Goal: Task Accomplishment & Management: Complete application form

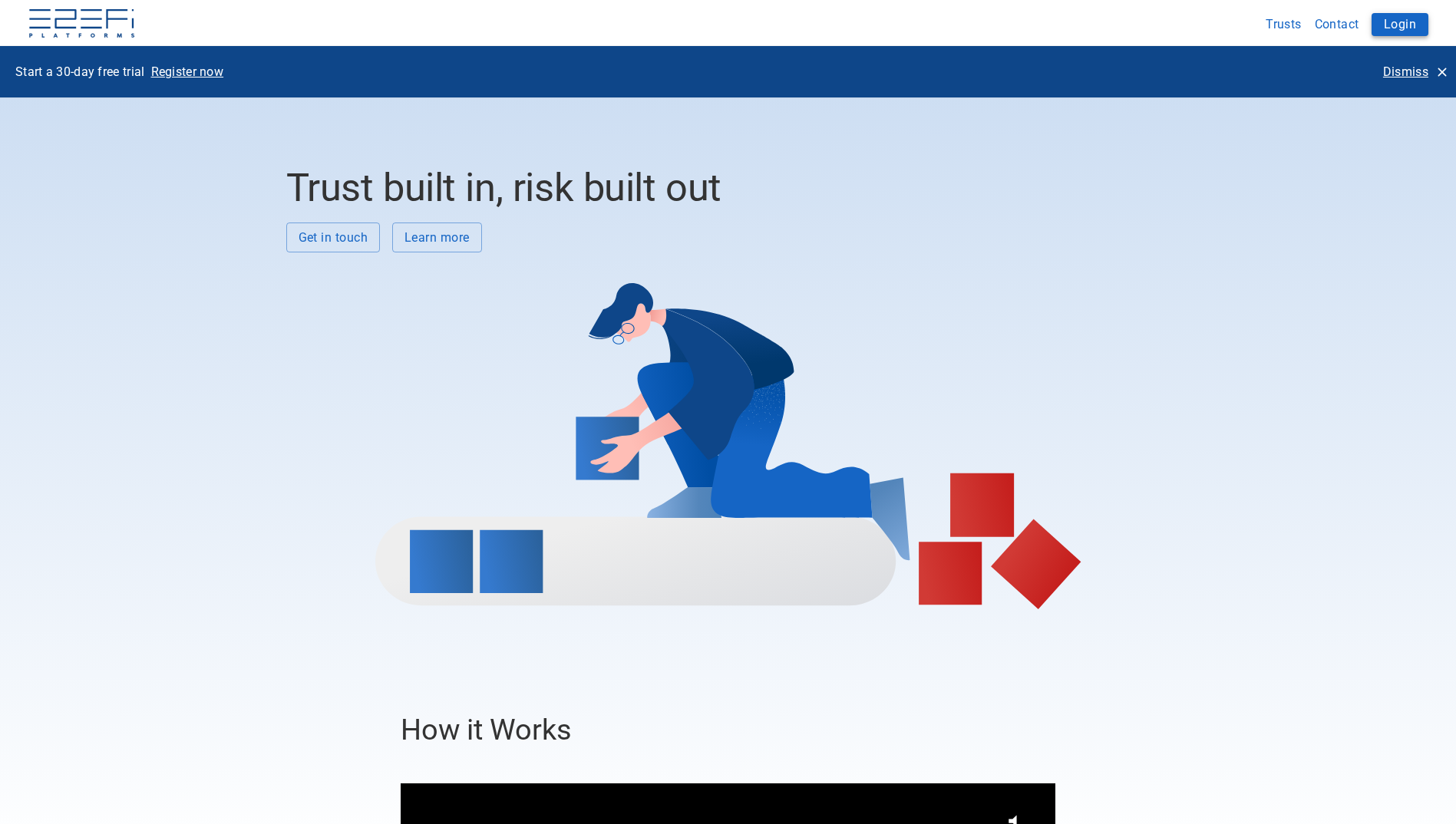
click at [1406, 19] on button "Login" at bounding box center [1400, 24] width 57 height 23
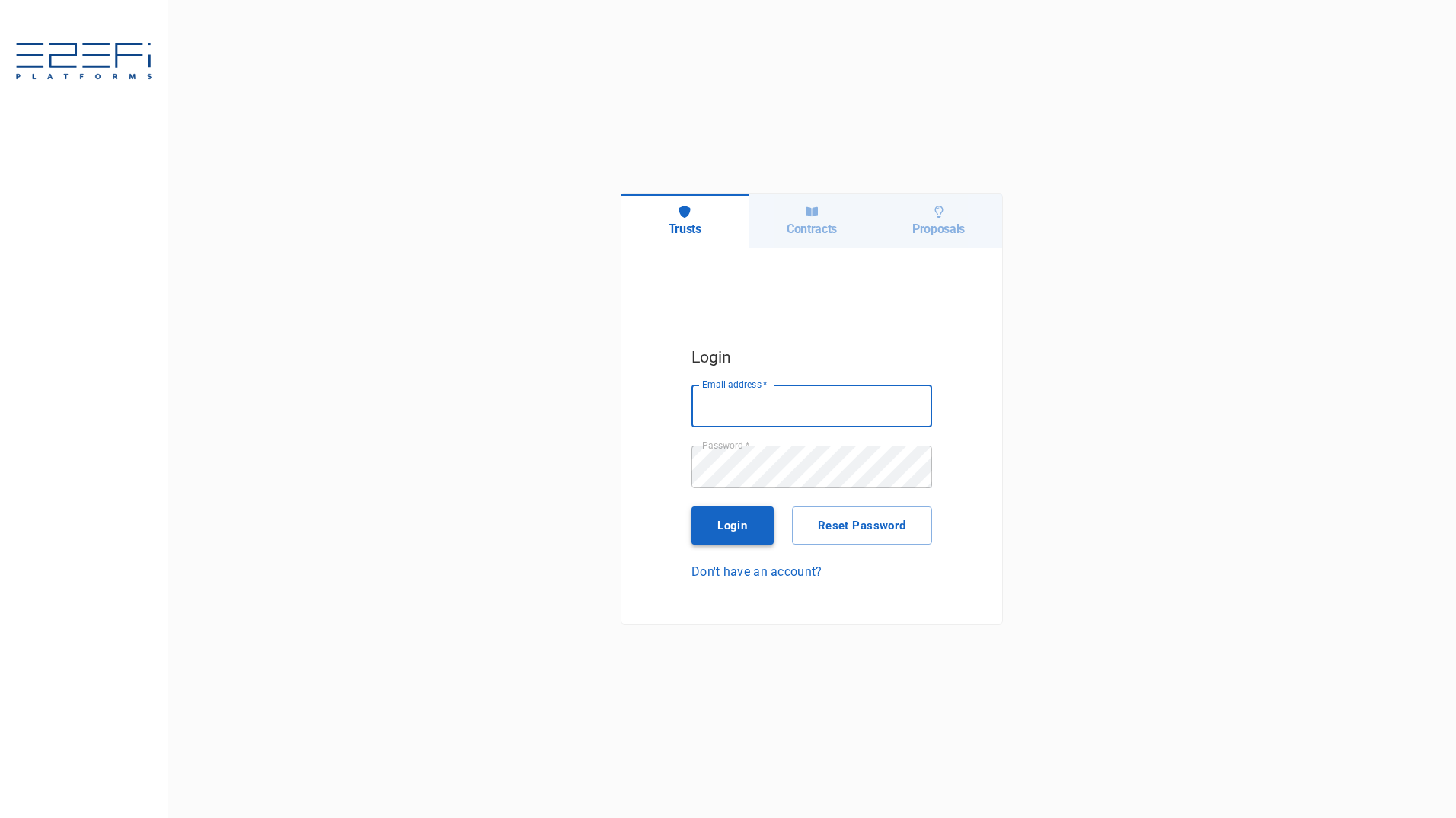
type input "[PERSON_NAME][EMAIL_ADDRESS][PERSON_NAME][DOMAIN_NAME]"
click at [728, 524] on button "Login" at bounding box center [733, 526] width 83 height 38
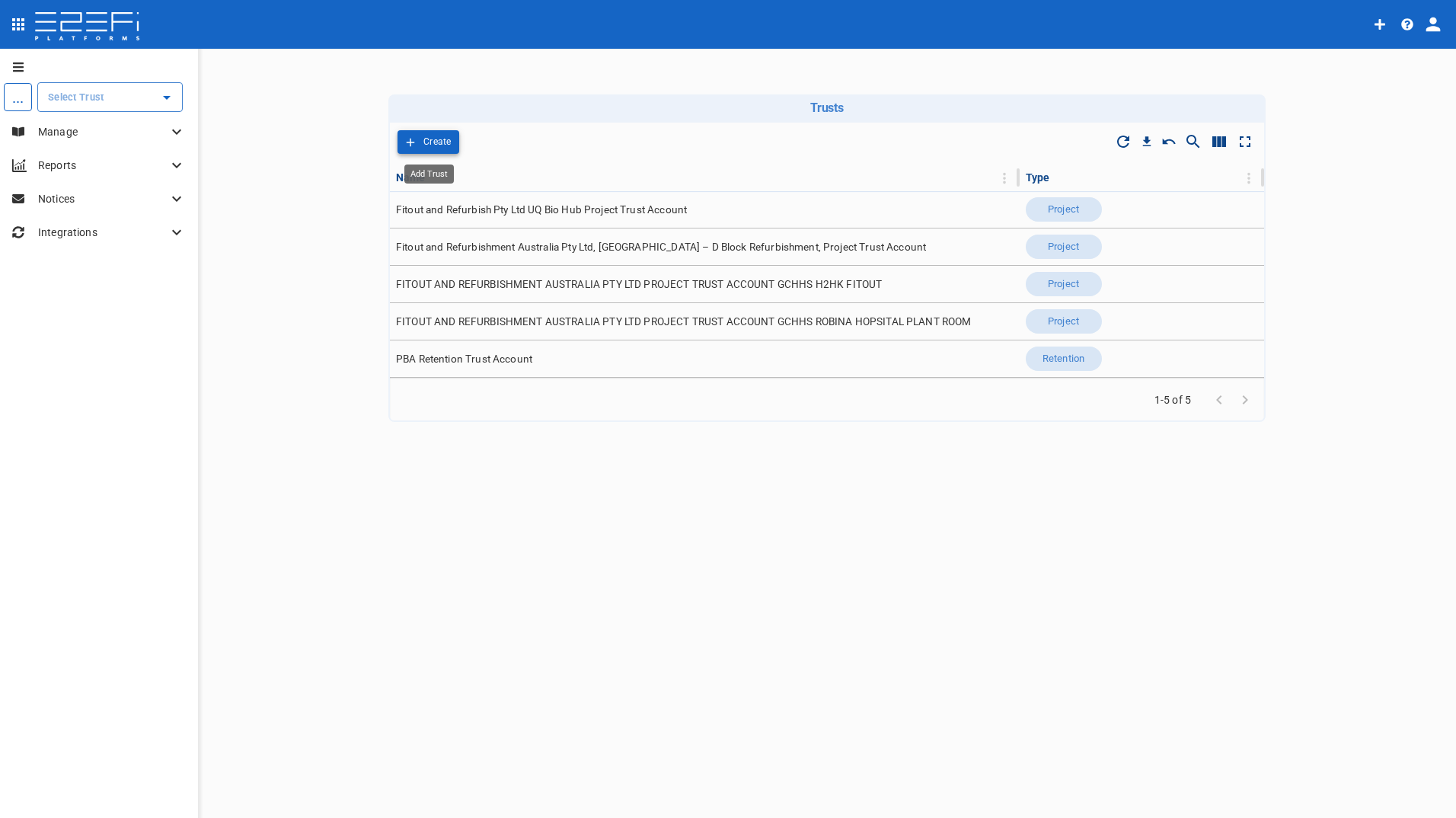
click at [425, 140] on p "Create" at bounding box center [437, 141] width 28 height 18
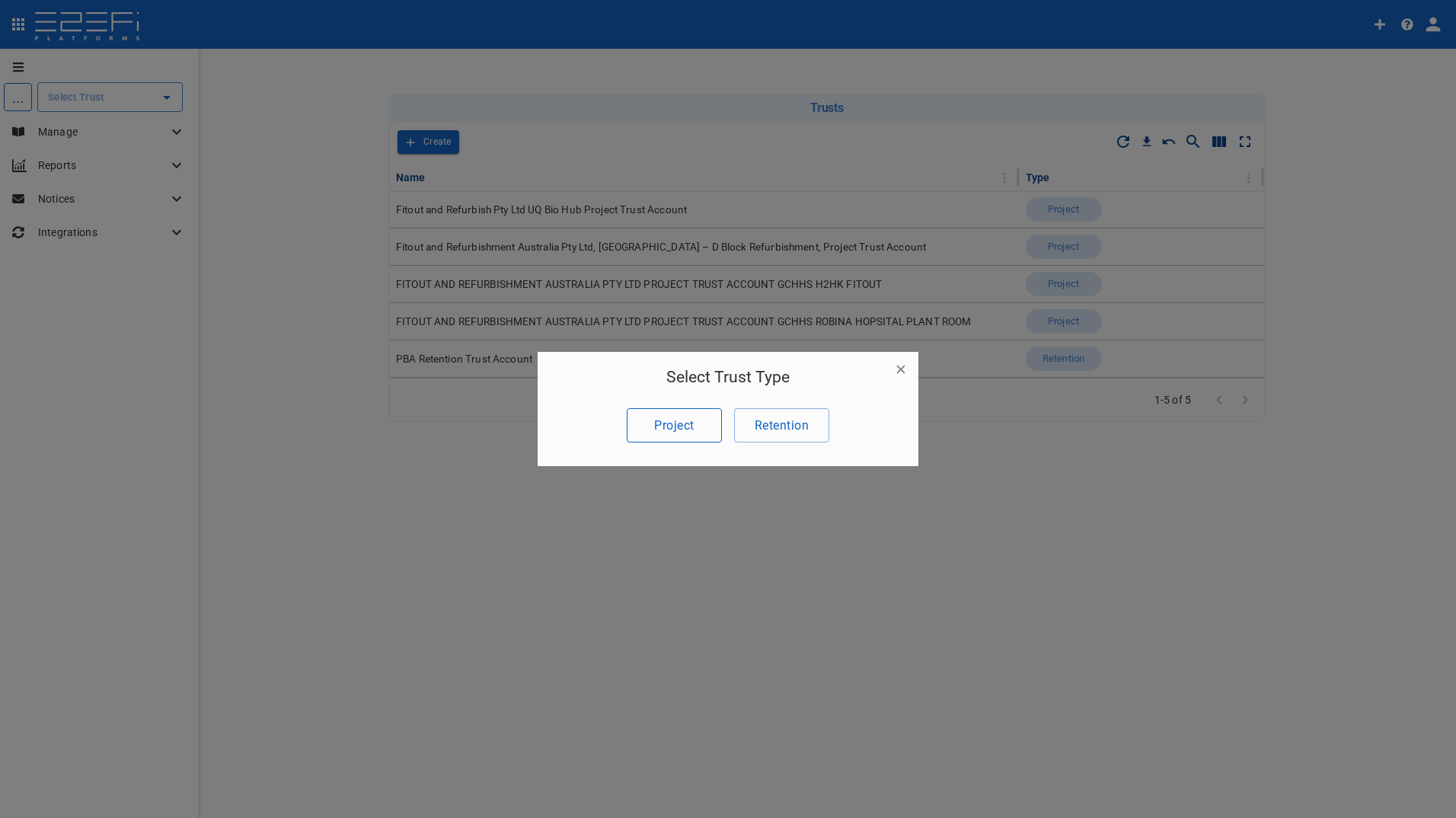
click at [674, 427] on button "Project" at bounding box center [675, 425] width 95 height 34
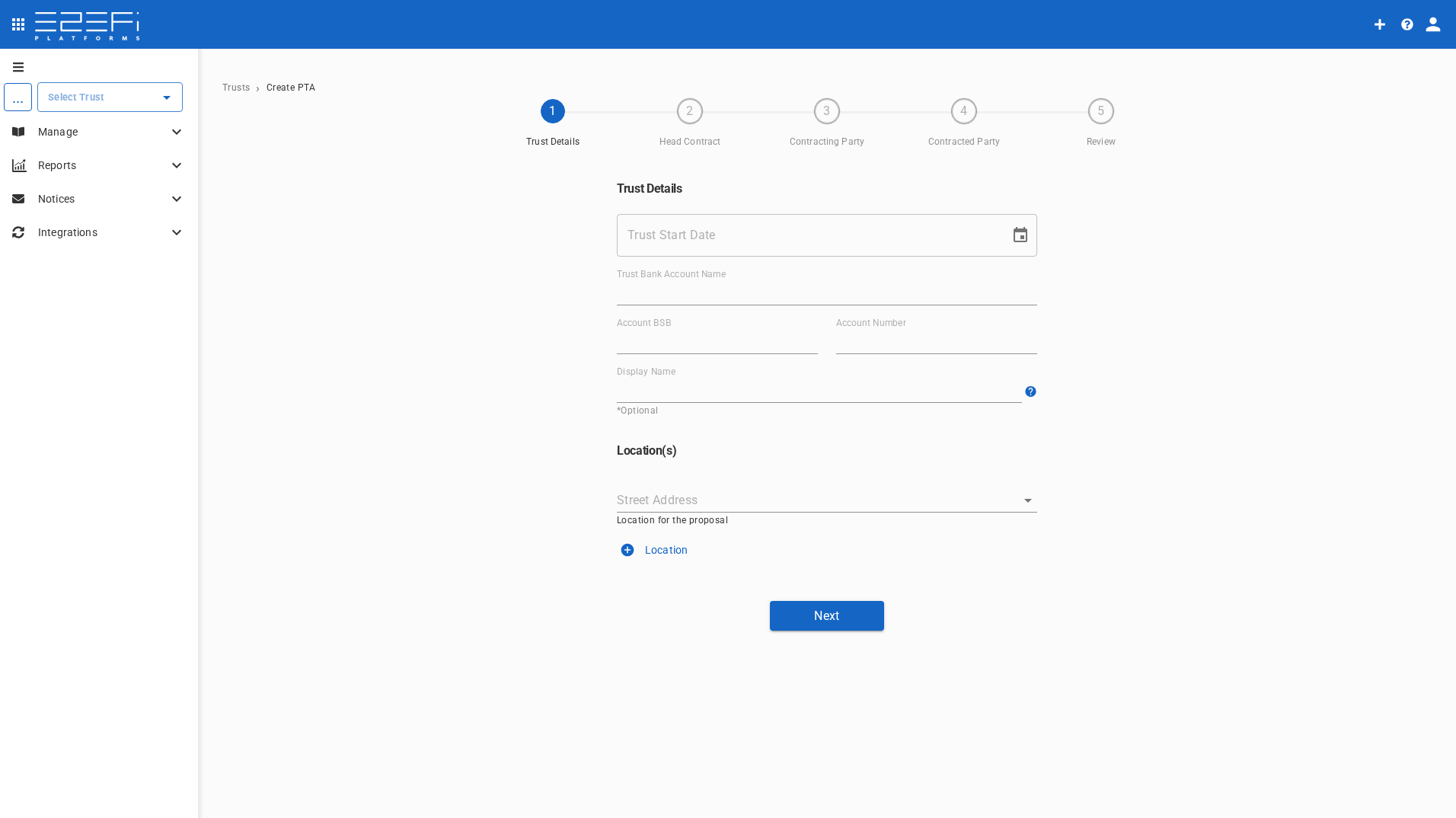
click at [762, 236] on input "Trust Start Date" at bounding box center [808, 235] width 383 height 43
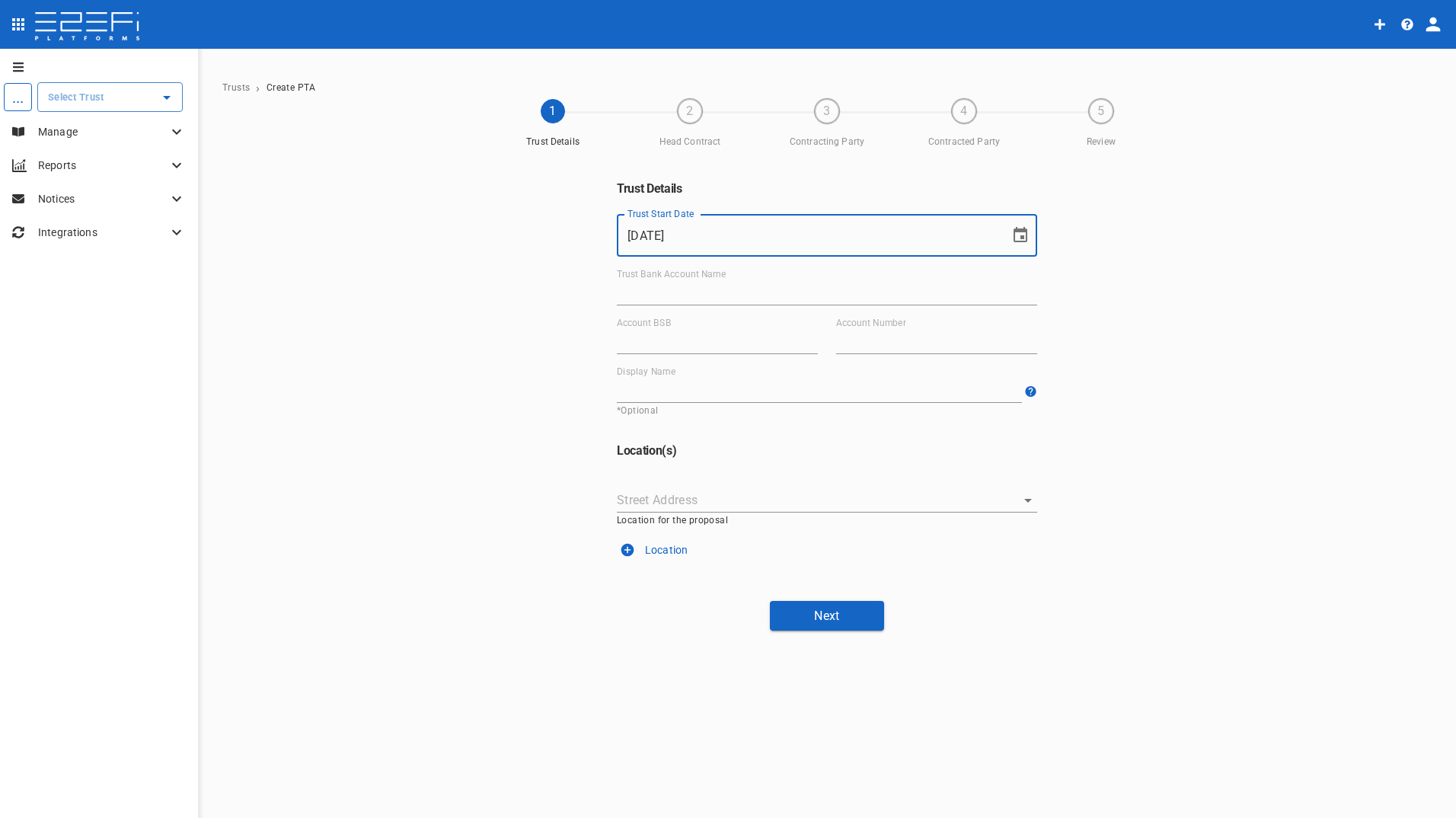
type input "14/10/2024"
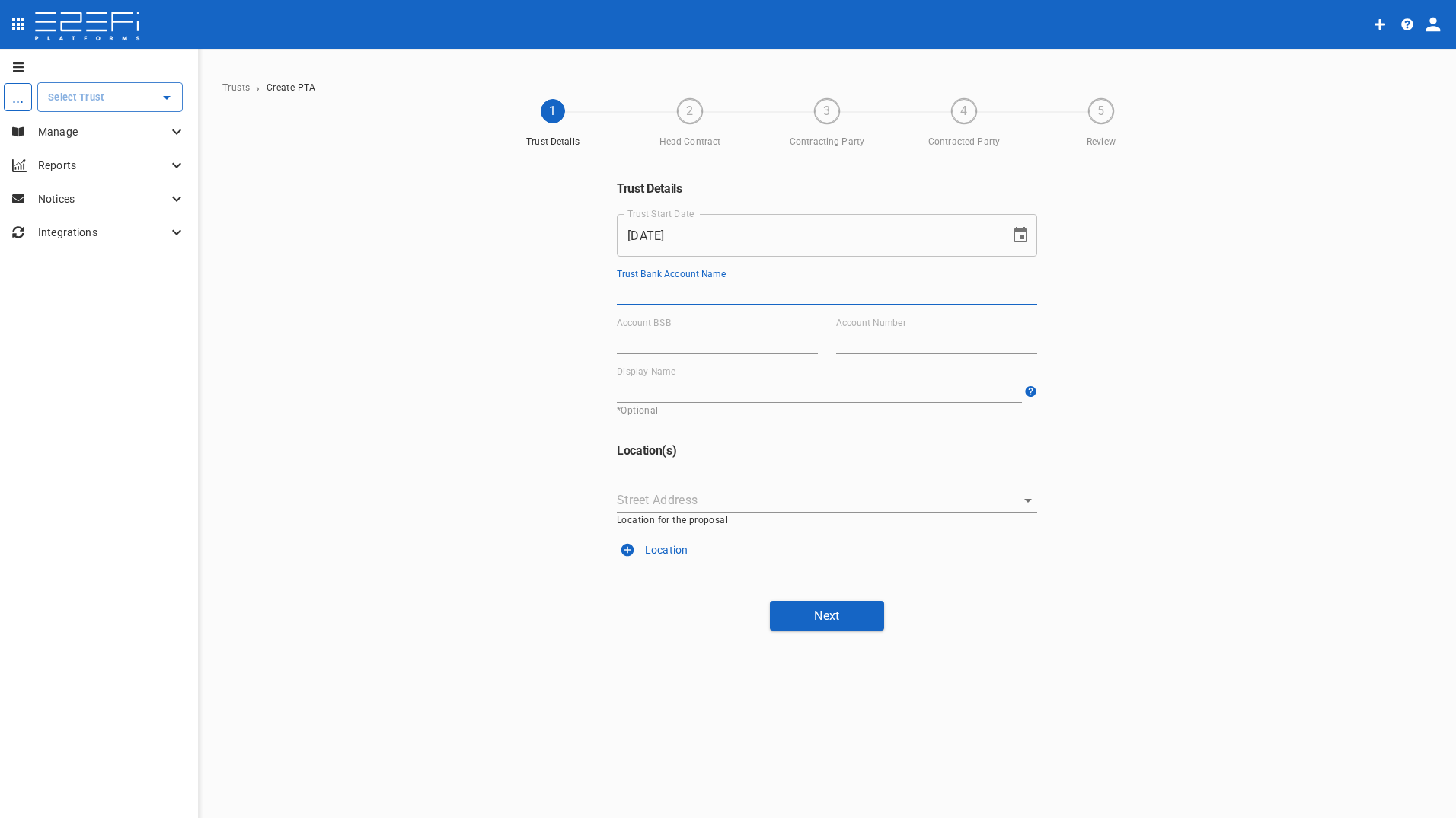
drag, startPoint x: 706, startPoint y: 287, endPoint x: 736, endPoint y: 276, distance: 32.0
click at [706, 287] on input "Trust Bank Account Name" at bounding box center [826, 293] width 420 height 25
click at [669, 291] on input "Trust Bank Account Name" at bounding box center [826, 293] width 420 height 25
paste input "Fitout and Refurbishment Australia Pty Ltd Burleigh Heads State School Project …"
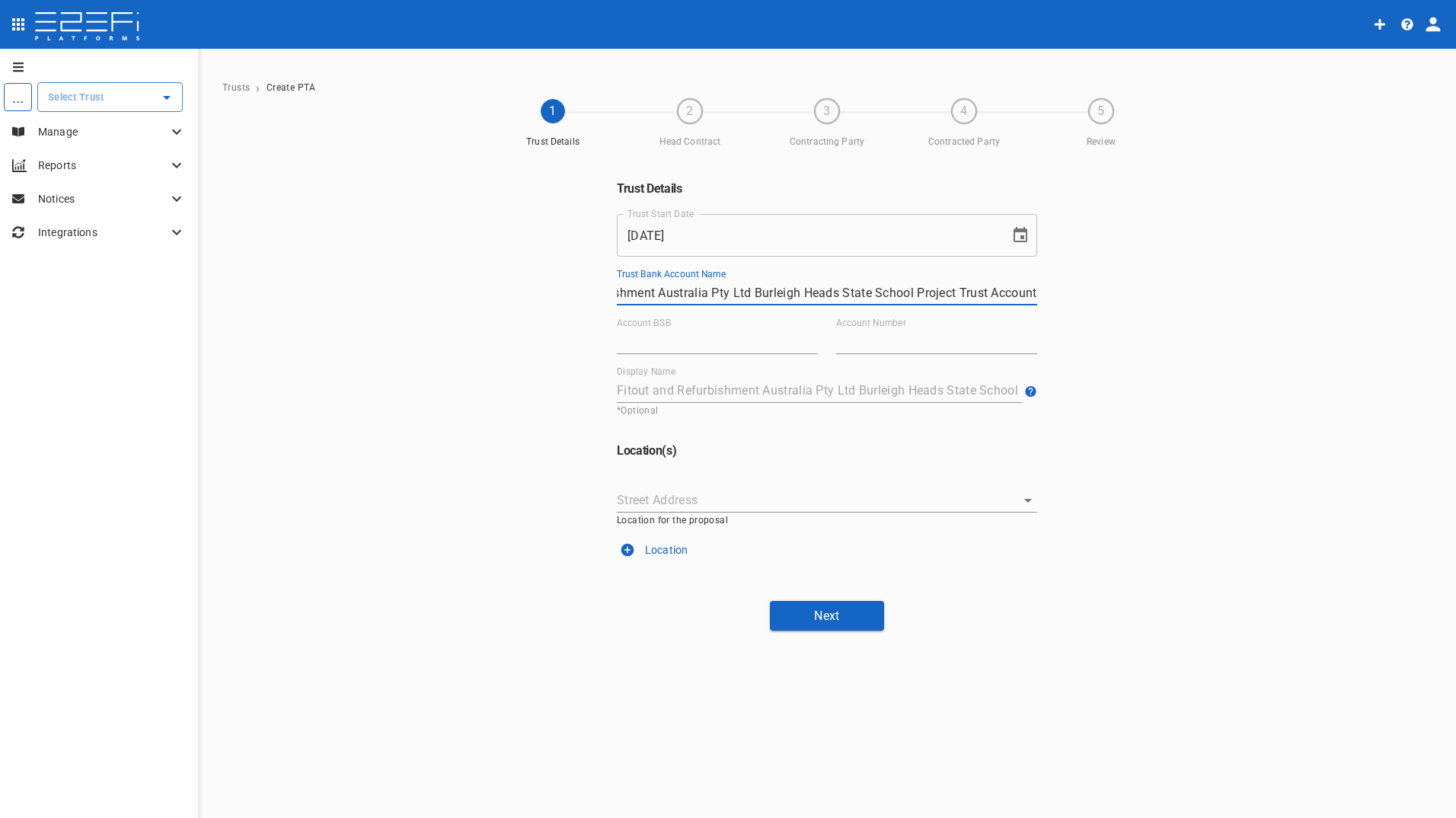
type input "Fitout and Refurbishment Australia Pty Ltd Burleigh Heads State School Project …"
click at [658, 339] on input "Account BSB" at bounding box center [717, 342] width 201 height 25
drag, startPoint x: 650, startPoint y: 340, endPoint x: 675, endPoint y: 342, distance: 25.1
click at [650, 340] on input "Account BSB" at bounding box center [717, 342] width 201 height 25
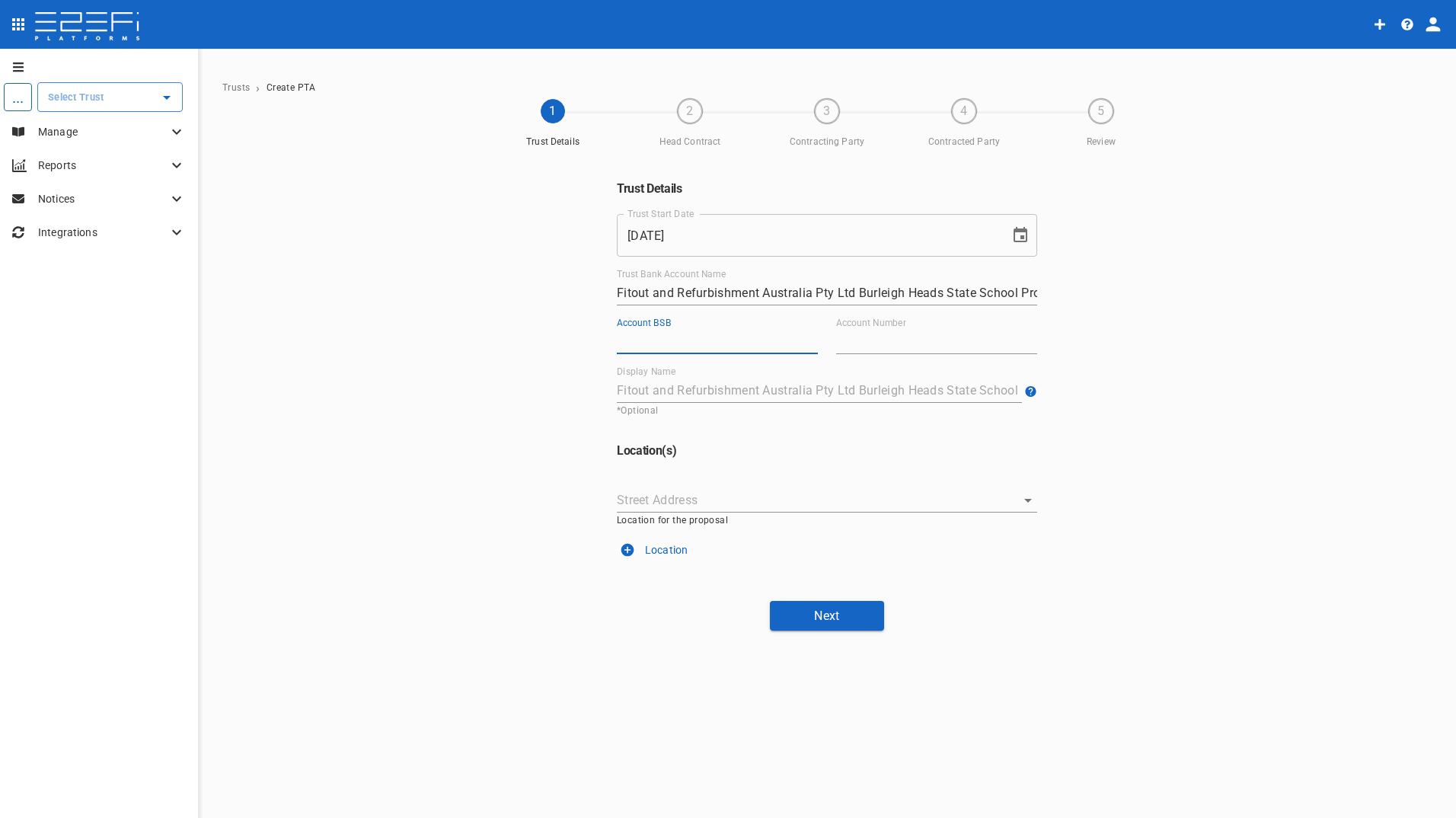
paste input "084-004"
type input "084-004"
click at [889, 337] on input "Account Number" at bounding box center [937, 342] width 201 height 25
paste input "927750309"
type input "927750309"
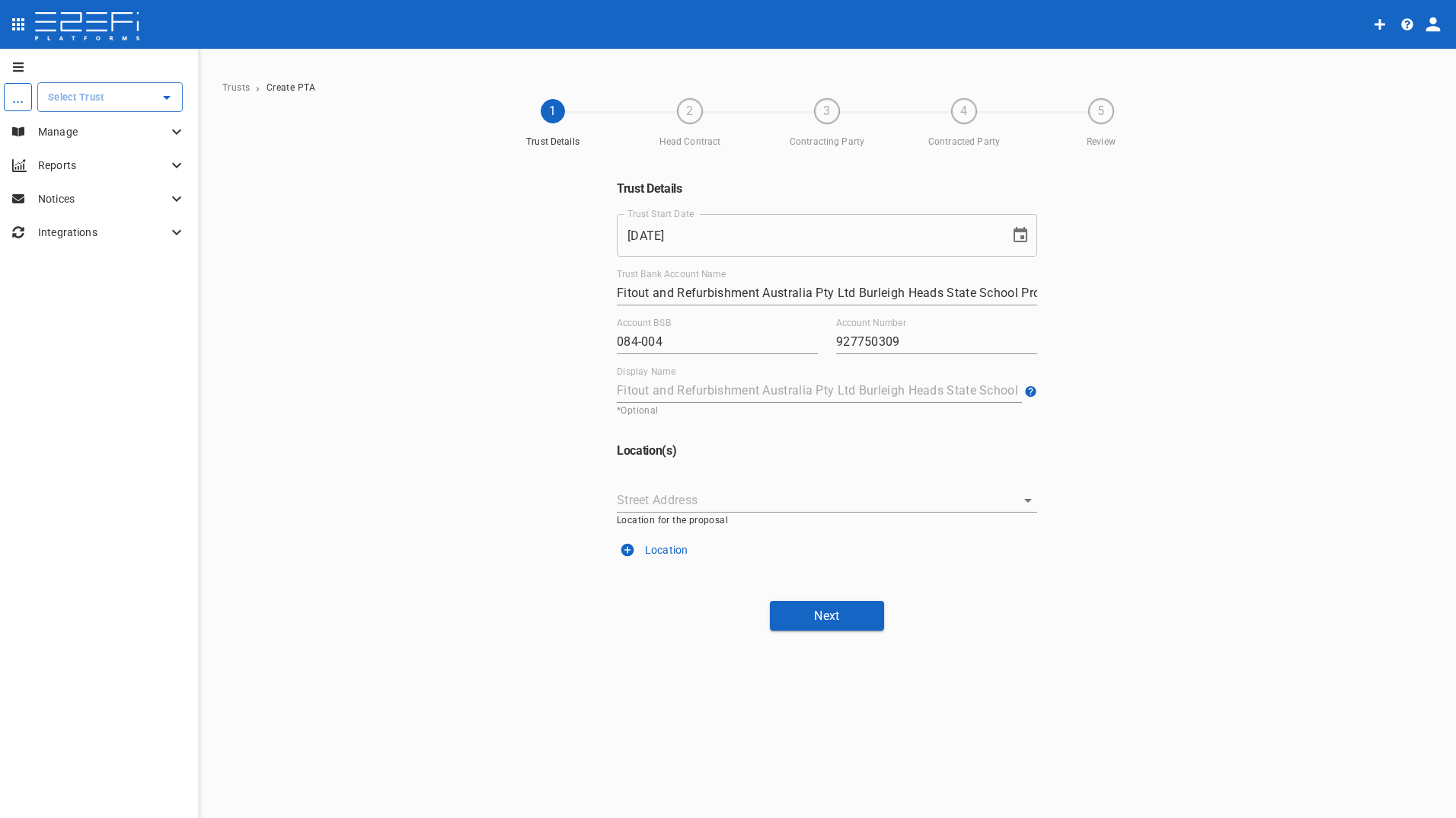
click at [711, 489] on input "Street Address" at bounding box center [815, 500] width 398 height 24
click at [658, 493] on input "Street Address" at bounding box center [815, 500] width 398 height 24
paste input "Lower Gold Coast Highway Highway, BURLEIGH HEADS, QLD 4220 GOLD COAST CITY"
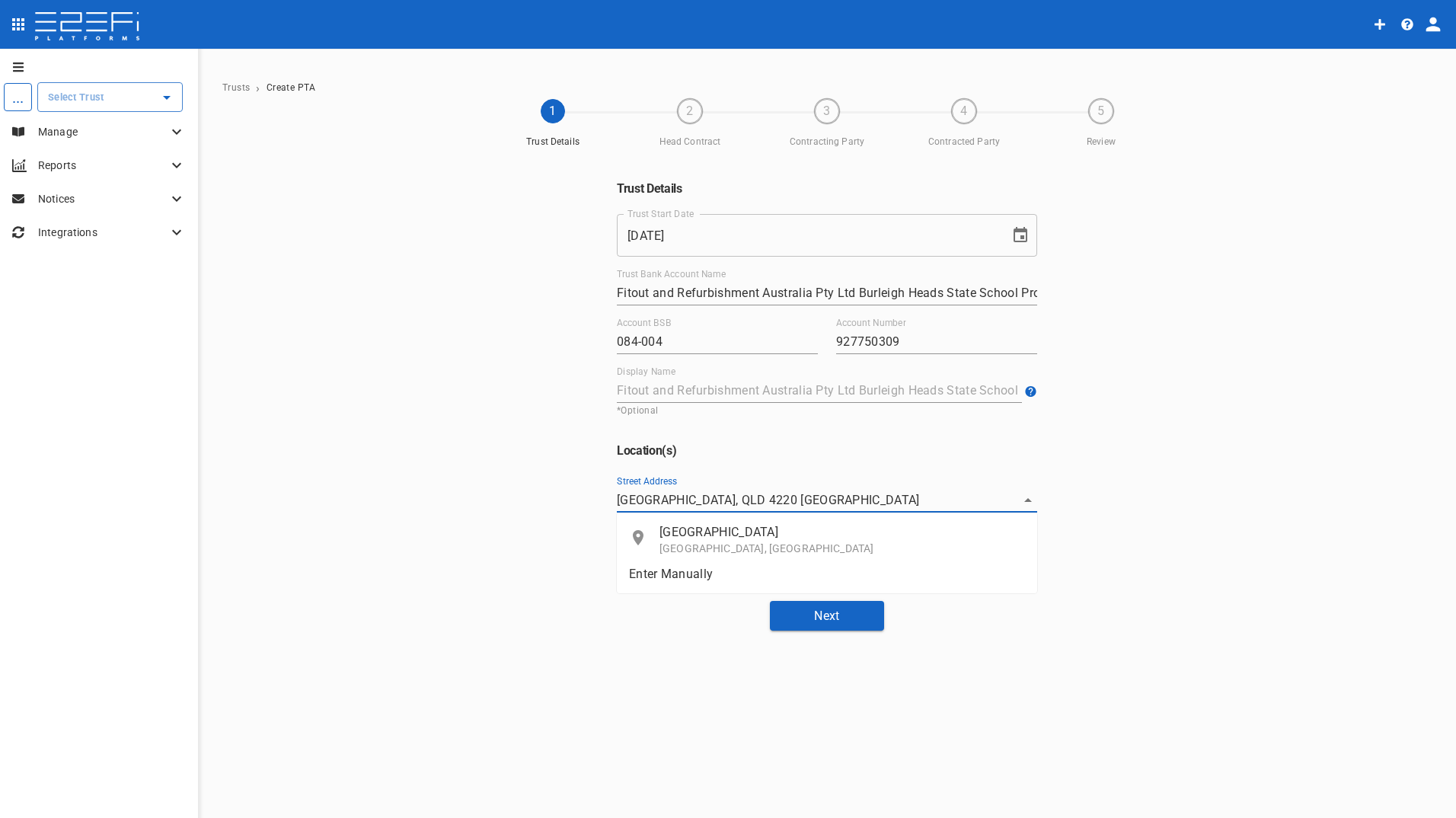
click at [708, 532] on p "Gold Coast Highway" at bounding box center [842, 532] width 365 height 18
type input "Gold Coast Highway, Palm Beach QLD, Australia"
click at [829, 613] on button "Next" at bounding box center [827, 615] width 114 height 30
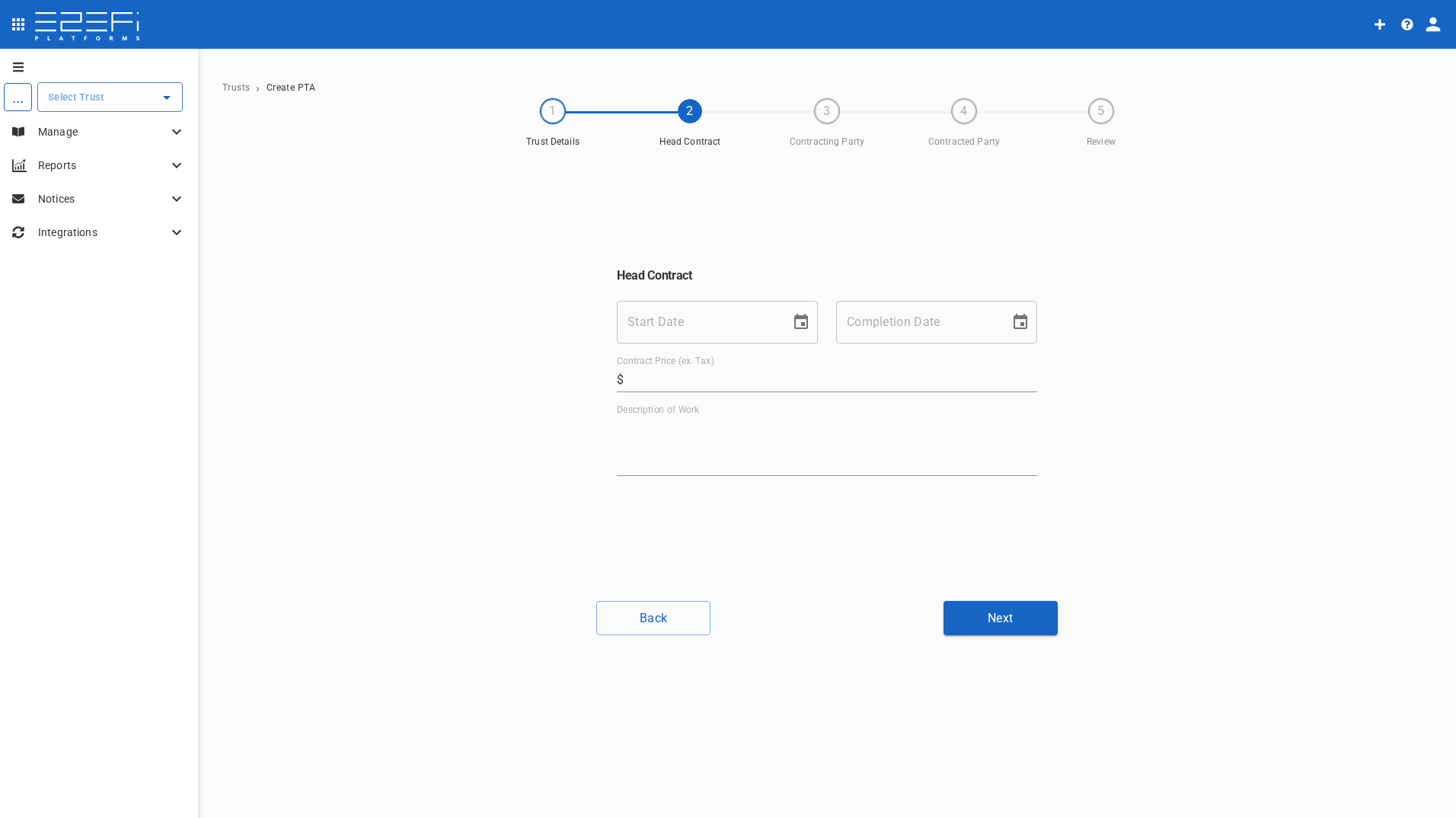
click at [668, 320] on input "Start Date" at bounding box center [698, 322] width 163 height 43
click at [688, 317] on input "Start Date" at bounding box center [698, 322] width 163 height 43
click at [653, 321] on div "Start Date Start Date" at bounding box center [717, 322] width 201 height 43
click at [634, 330] on div "Start Date Start Date" at bounding box center [717, 322] width 201 height 43
type input "16/09/2024"
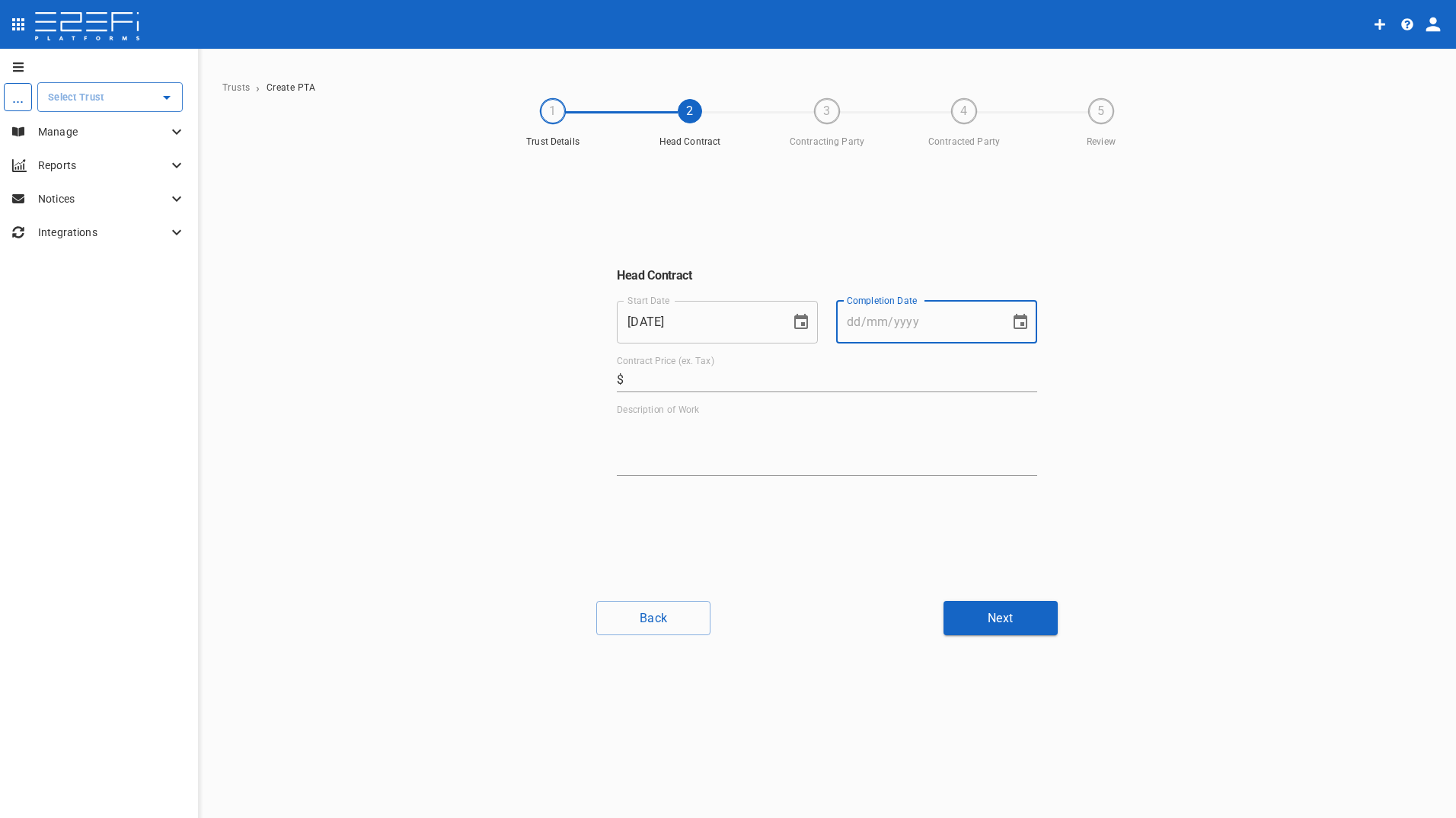
click at [863, 331] on input "Completion Date" at bounding box center [918, 322] width 163 height 43
click at [869, 331] on input "Completion Date" at bounding box center [918, 322] width 163 height 43
type input "30/04/2025"
click at [777, 370] on input "Contract Price (ex. Tax)" at bounding box center [833, 380] width 407 height 25
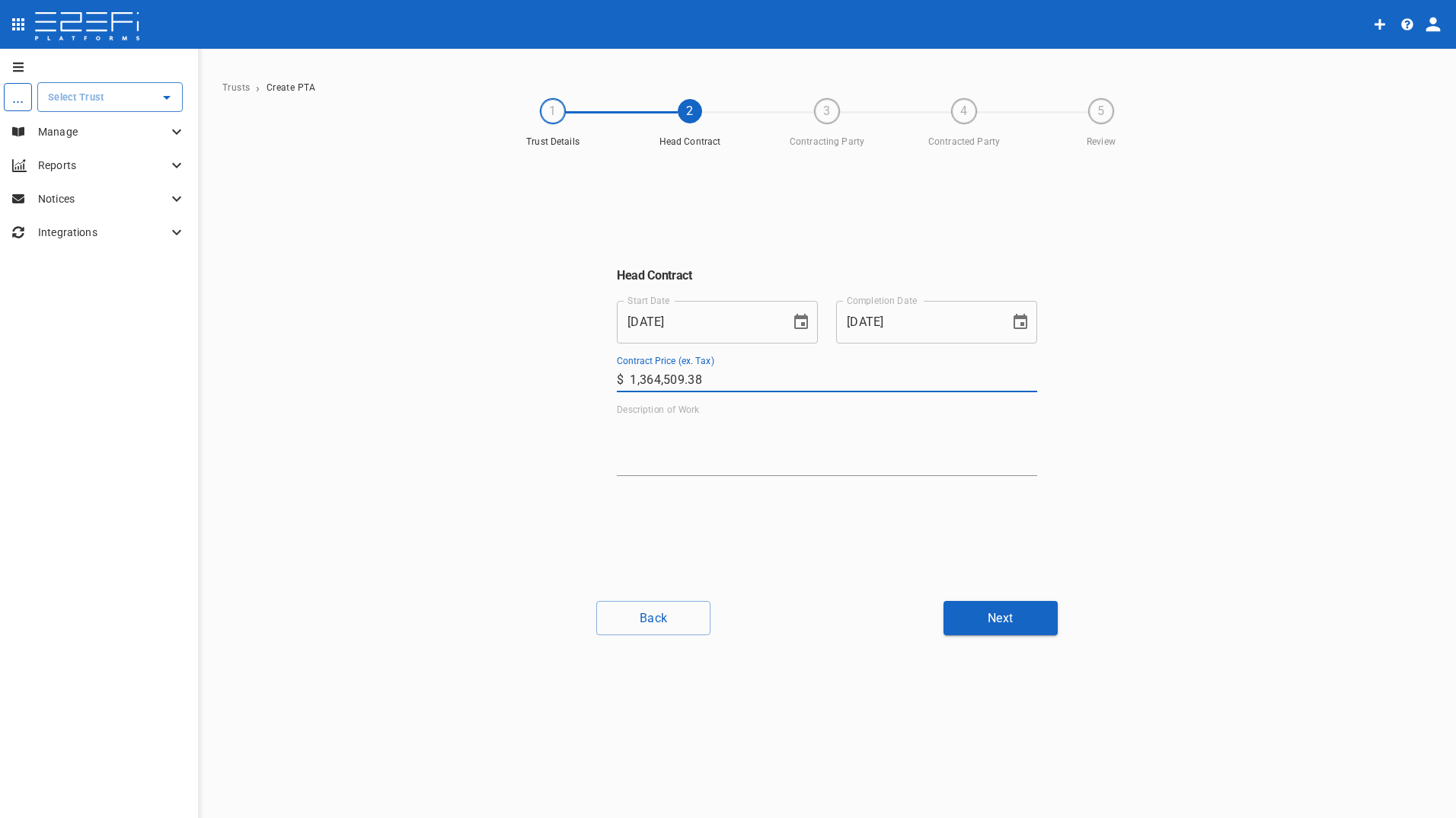
type input "1,364,509.38"
click at [668, 456] on textarea "Description of Work" at bounding box center [826, 446] width 420 height 53
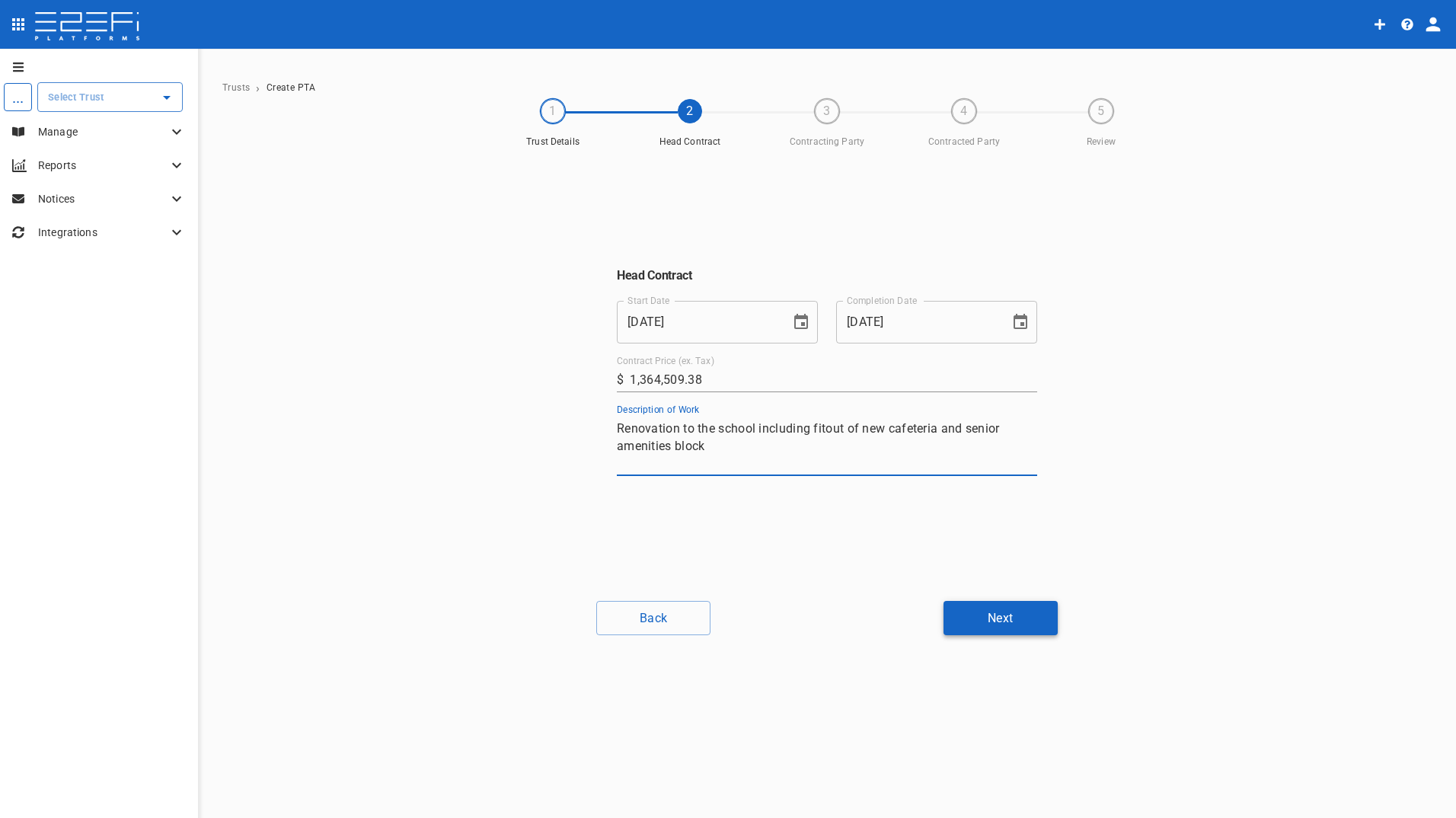
type textarea "Renovation to the school including fitout of new cafeteria and senior amenities…"
click at [1030, 615] on button "Next" at bounding box center [1001, 618] width 114 height 34
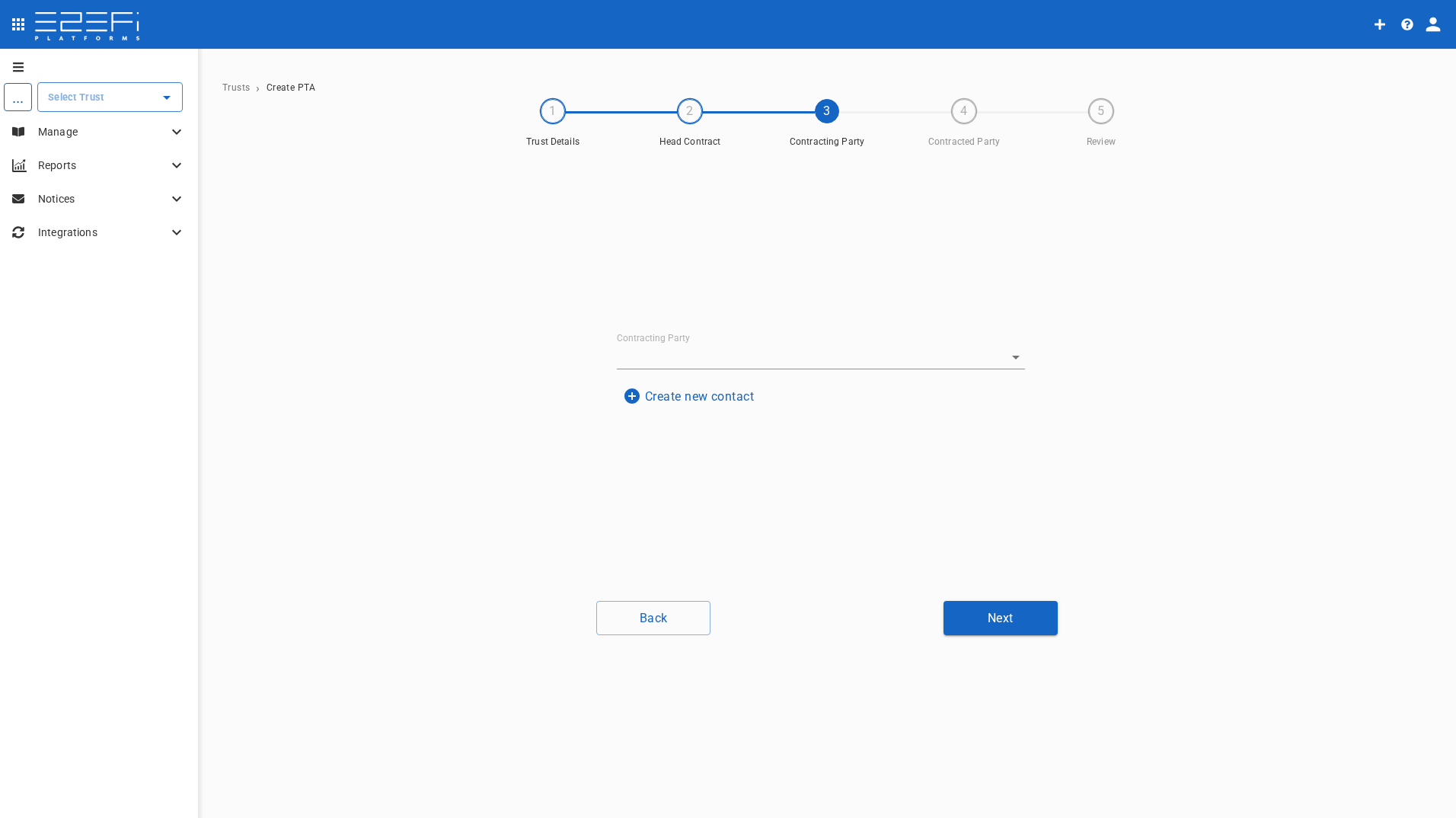
click at [705, 392] on button "Create new contact" at bounding box center [688, 396] width 143 height 30
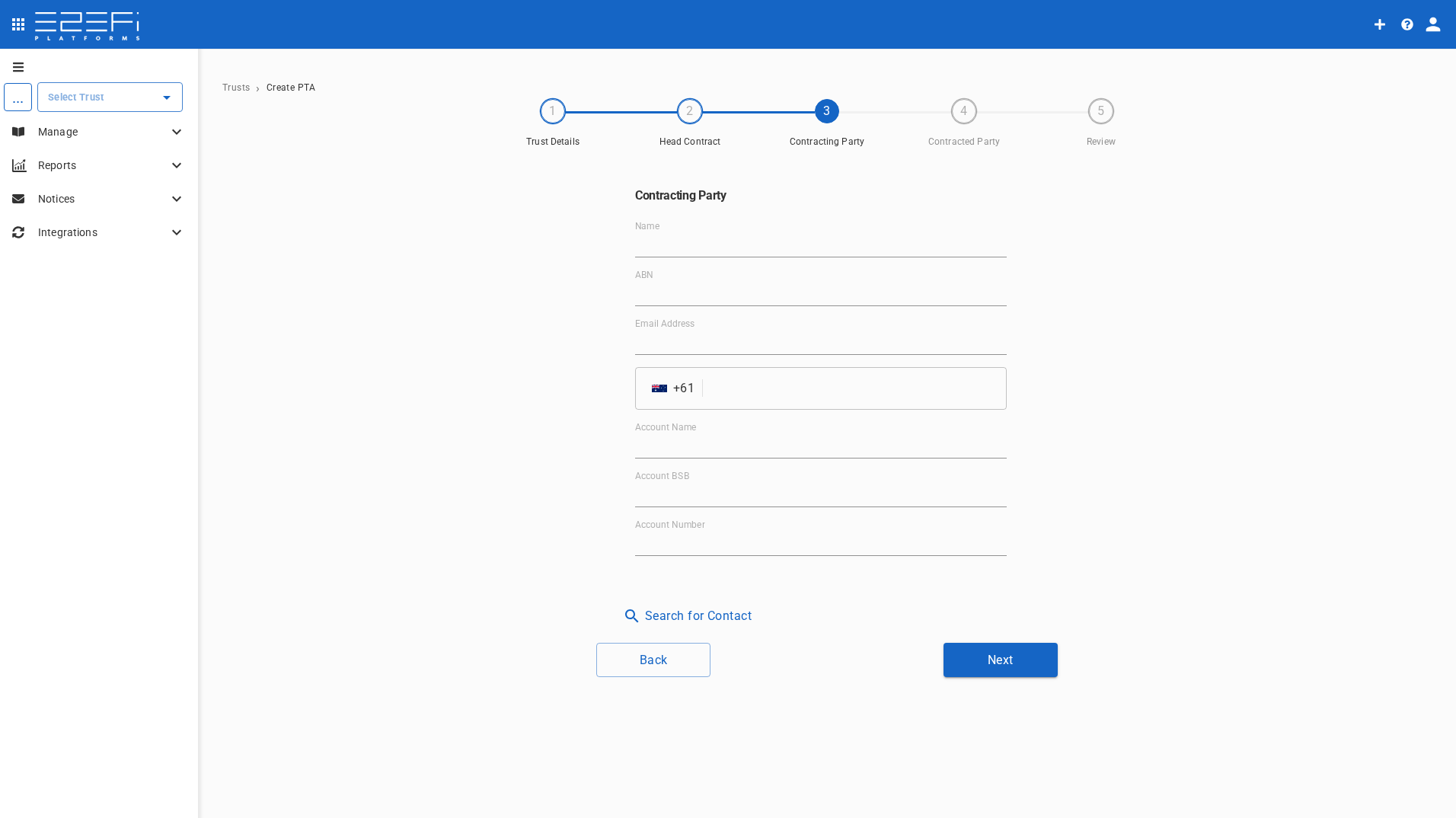
click at [702, 239] on input "Name" at bounding box center [821, 245] width 371 height 25
type input "Department of Education"
type input "clare@honeywill.com.au"
drag, startPoint x: 675, startPoint y: 291, endPoint x: 729, endPoint y: 300, distance: 54.7
click at [675, 291] on input "ABN" at bounding box center [821, 294] width 371 height 25
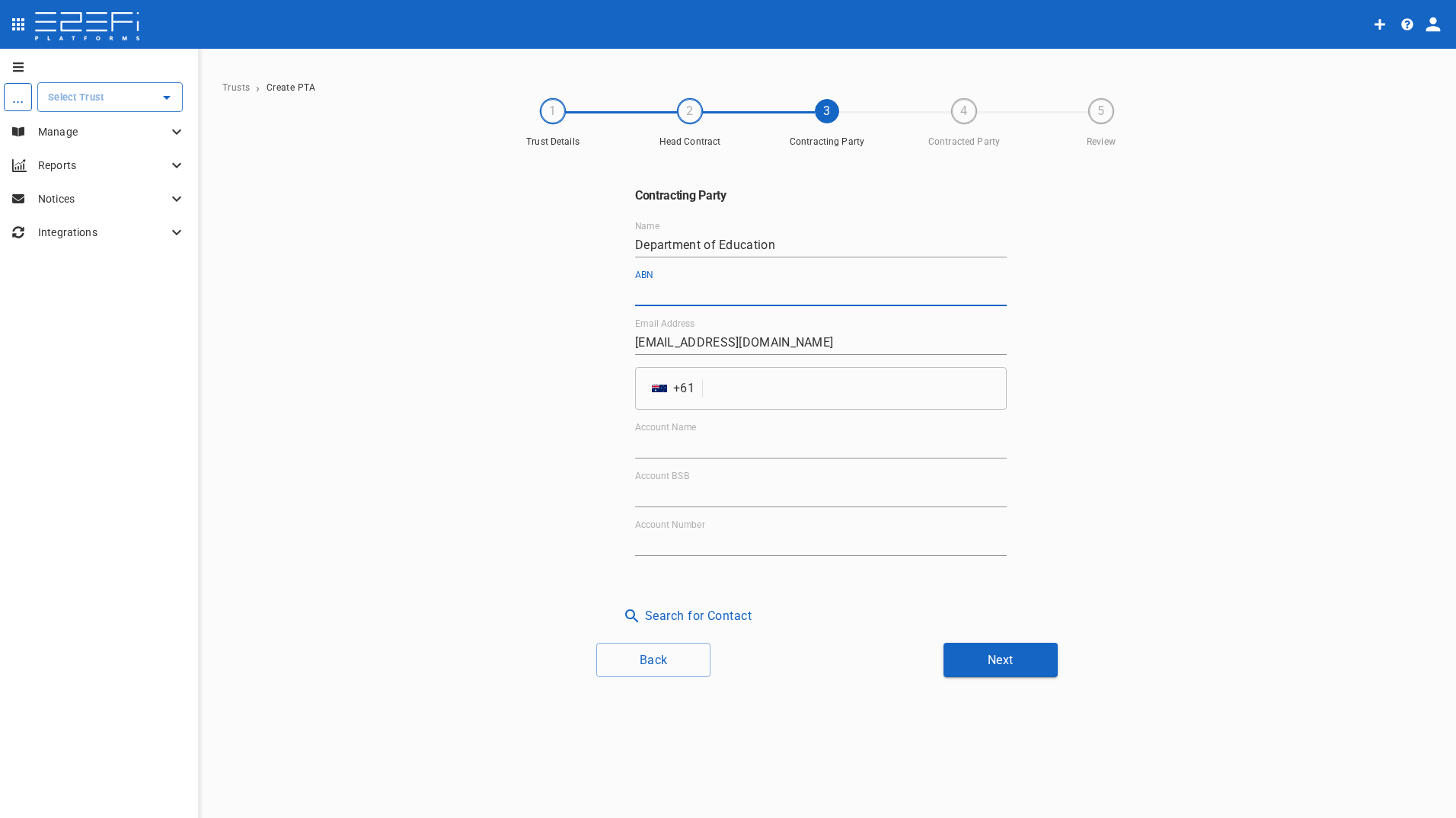
click at [737, 285] on input "ABN" at bounding box center [821, 294] width 371 height 25
paste input "76 337 613 647"
type input "76 337 613 647"
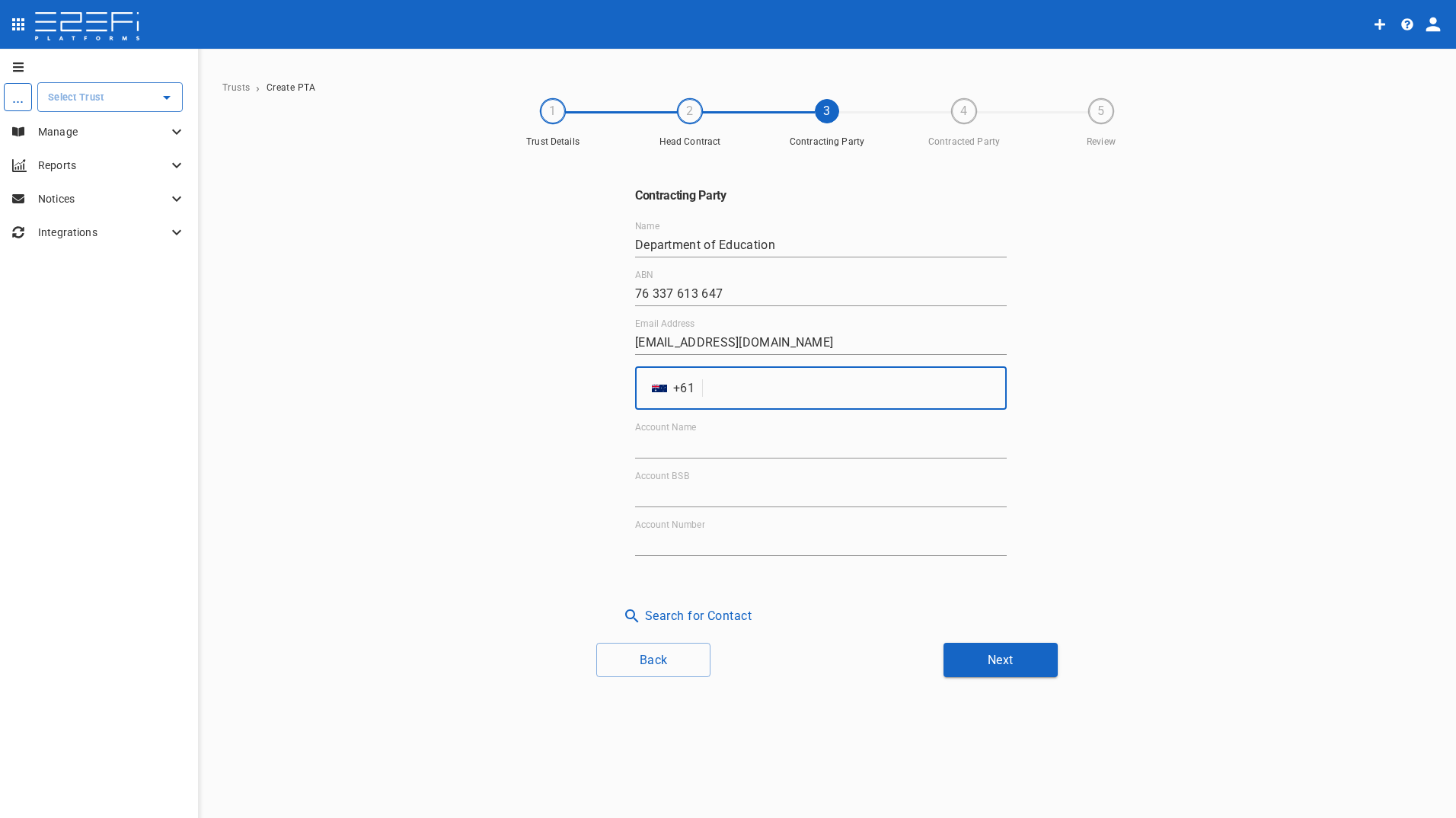
drag, startPoint x: 735, startPoint y: 384, endPoint x: 779, endPoint y: 393, distance: 44.9
click at [735, 384] on input "tel" at bounding box center [858, 389] width 298 height 43
click at [658, 444] on input "Account Name" at bounding box center [821, 446] width 371 height 25
click at [737, 384] on input "tel" at bounding box center [858, 389] width 298 height 43
paste input "755030250"
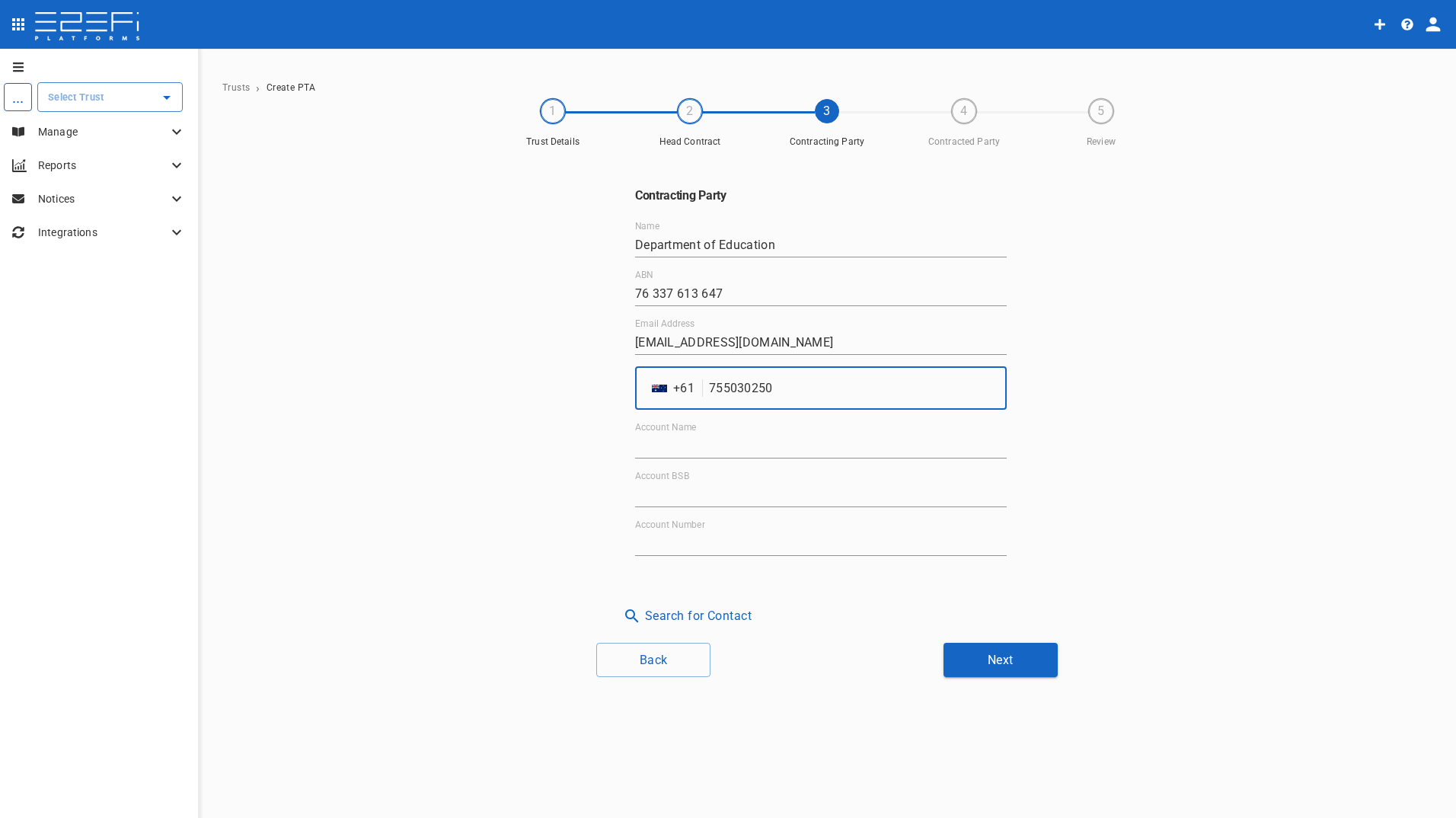
type input "755030250"
click at [1122, 408] on div "Contracting Party Name Department of Education ABN 76 337 613 647 Email Address…" at bounding box center [826, 392] width 914 height 476
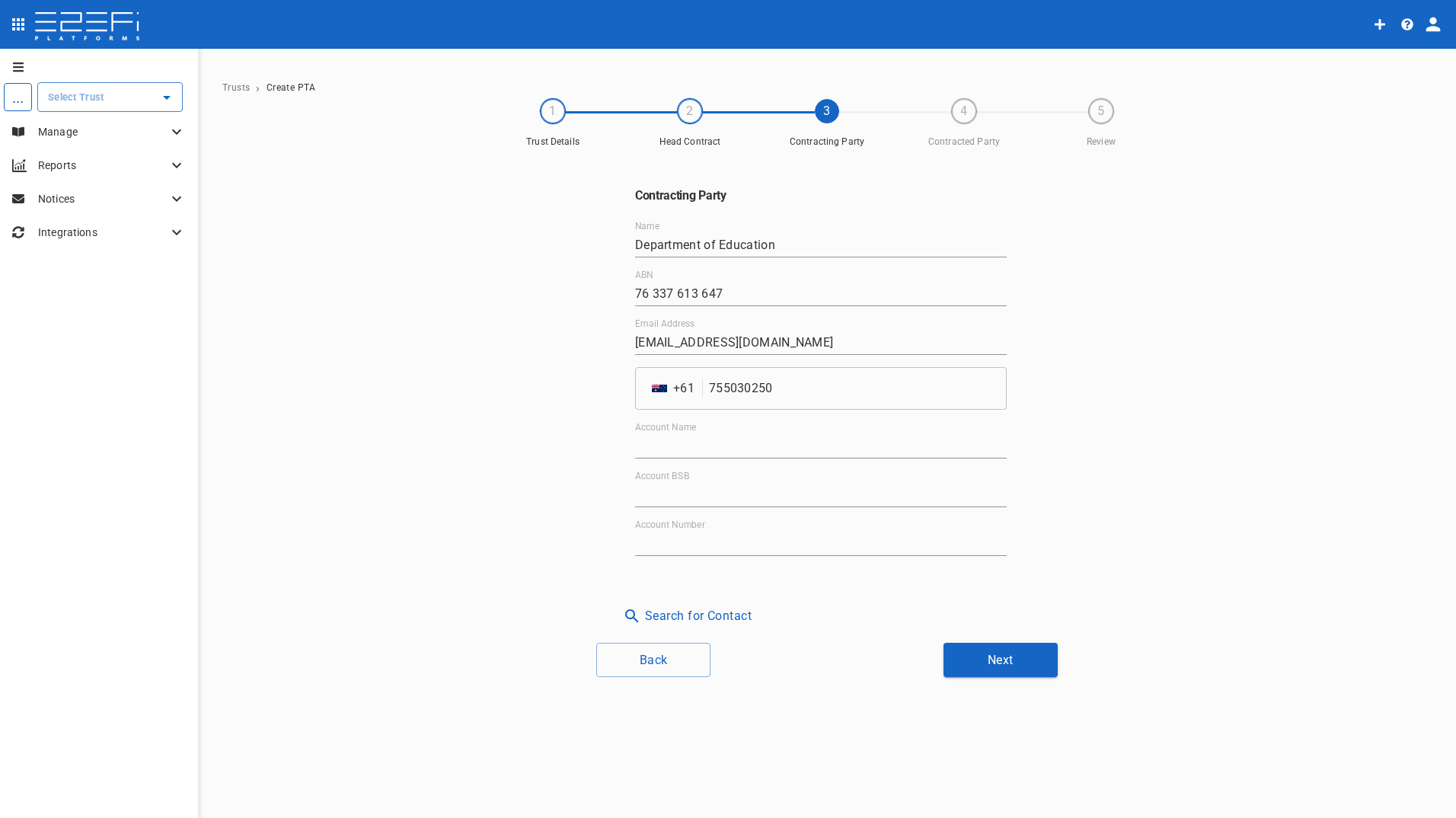
drag, startPoint x: 642, startPoint y: 442, endPoint x: 675, endPoint y: 436, distance: 33.5
click at [647, 442] on input "Account Name" at bounding box center [821, 446] width 371 height 25
click at [656, 441] on input "Account Name" at bounding box center [821, 446] width 371 height 25
paste input "Fitout and Refurbishment Australia Pty Ltd Burleigh Heads State School Project …"
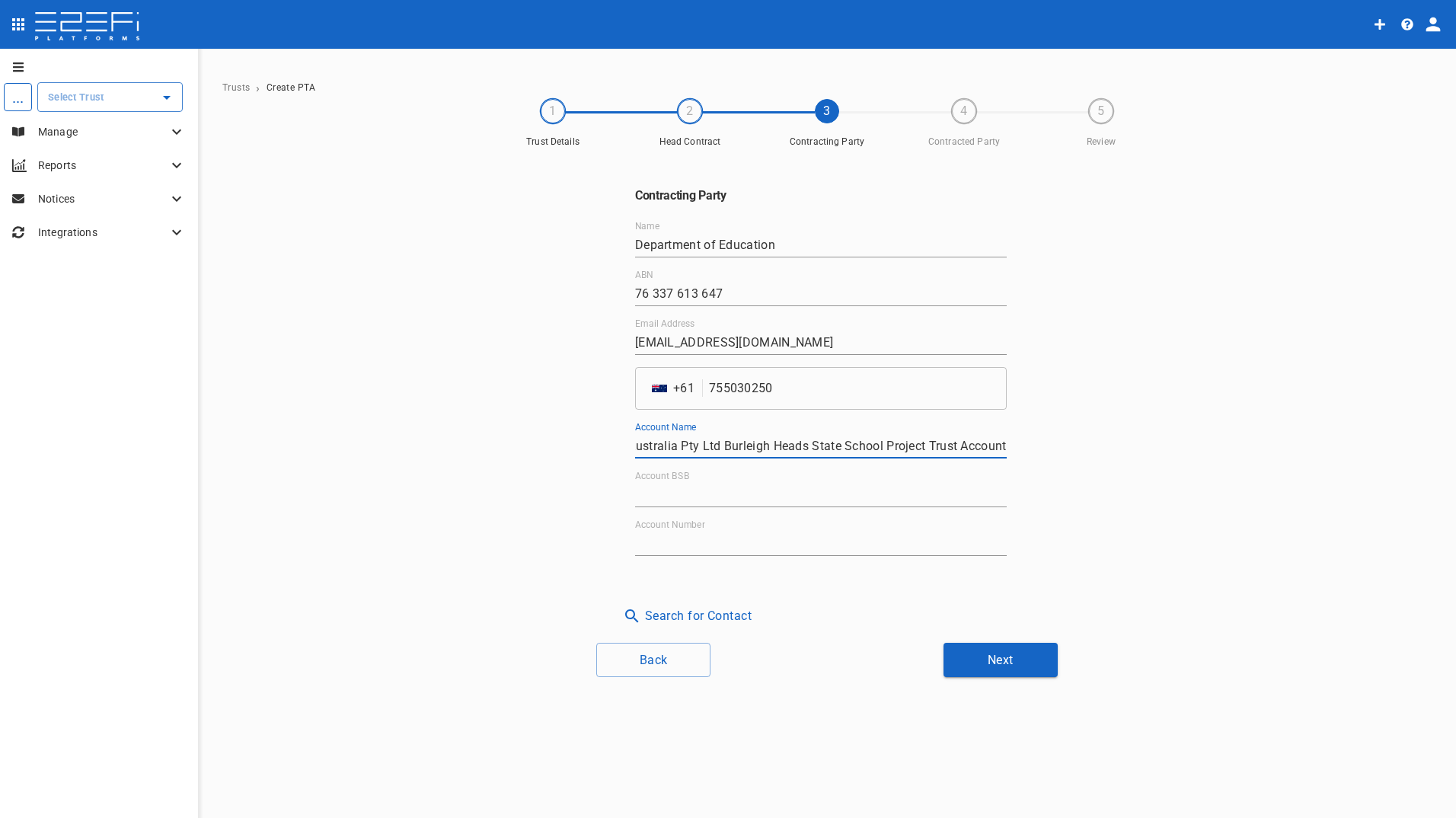
type input "Fitout and Refurbishment Australia Pty Ltd Burleigh Heads State School Project …"
drag, startPoint x: 676, startPoint y: 488, endPoint x: 694, endPoint y: 488, distance: 18.0
click at [686, 488] on input "Account BSB" at bounding box center [821, 495] width 371 height 25
drag, startPoint x: 639, startPoint y: 487, endPoint x: 662, endPoint y: 488, distance: 23.0
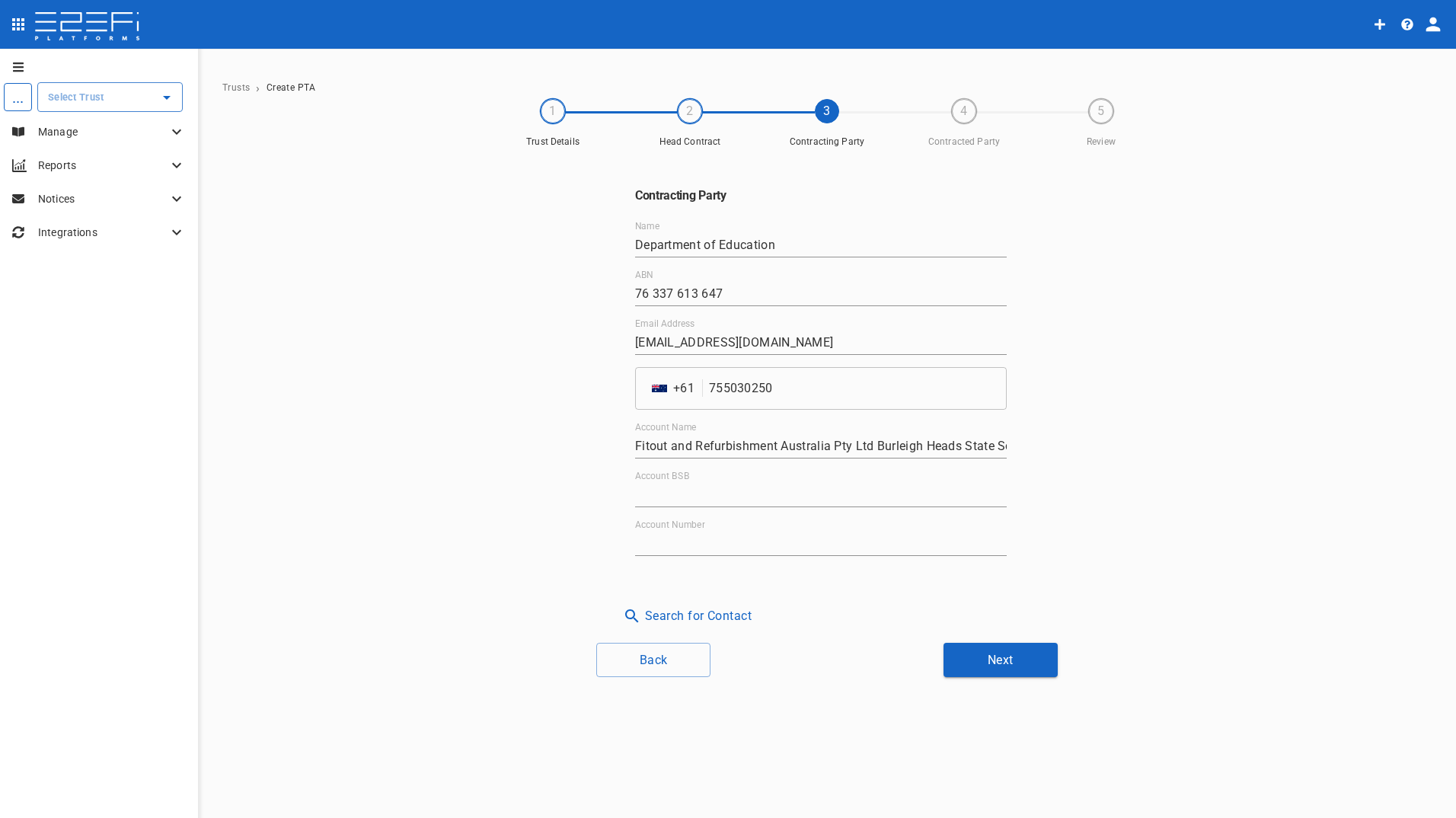
click at [639, 487] on input "Account BSB" at bounding box center [821, 495] width 371 height 25
paste input "084-004"
type input "084-004"
click at [675, 540] on input "Account Number" at bounding box center [821, 544] width 371 height 25
paste input "927750309"
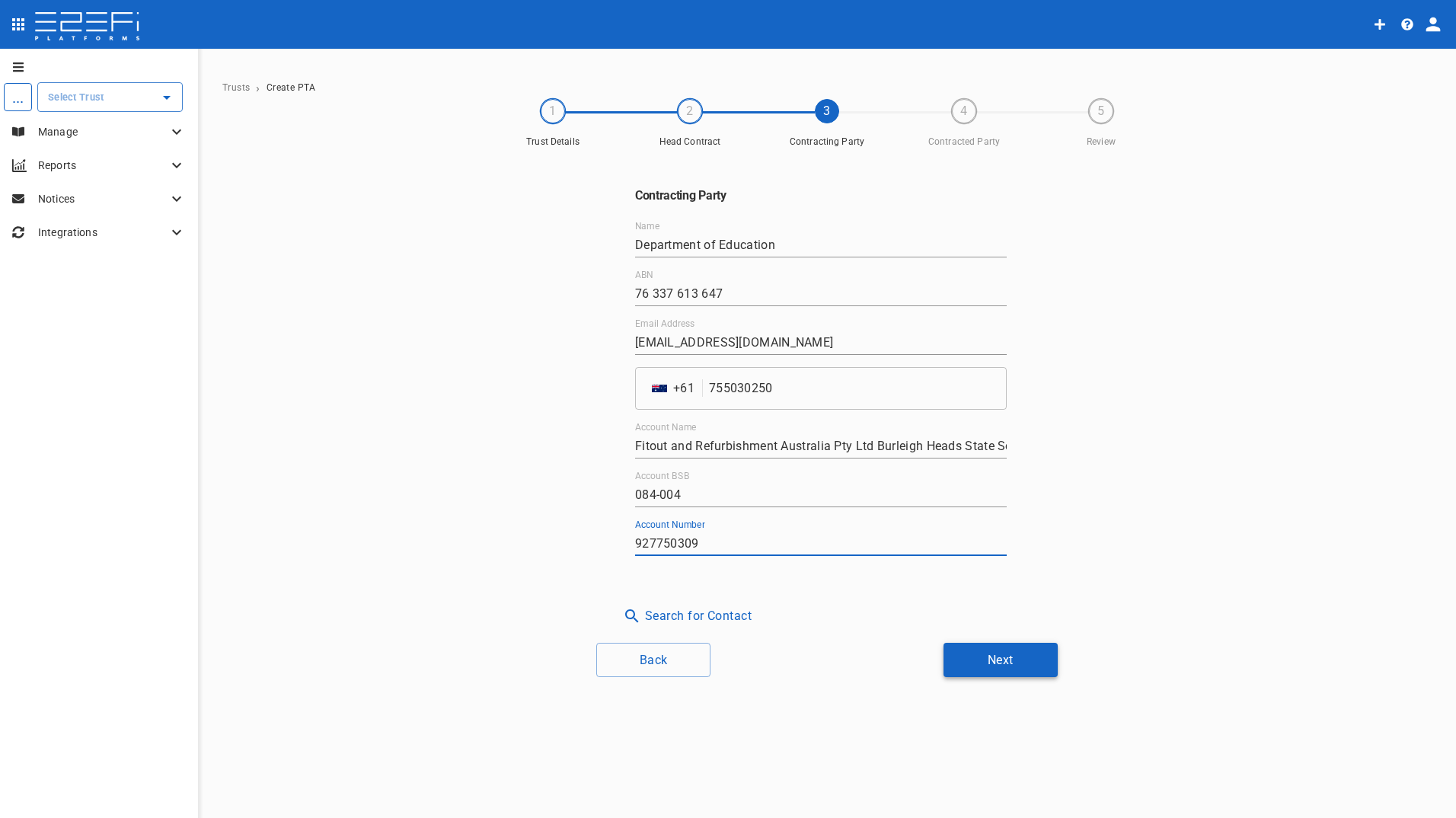
type input "927750309"
click at [1014, 664] on button "Next" at bounding box center [1001, 660] width 114 height 34
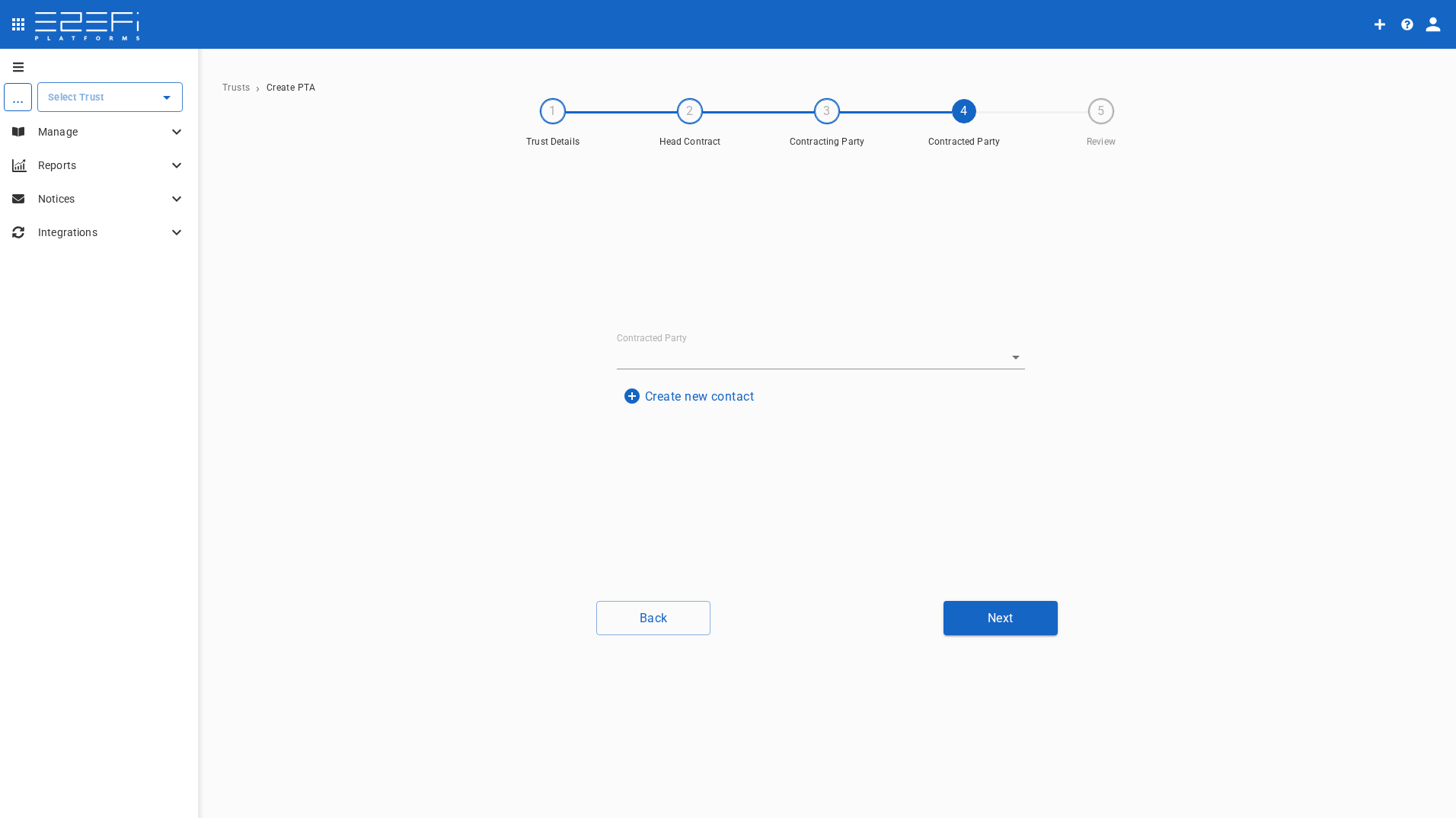
click at [687, 398] on button "Create new contact" at bounding box center [688, 396] width 143 height 30
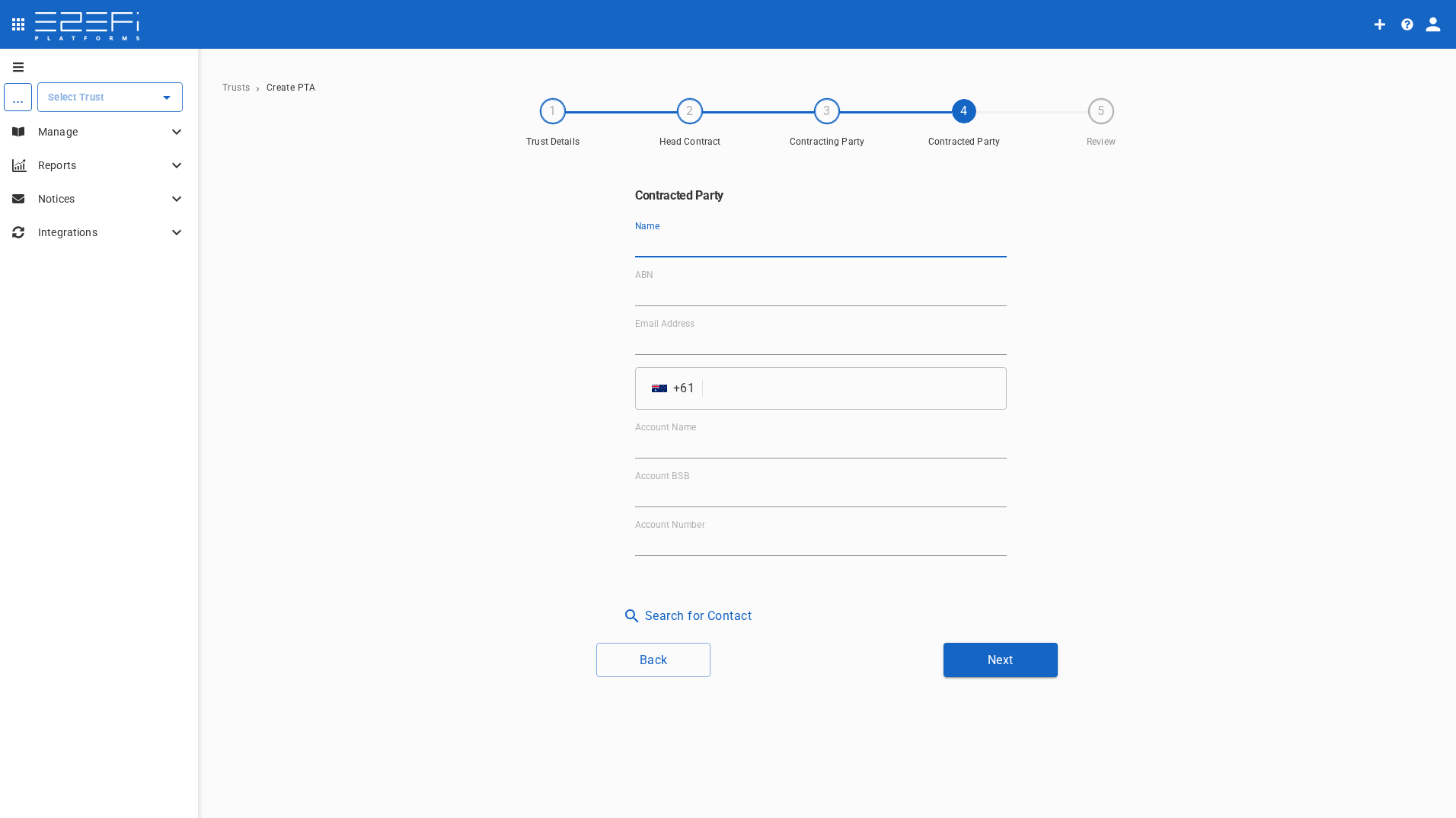
click at [687, 245] on input "Name" at bounding box center [821, 245] width 371 height 25
type input "Department of Education"
type input "76 337 613 647"
type input "clare@honeywill.com.au"
type input "Fitout and Refurbishment Australia Pty Ltd Burleigh Heads State School Project …"
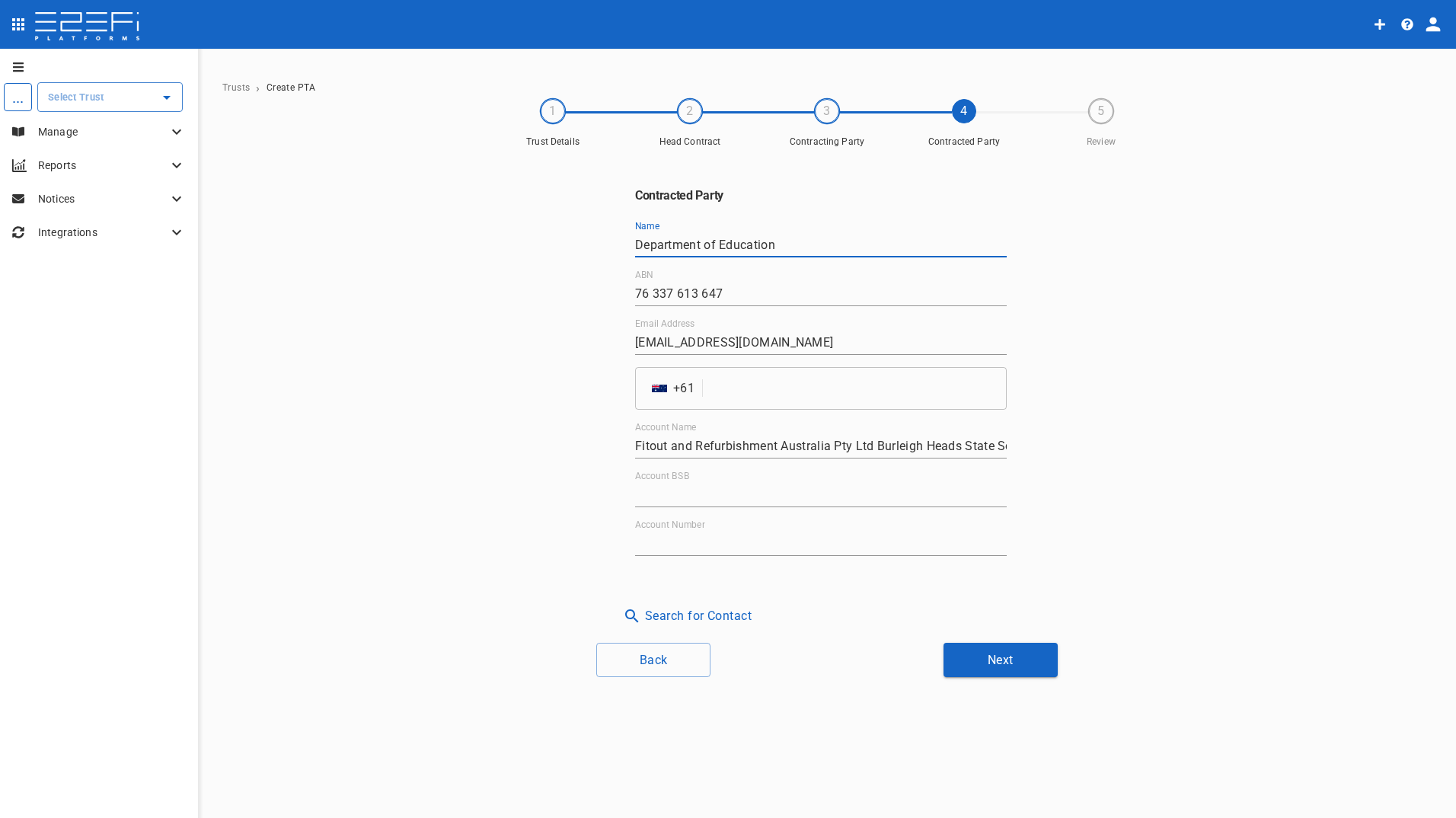
type input "084-004"
type input "927750309"
click at [757, 374] on input "tel" at bounding box center [858, 389] width 298 height 43
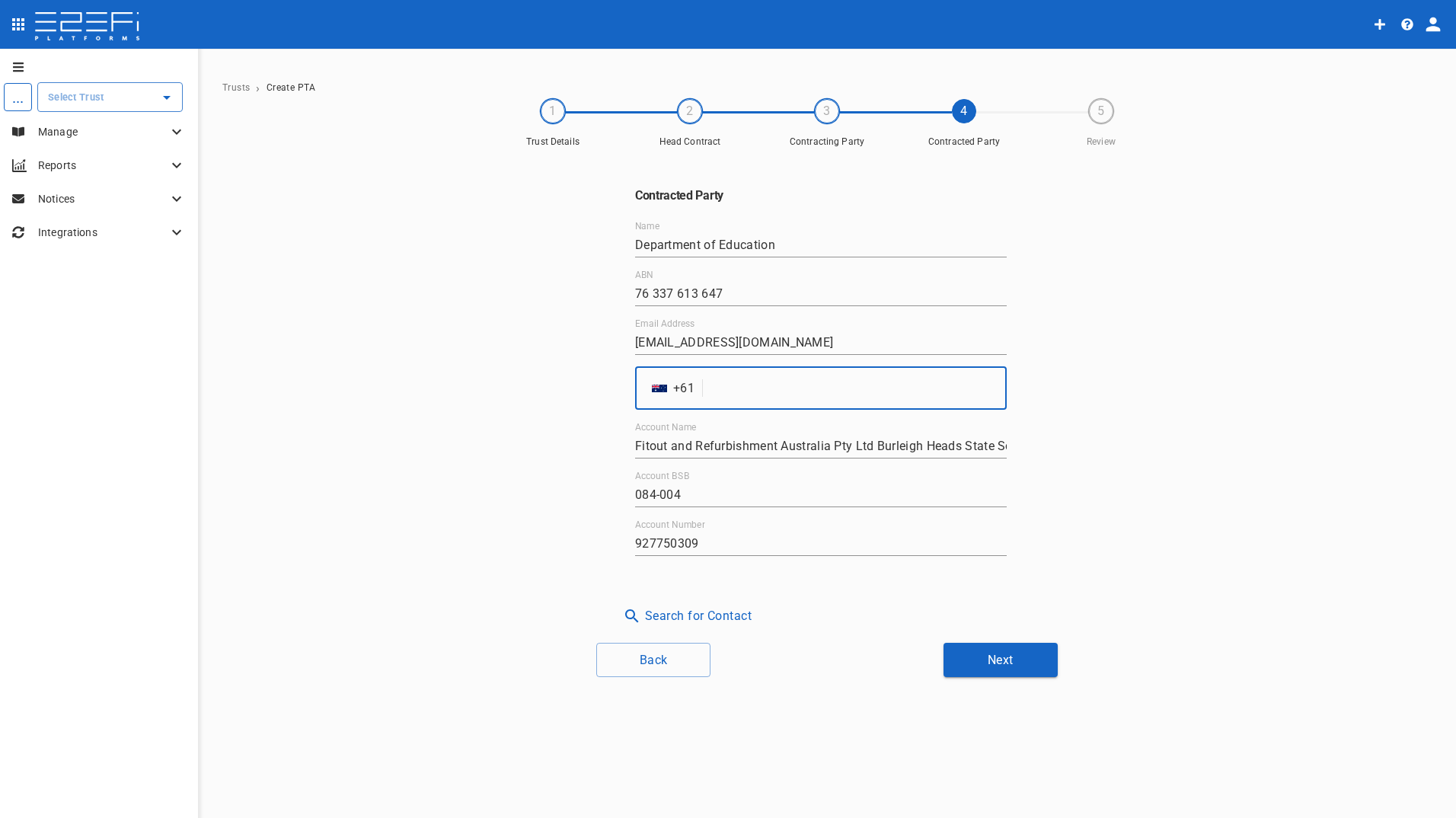
click at [866, 392] on input "tel" at bounding box center [858, 389] width 298 height 43
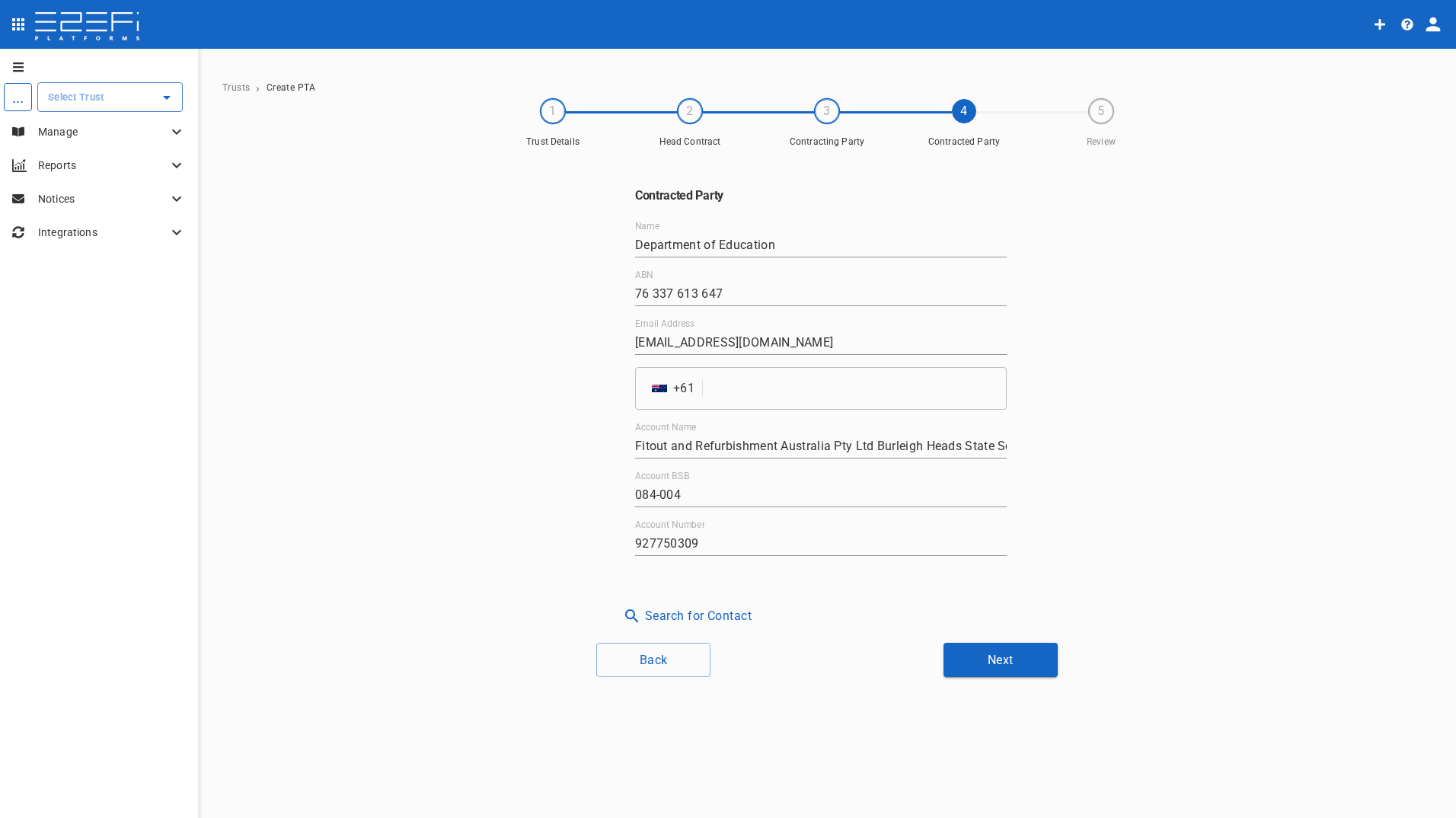
click at [759, 387] on input "tel" at bounding box center [858, 389] width 298 height 43
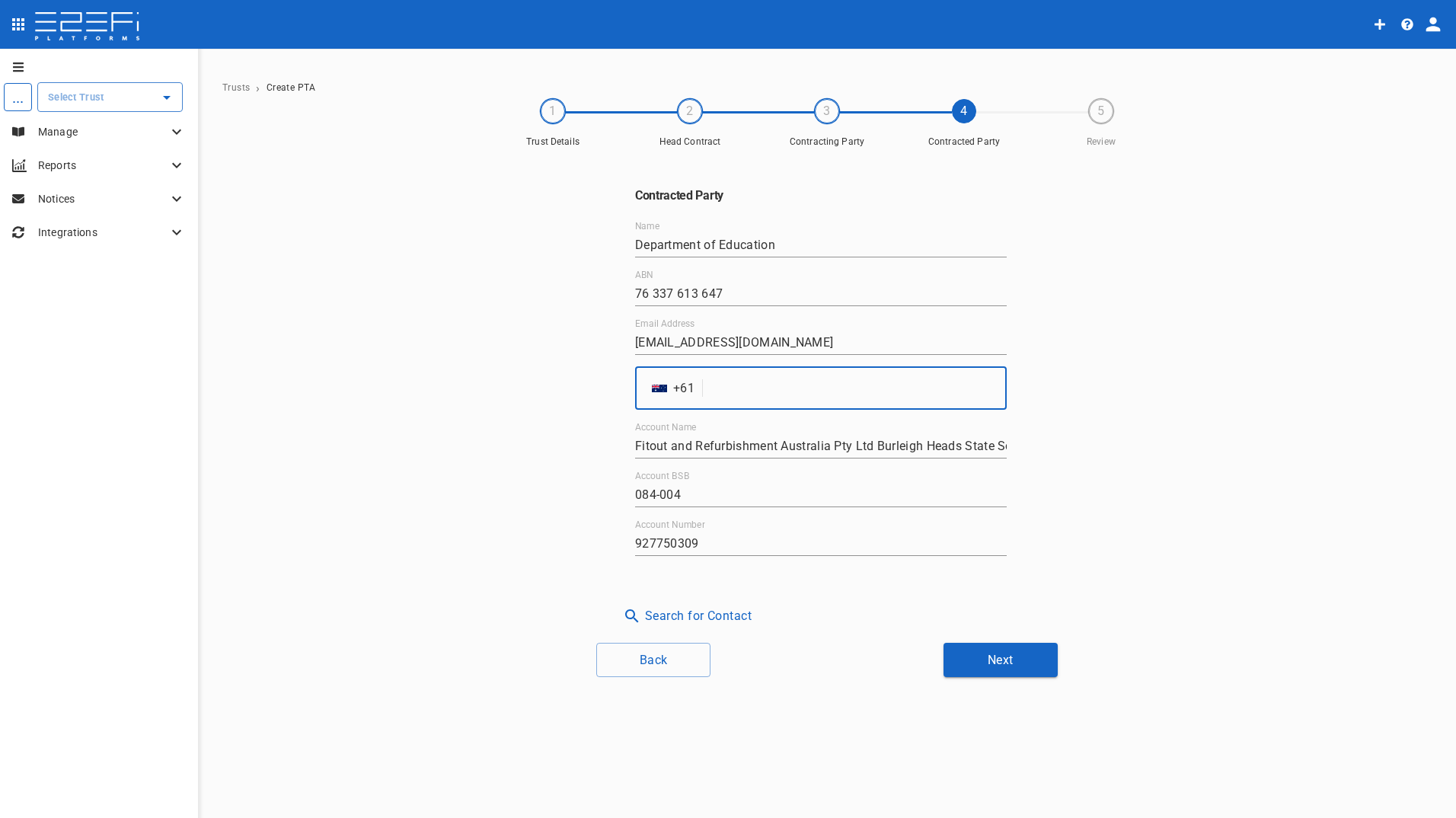
paste input "755030250"
type input "755030250"
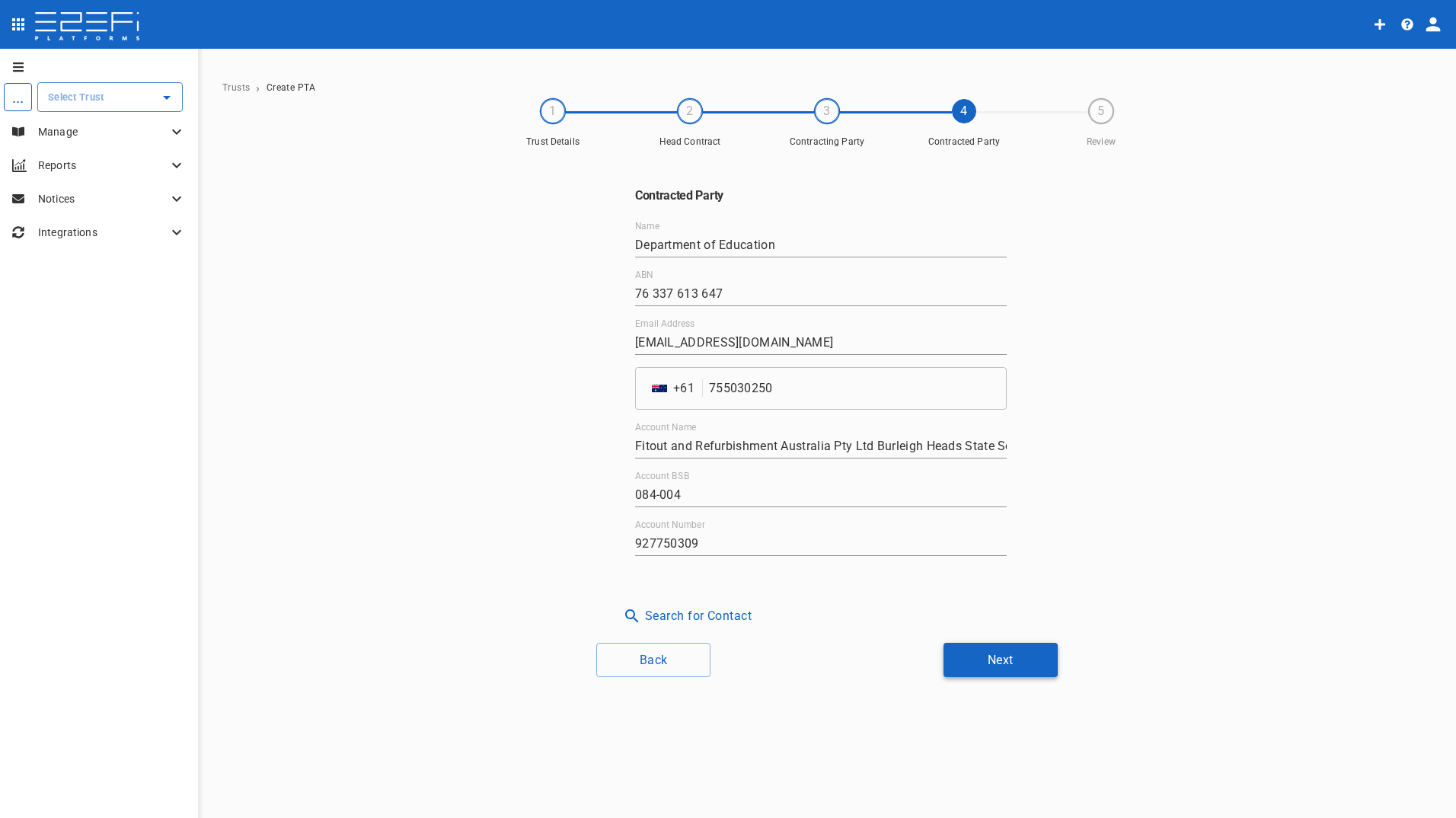
drag, startPoint x: 1002, startPoint y: 660, endPoint x: 979, endPoint y: 637, distance: 32.5
click at [1001, 660] on button "Next" at bounding box center [1001, 660] width 114 height 34
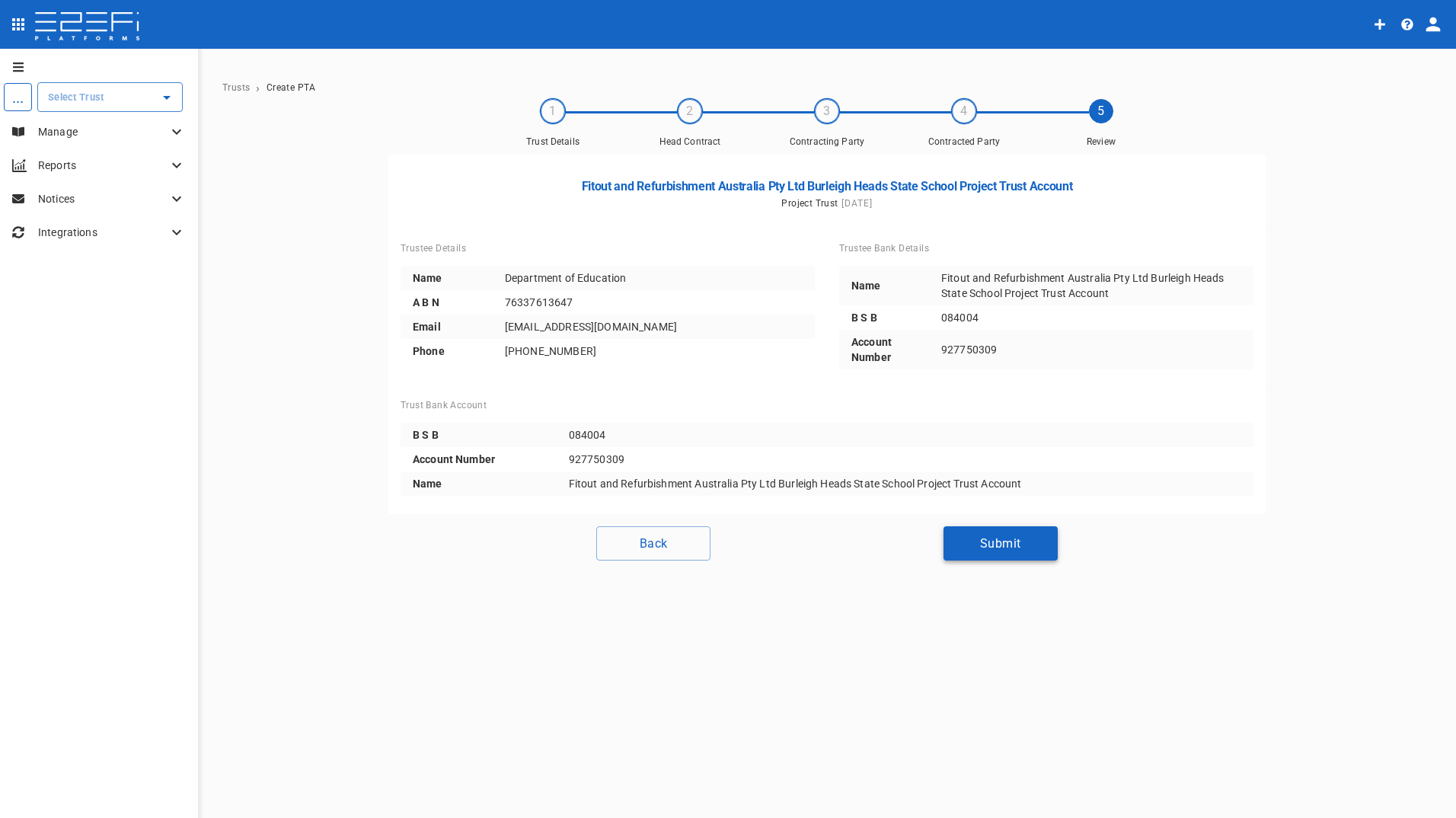
click at [997, 542] on button "Submit" at bounding box center [1001, 544] width 114 height 34
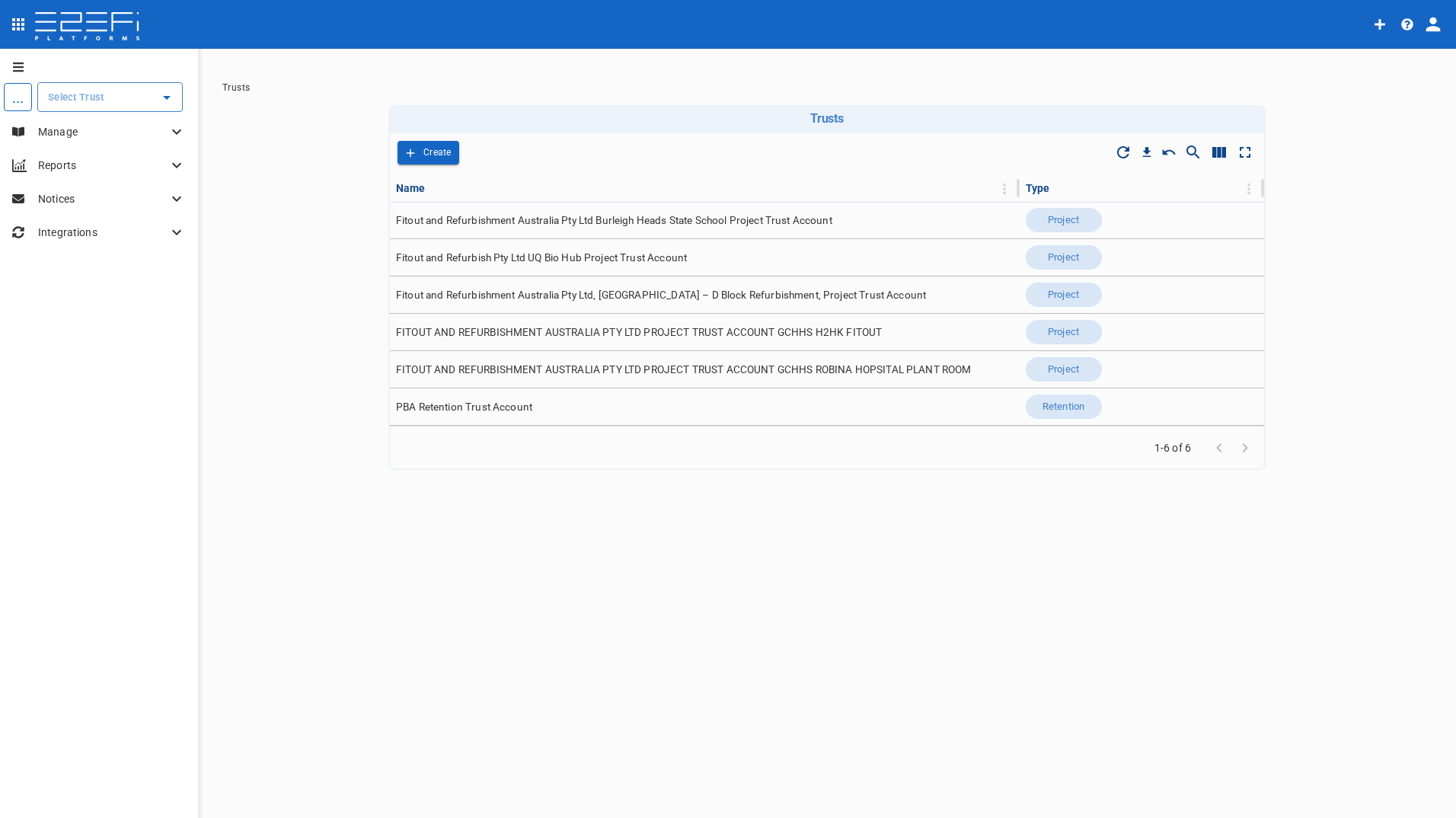
click at [63, 130] on p "Manage" at bounding box center [103, 132] width 129 height 15
click at [61, 164] on span "Contacts" at bounding box center [52, 164] width 39 height 11
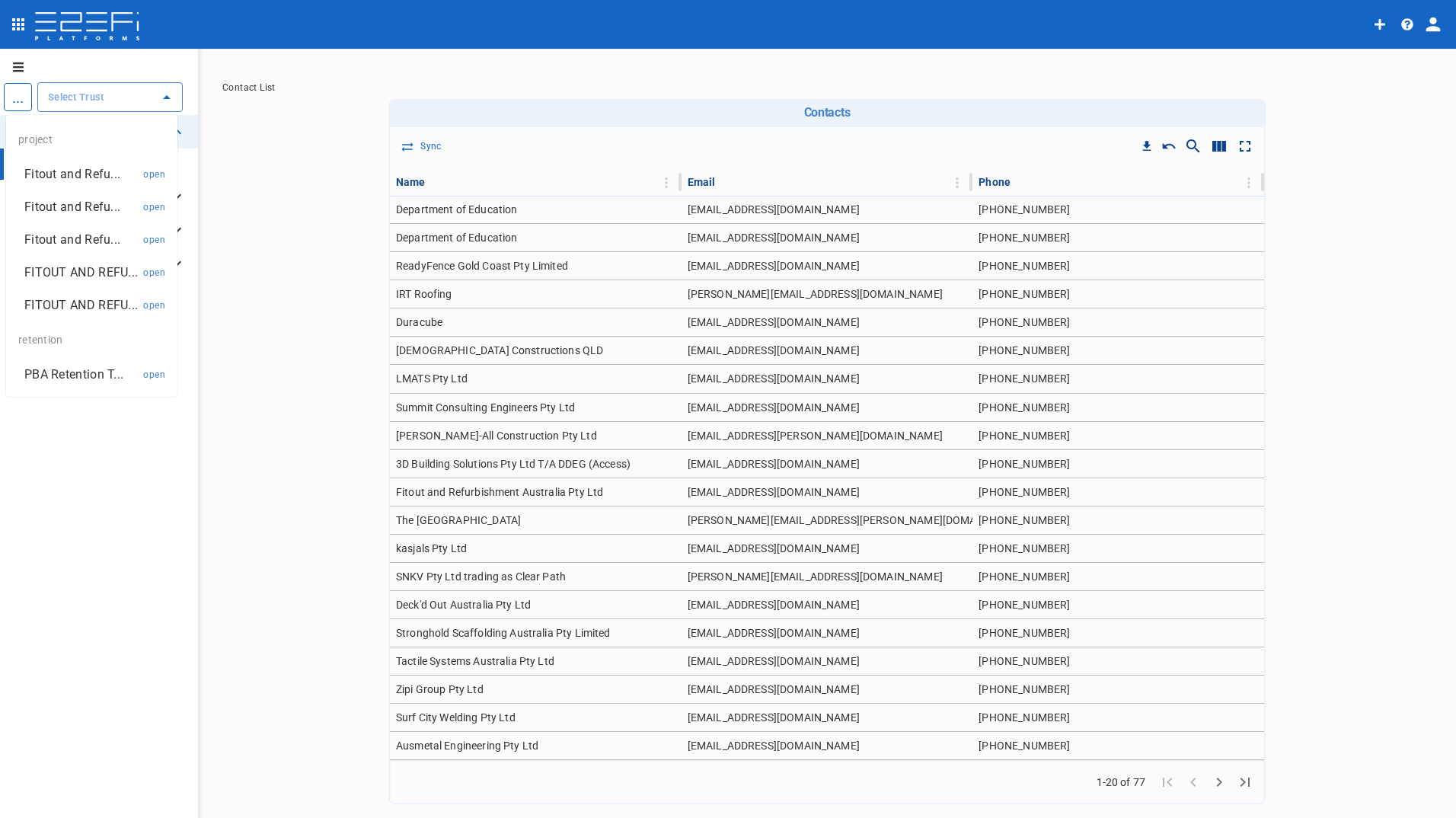
click at [66, 98] on input "text" at bounding box center [99, 97] width 109 height 16
click at [95, 239] on p "Fitout and Refu..." at bounding box center [72, 239] width 96 height 18
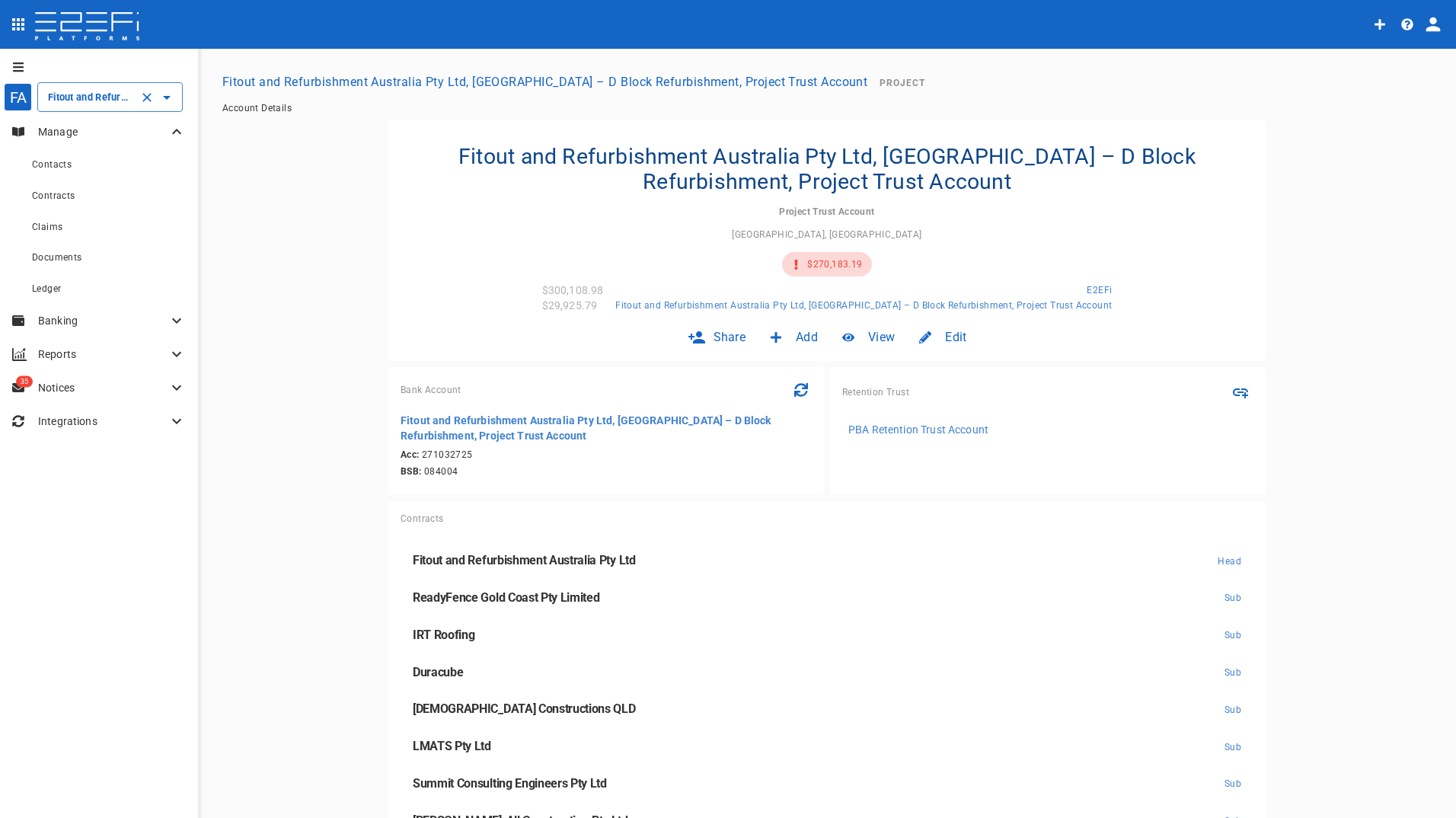
click at [89, 101] on input "Fitout and Refurbishment Australia Pty Ltd, Burleigh Heads State School – D Blo…" at bounding box center [89, 97] width 89 height 16
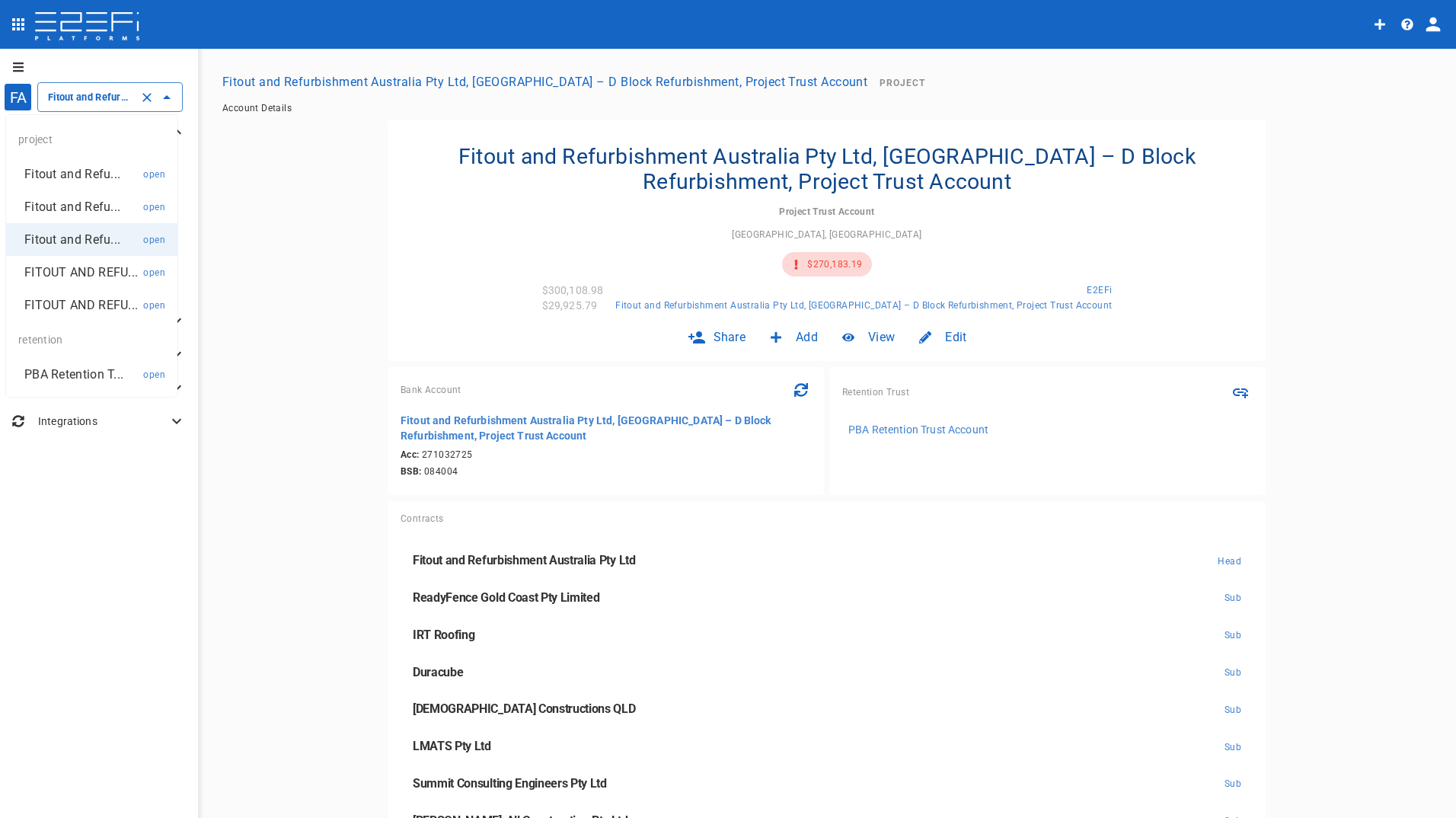
click at [76, 218] on li "Fitout and Refu... open" at bounding box center [91, 207] width 171 height 32
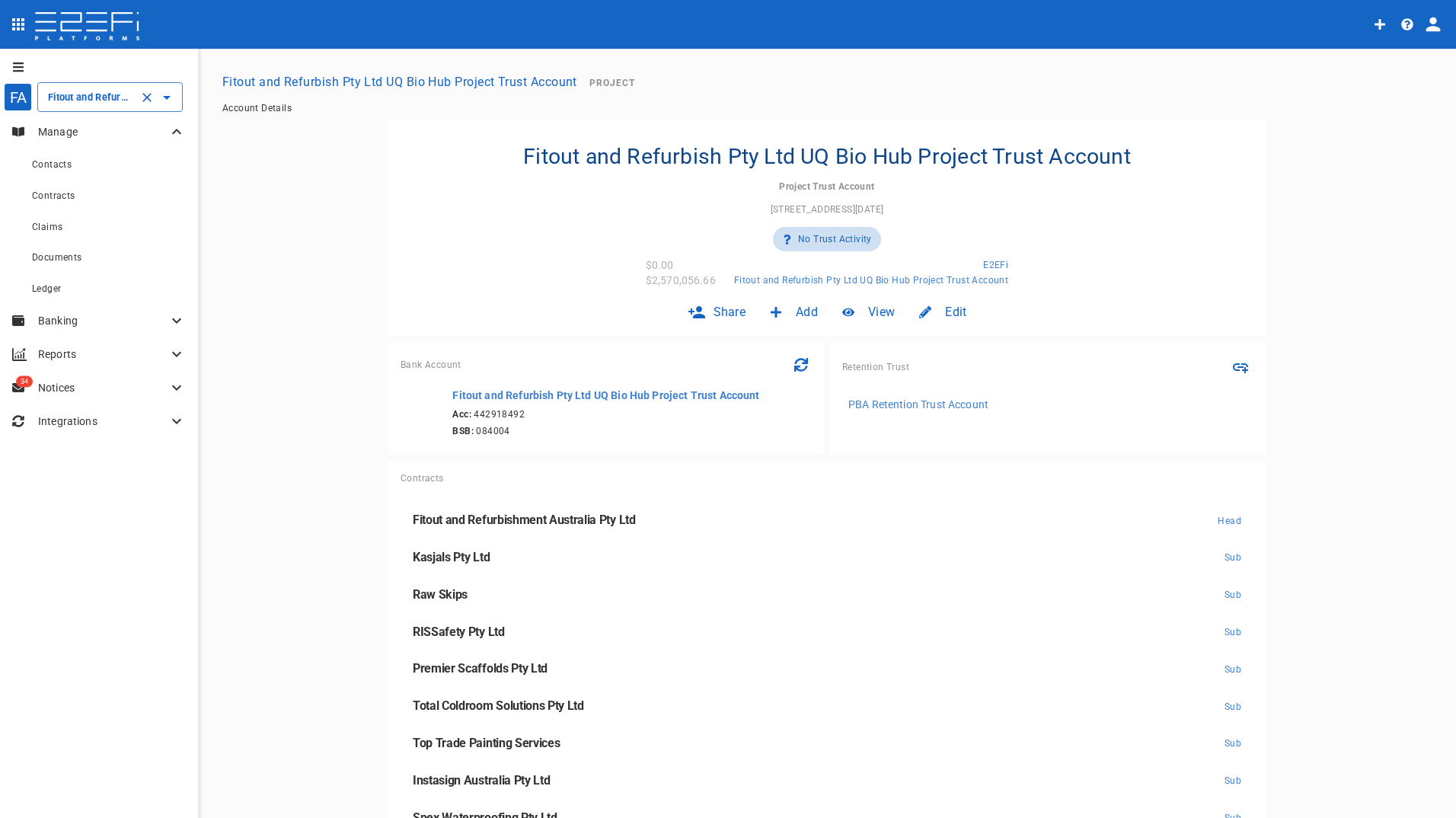
click at [87, 95] on input "Fitout and Refurbish Pty Ltd UQ Bio Hub Project Trust Account" at bounding box center [89, 97] width 89 height 16
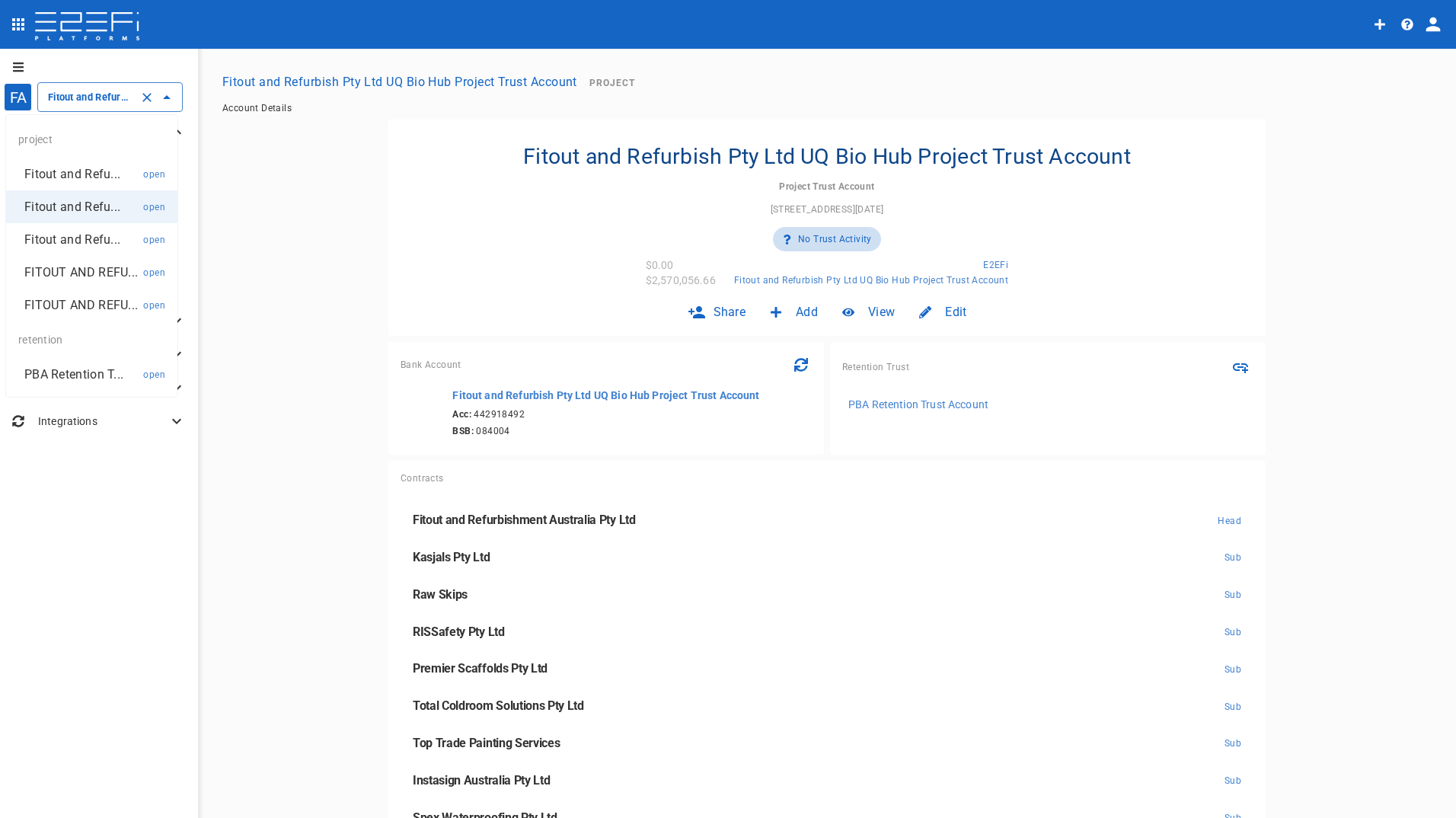
click at [80, 165] on p "Fitout and Refu..." at bounding box center [72, 174] width 96 height 18
type input "Fitout and Refurbishment Australia Pty Ltd Burleigh Heads State School Project …"
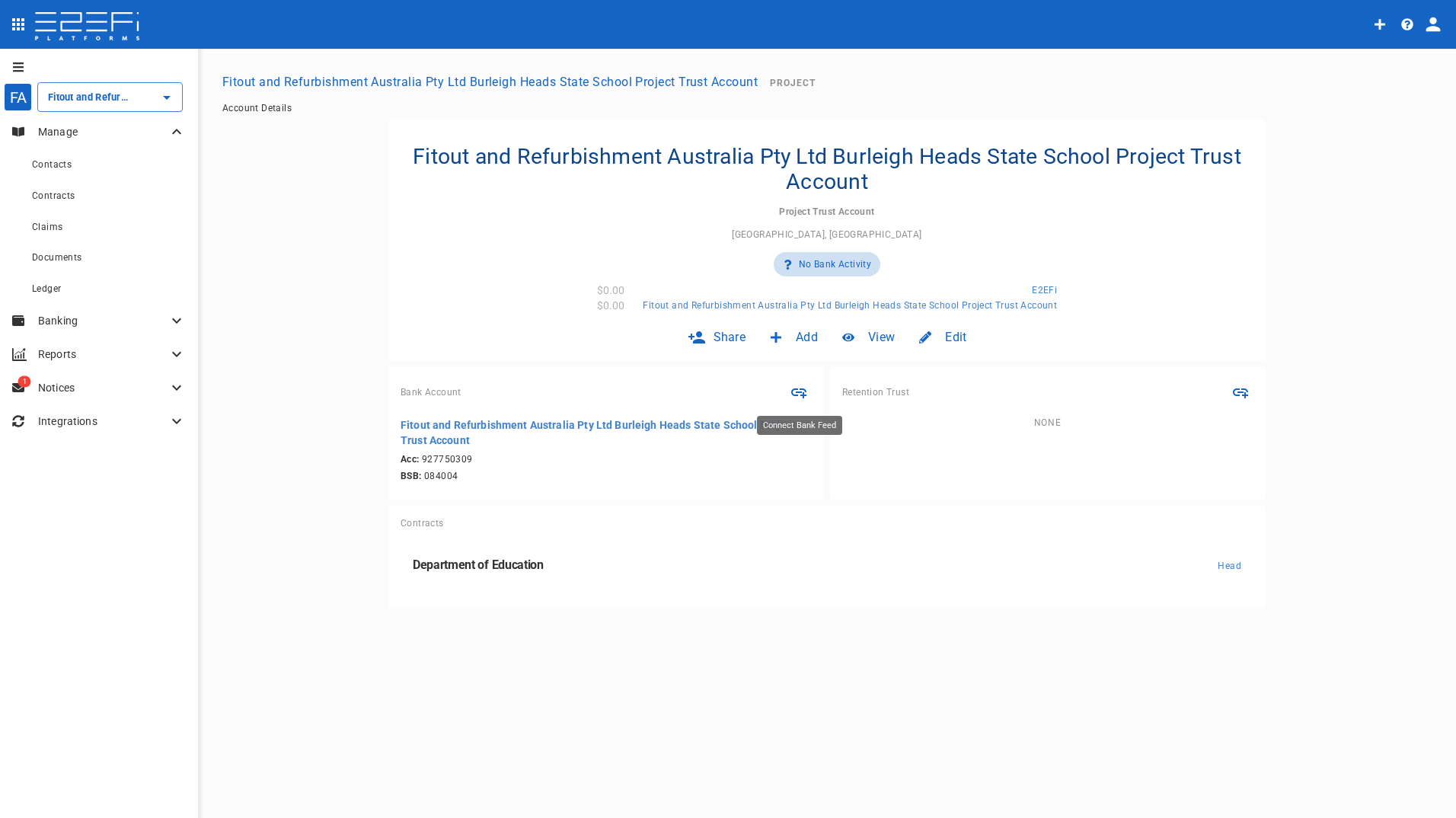
click at [795, 386] on icon "Connect Bank Feed" at bounding box center [798, 392] width 18 height 18
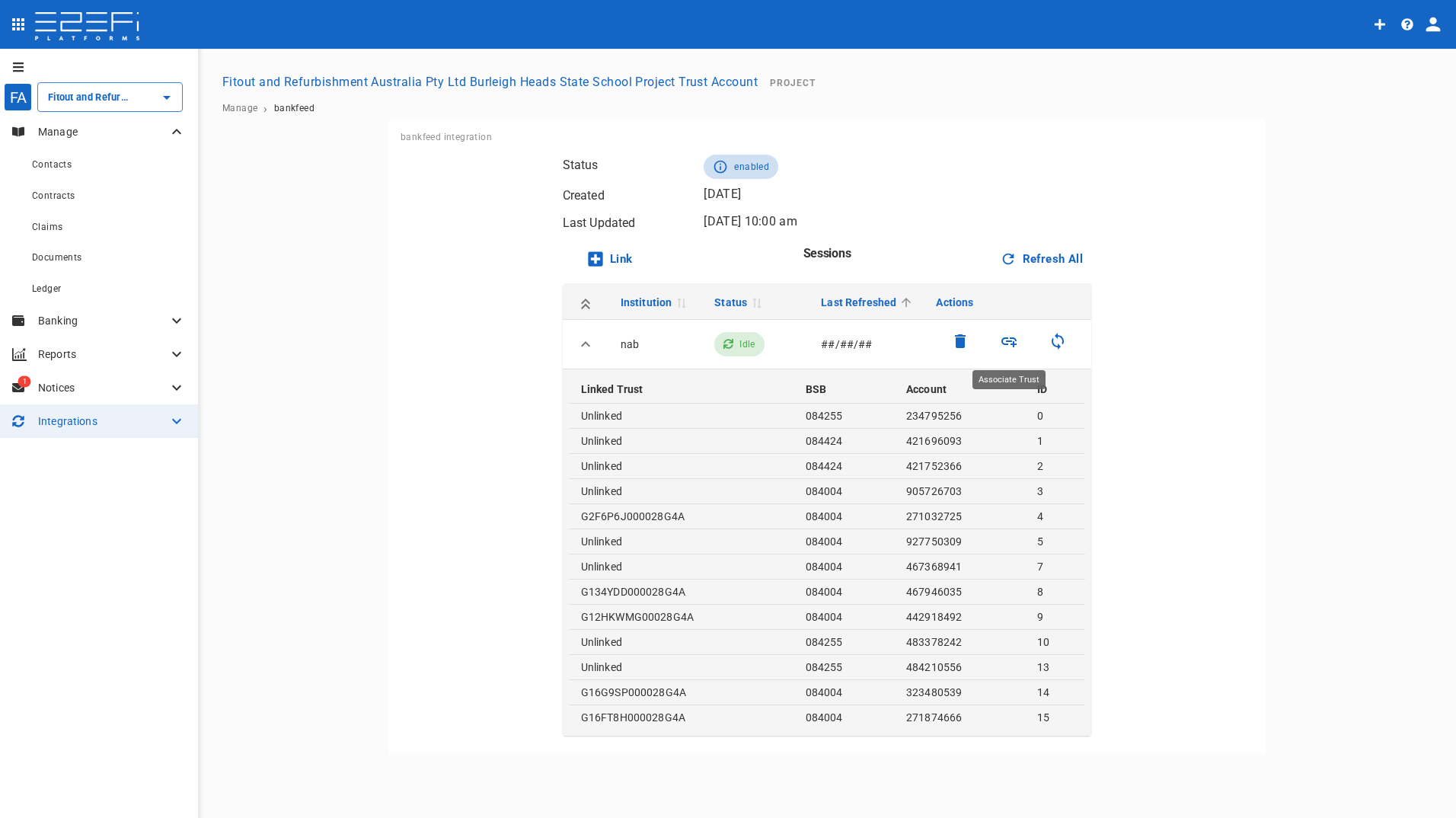
click at [1010, 339] on icon "Associate Trust" at bounding box center [1009, 341] width 18 height 18
click at [1058, 339] on icon "Refresh Bank" at bounding box center [1057, 341] width 18 height 18
click at [53, 125] on p "Manage" at bounding box center [103, 132] width 129 height 15
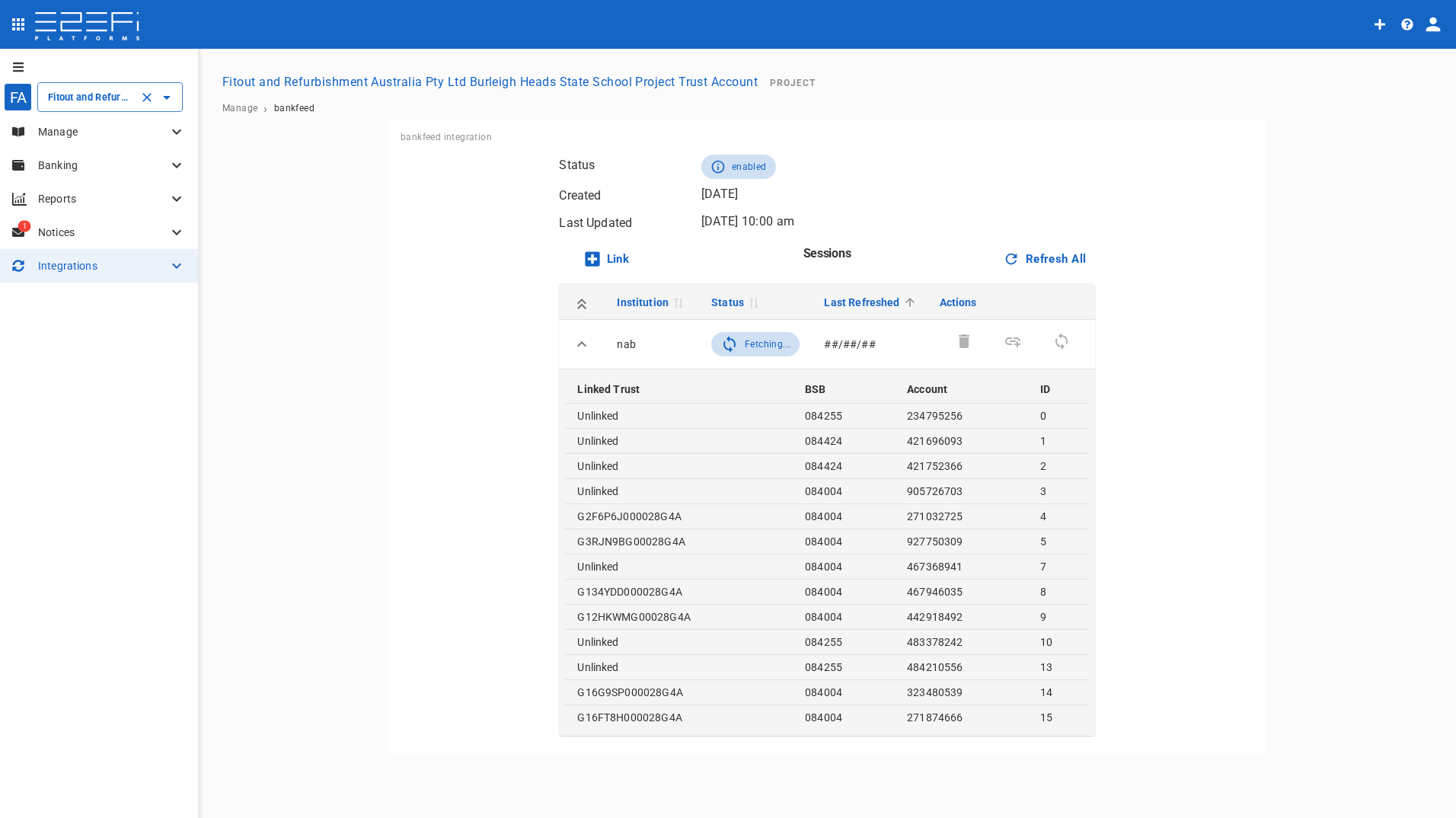
click at [100, 94] on input "Fitout and Refurbishment Australia Pty Ltd Burleigh Heads State School Project …" at bounding box center [89, 97] width 89 height 16
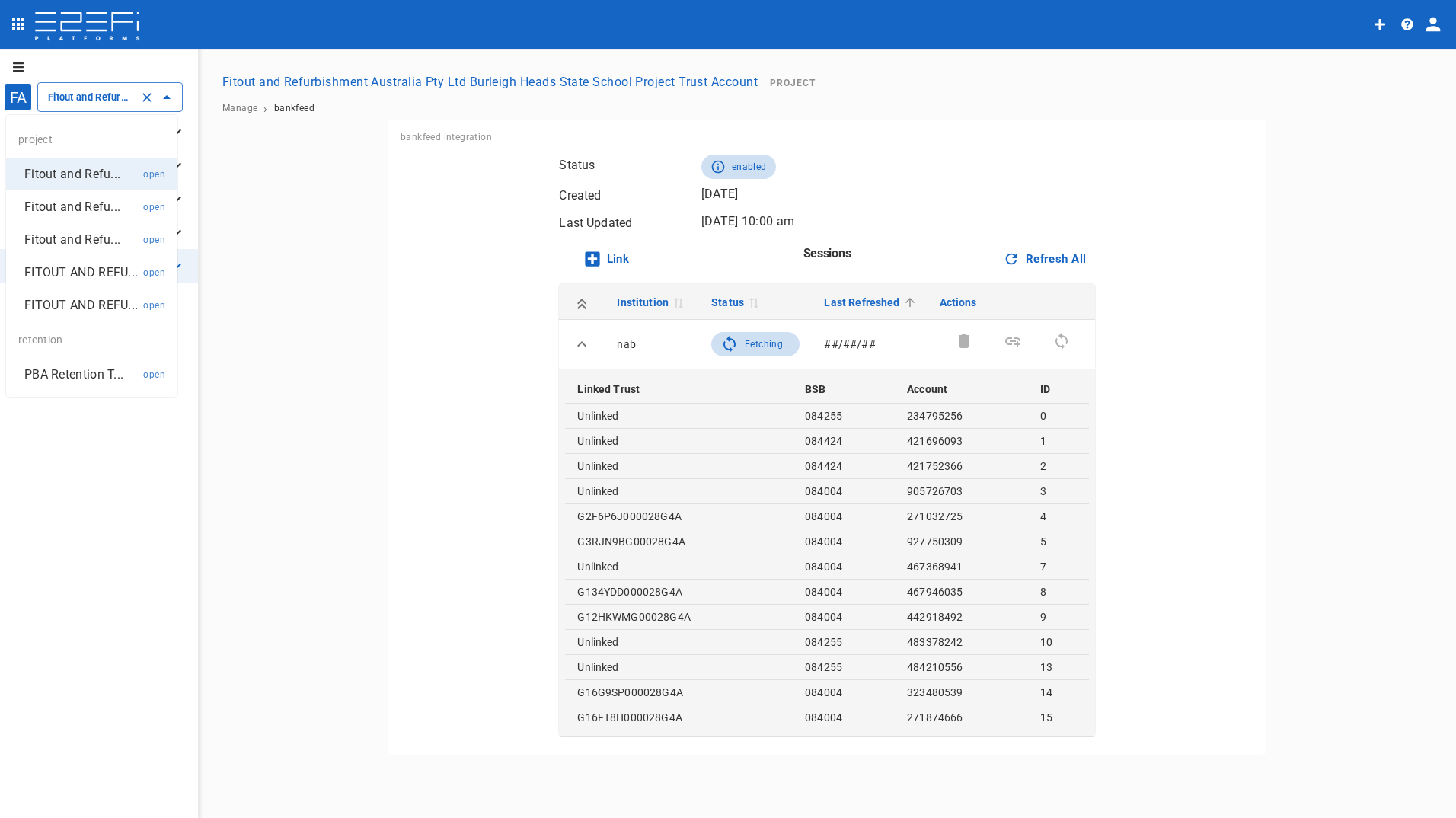
click at [55, 174] on p "Fitout and Refu..." at bounding box center [72, 174] width 96 height 18
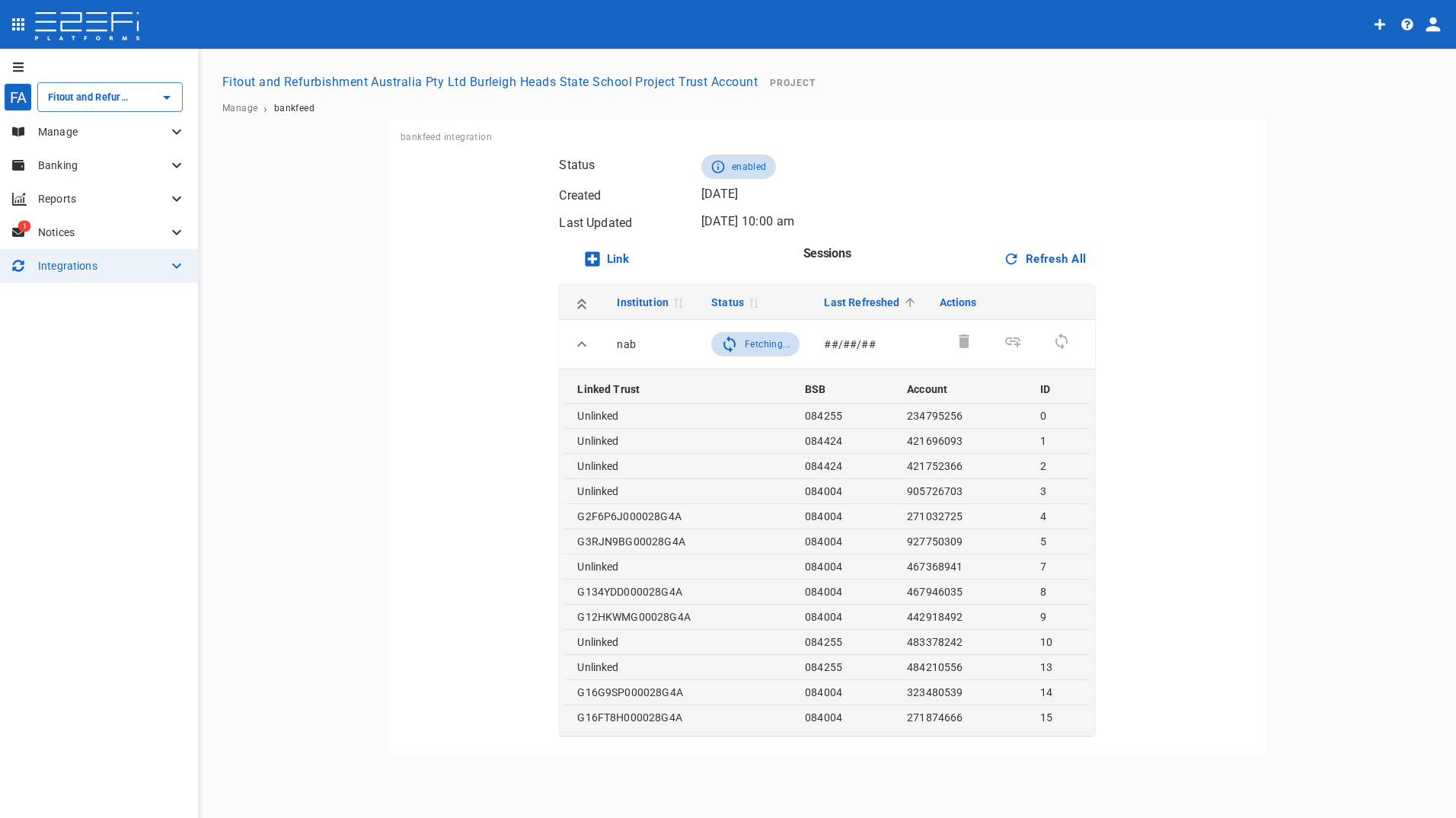
click at [55, 127] on p "Manage" at bounding box center [103, 132] width 129 height 15
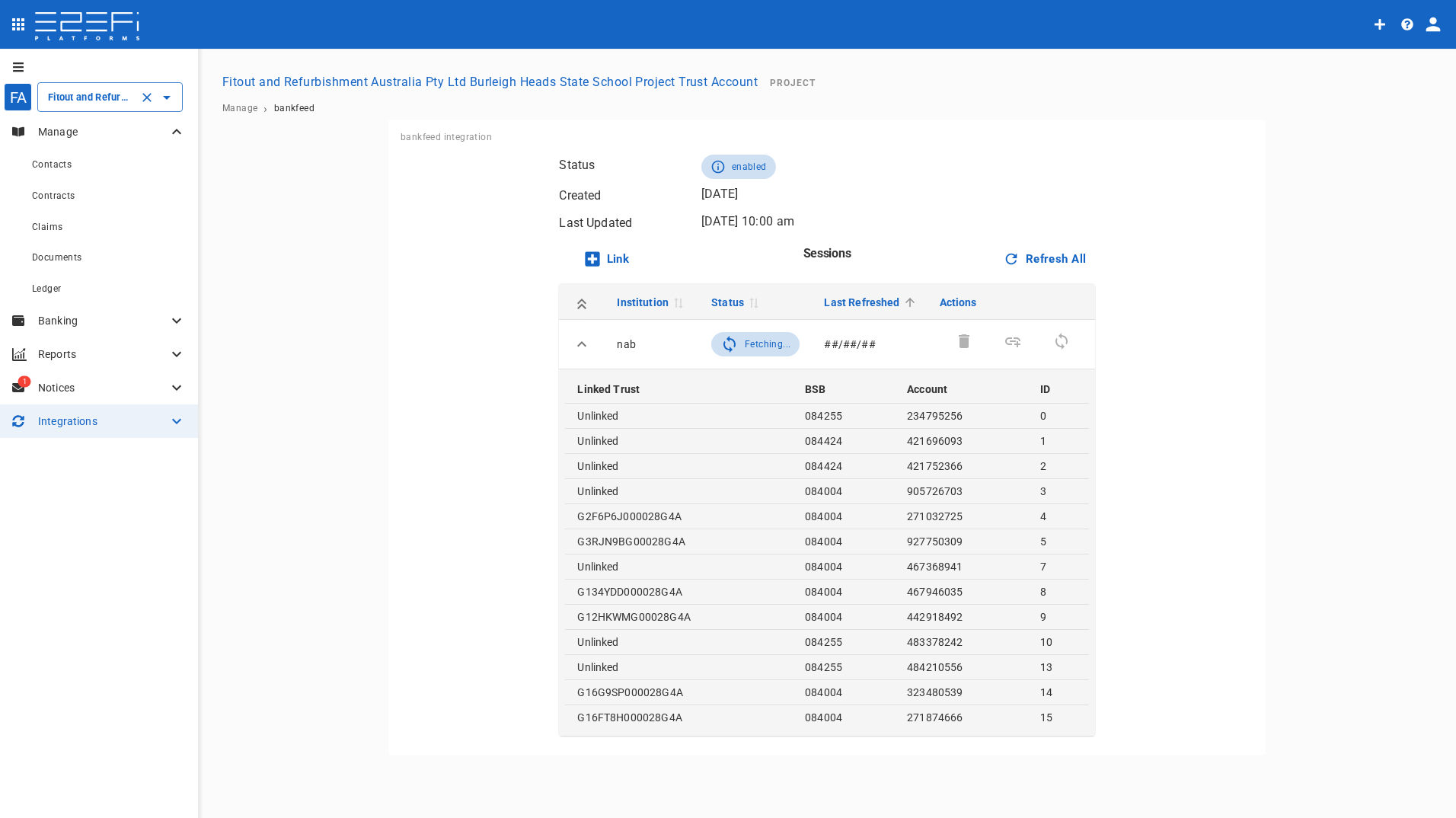
click at [169, 101] on icon "Open" at bounding box center [166, 97] width 18 height 18
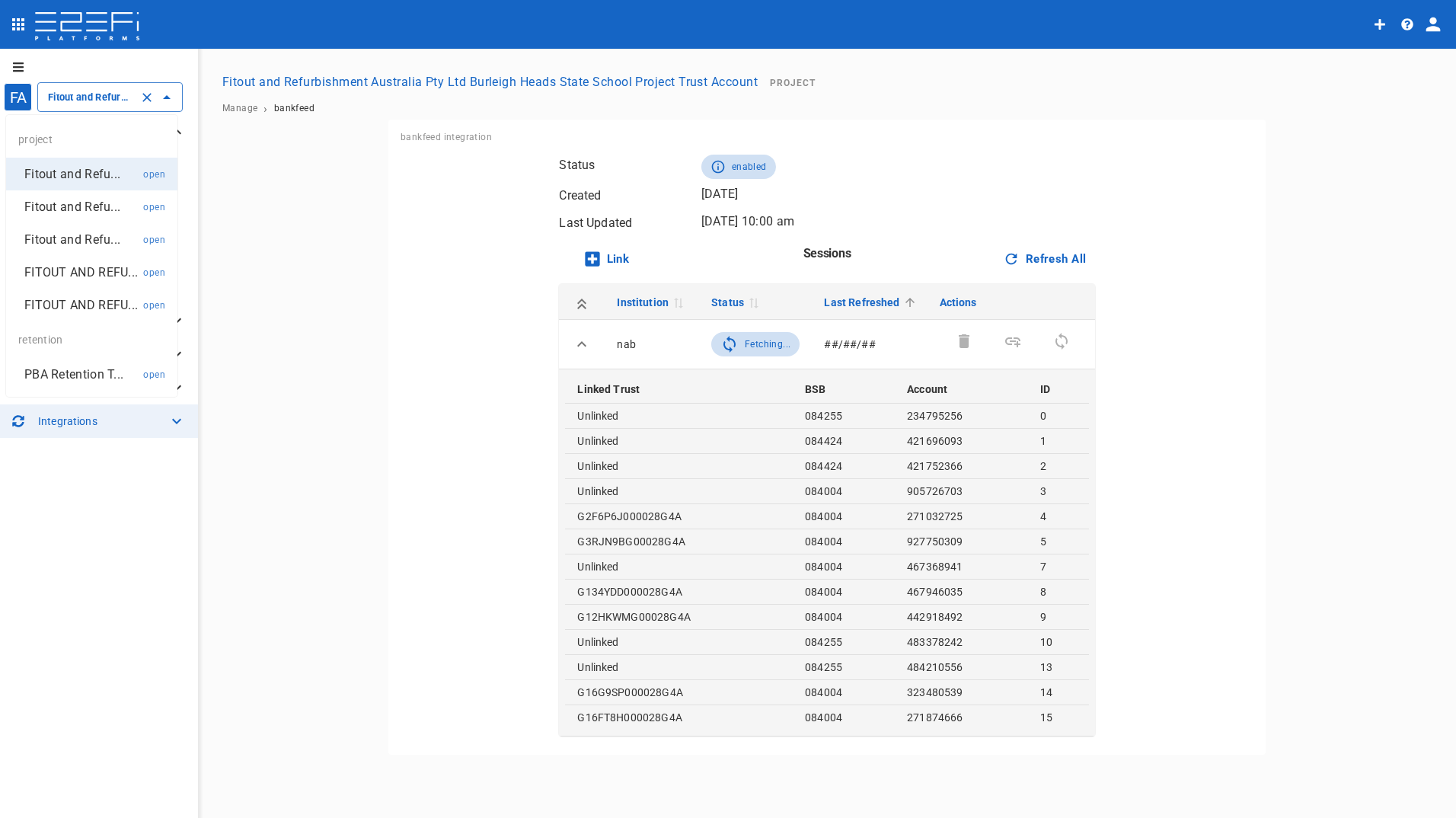
click at [37, 140] on div "project" at bounding box center [91, 139] width 171 height 37
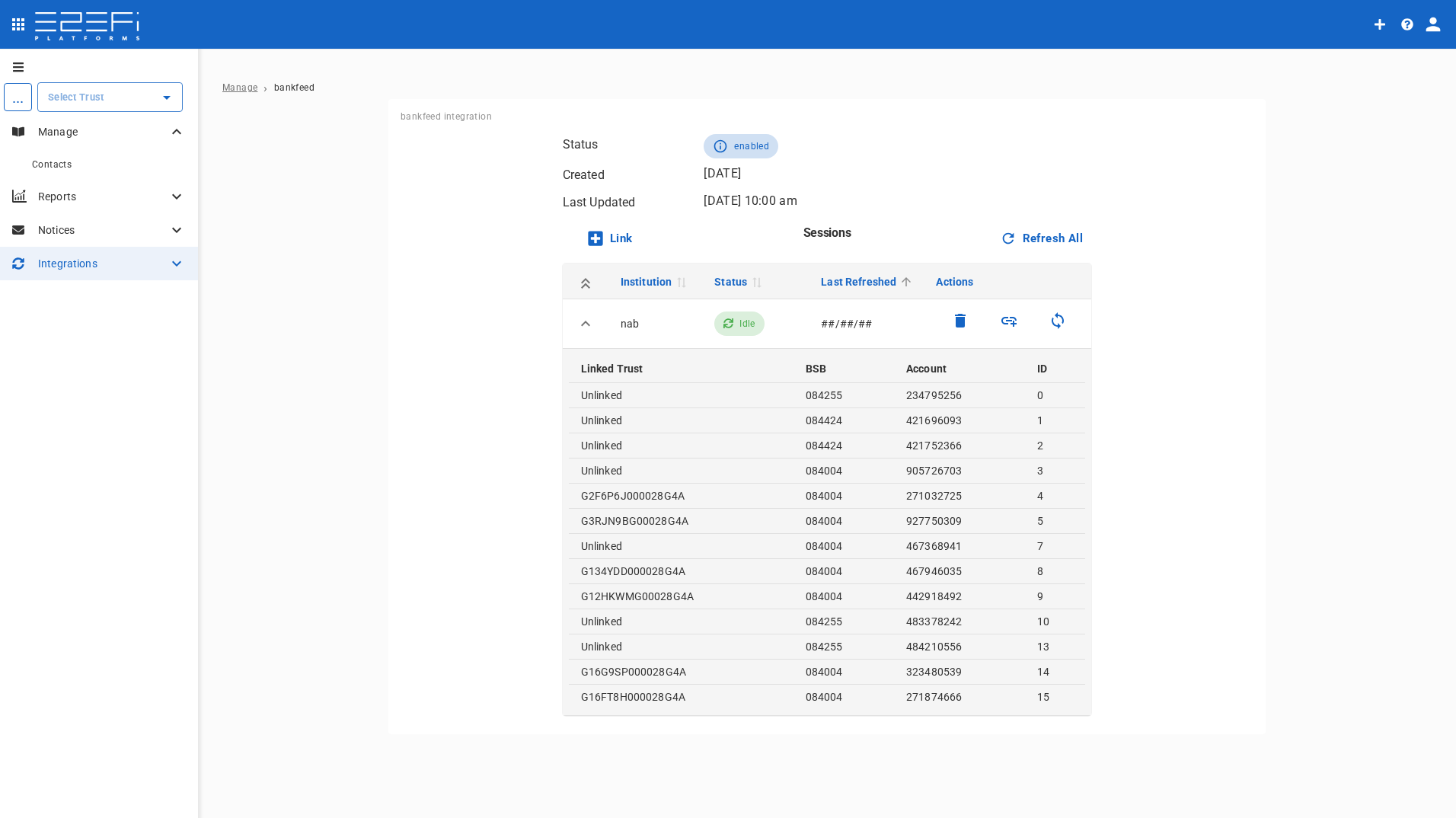
click at [239, 89] on span "Manage" at bounding box center [239, 88] width 35 height 11
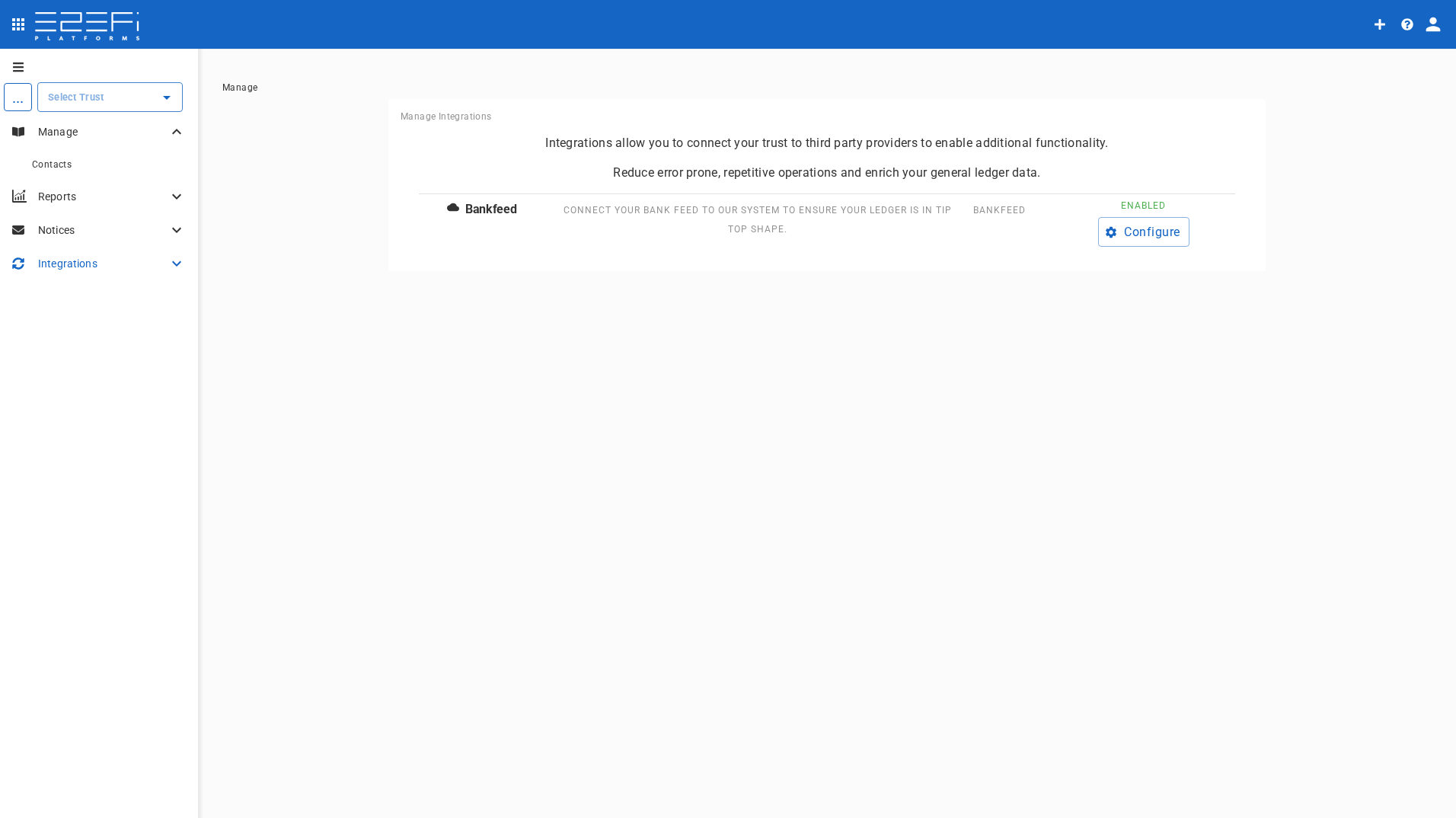
click at [66, 255] on div "Integrations" at bounding box center [99, 263] width 198 height 33
click at [53, 333] on span "Manage" at bounding box center [49, 327] width 35 height 11
click at [62, 130] on p "Manage" at bounding box center [103, 132] width 129 height 15
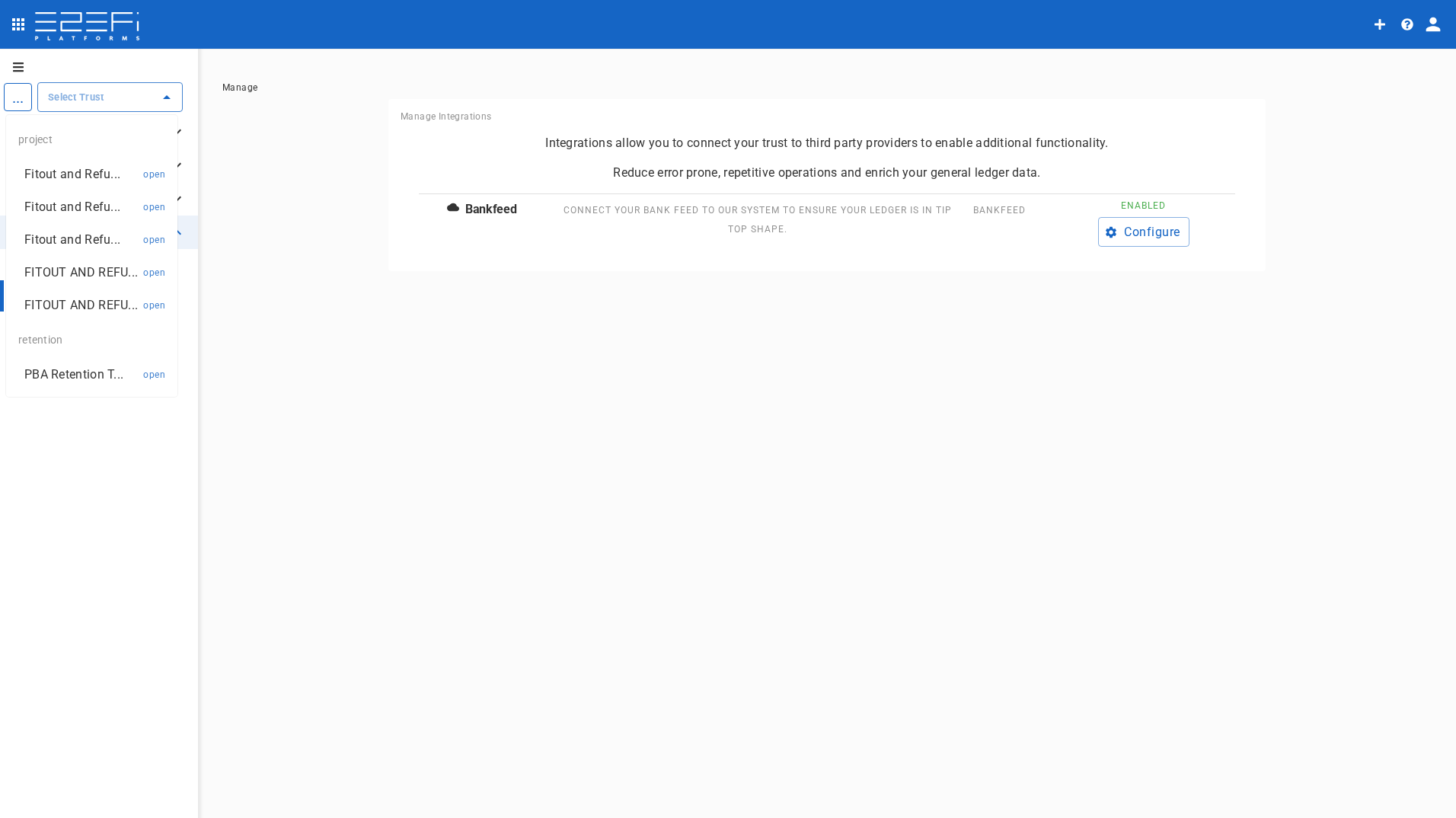
click at [152, 95] on input "text" at bounding box center [99, 97] width 109 height 16
click at [61, 176] on p "Fitout and Refu..." at bounding box center [72, 174] width 96 height 18
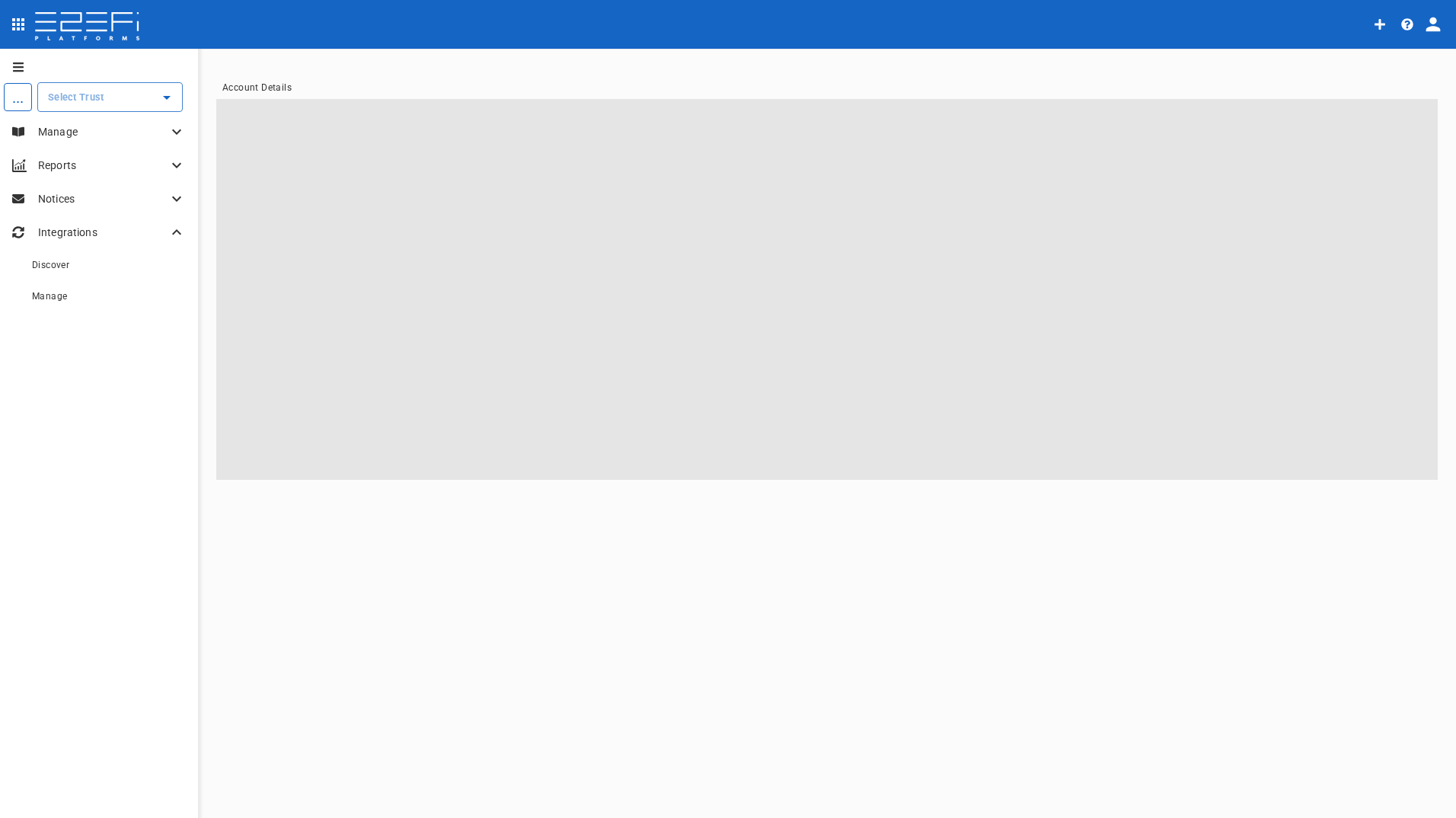
type input "Fitout and Refurbishment Australia Pty Ltd Burleigh Heads State School Project …"
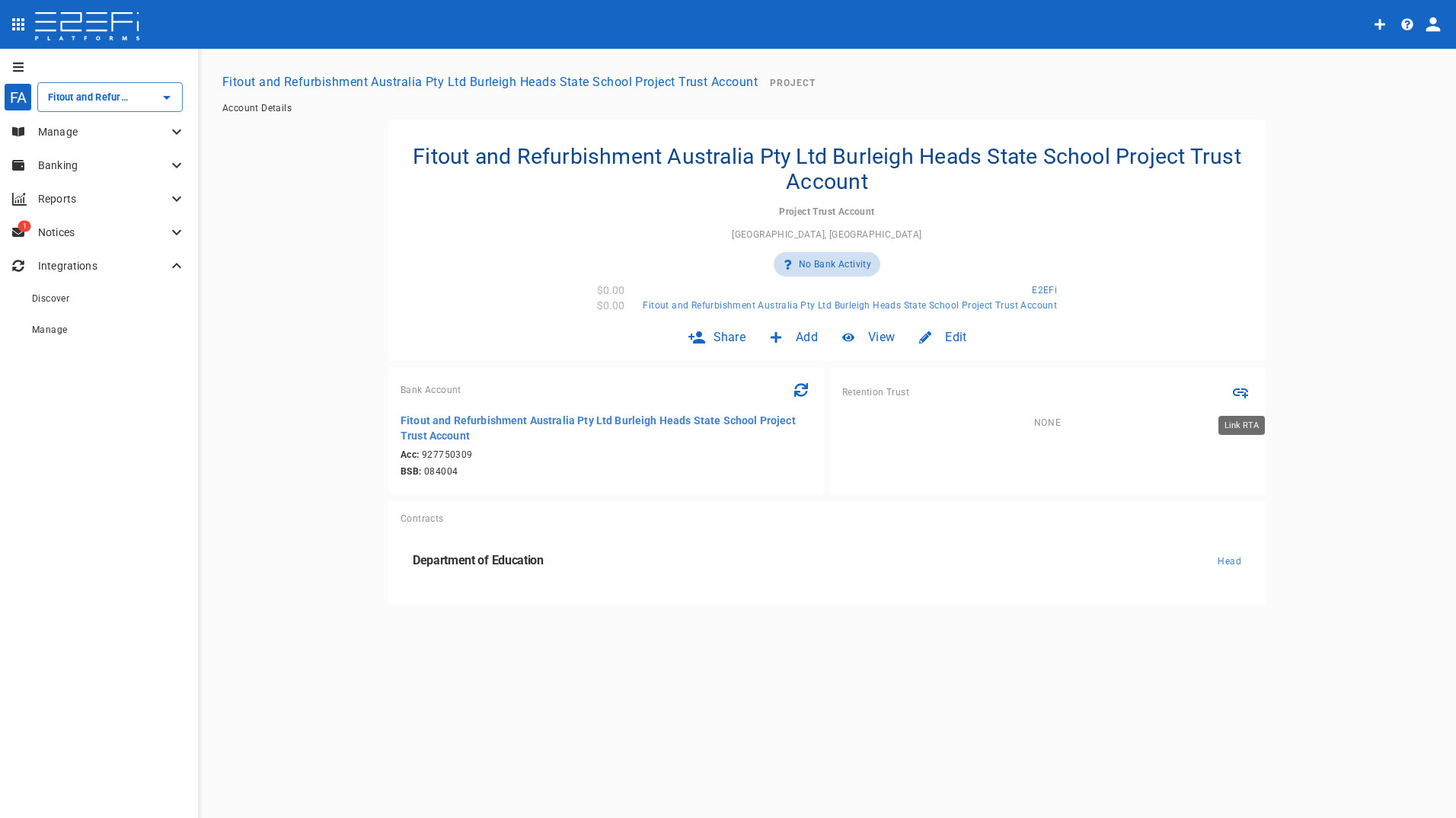
click at [1238, 386] on icon "Link RTA" at bounding box center [1240, 392] width 18 height 18
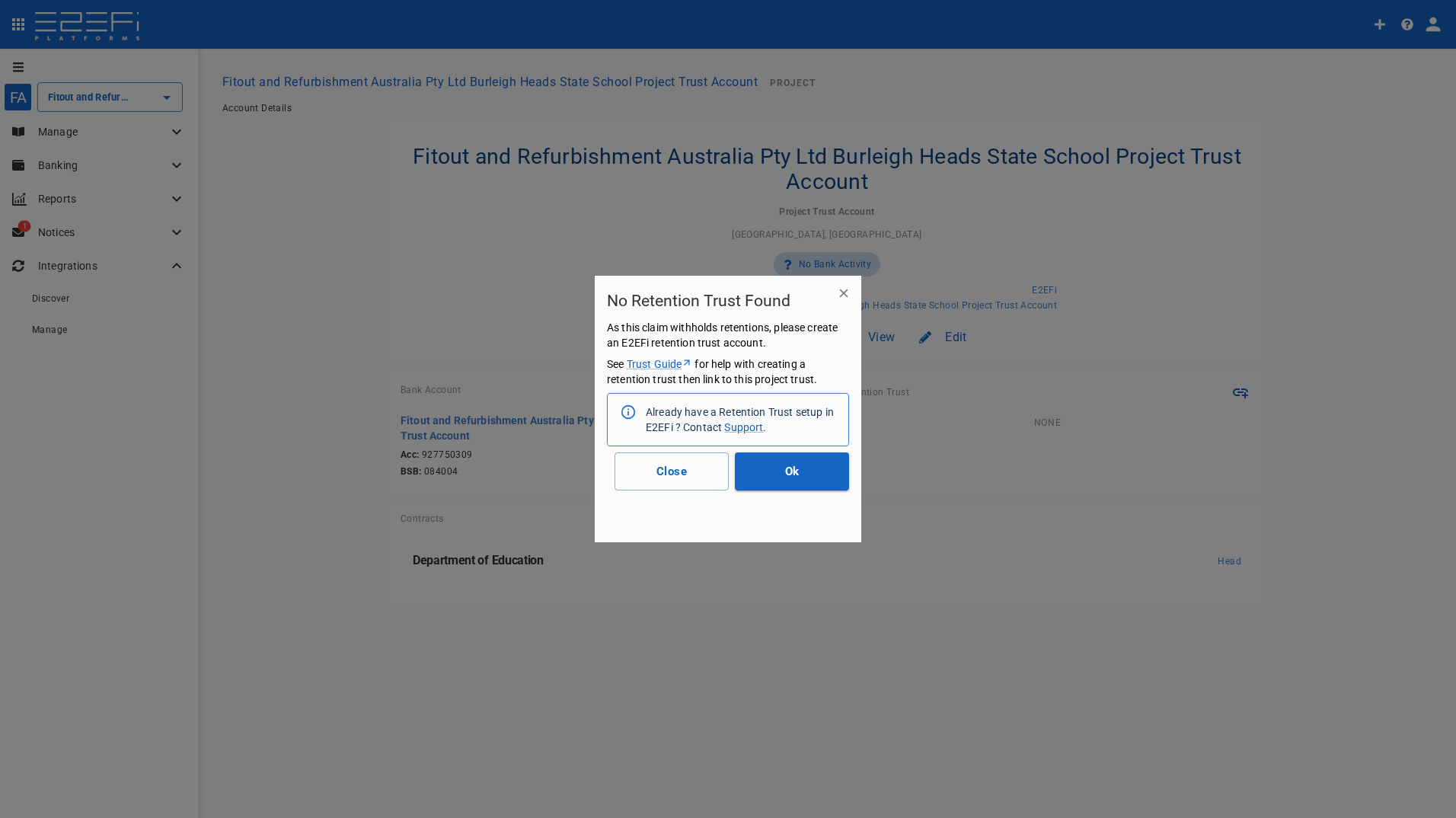
drag, startPoint x: 842, startPoint y: 292, endPoint x: 866, endPoint y: 310, distance: 30.0
click at [846, 294] on icon "button" at bounding box center [844, 293] width 15 height 15
click at [673, 478] on button "Close" at bounding box center [671, 471] width 114 height 38
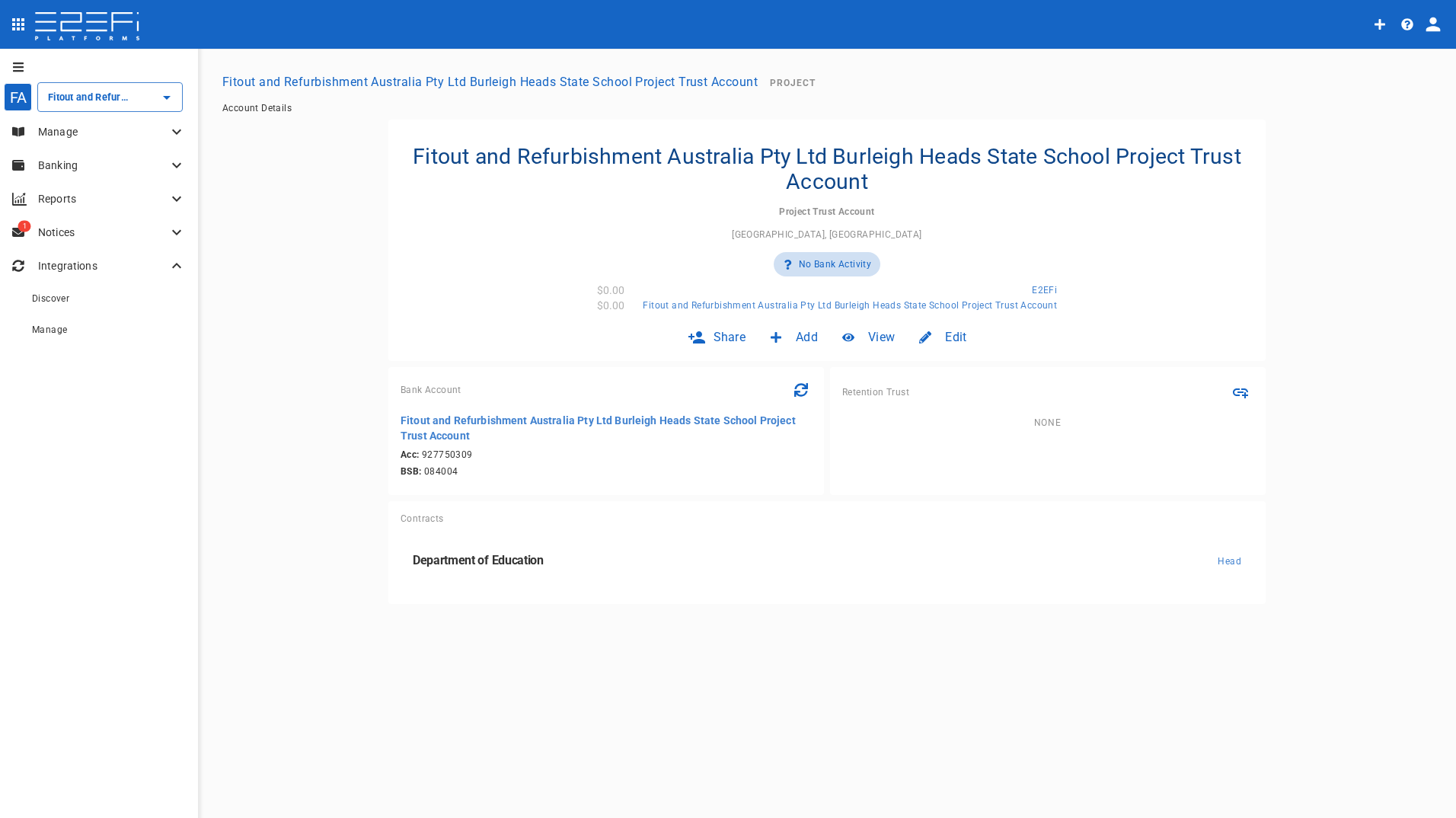
drag, startPoint x: 1070, startPoint y: 474, endPoint x: 1113, endPoint y: 465, distance: 43.9
click at [1073, 478] on div "Retention Trust None" at bounding box center [1047, 431] width 435 height 128
click at [1240, 391] on icon "Link RTA" at bounding box center [1240, 392] width 18 height 18
click at [954, 475] on div "Retention Trust None" at bounding box center [1047, 431] width 435 height 128
click at [1045, 424] on span "None" at bounding box center [1048, 423] width 28 height 11
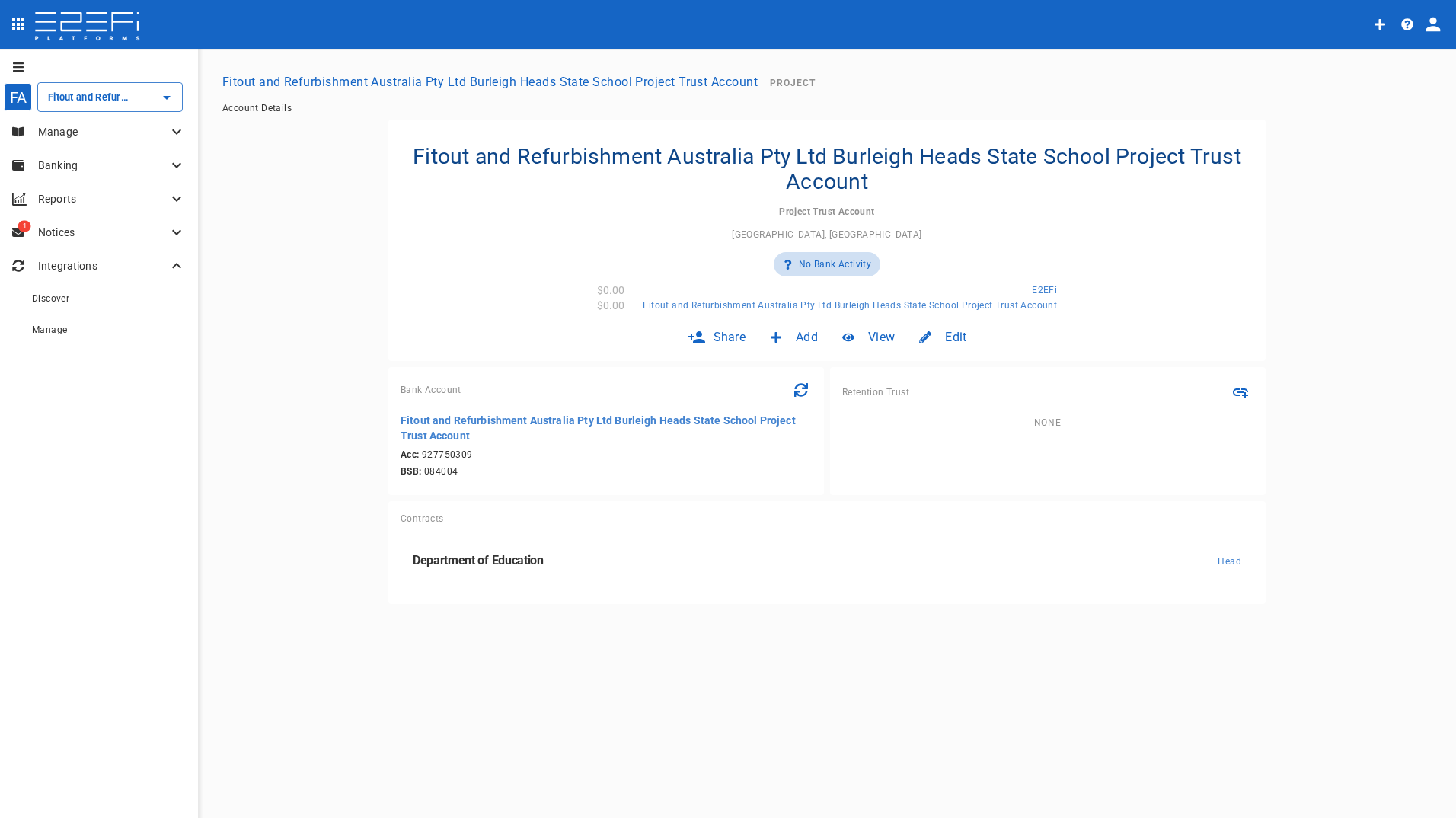
drag, startPoint x: 859, startPoint y: 384, endPoint x: 895, endPoint y: 423, distance: 53.1
click at [859, 388] on div "Retention Trust" at bounding box center [1048, 392] width 411 height 26
drag, startPoint x: 918, startPoint y: 438, endPoint x: 934, endPoint y: 444, distance: 17.1
click at [921, 441] on div "None" at bounding box center [1048, 432] width 411 height 29
click at [984, 429] on div "None" at bounding box center [1048, 432] width 411 height 29
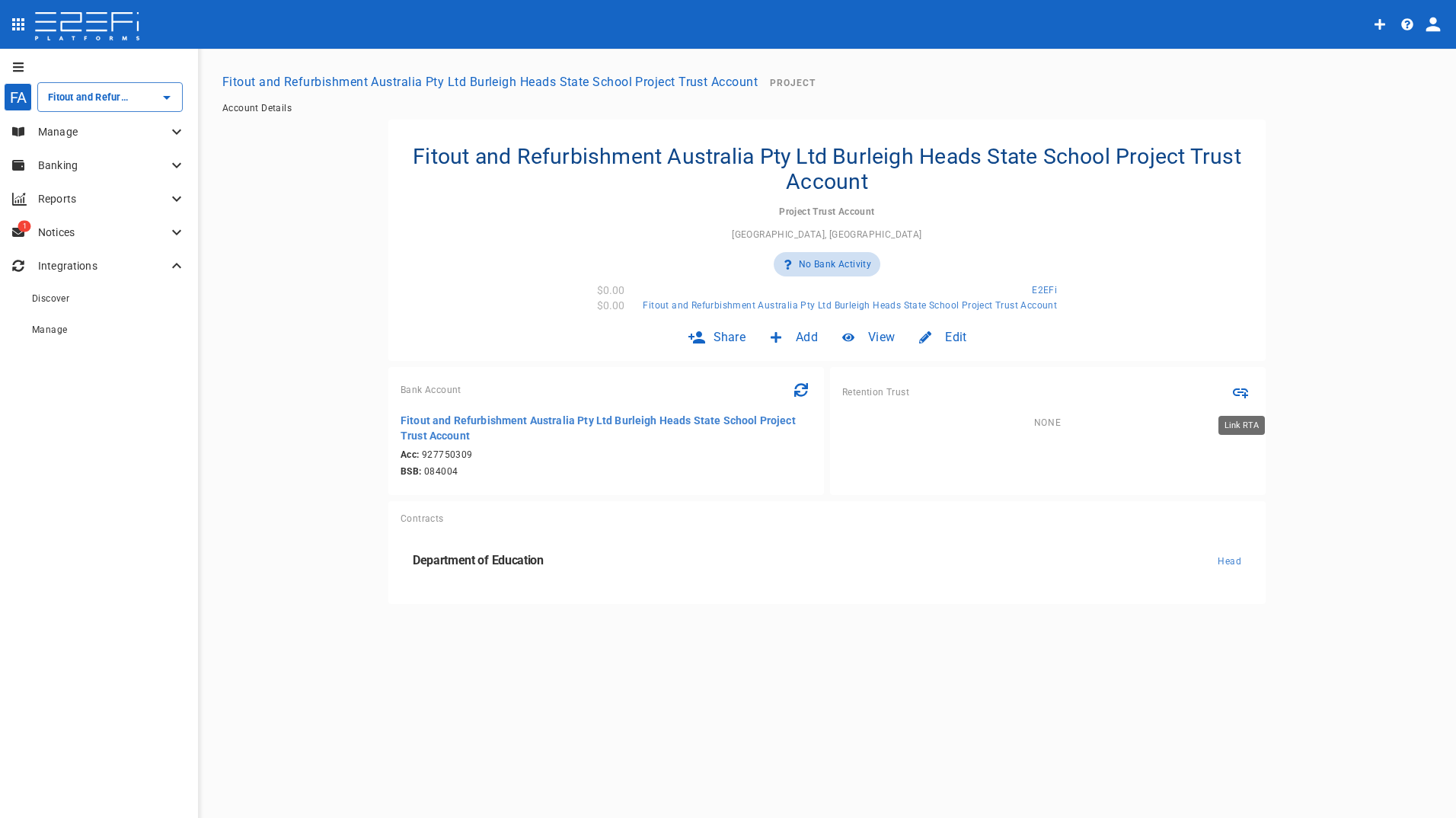
click at [1239, 395] on icon "Link RTA" at bounding box center [1240, 394] width 15 height 10
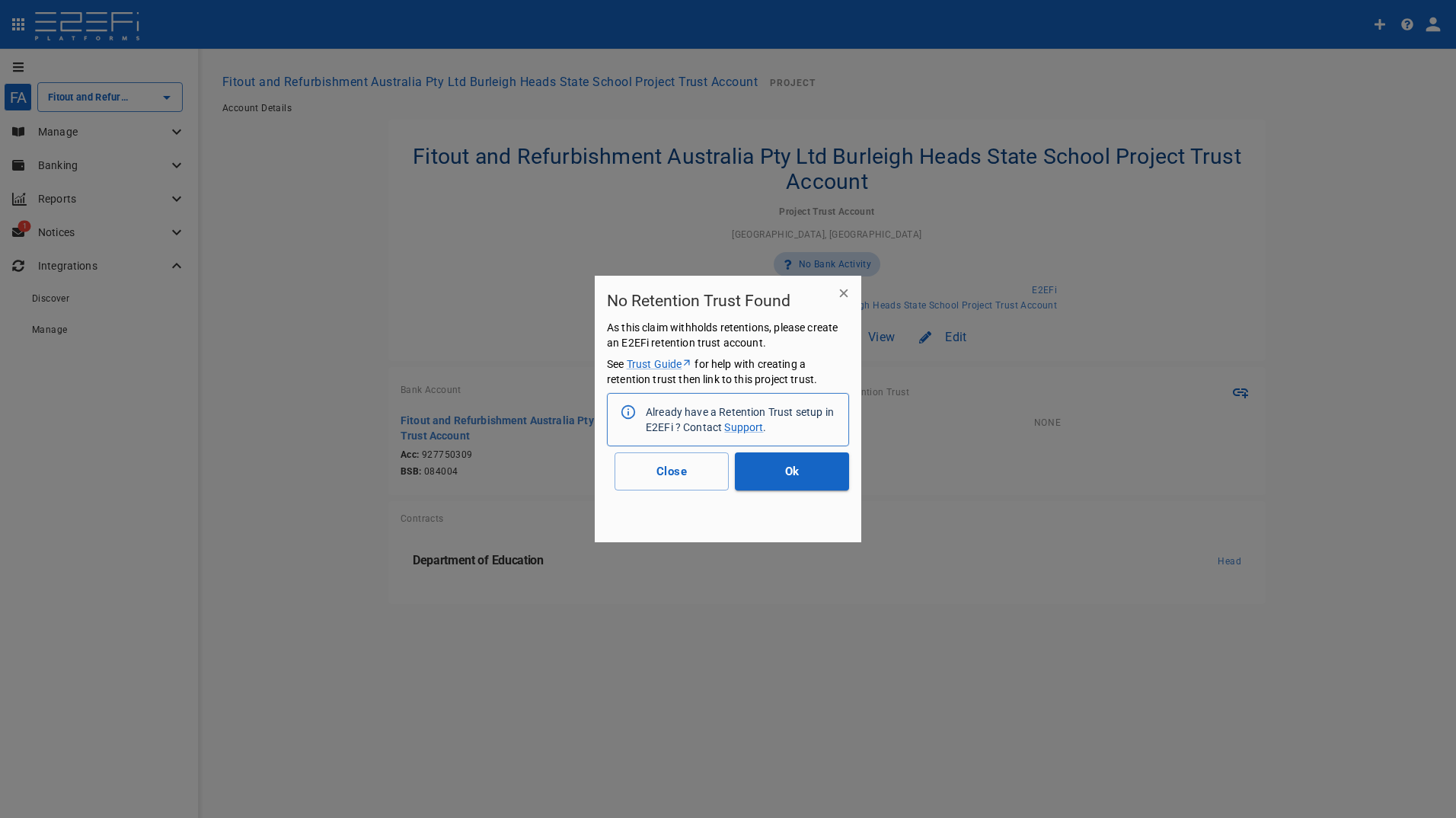
click at [740, 415] on div "Already have a Retention Trust setup in E2EFi ? Contact Support ." at bounding box center [741, 420] width 191 height 43
click at [798, 477] on button "Ok" at bounding box center [792, 471] width 114 height 38
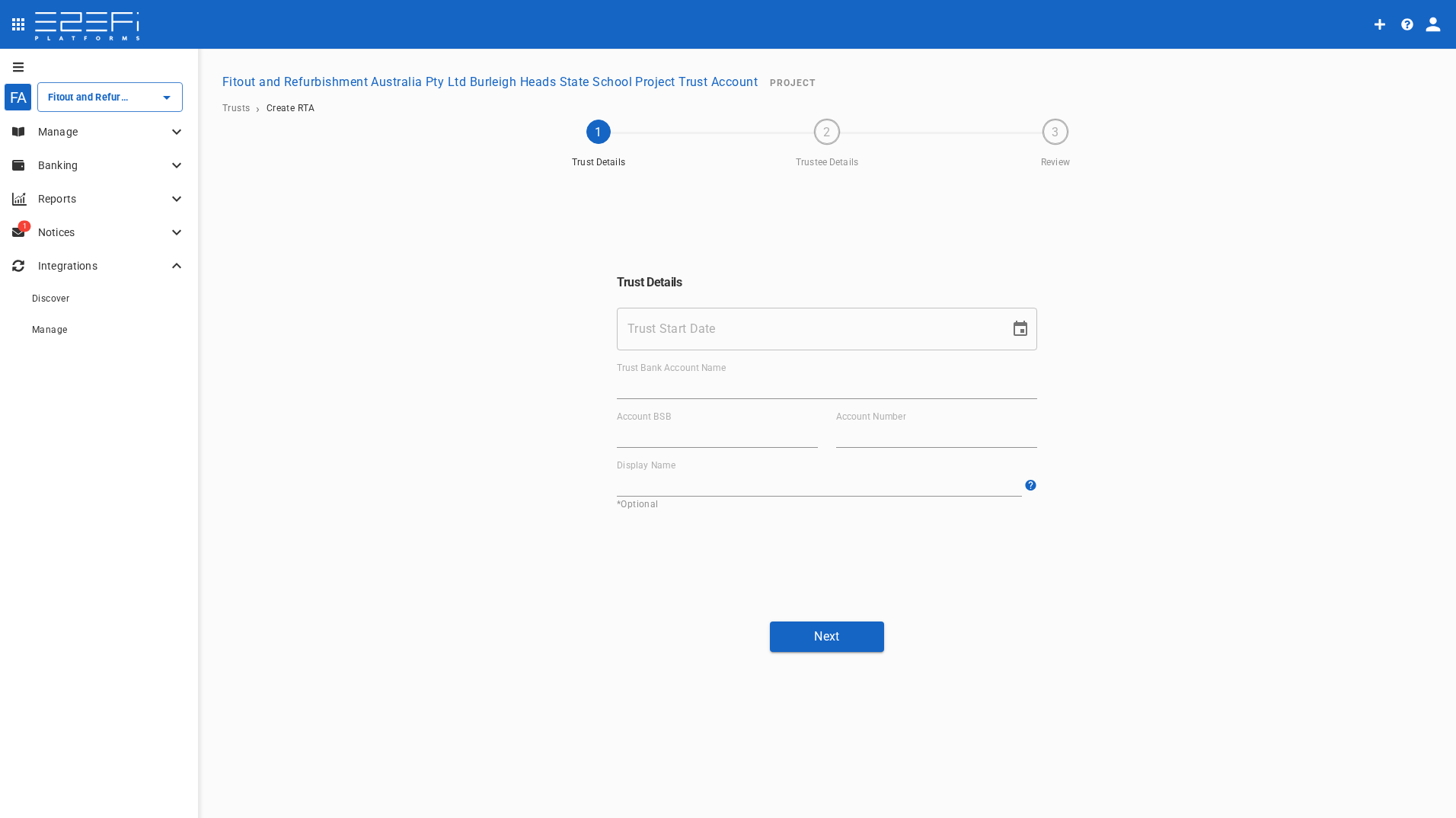
drag, startPoint x: 1122, startPoint y: 543, endPoint x: 1082, endPoint y: 544, distance: 40.0
click at [1122, 543] on div "Trust Details Trust Start Date Trust Start Date Trust Bank Account Name Account…" at bounding box center [826, 393] width 914 height 435
click at [788, 331] on input "Trust Start Date" at bounding box center [808, 329] width 383 height 43
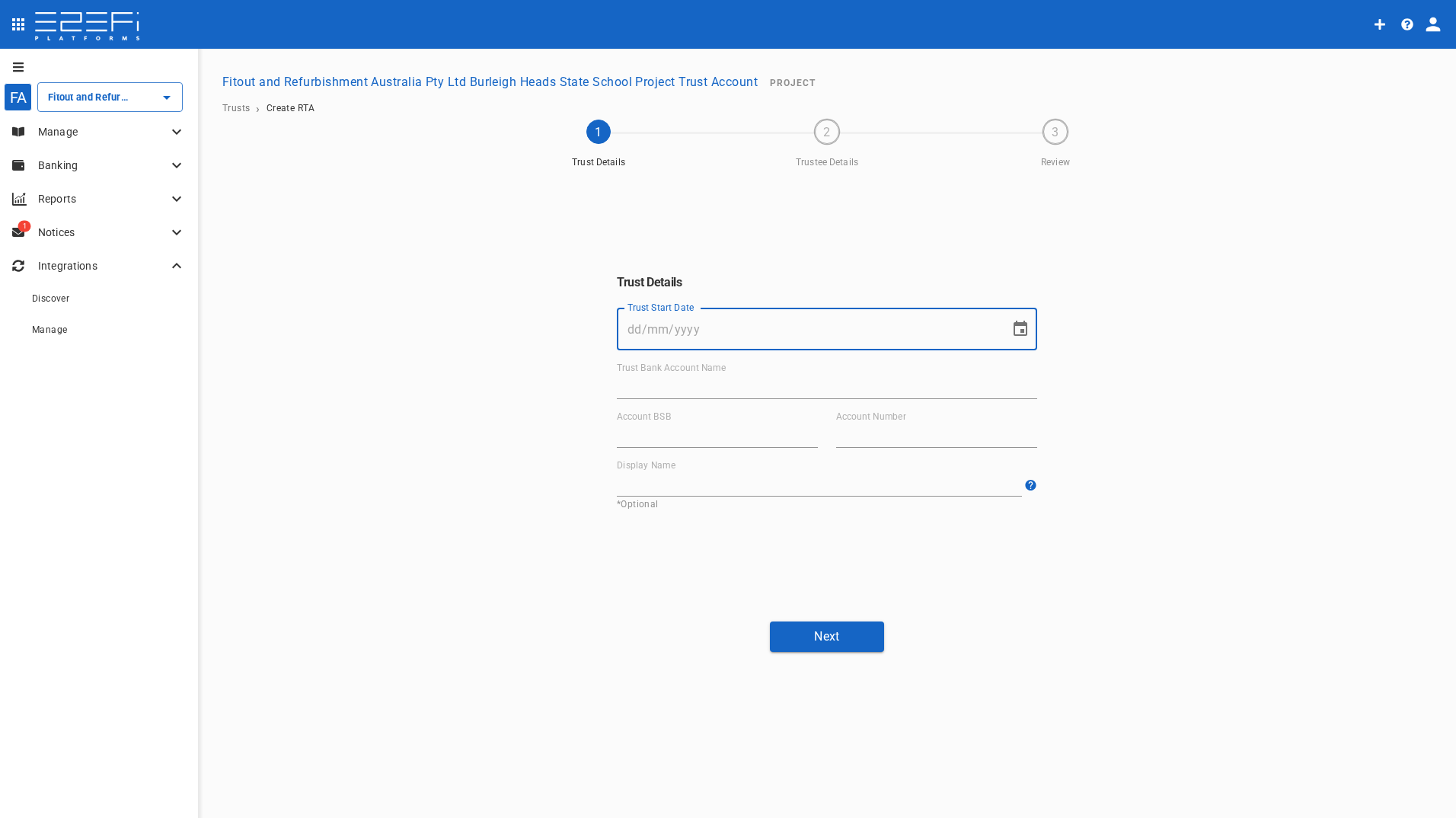
drag, startPoint x: 786, startPoint y: 328, endPoint x: 941, endPoint y: 374, distance: 161.7
click at [801, 334] on input "Trust Start Date" at bounding box center [808, 329] width 383 height 43
click at [1261, 539] on div "Trust Details Trust Start Date Trust Start Date Trust Bank Account Name Account…" at bounding box center [826, 393] width 914 height 435
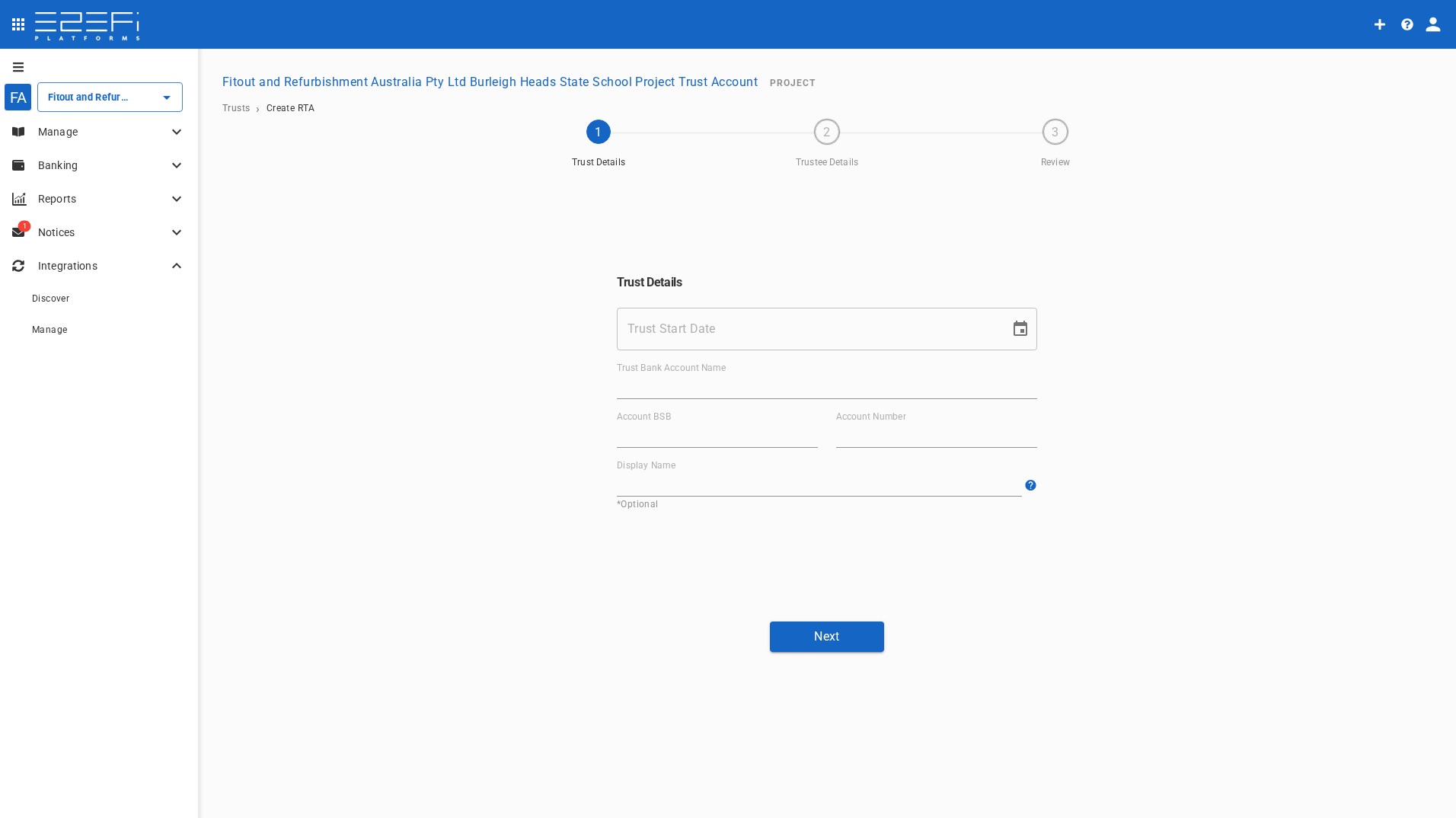
drag, startPoint x: 60, startPoint y: 125, endPoint x: 62, endPoint y: 116, distance: 9.2
click at [59, 124] on p "Manage" at bounding box center [103, 132] width 129 height 15
click at [54, 163] on span "Contacts" at bounding box center [52, 164] width 39 height 11
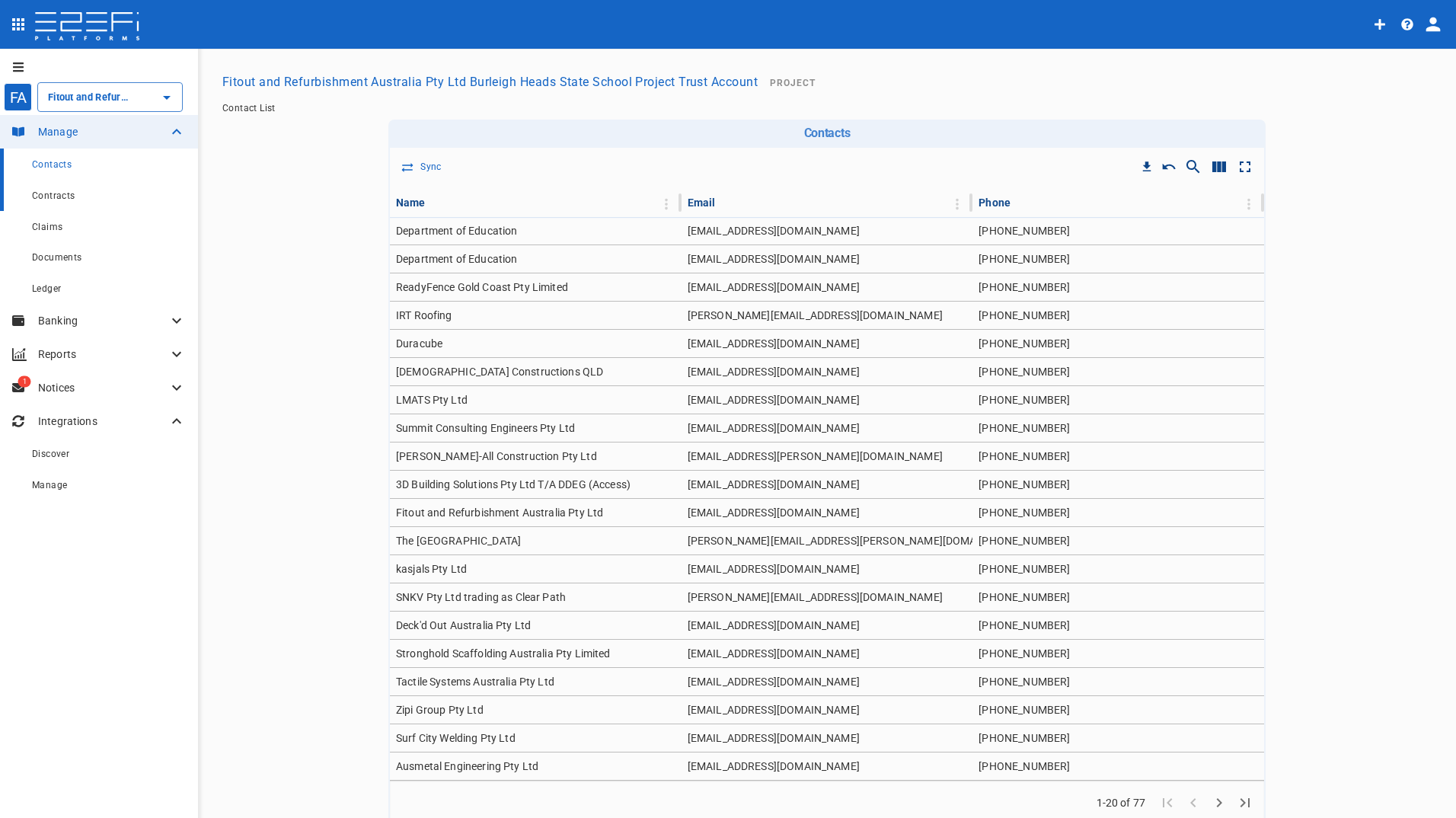
click at [61, 198] on span "Contracts" at bounding box center [54, 196] width 43 height 11
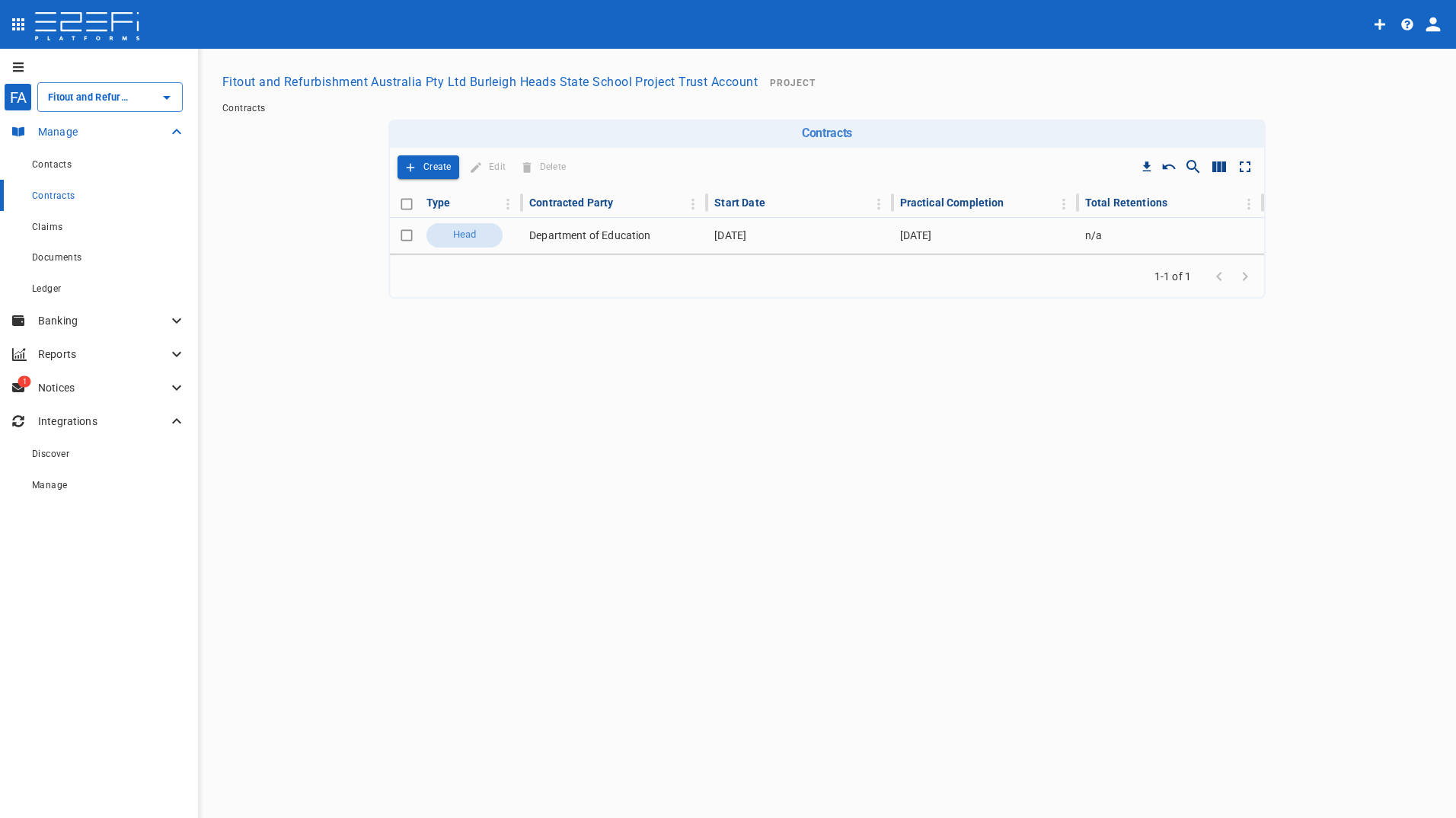
click at [62, 126] on p "Manage" at bounding box center [103, 132] width 129 height 15
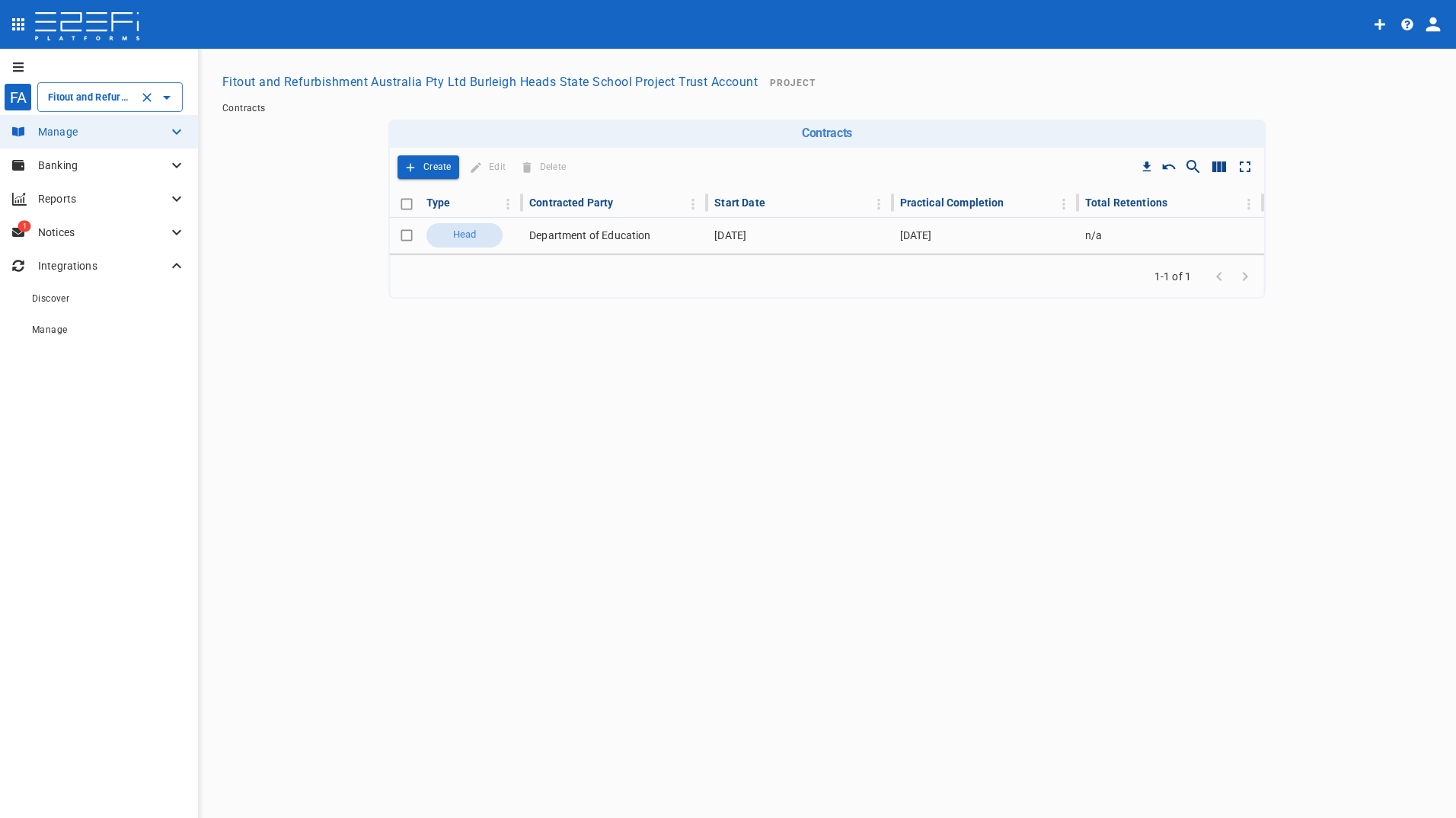
click at [82, 98] on input "Fitout and Refurbishment Australia Pty Ltd Burleigh Heads State School Project …" at bounding box center [89, 97] width 89 height 16
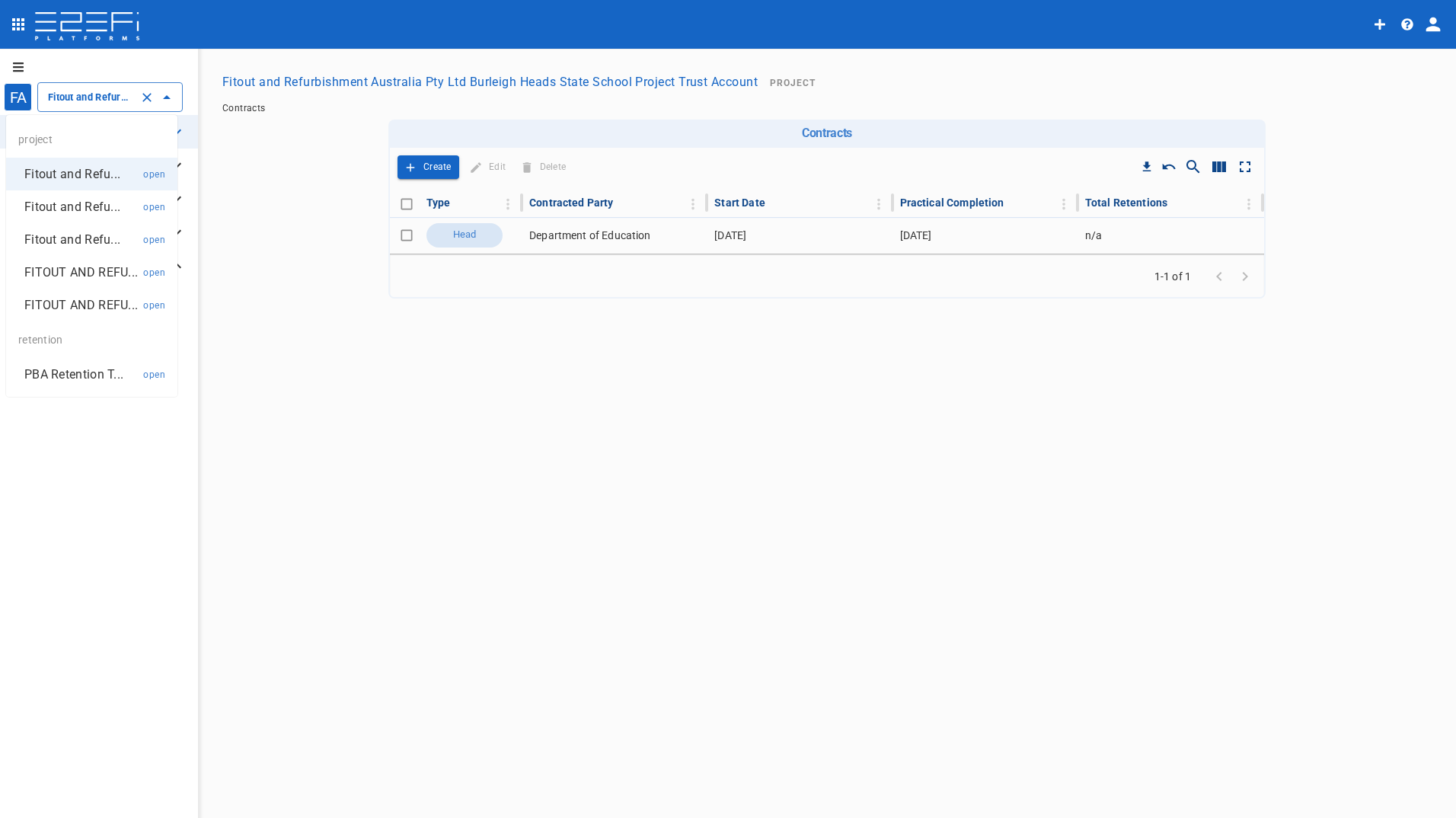
click at [61, 384] on li "PBA Retention T... open" at bounding box center [91, 374] width 171 height 32
type input "PBA Retention Trust Account"
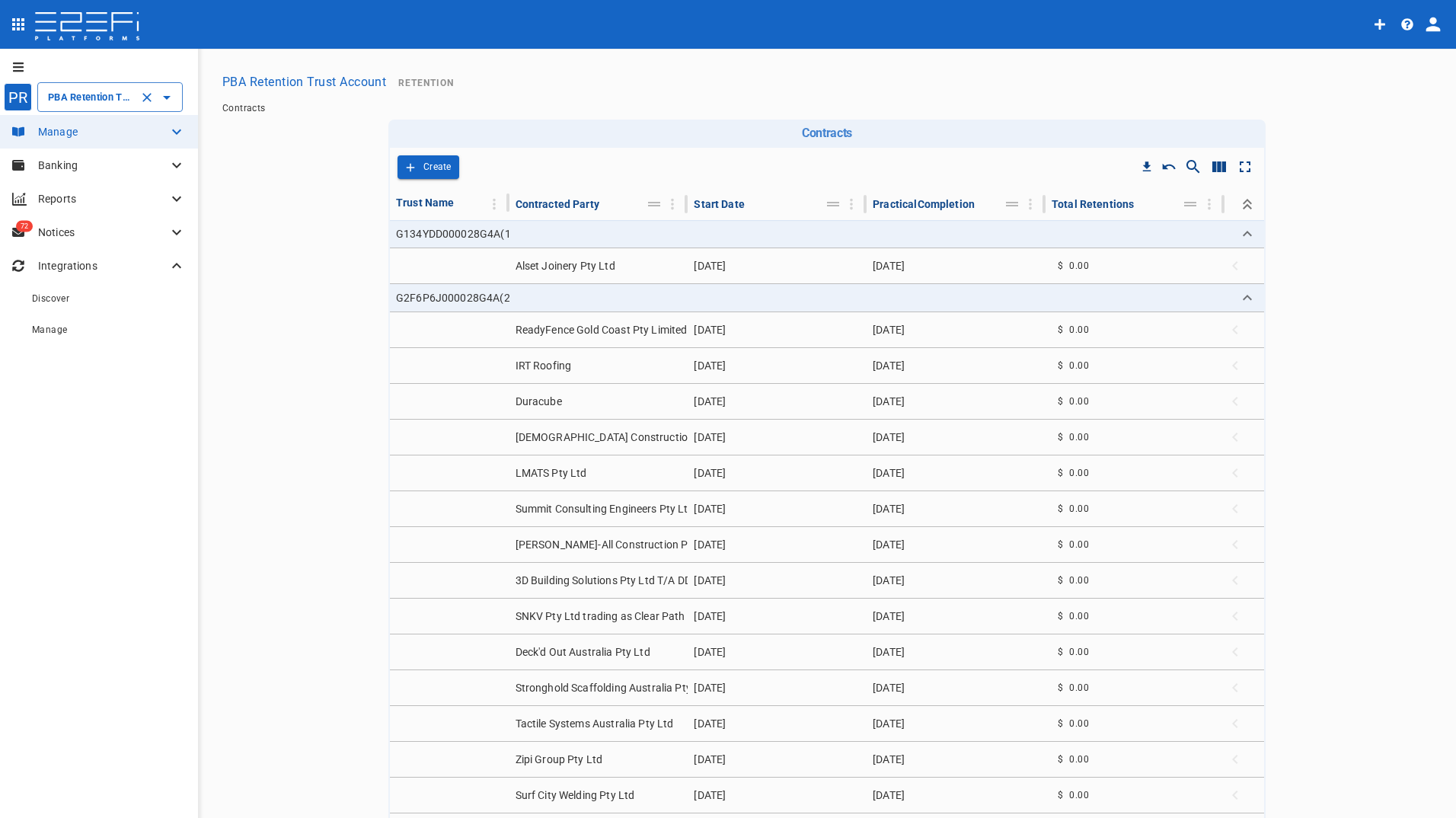
click at [48, 164] on p "Banking" at bounding box center [103, 165] width 129 height 15
click at [39, 483] on span "Manage" at bounding box center [49, 485] width 35 height 11
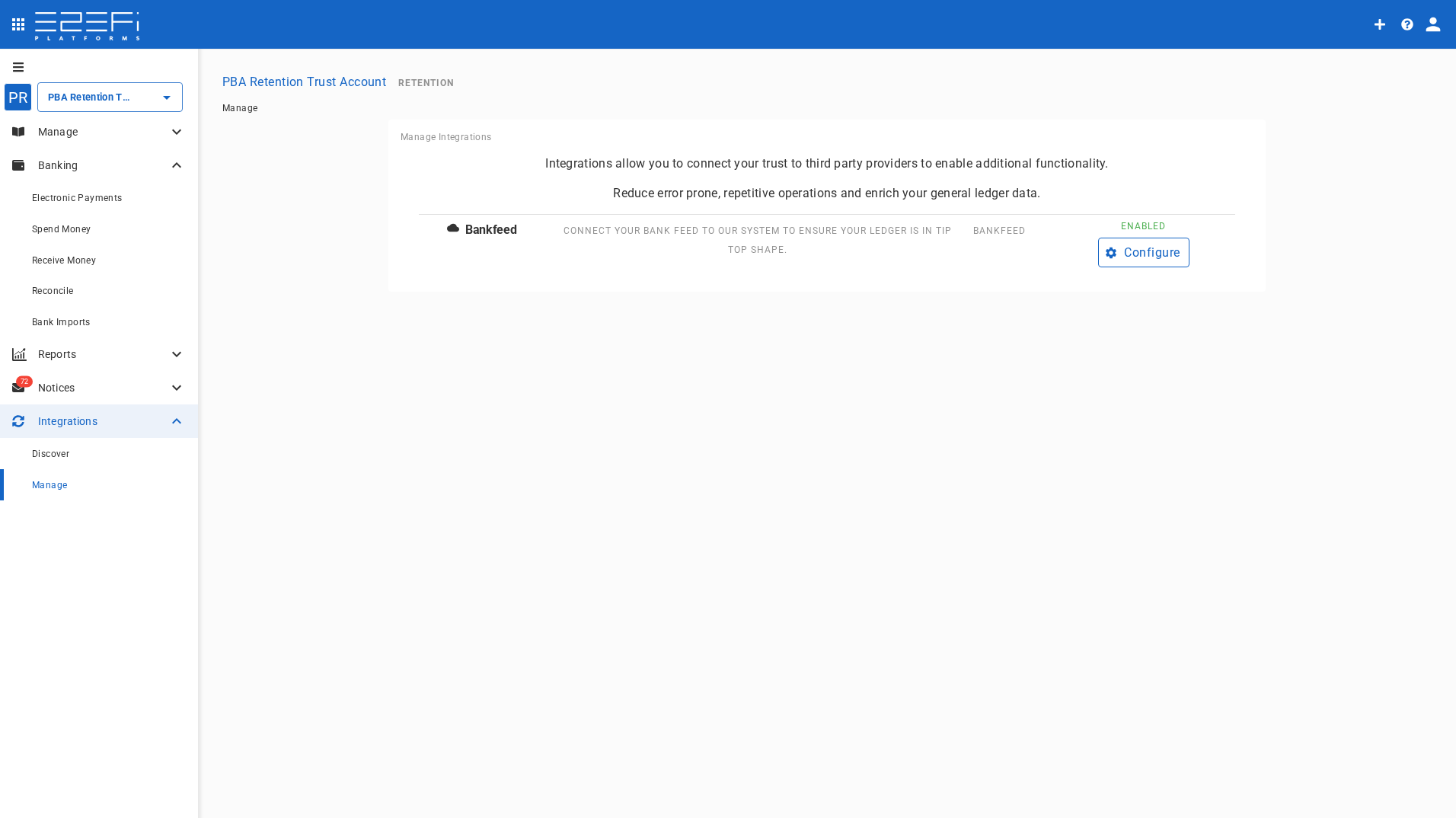
click at [1137, 255] on button "Configure" at bounding box center [1143, 252] width 91 height 30
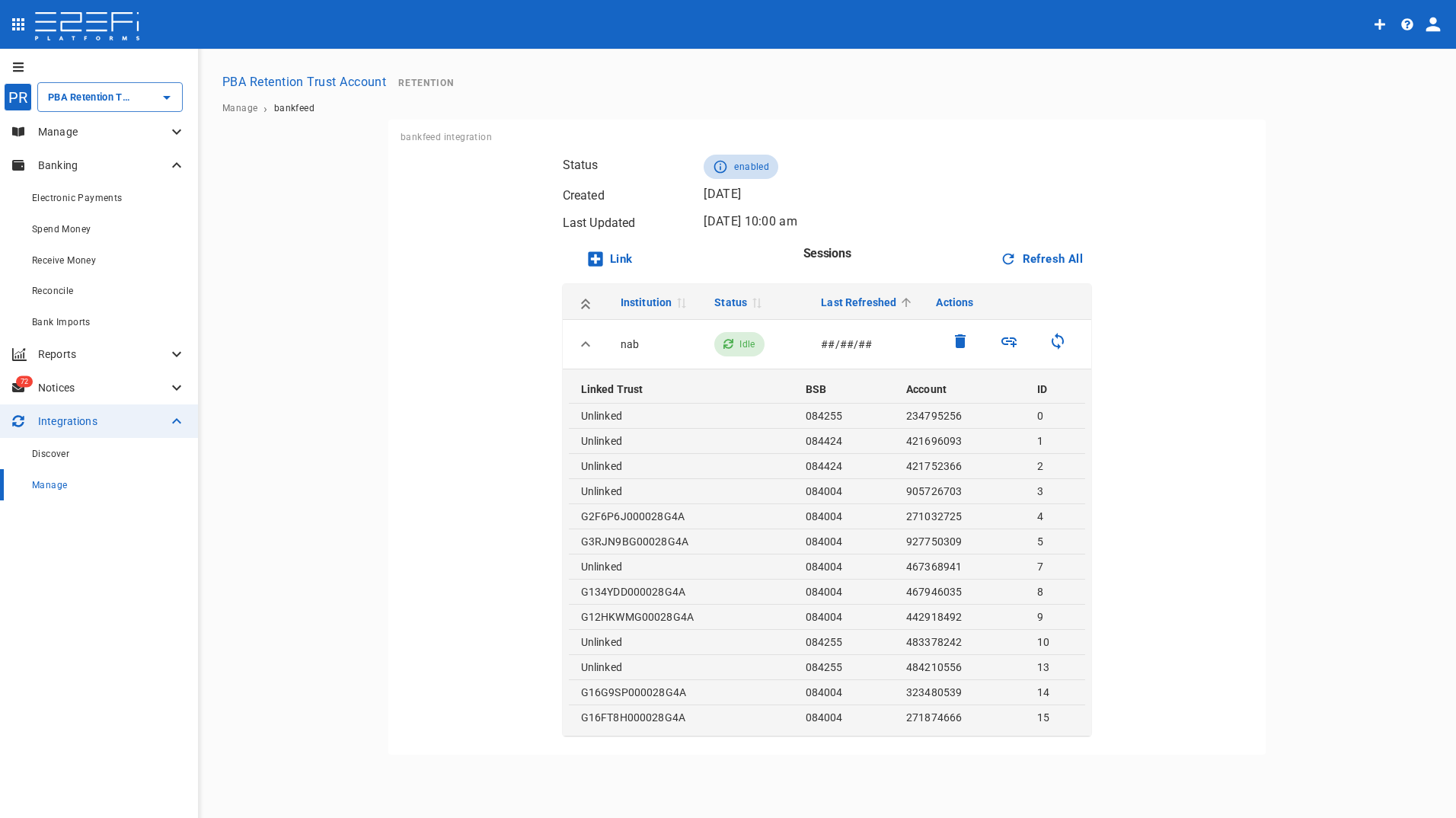
click at [44, 133] on p "Manage" at bounding box center [103, 132] width 129 height 15
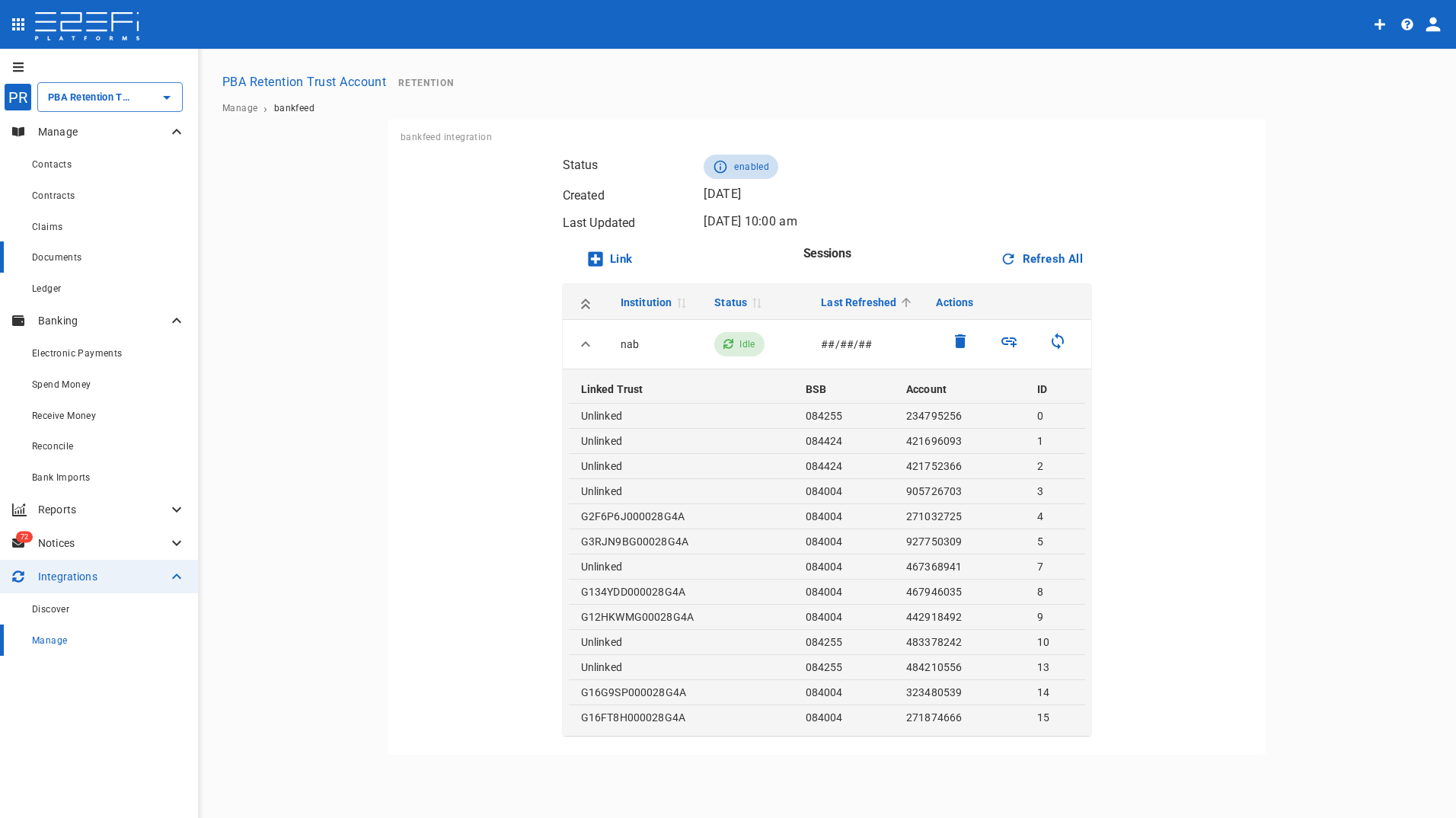
click at [61, 259] on span "Documents" at bounding box center [57, 257] width 50 height 11
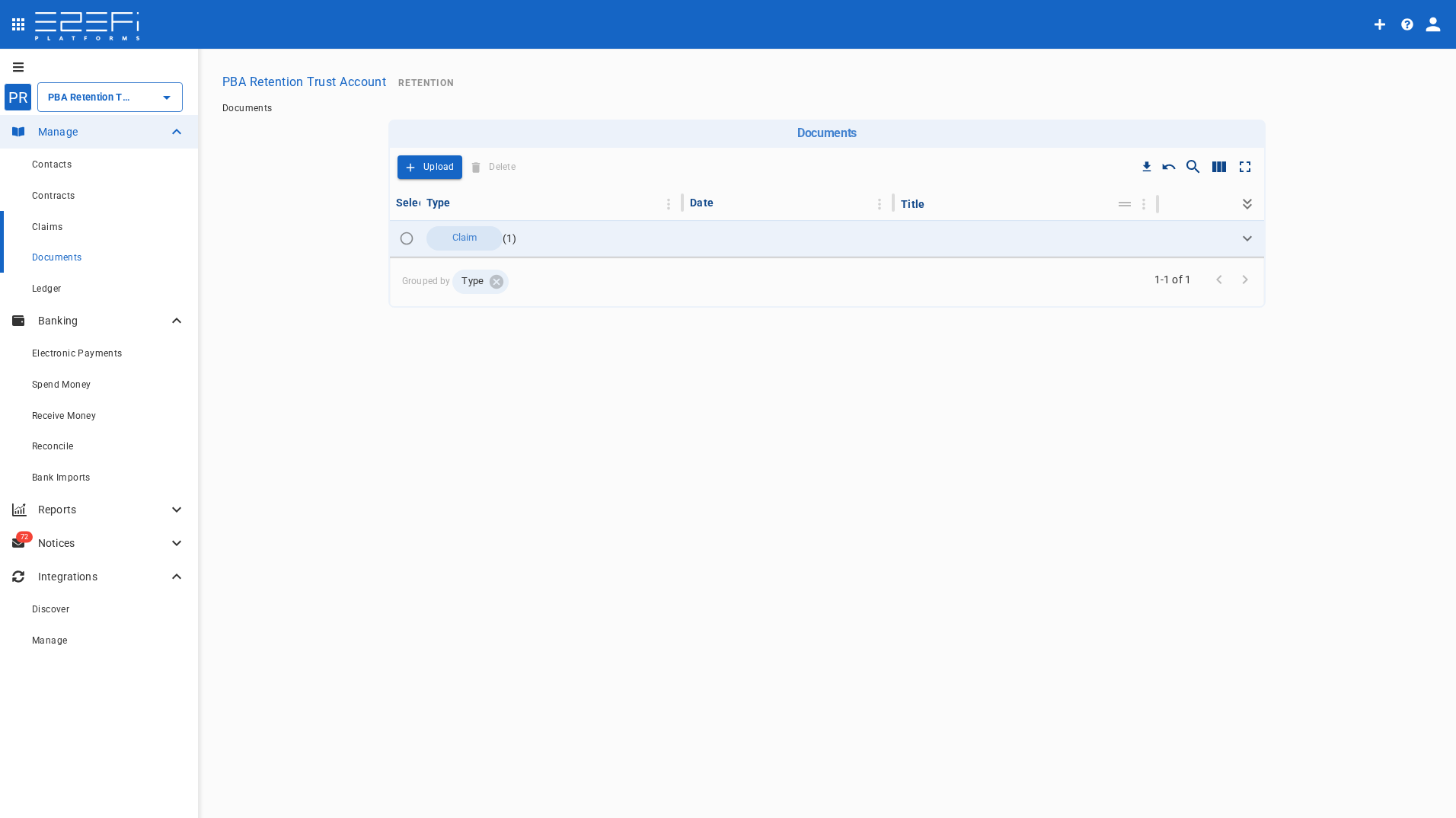
click at [68, 228] on div "Claims" at bounding box center [109, 227] width 154 height 19
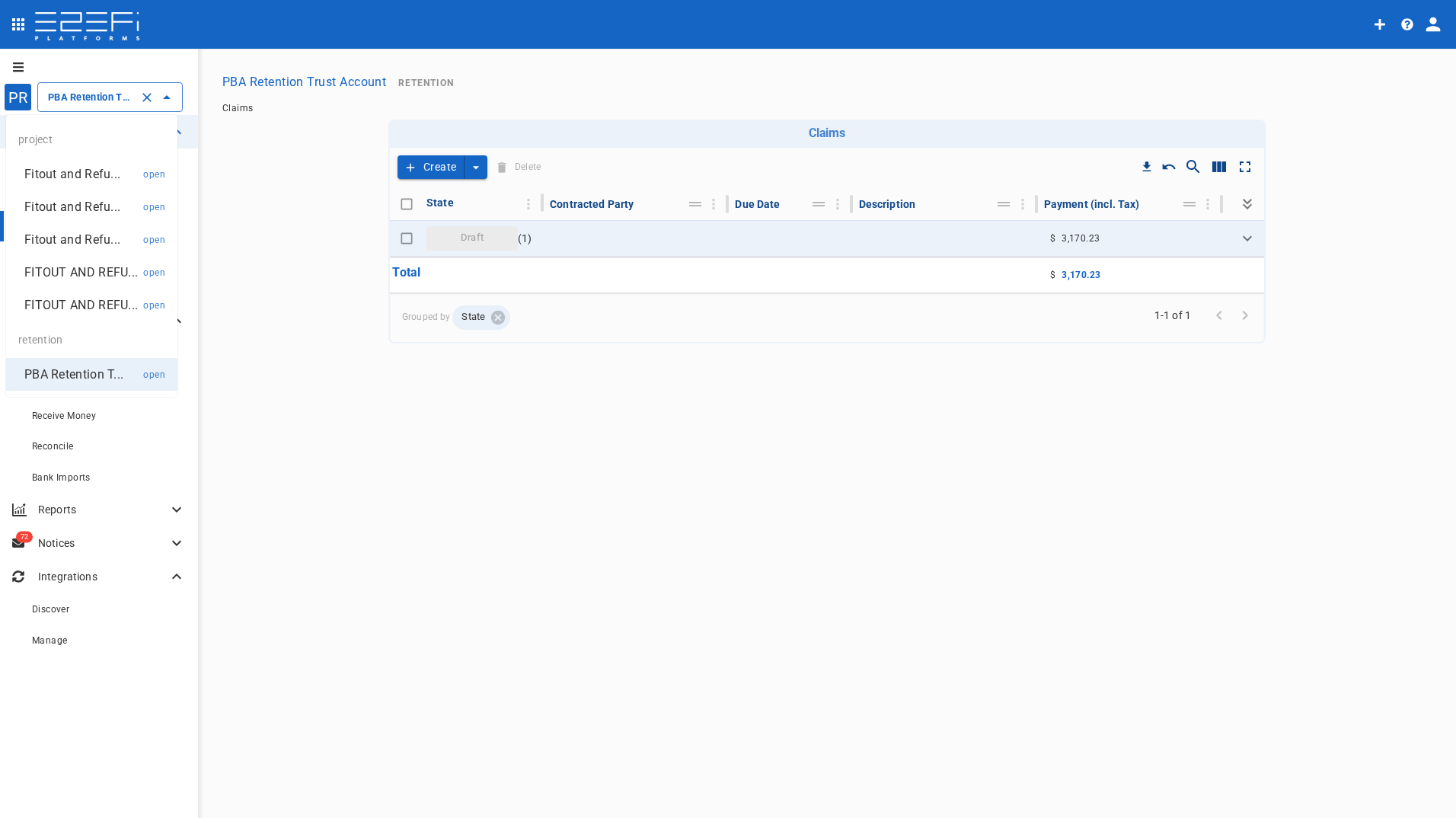
click at [83, 95] on input "PBA Retention Trust Account" at bounding box center [89, 97] width 89 height 16
click at [68, 177] on p "Fitout and Refu..." at bounding box center [72, 174] width 96 height 18
type input "Fitout and Refurbishment Australia Pty Ltd Burleigh Heads State School Project …"
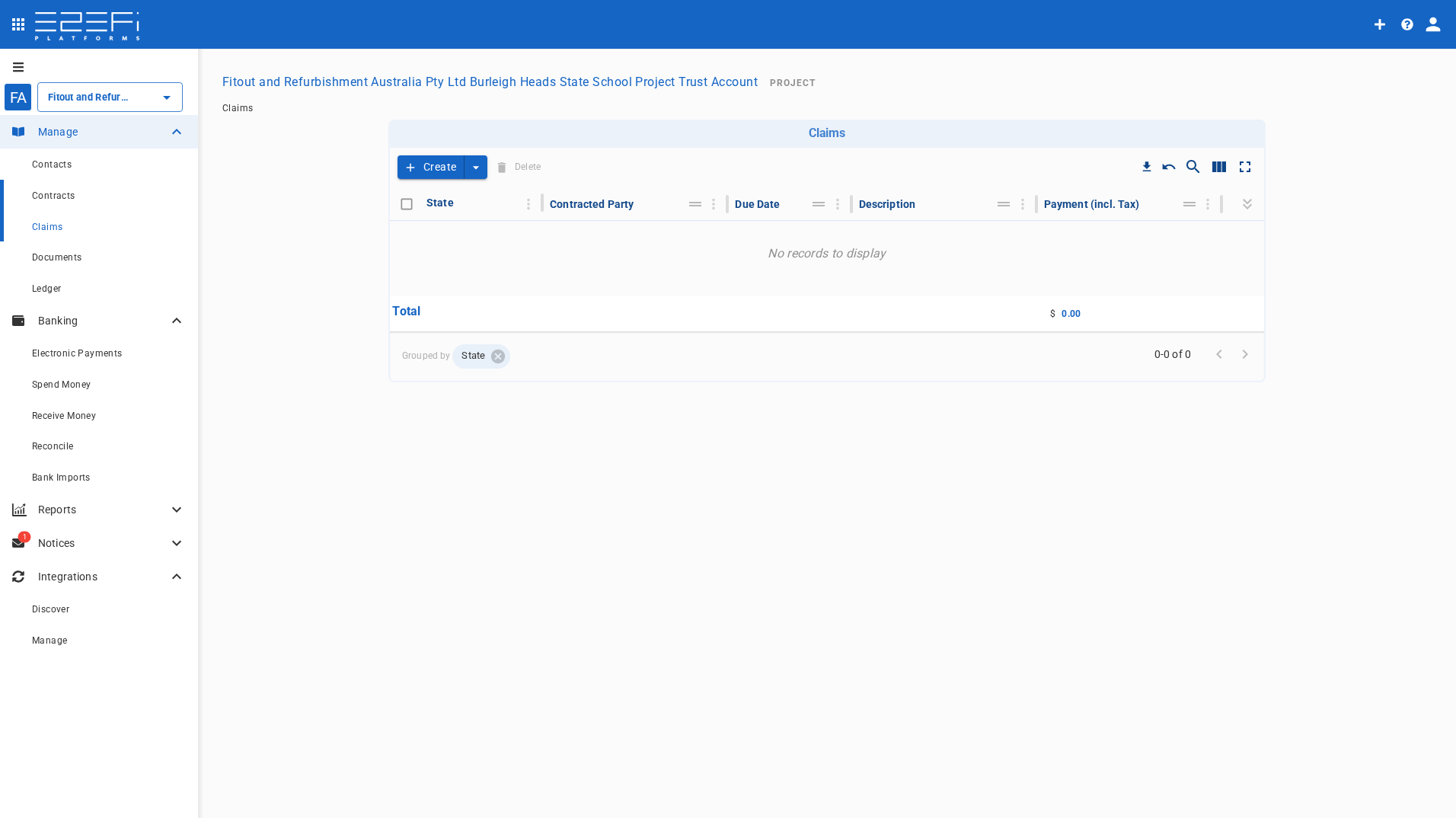
click at [76, 197] on div "Contracts" at bounding box center [109, 195] width 154 height 19
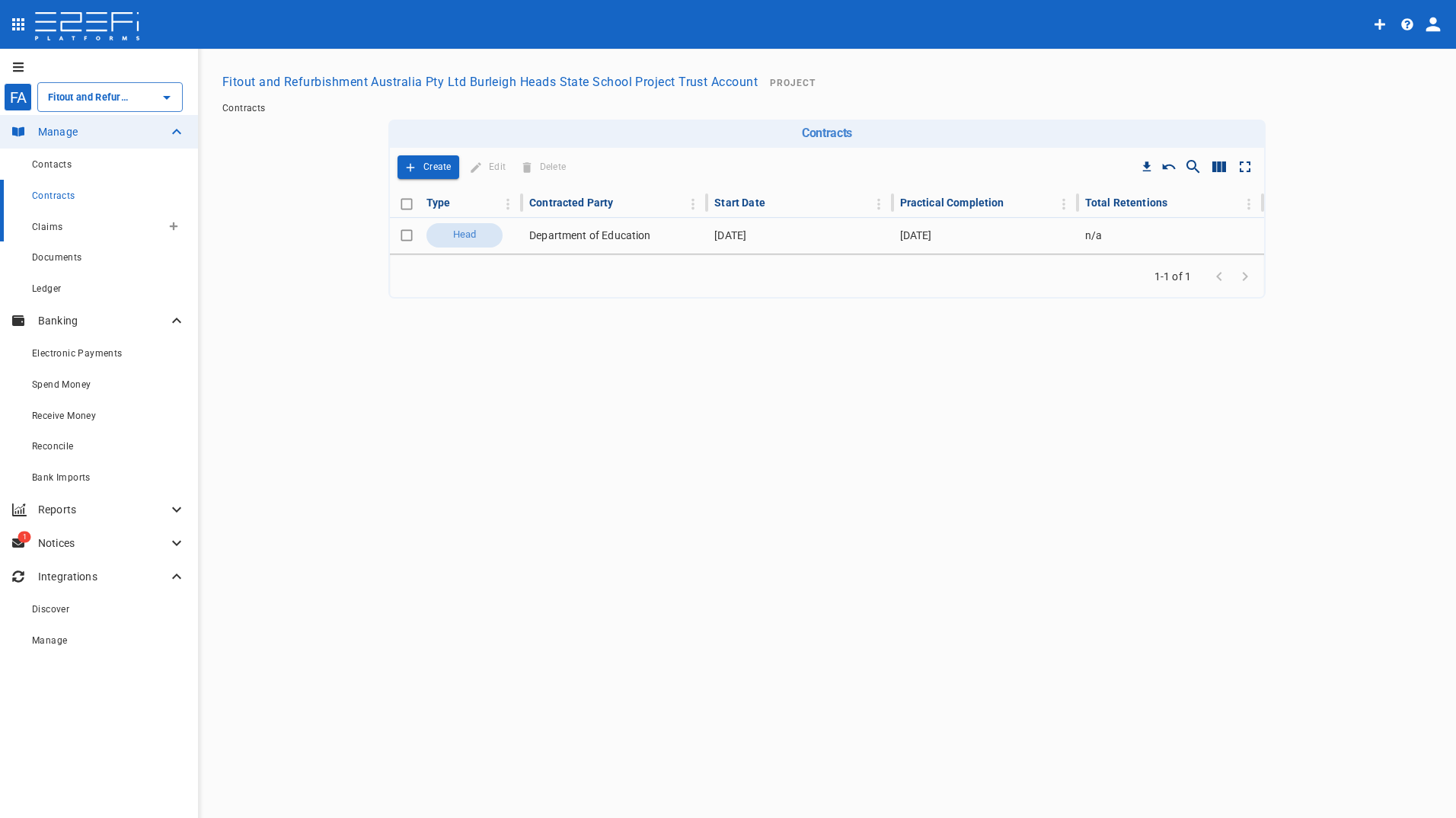
click at [53, 230] on span "Claims" at bounding box center [48, 227] width 31 height 11
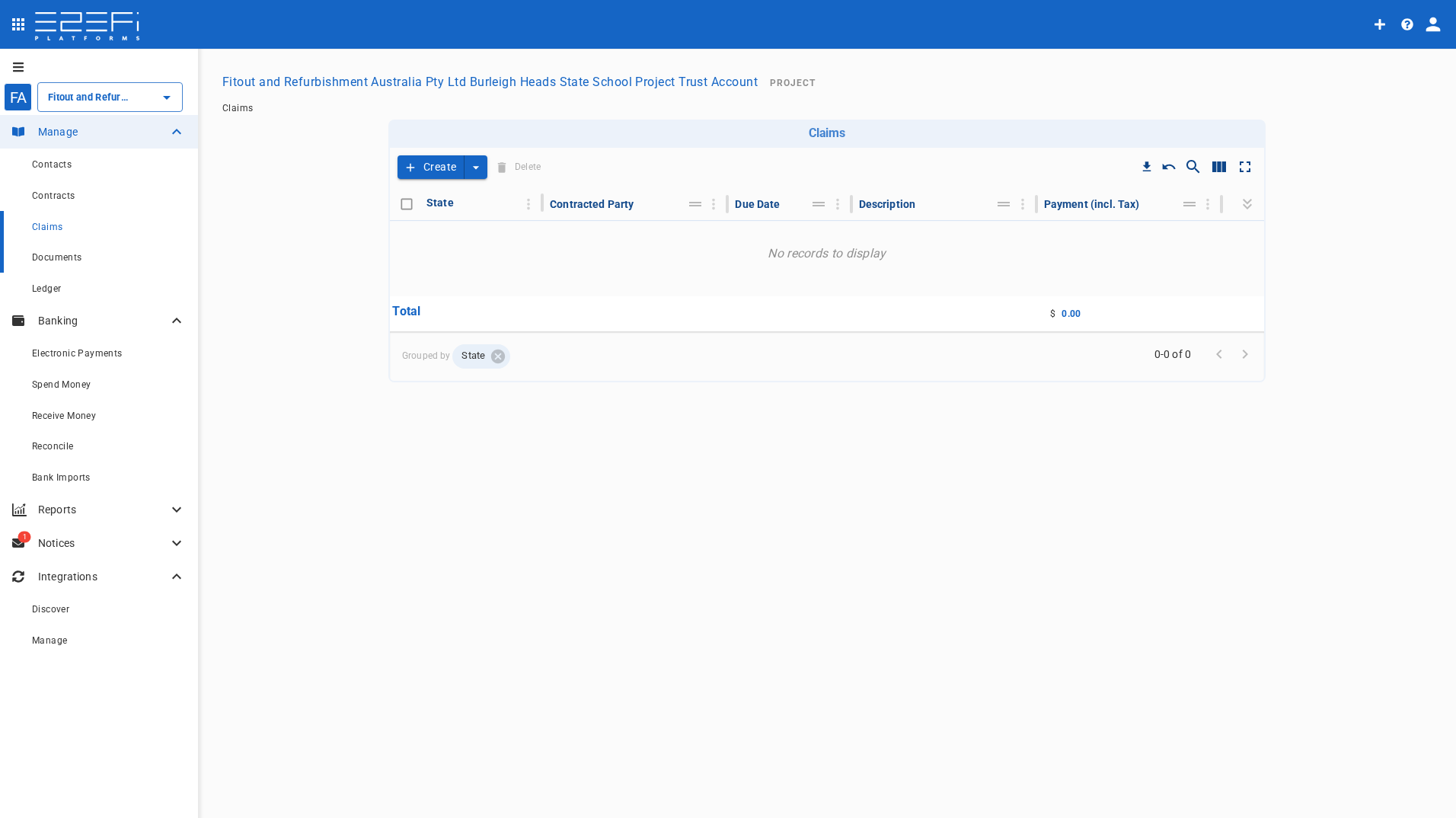
click at [66, 261] on span "Documents" at bounding box center [57, 257] width 50 height 11
click at [52, 286] on span "Ledger" at bounding box center [47, 289] width 29 height 11
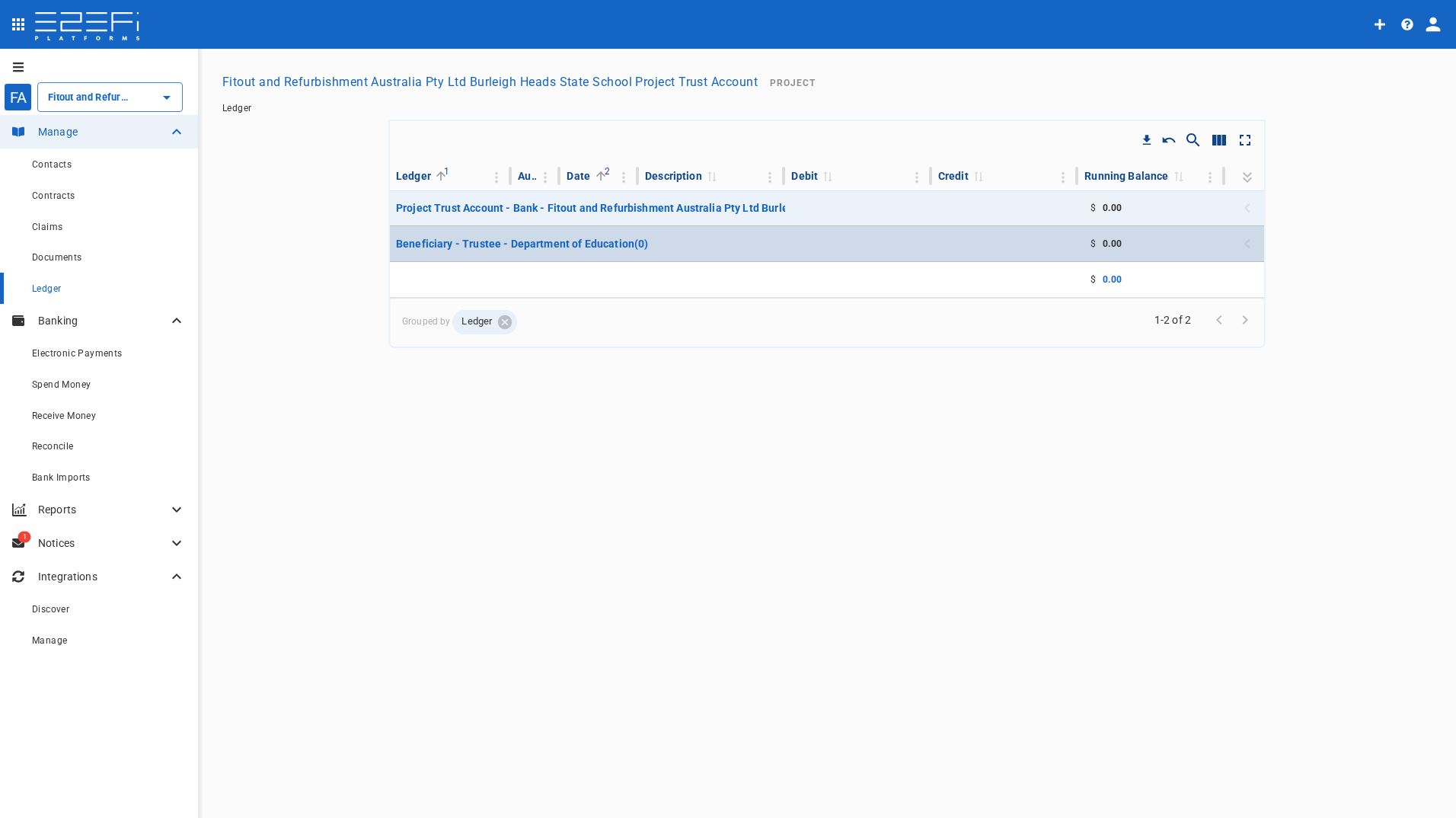
click at [600, 245] on p "Beneficiary - Trustee - Department of Education ( 0 )" at bounding box center [522, 244] width 253 height 15
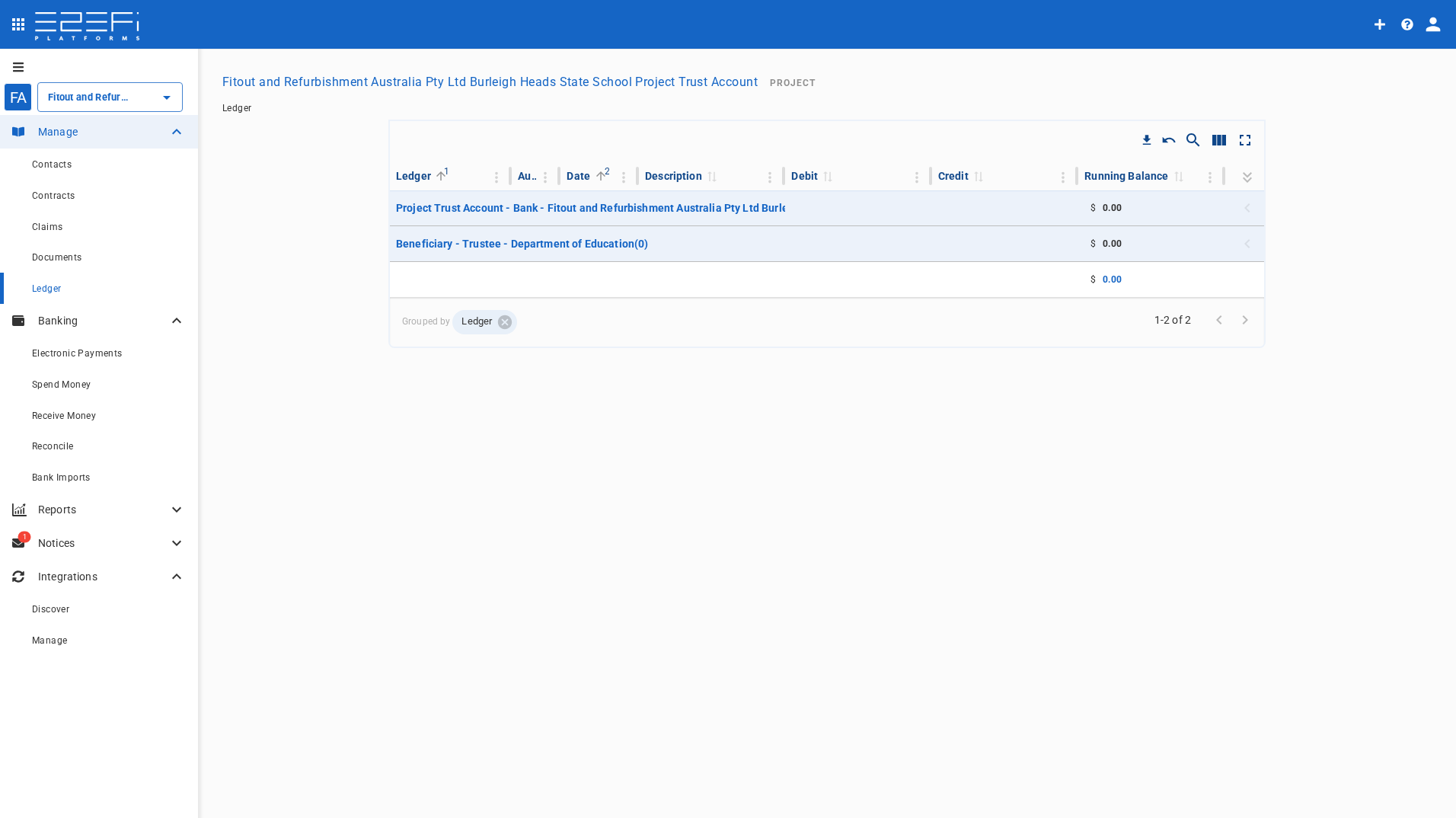
drag, startPoint x: 830, startPoint y: 550, endPoint x: 600, endPoint y: 435, distance: 257.1
click at [830, 550] on div "FA Fitout and Refurbishment Australia Pty Ltd Burleigh Heads State School Proje…" at bounding box center [728, 434] width 1456 height 771
click at [352, 79] on button "Fitout and Refurbishment Australia Pty Ltd Burleigh Heads State School Project …" at bounding box center [490, 82] width 548 height 30
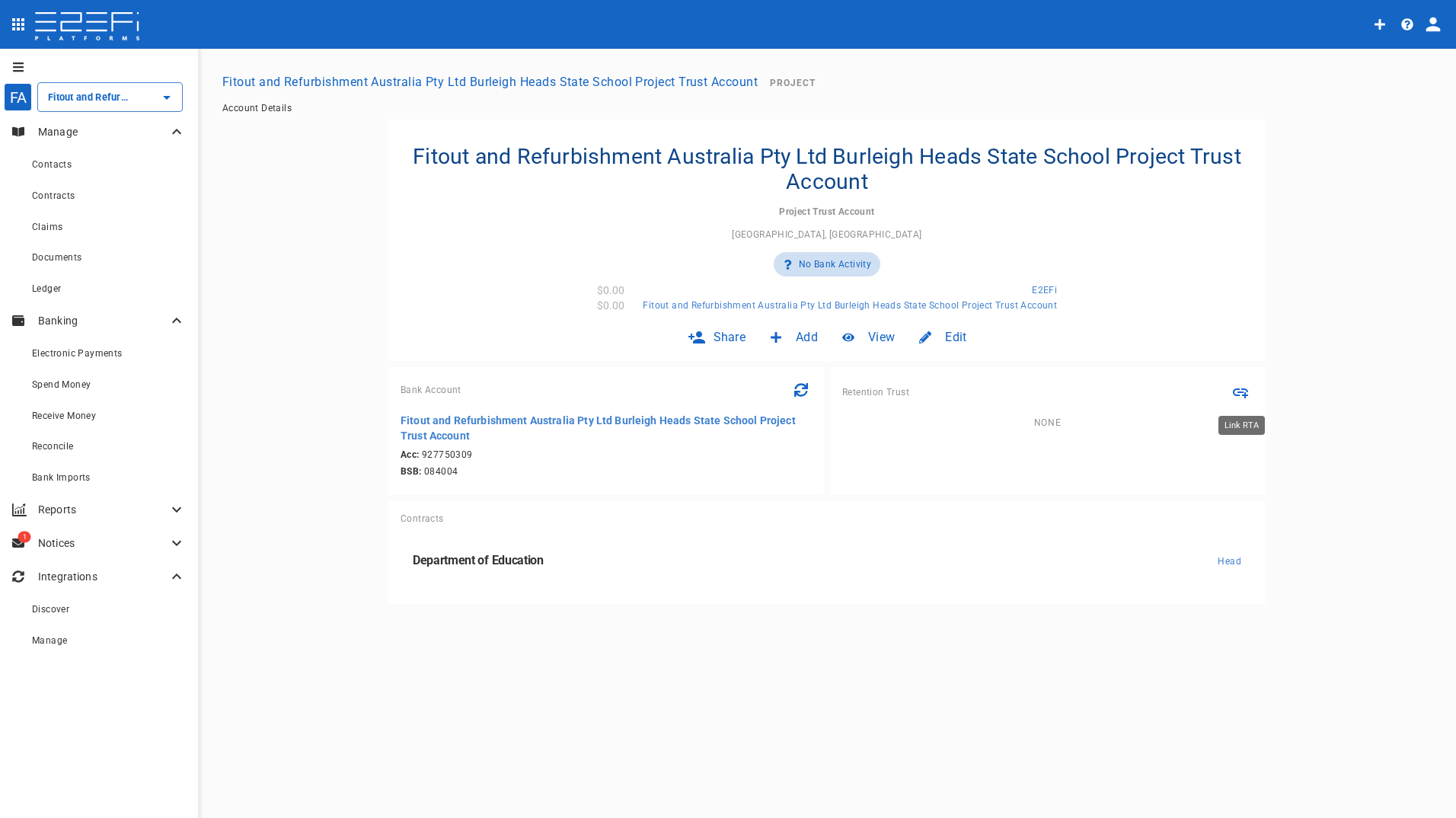
click at [1240, 389] on icon "Link RTA" at bounding box center [1240, 392] width 18 height 18
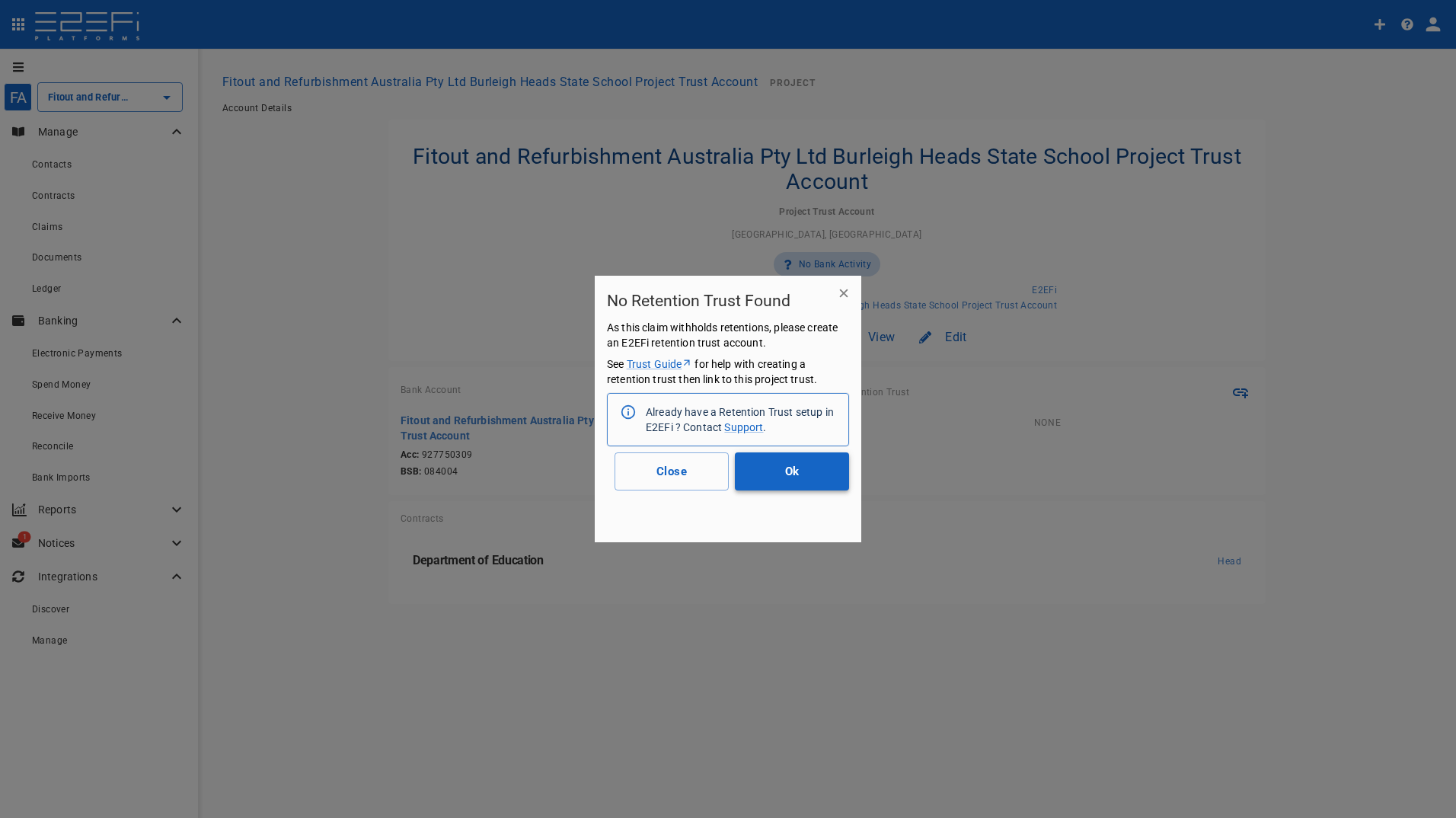
click at [776, 467] on button "Ok" at bounding box center [792, 471] width 114 height 38
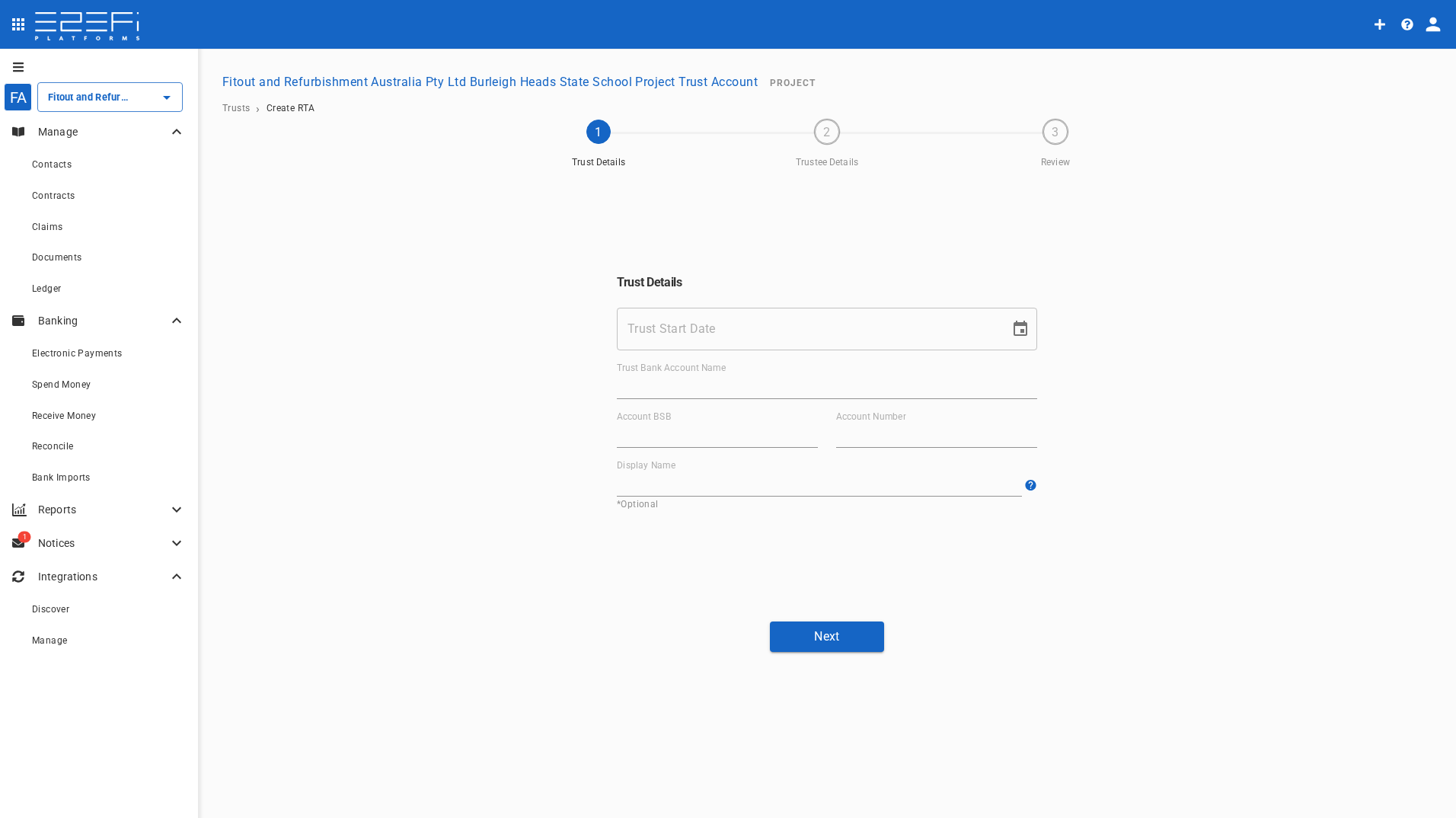
click at [327, 83] on button "Fitout and Refurbishment Australia Pty Ltd Burleigh Heads State School Project …" at bounding box center [490, 82] width 548 height 30
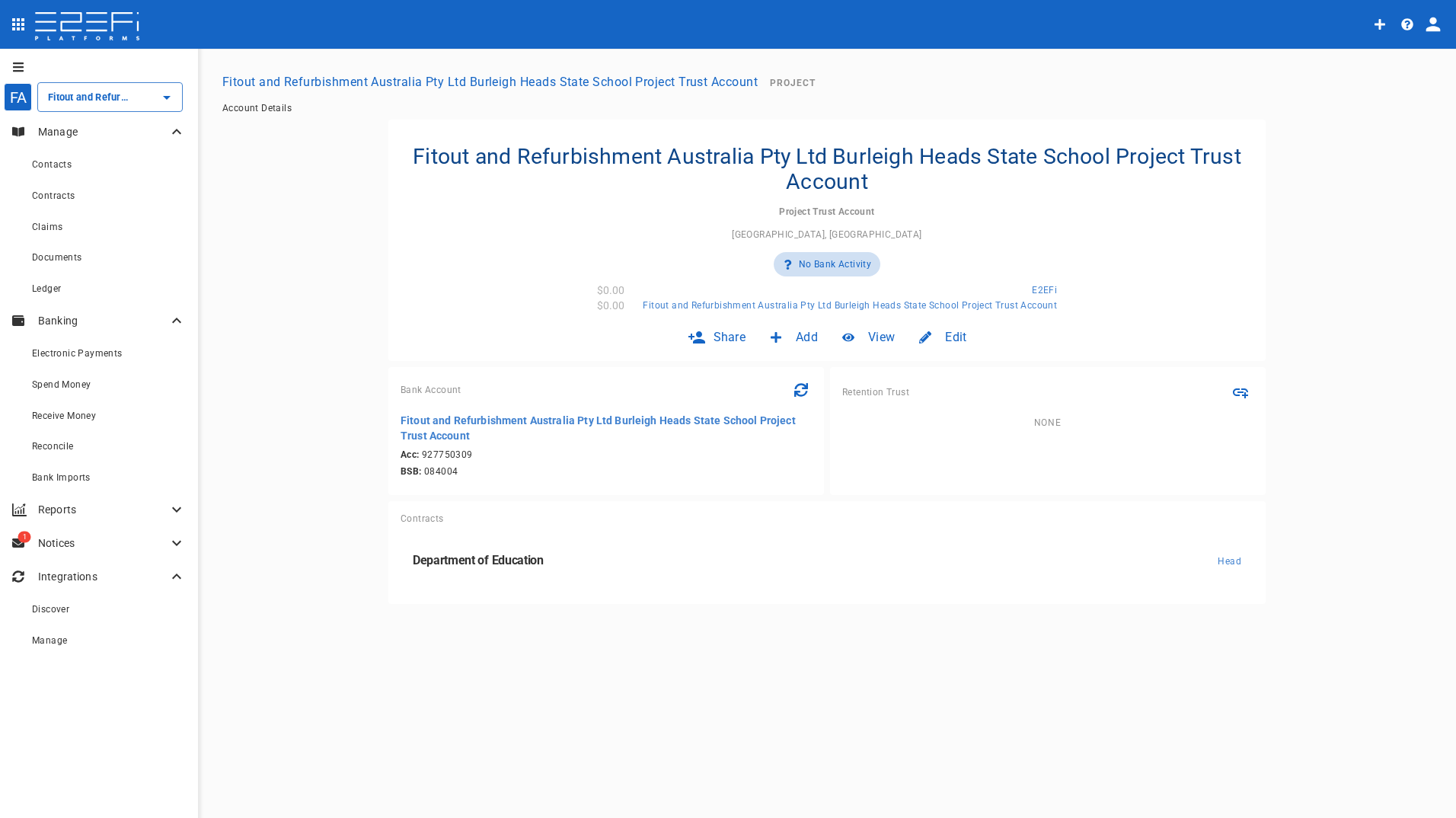
click at [868, 392] on span "Retention Trust" at bounding box center [876, 392] width 67 height 11
click at [941, 464] on div "Retention Trust None" at bounding box center [1047, 431] width 435 height 128
click at [17, 92] on div "FA" at bounding box center [17, 96] width 28 height 28
click at [1376, 20] on icon "Quick create" at bounding box center [1380, 24] width 12 height 12
click at [1370, 316] on span "Project" at bounding box center [1394, 319] width 78 height 18
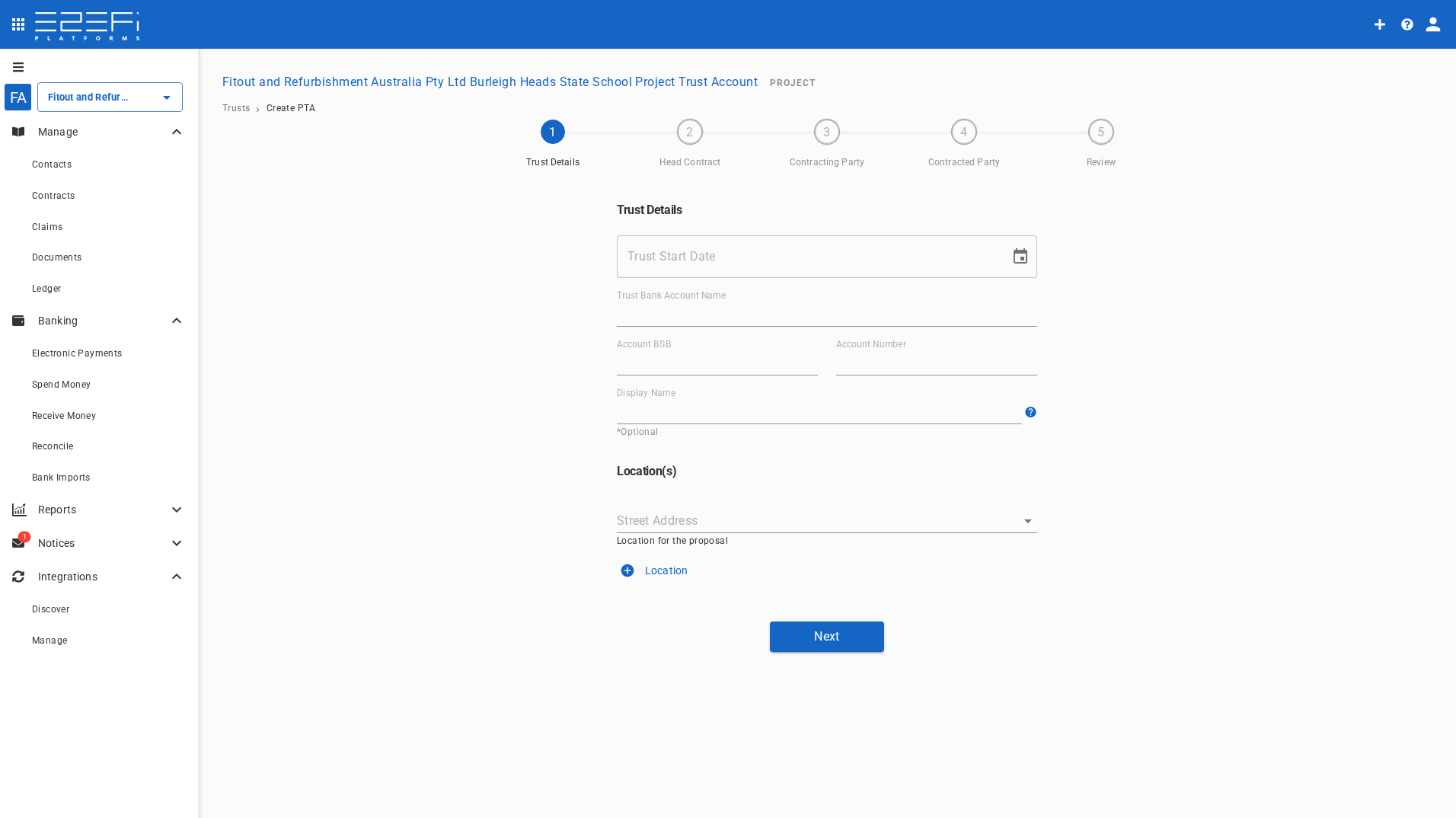
click at [729, 252] on input "Trust Start Date" at bounding box center [808, 256] width 383 height 43
drag, startPoint x: 719, startPoint y: 259, endPoint x: 766, endPoint y: 261, distance: 47.0
click at [719, 259] on input "Trust Start Date" at bounding box center [808, 256] width 383 height 43
type input "25/06/2024"
click at [737, 310] on input "Trust Bank Account Name" at bounding box center [826, 314] width 420 height 25
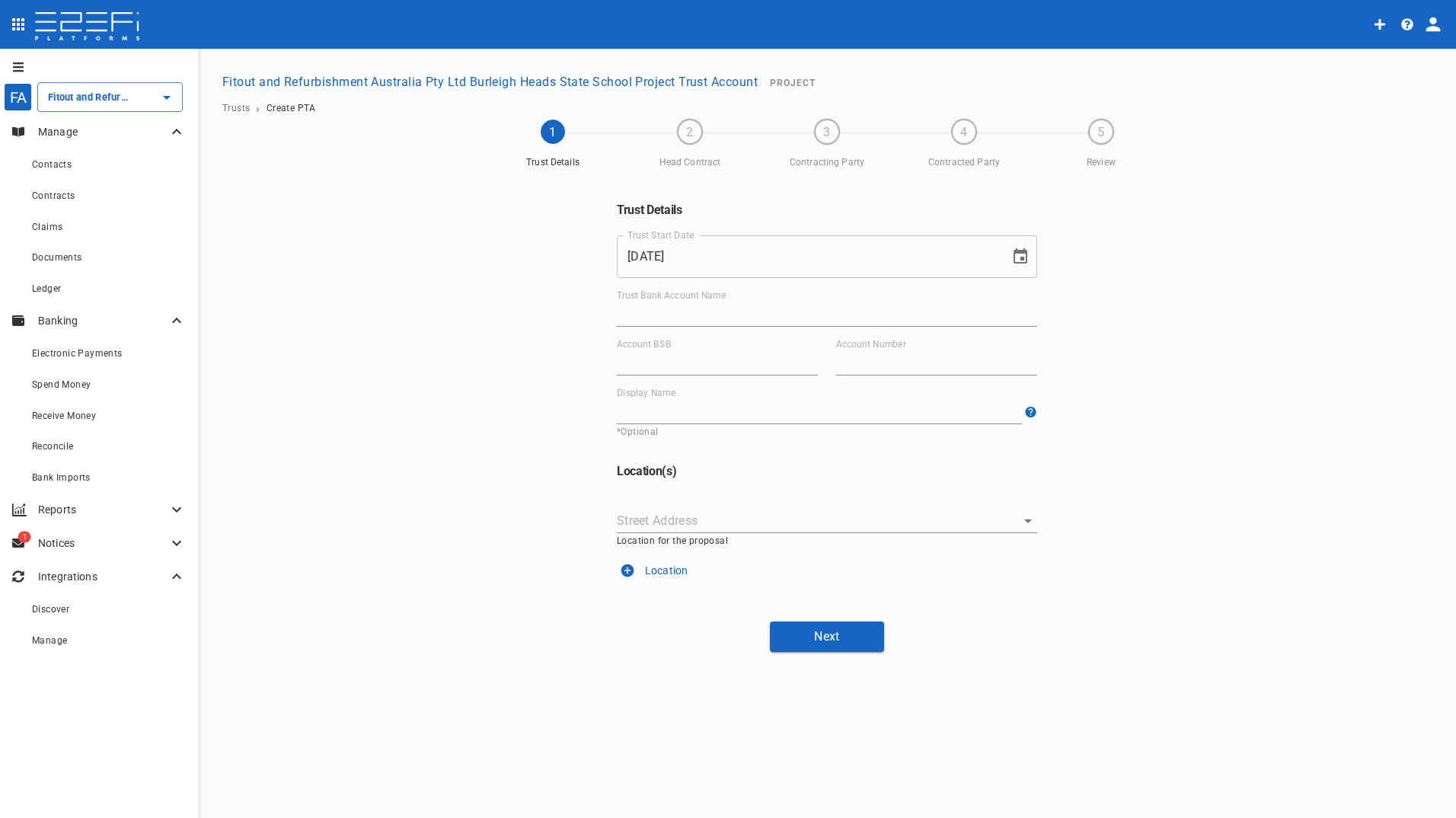
click at [667, 309] on input "Trust Bank Account Name" at bounding box center [826, 314] width 420 height 25
paste input "Fitout and Refurbishment Australia Pty Ltd Southport Health Precinct Project Tr…"
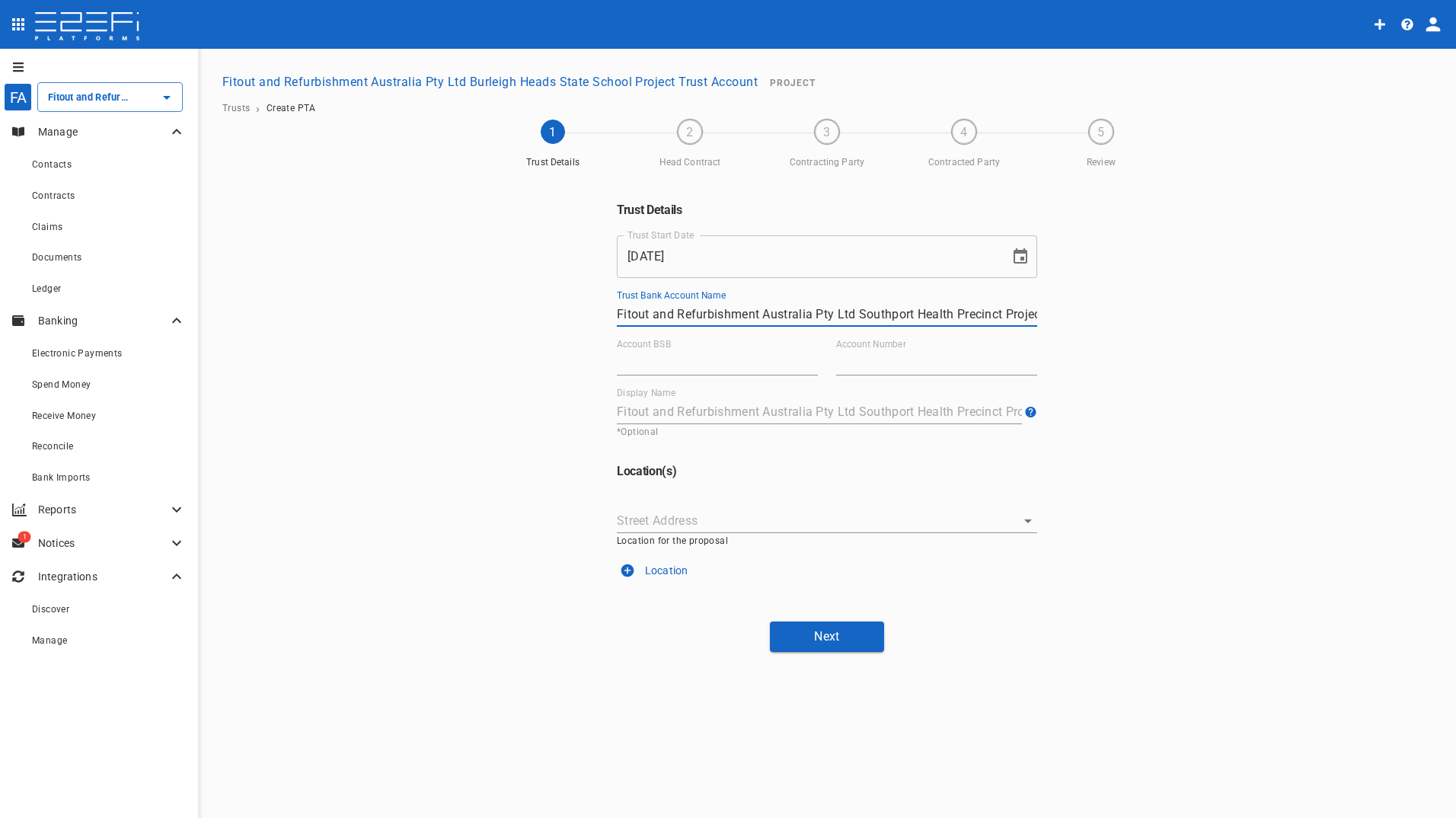
scroll to position [0, 92]
type input "Fitout and Refurbishment Australia Pty Ltd Southport Health Precinct Project Tr…"
drag, startPoint x: 656, startPoint y: 361, endPoint x: 880, endPoint y: 362, distance: 224.0
click at [659, 362] on input "Account BSB" at bounding box center [717, 363] width 201 height 25
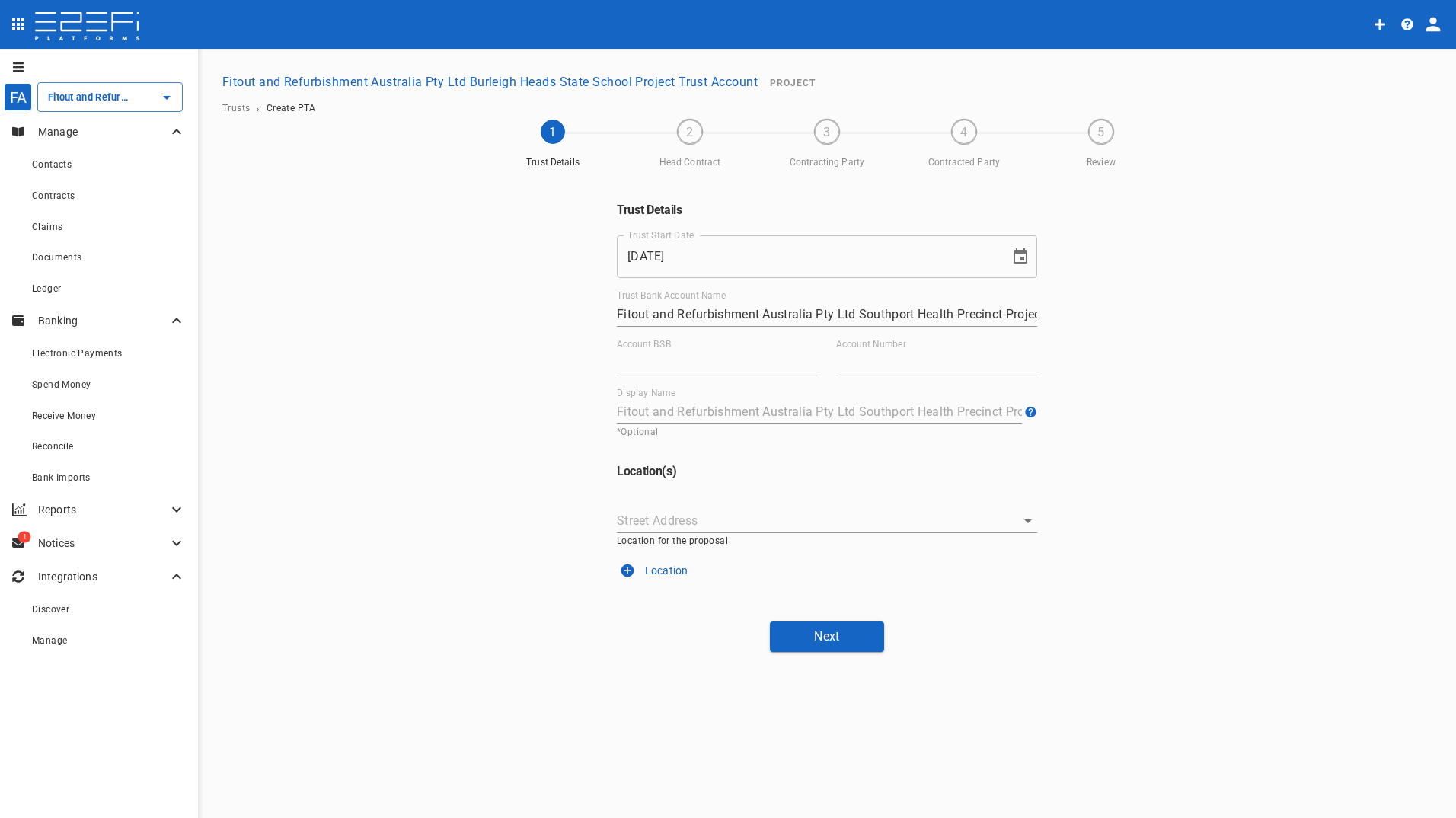
click at [666, 360] on input "Account BSB" at bounding box center [717, 363] width 201 height 25
paste input "084-004"
type input "084-004"
click at [919, 361] on input "Account Number" at bounding box center [937, 363] width 201 height 25
paste input "905726703"
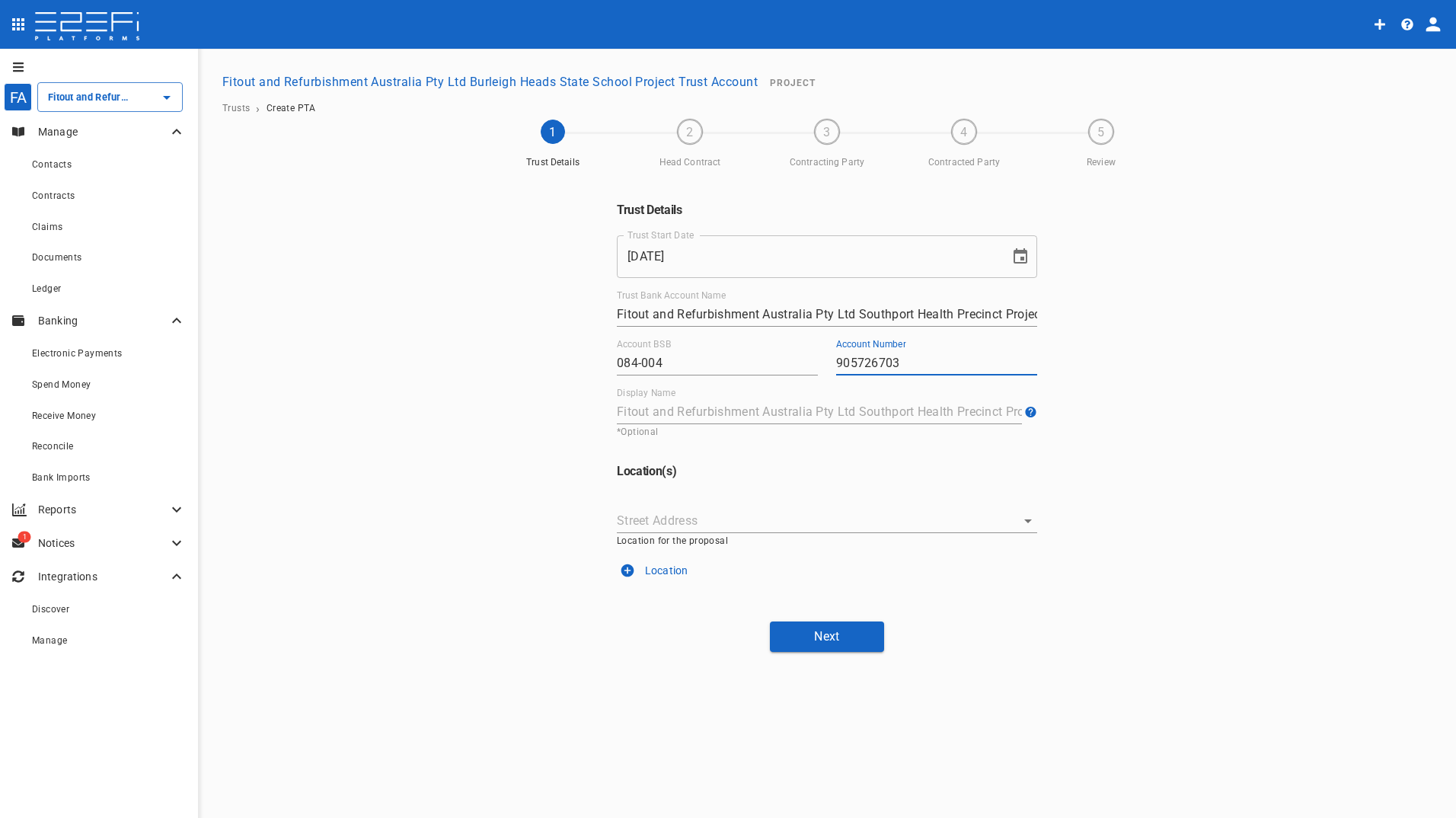
type input "905726703"
click at [653, 516] on input "Street Address" at bounding box center [815, 521] width 398 height 24
click at [687, 519] on input "Street Address" at bounding box center [815, 521] width 398 height 24
paste input "1 Hospital Boulevard, SOUTHPORT, QLD 4215 GOLD COAST CITY"
drag, startPoint x: 708, startPoint y: 548, endPoint x: 722, endPoint y: 558, distance: 17.2
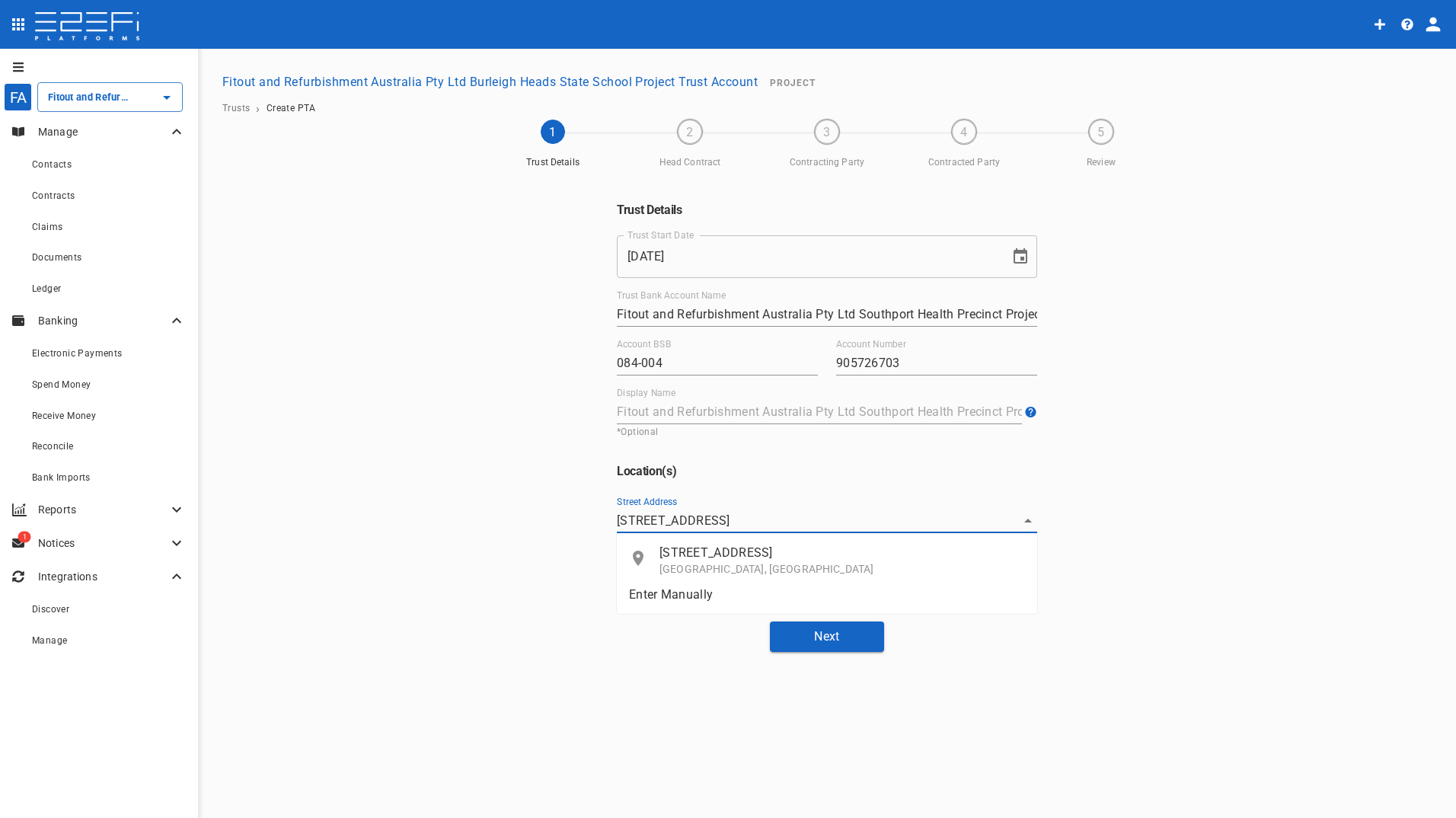
click at [708, 549] on p "1 Hospital Boulevard" at bounding box center [842, 552] width 365 height 18
type input "1 Hospital Boulevard, Southport Gold Coast City, QLD 4215, Australia"
click at [828, 639] on button "Next" at bounding box center [827, 637] width 114 height 30
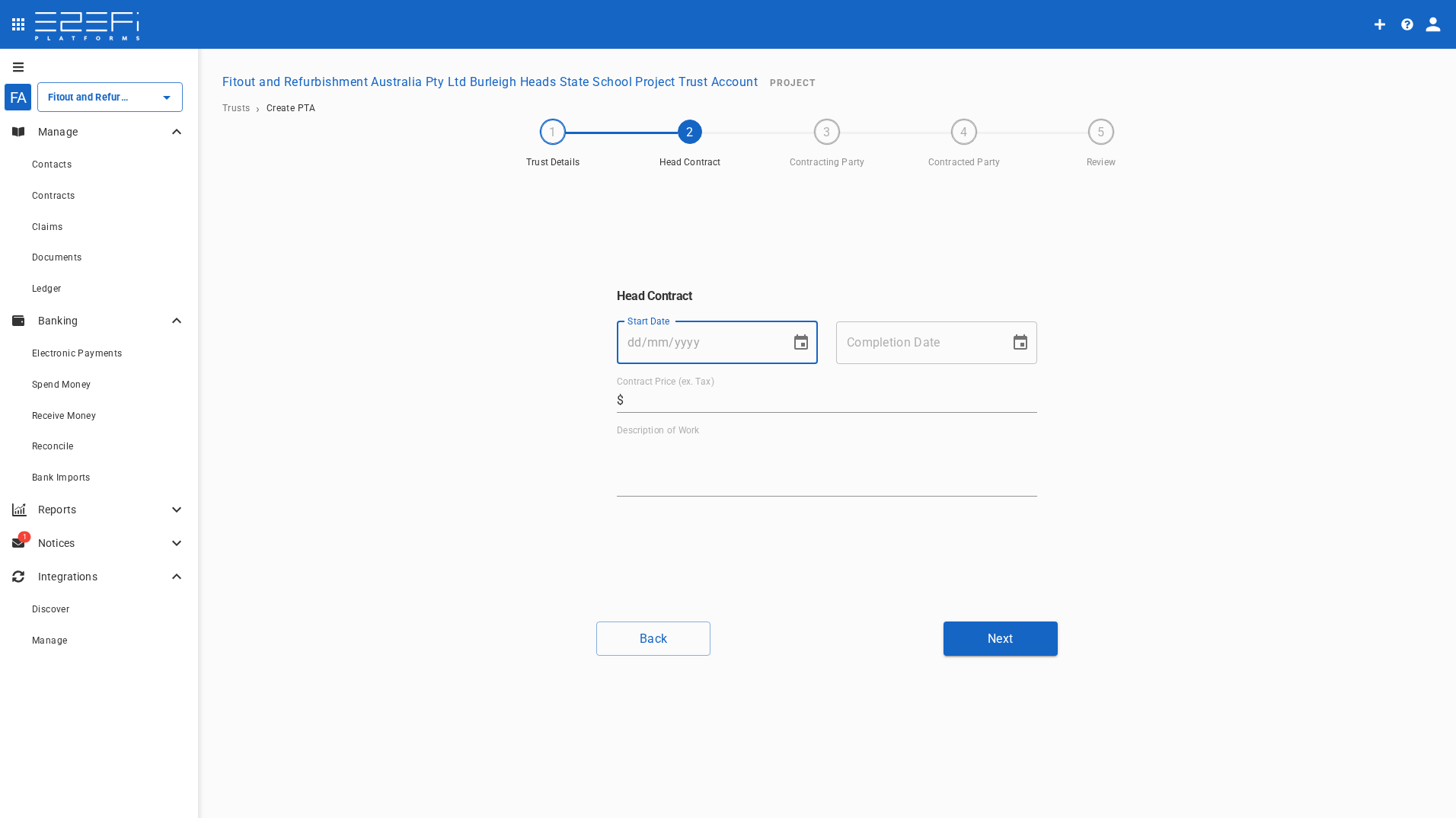
click at [679, 349] on input "Start Date" at bounding box center [698, 343] width 163 height 43
click at [662, 343] on label "Start Date" at bounding box center [656, 343] width 56 height 18
click at [662, 343] on input "Start Date" at bounding box center [698, 343] width 163 height 43
click at [703, 344] on input "Start Date" at bounding box center [698, 343] width 163 height 43
type input "08/07/2024"
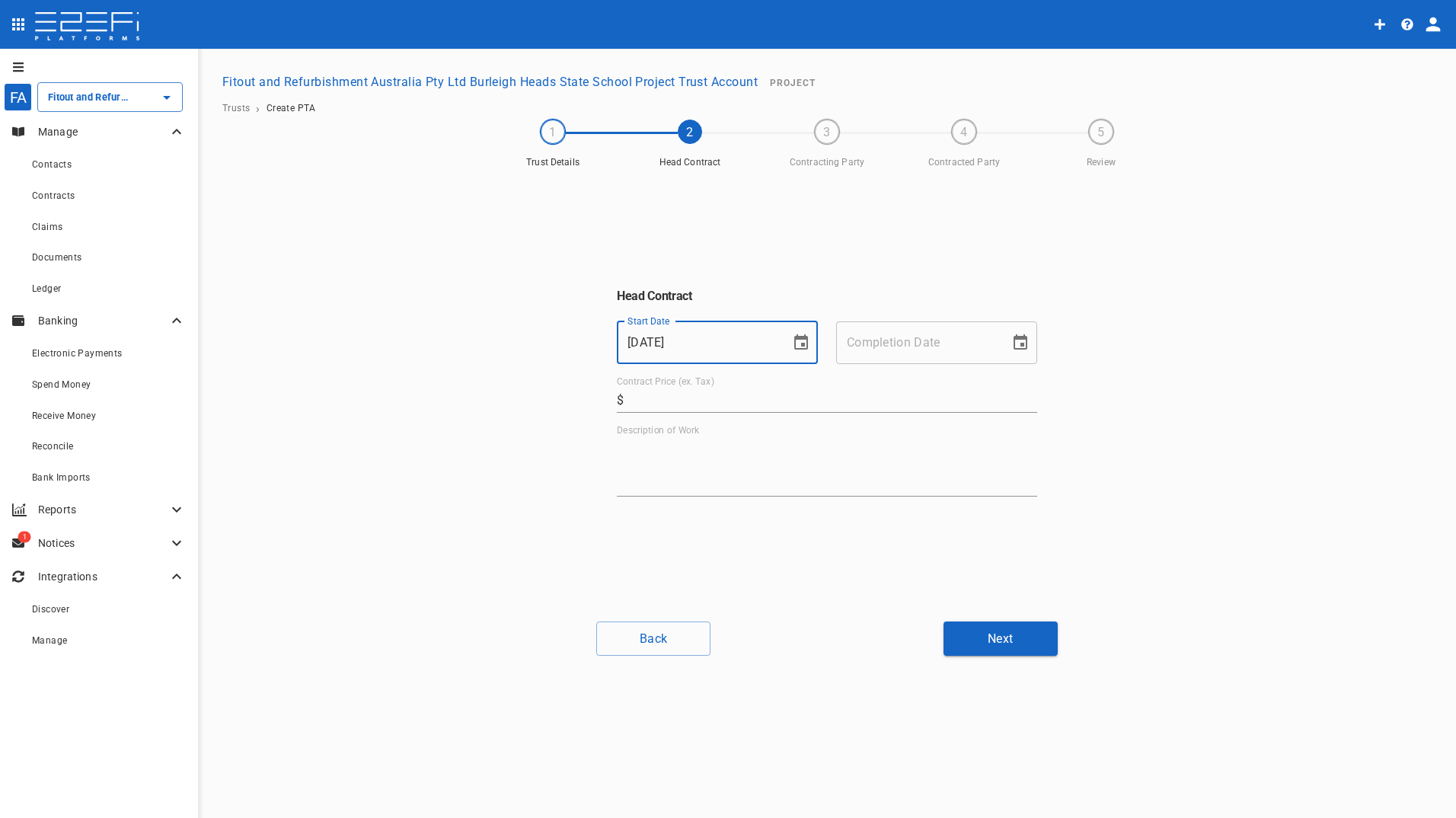
click at [866, 341] on input "Completion Date" at bounding box center [918, 343] width 163 height 43
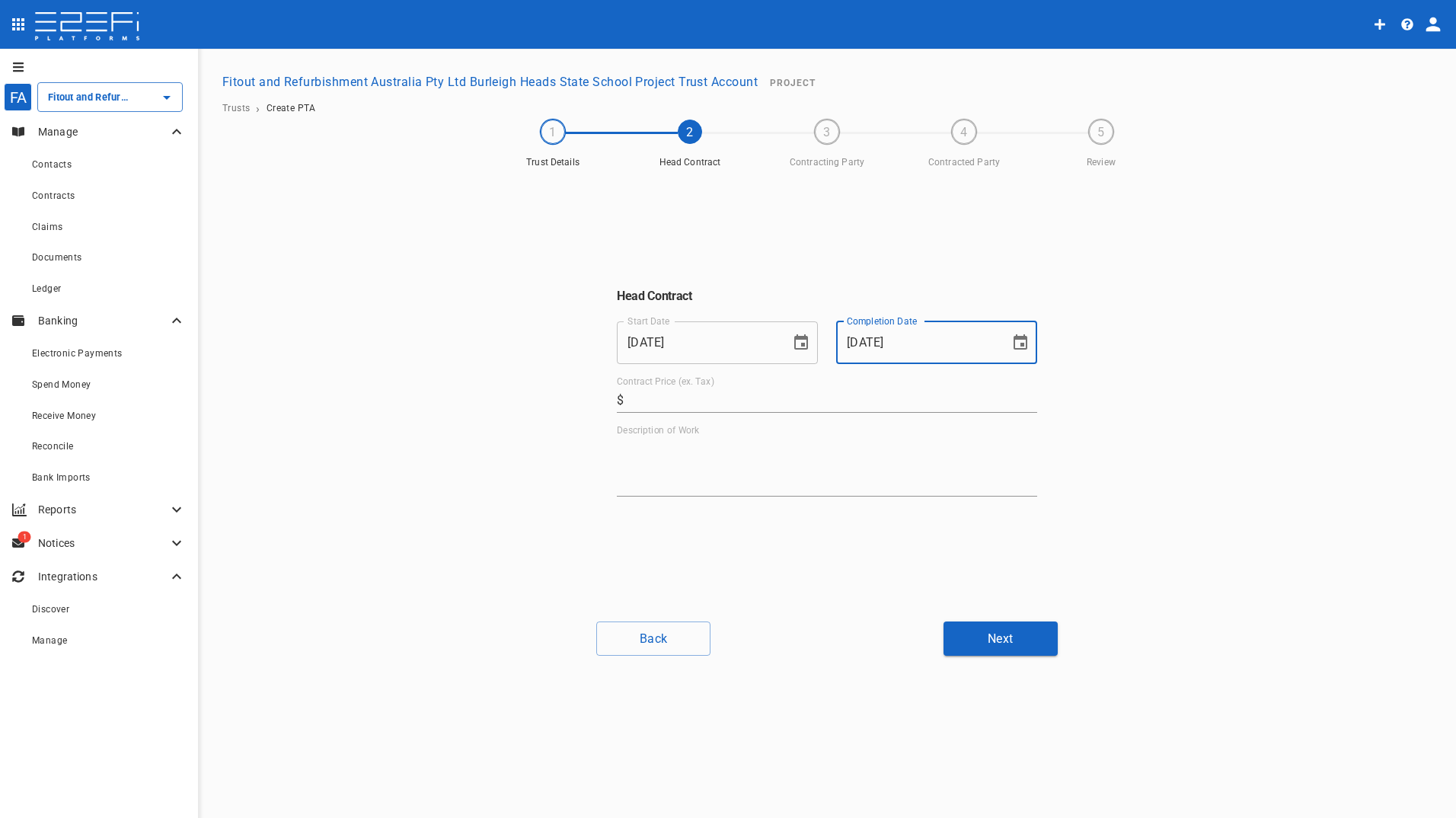
type input "27/02/2025"
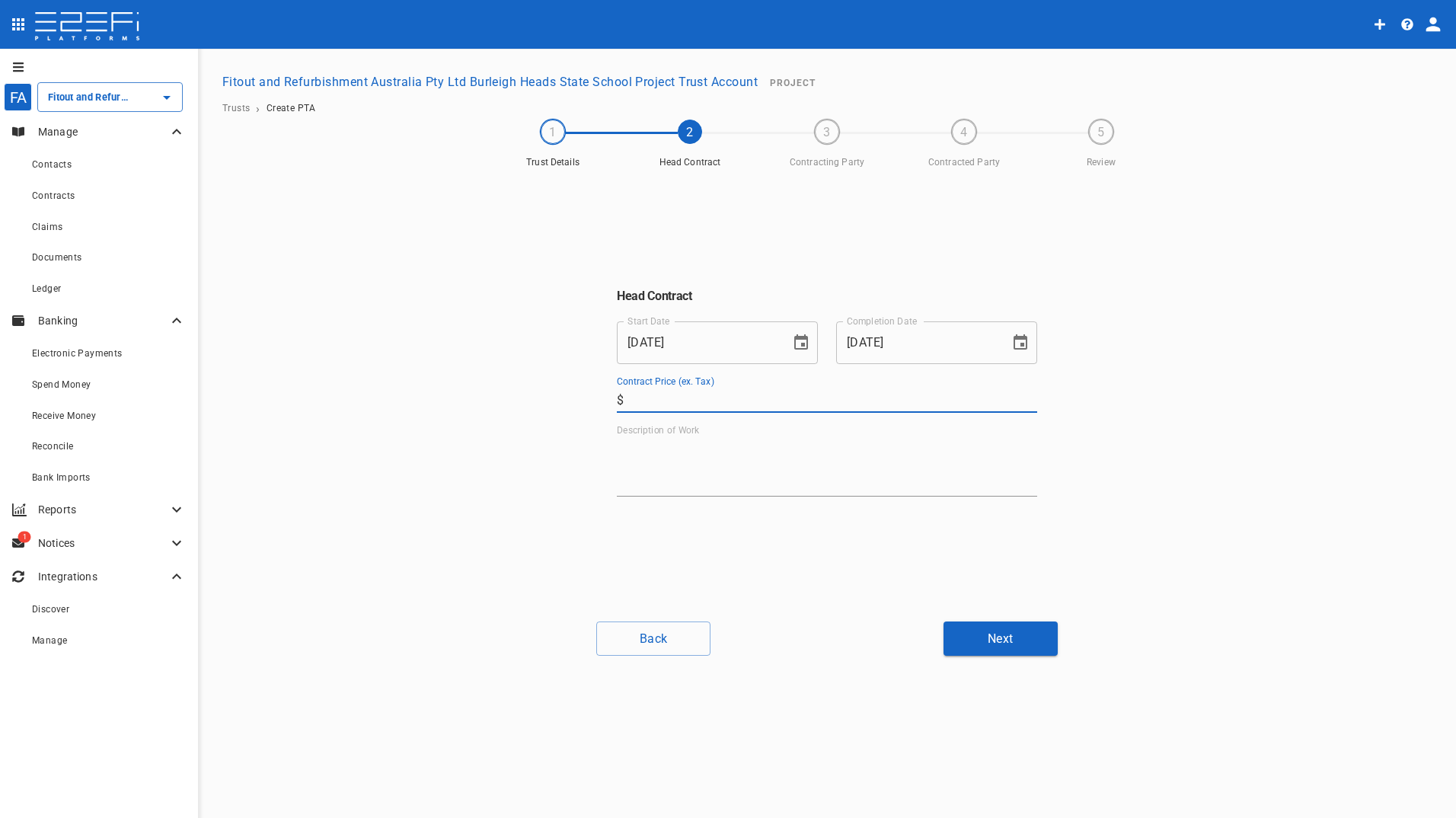
click at [744, 405] on input "Contract Price (ex. Tax)" at bounding box center [833, 400] width 407 height 25
type input "3,958,417.69"
click at [726, 453] on textarea "Description of Work" at bounding box center [826, 467] width 420 height 53
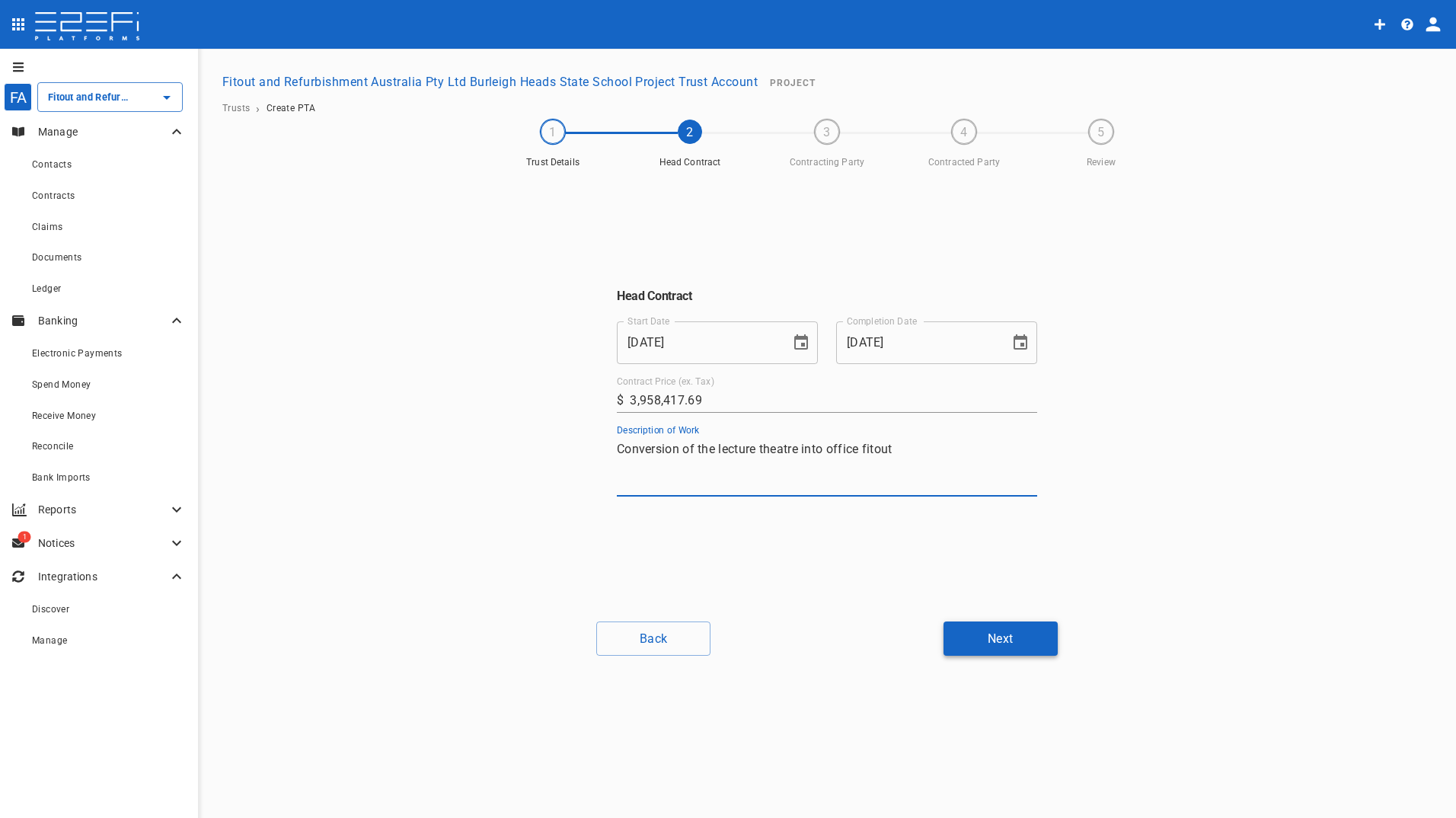
type textarea "Conversion of the lecture theatre into office fitout"
click at [1033, 637] on button "Next" at bounding box center [1001, 639] width 114 height 34
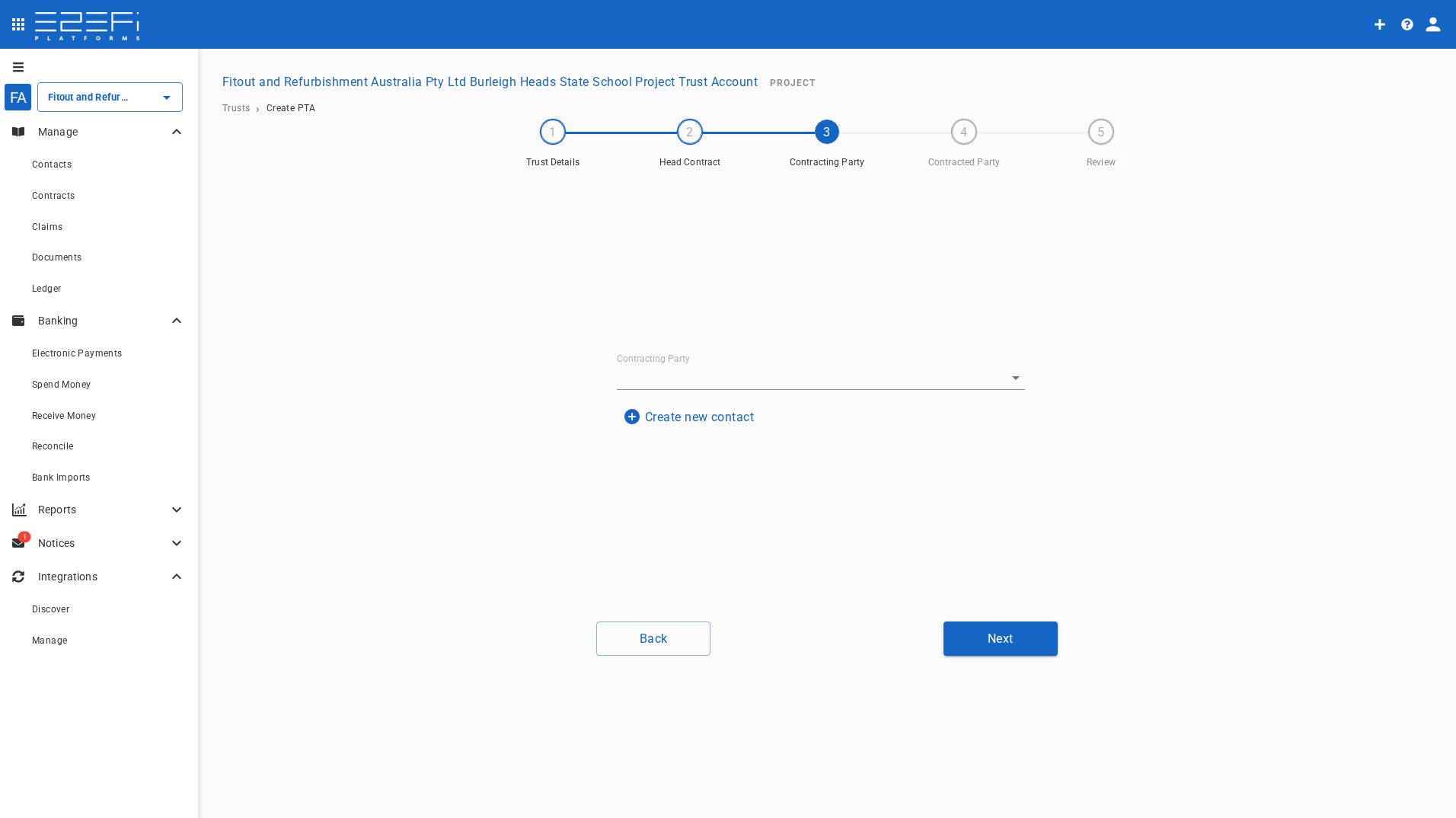
click at [718, 413] on button "Create new contact" at bounding box center [688, 417] width 143 height 30
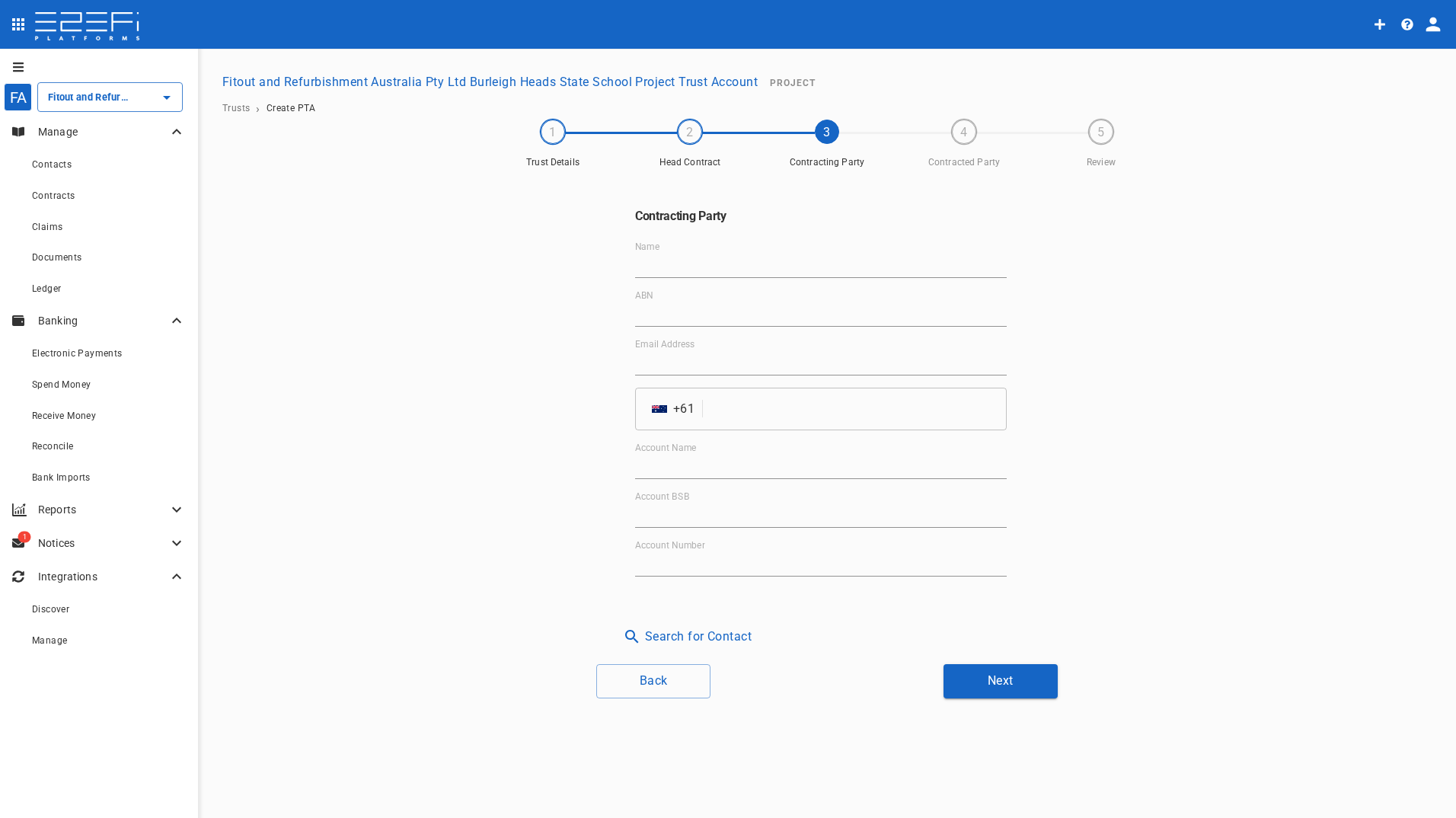
click at [660, 263] on input "Name" at bounding box center [821, 266] width 371 height 25
type input "Gold Coast Hospital and Health Service"
click at [659, 310] on input "ABN" at bounding box center [821, 314] width 371 height 25
click at [703, 313] on input "ABN" at bounding box center [821, 314] width 371 height 25
type input "82 616 992 416"
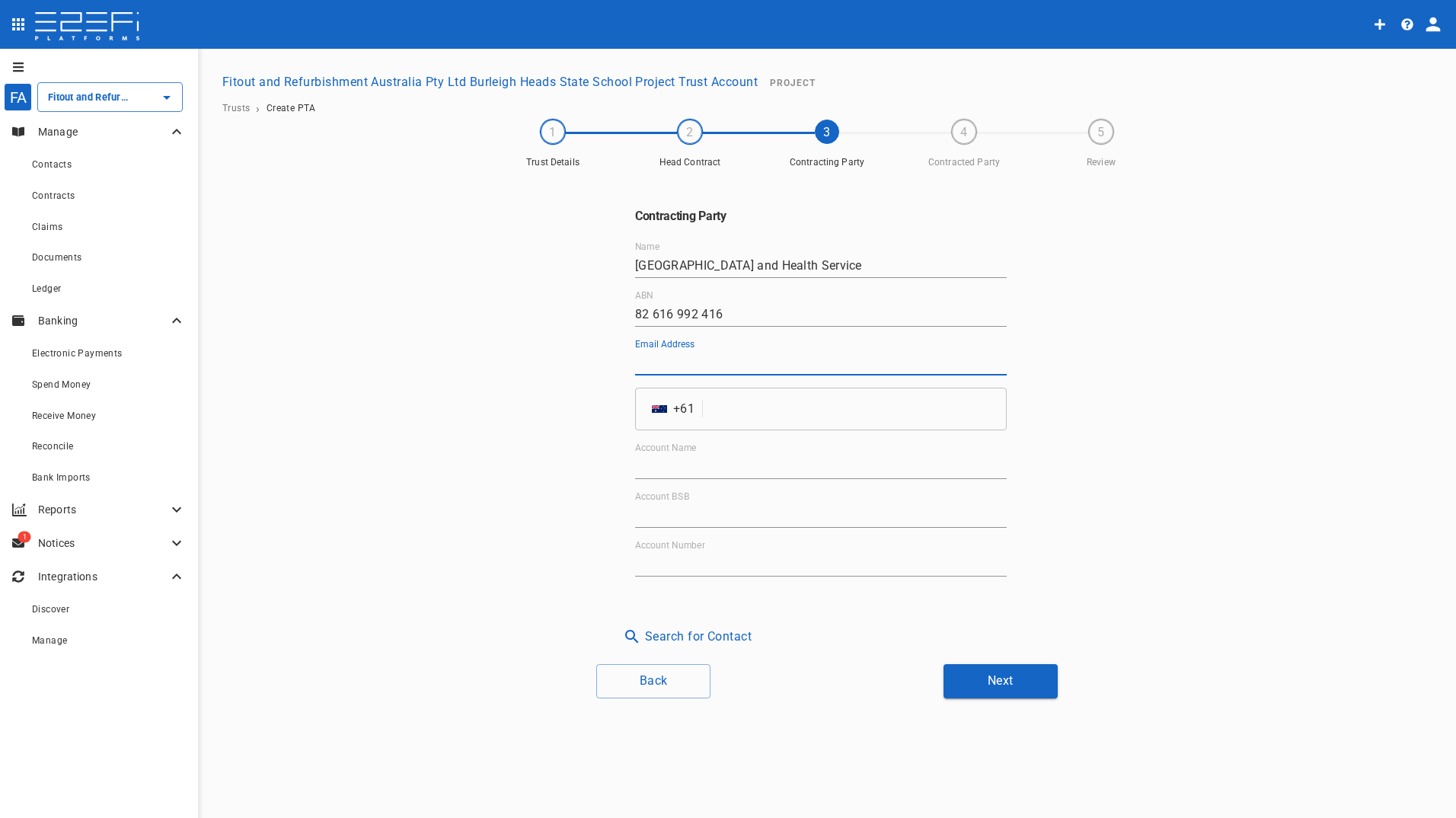
click at [729, 361] on input "Email Address" at bounding box center [821, 363] width 371 height 25
click at [678, 358] on input "Email Address" at bounding box center [821, 363] width 371 height 25
paste input "duro.dragicevic@health.qld.gov.au"
type input "duro.dragicevic@health.qld.gov.au"
click at [794, 464] on input "Account Name" at bounding box center [821, 467] width 371 height 25
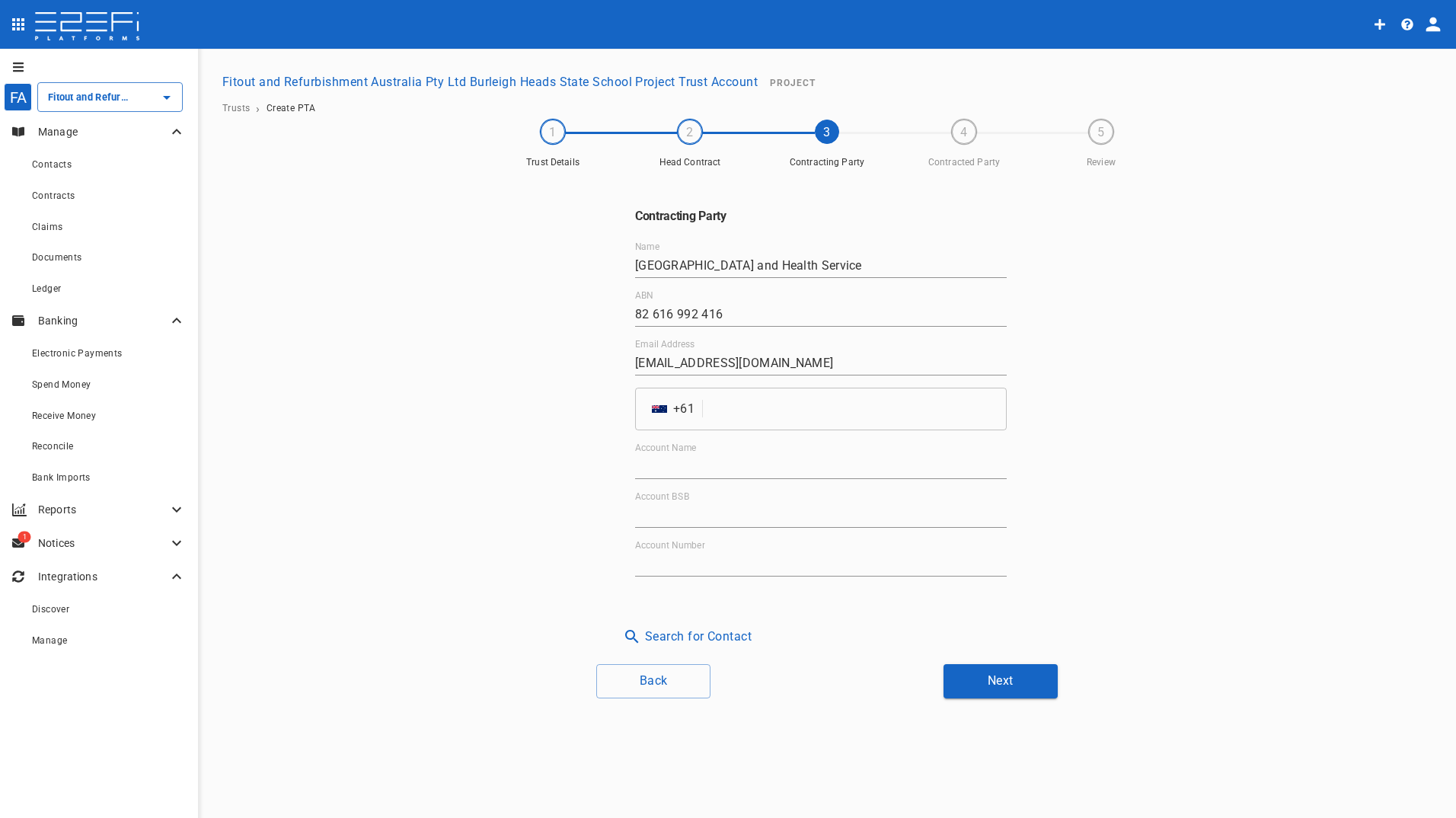
click at [679, 464] on input "Account Name" at bounding box center [821, 467] width 371 height 25
paste input "Fitout and Refurbishment Australia Pty Ltd Southport Health Precinct Project Tr…"
type input "Fitout and Refurbishment Australia Pty Ltd Southport Health Precinct Project Tr…"
click at [676, 521] on input "Account BSB" at bounding box center [821, 516] width 371 height 25
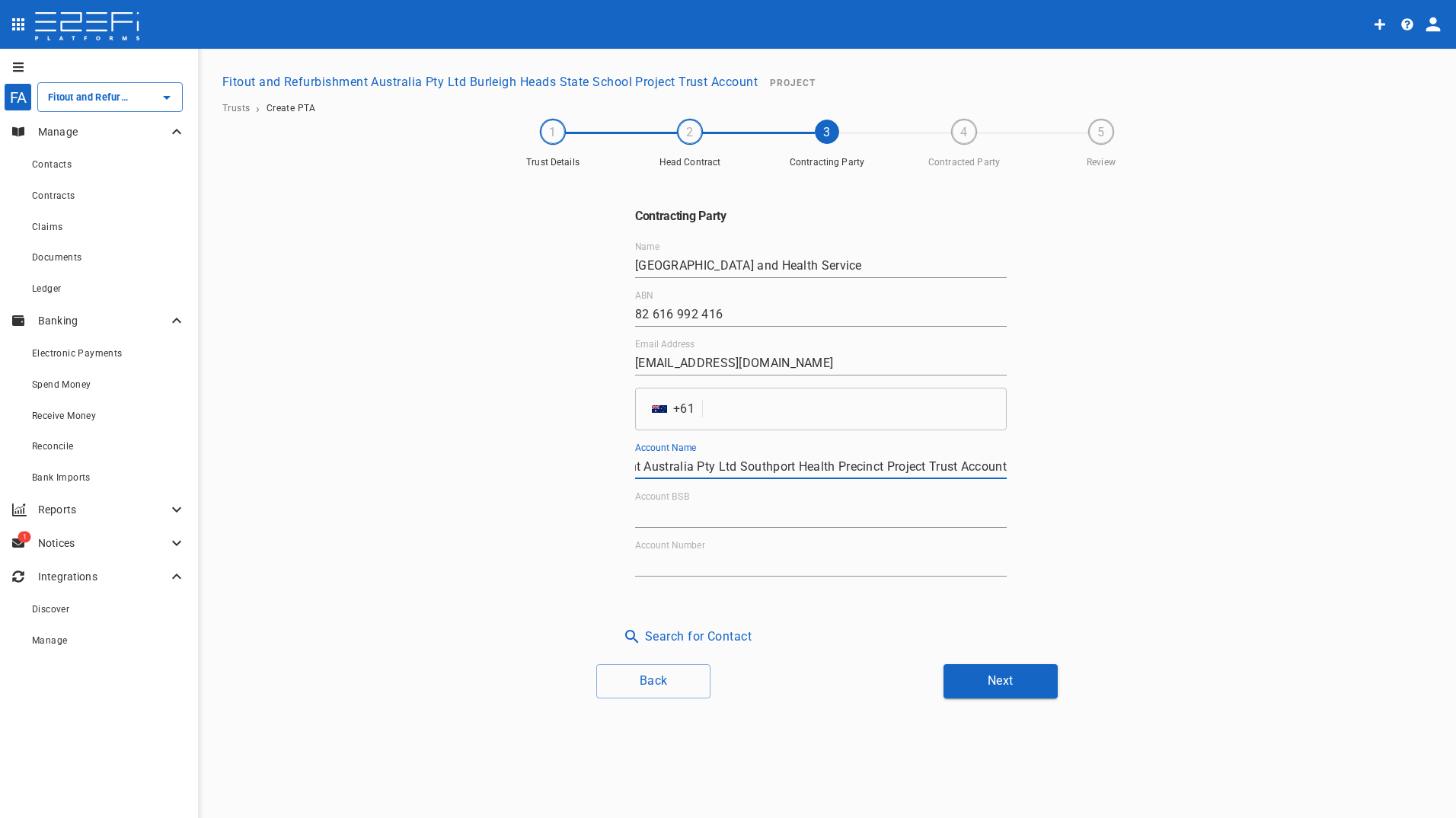
scroll to position [0, 0]
click at [744, 507] on input "Account BSB" at bounding box center [821, 516] width 371 height 25
paste input "084-004"
type input "084-004"
click at [651, 560] on input "Account Number" at bounding box center [821, 564] width 371 height 25
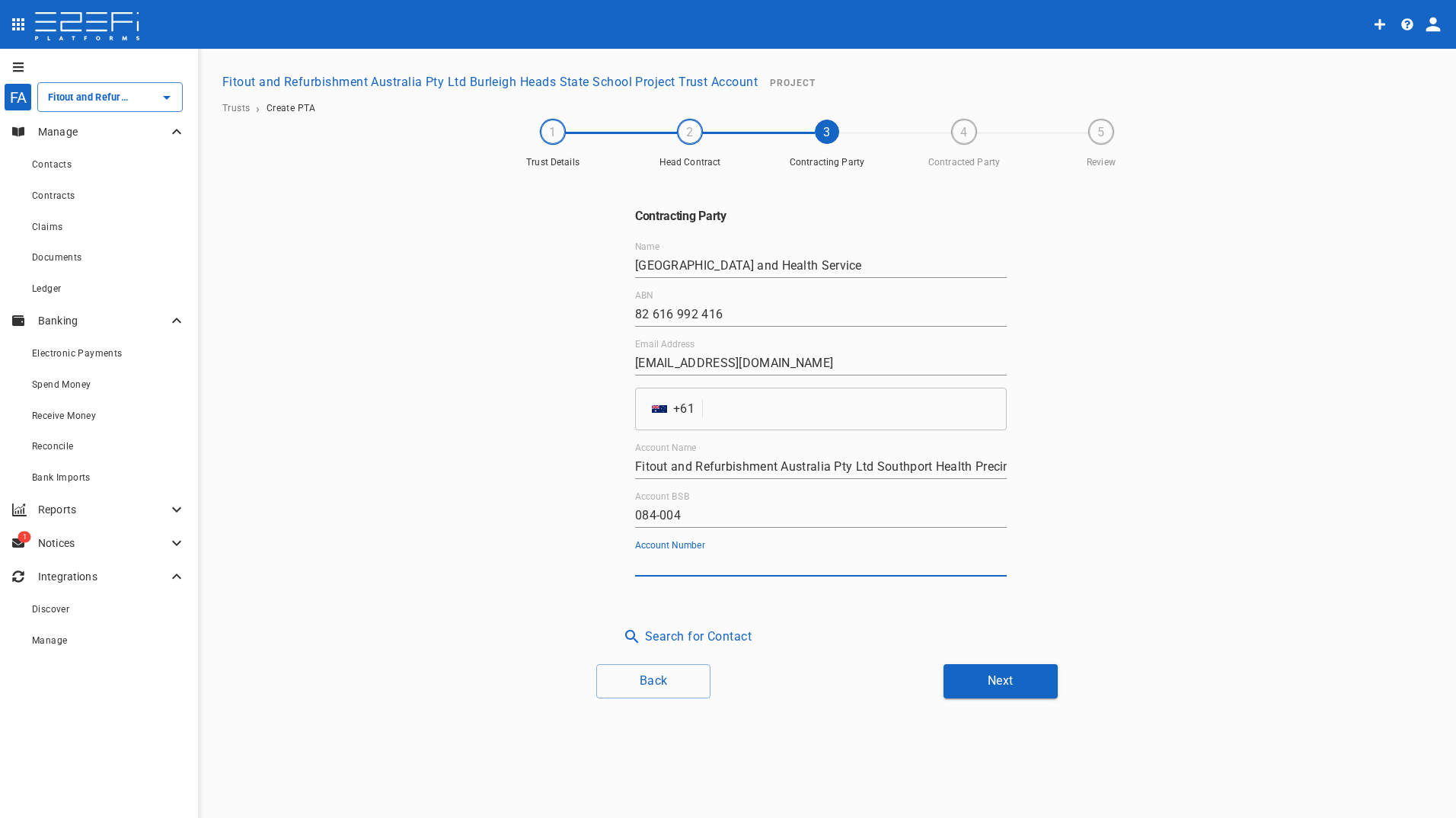
paste input "905726703"
type input "905726703"
click at [768, 400] on input "tel" at bounding box center [858, 409] width 298 height 43
click at [987, 680] on button "Next" at bounding box center [1001, 682] width 114 height 34
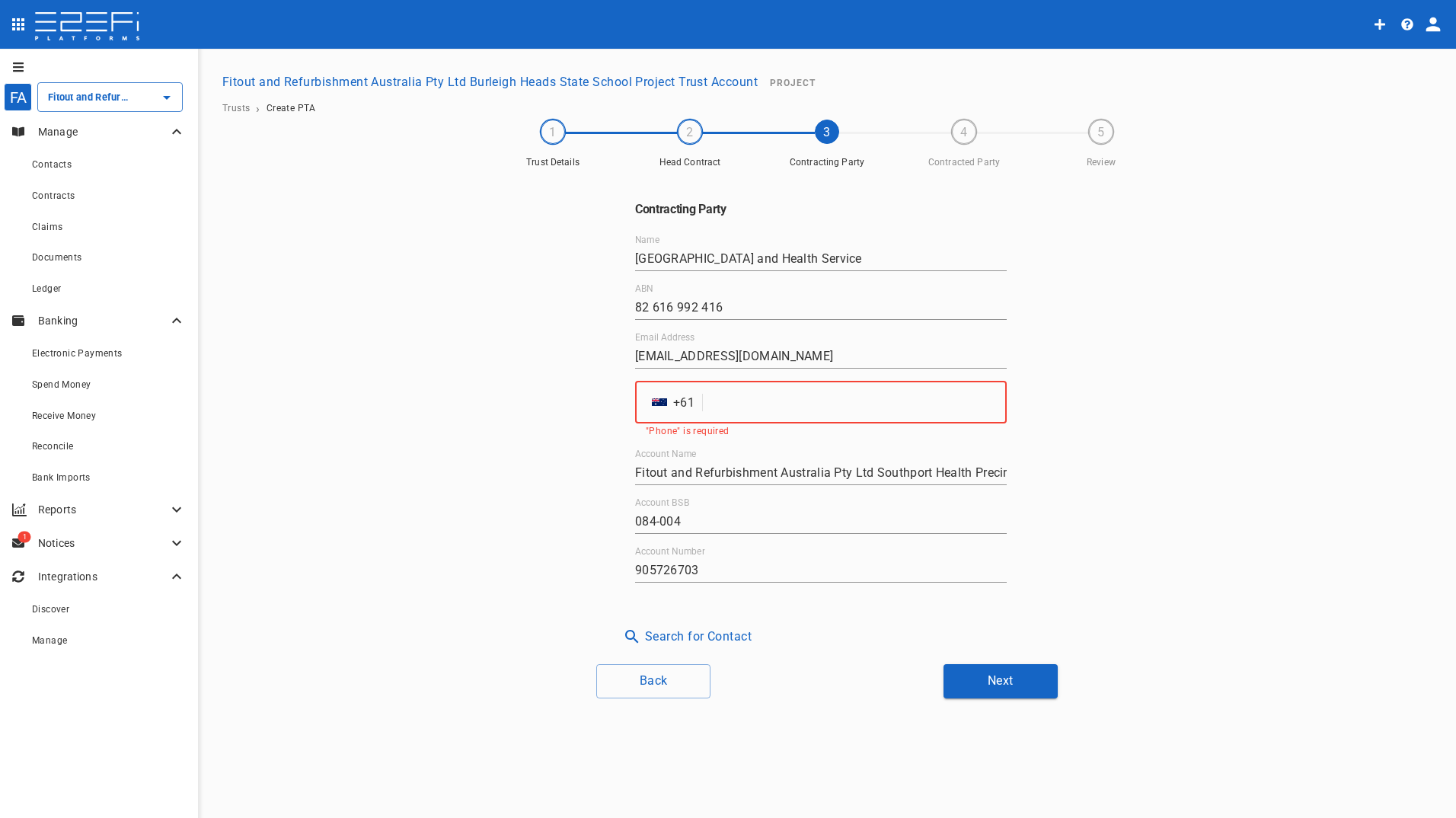
drag, startPoint x: 747, startPoint y: 402, endPoint x: 759, endPoint y: 398, distance: 12.6
click at [747, 402] on input "tel" at bounding box center [858, 402] width 298 height 43
click at [730, 406] on input "tel" at bounding box center [858, 402] width 298 height 43
paste input "458172748"
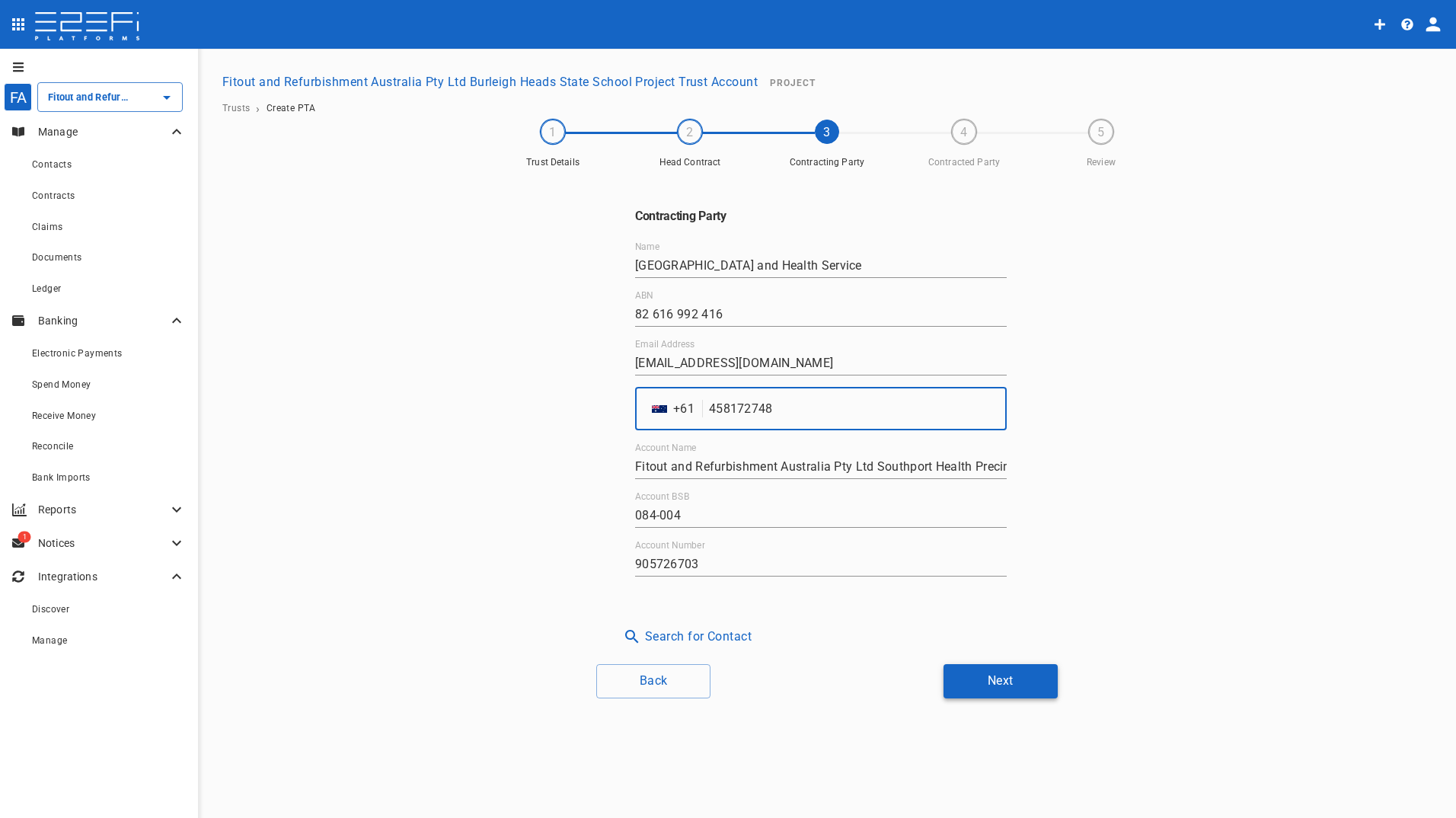
type input "458172748"
drag, startPoint x: 996, startPoint y: 677, endPoint x: 927, endPoint y: 668, distance: 69.6
click at [996, 677] on button "Next" at bounding box center [1001, 682] width 114 height 34
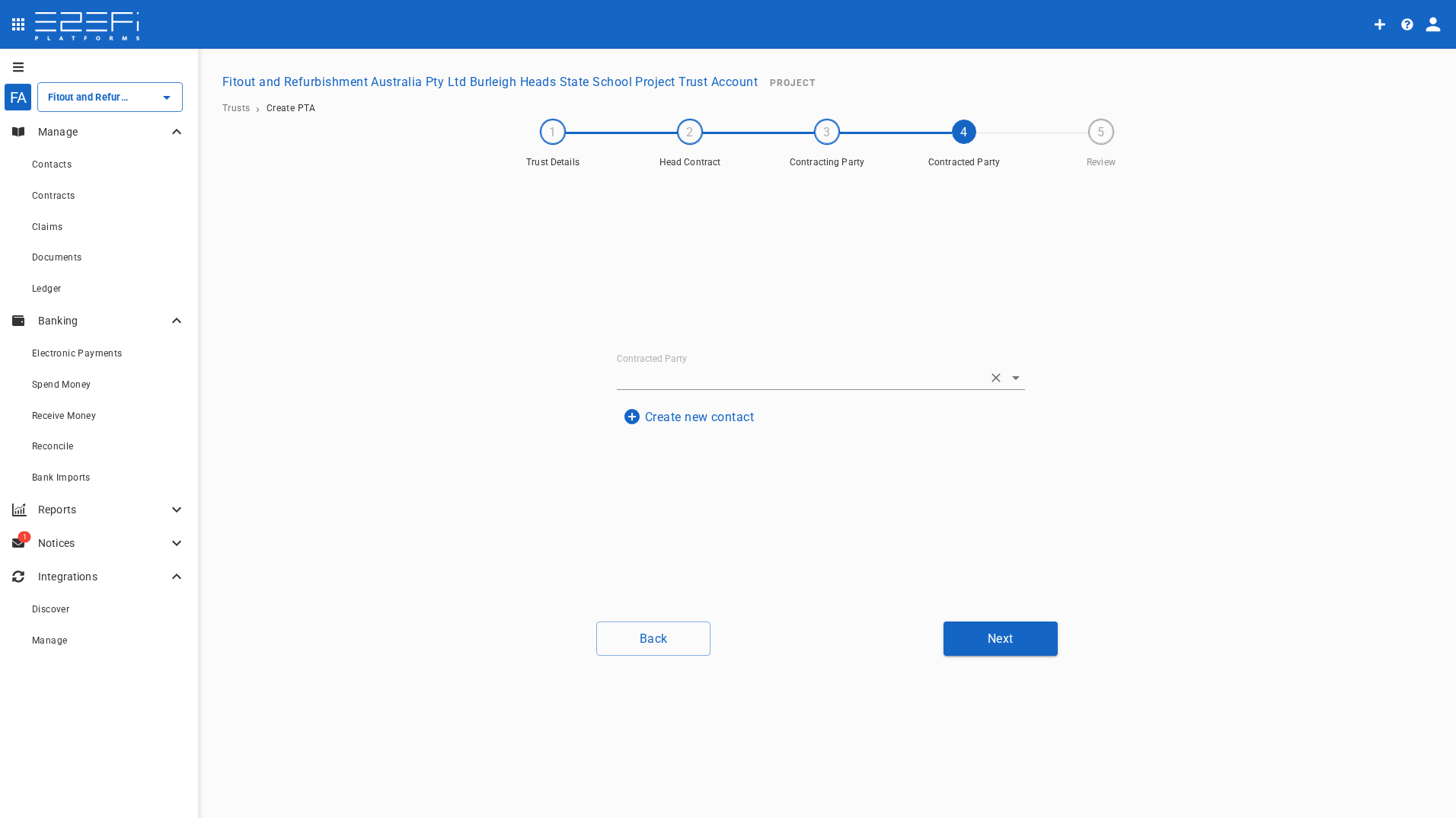
click at [738, 382] on input "Contracted Party" at bounding box center [799, 377] width 365 height 24
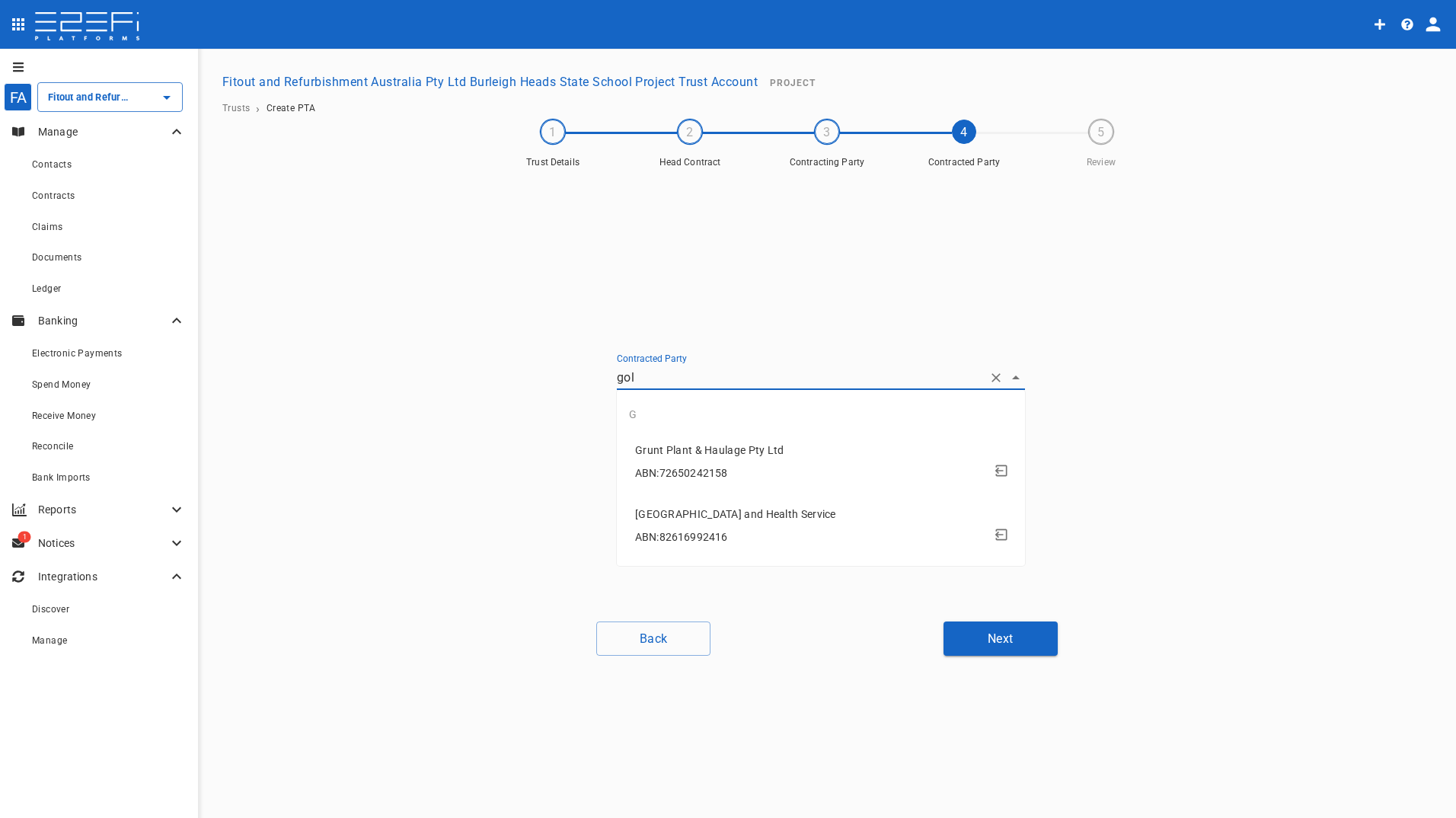
type input "gold"
click at [731, 487] on div "ABN: 82616992416" at bounding box center [824, 473] width 377 height 28
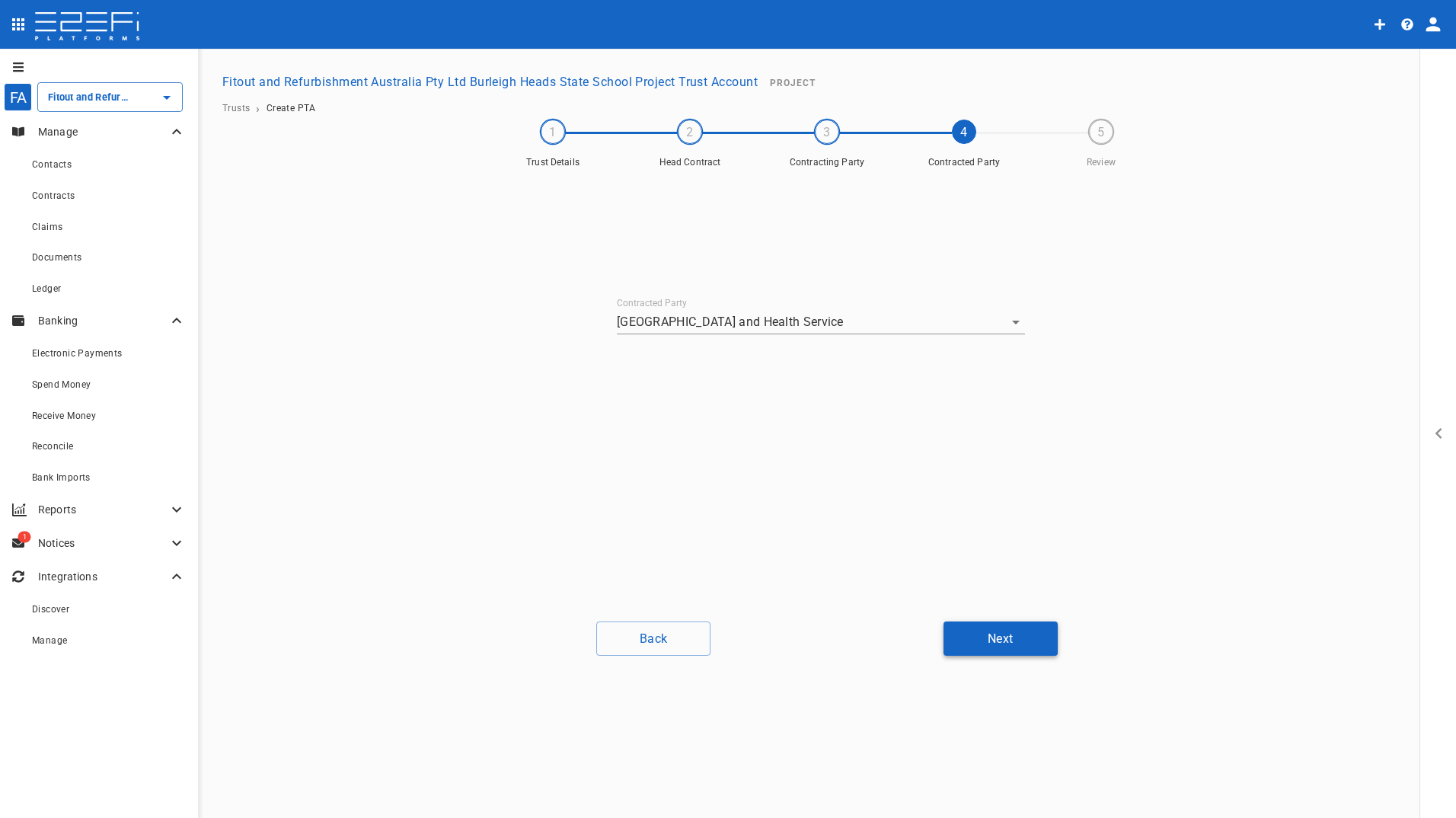
click at [988, 645] on button "Next" at bounding box center [1001, 639] width 114 height 34
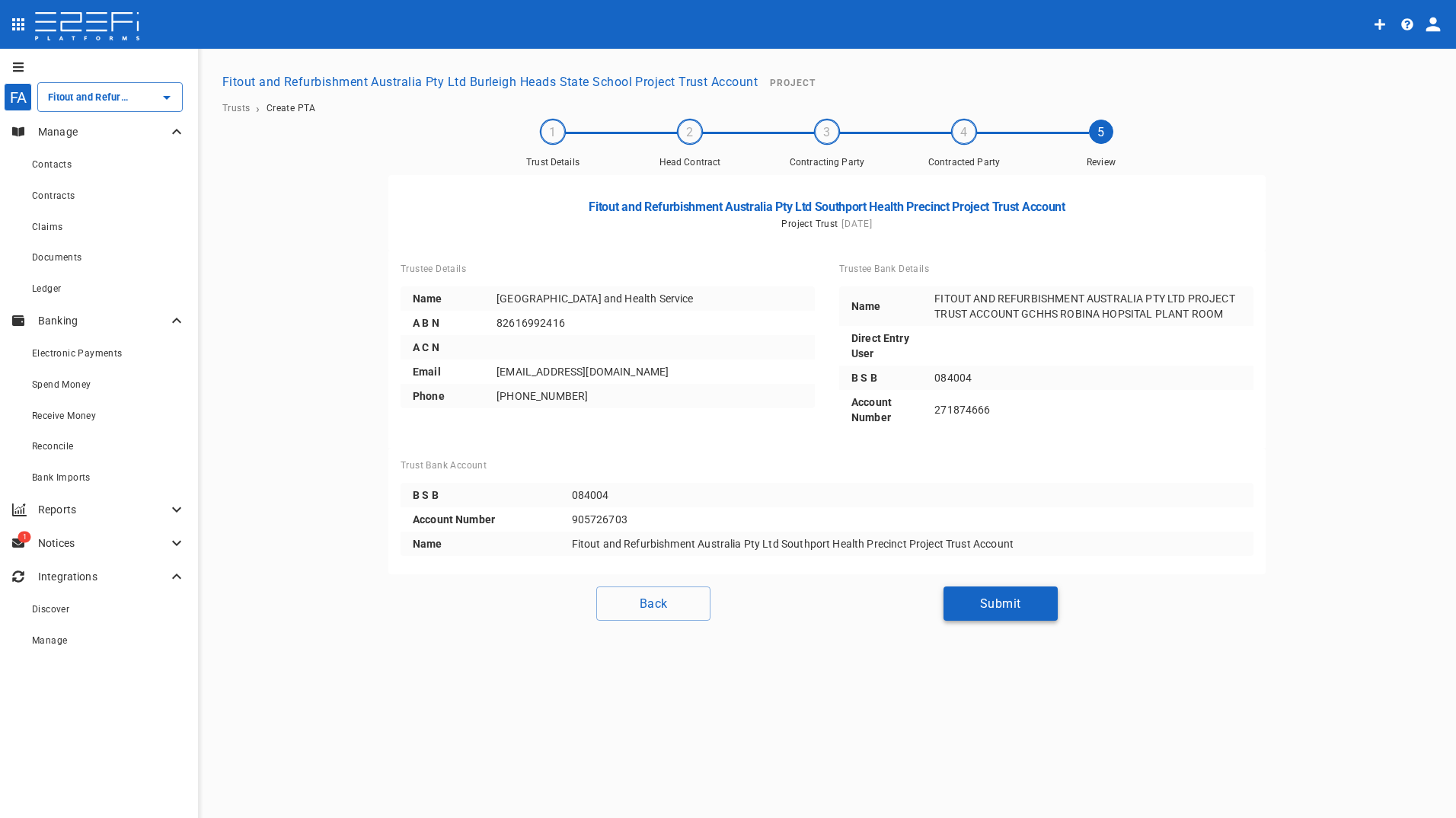
click at [994, 608] on button "Submit" at bounding box center [1001, 603] width 114 height 34
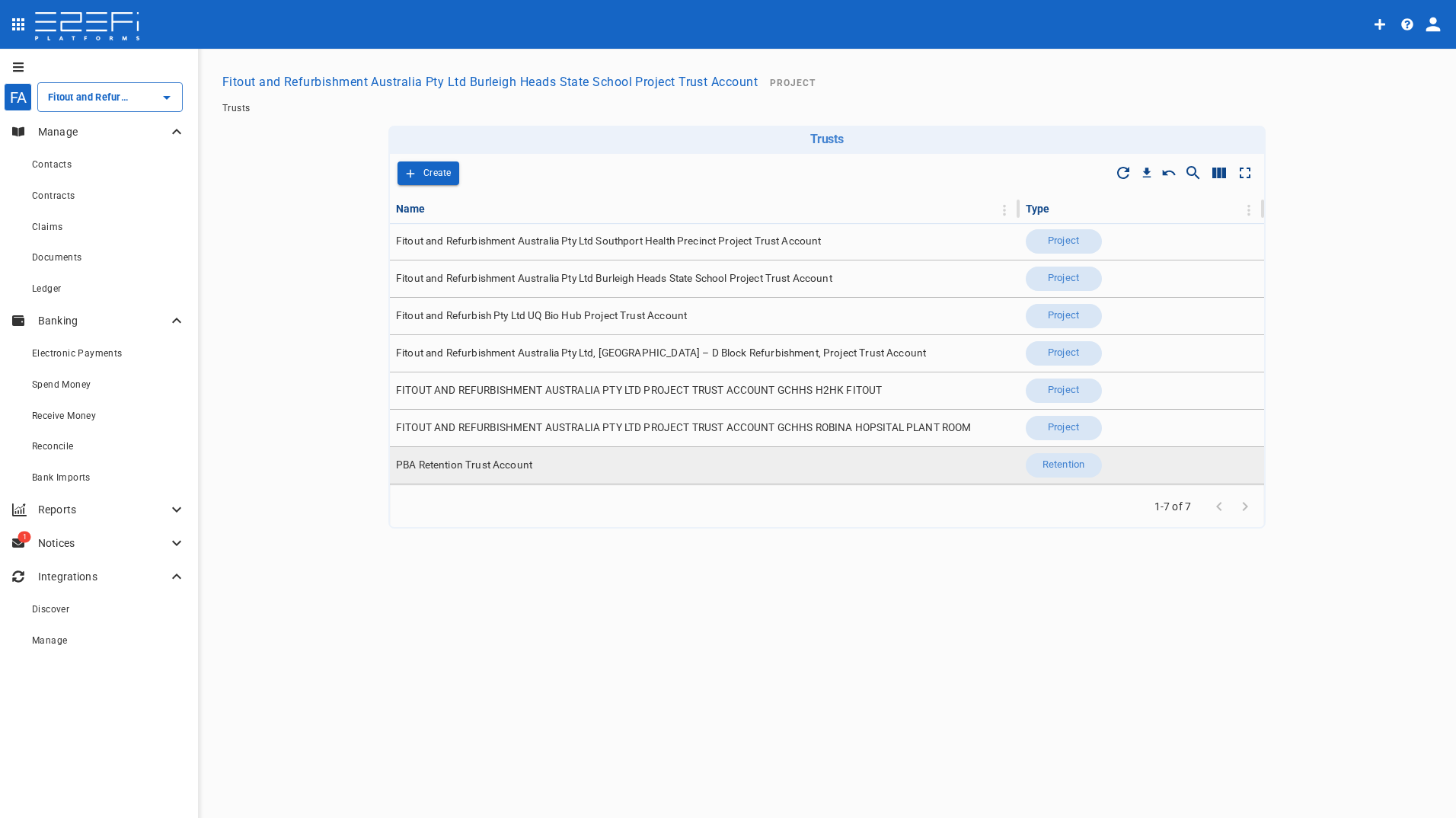
click at [492, 467] on span "PBA Retention Trust Account" at bounding box center [464, 464] width 136 height 14
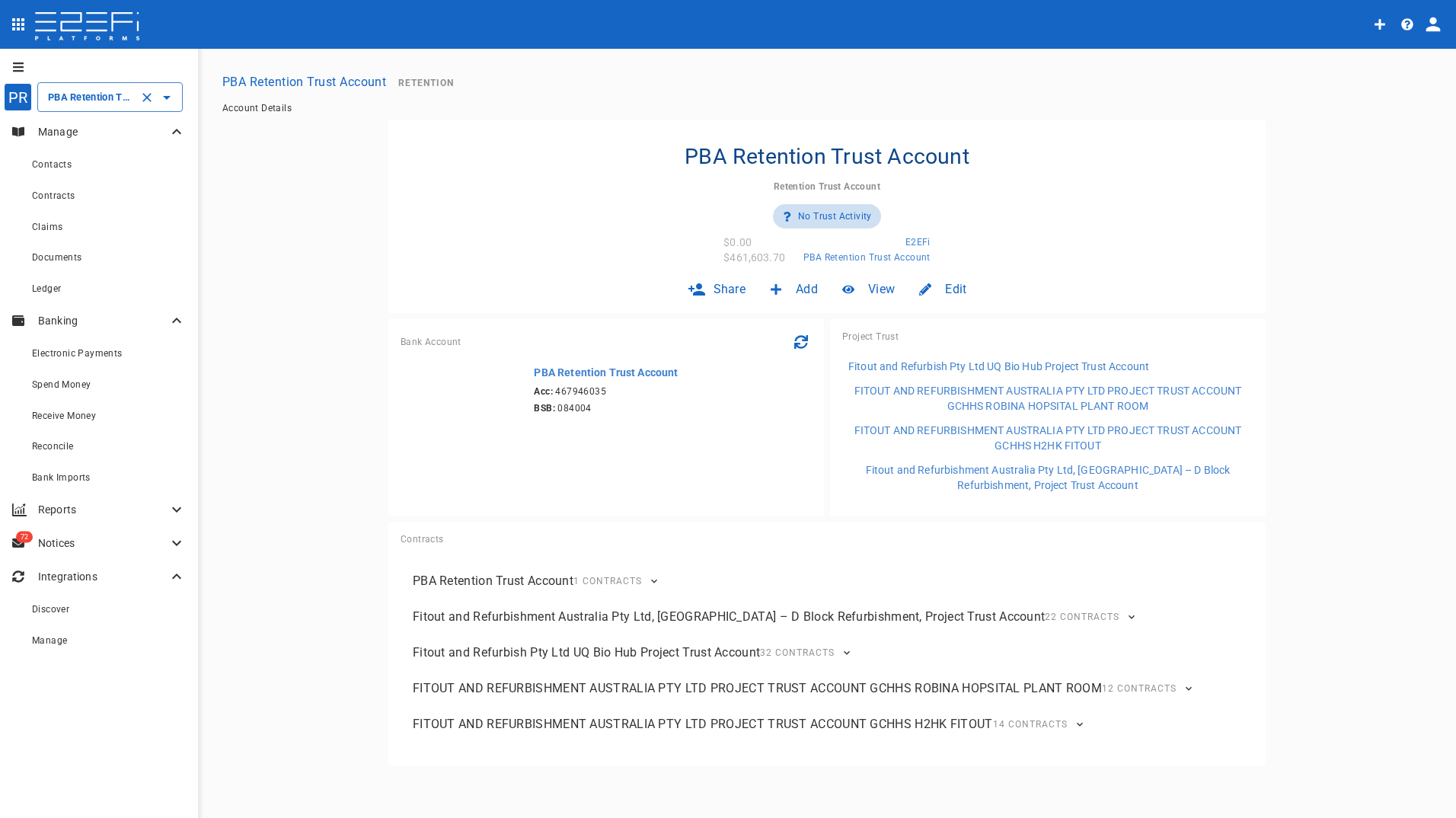
click at [112, 98] on input "PBA Retention Trust Account" at bounding box center [89, 97] width 89 height 16
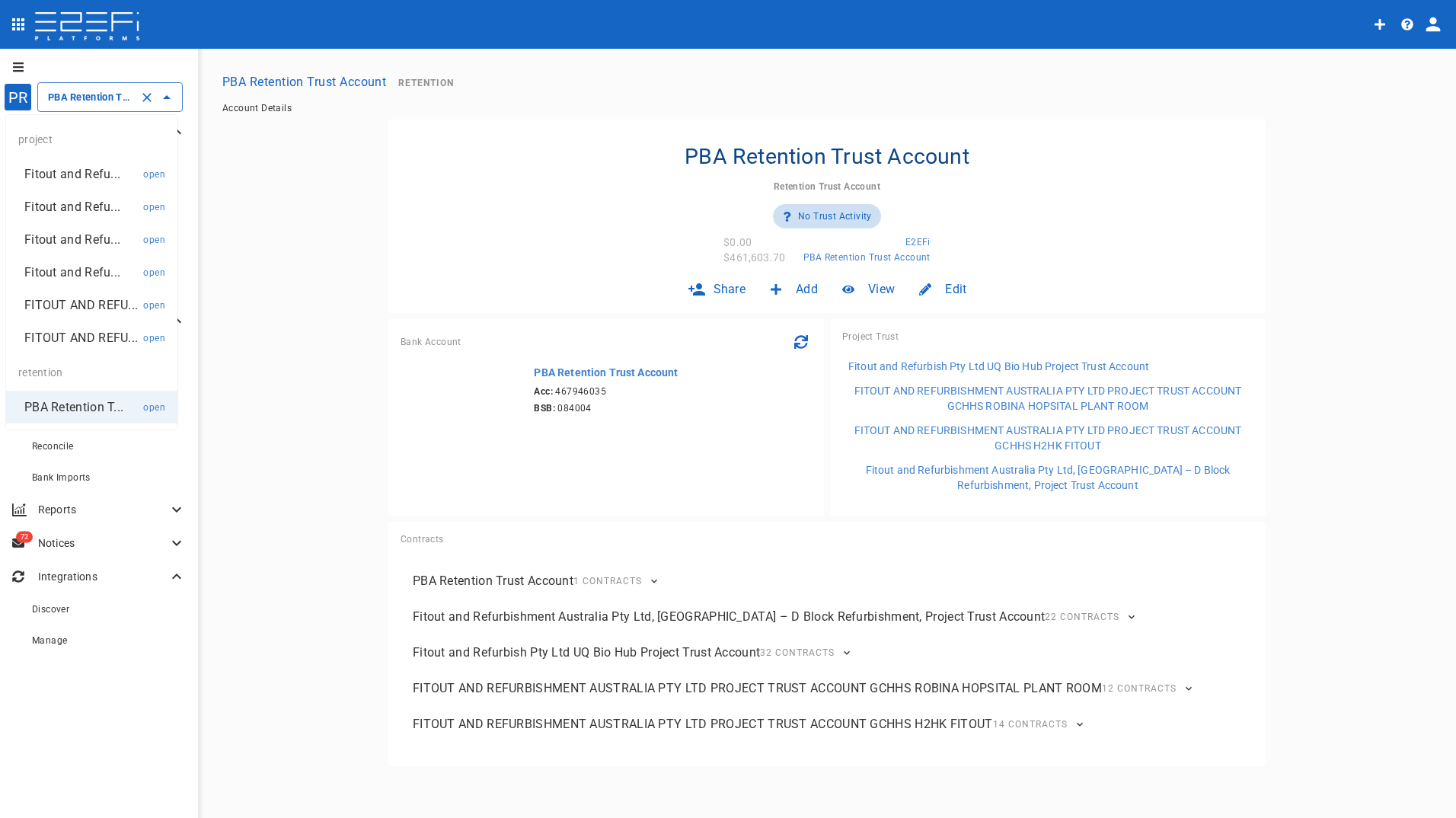
click at [78, 273] on p "Fitout and Refu..." at bounding box center [72, 272] width 96 height 18
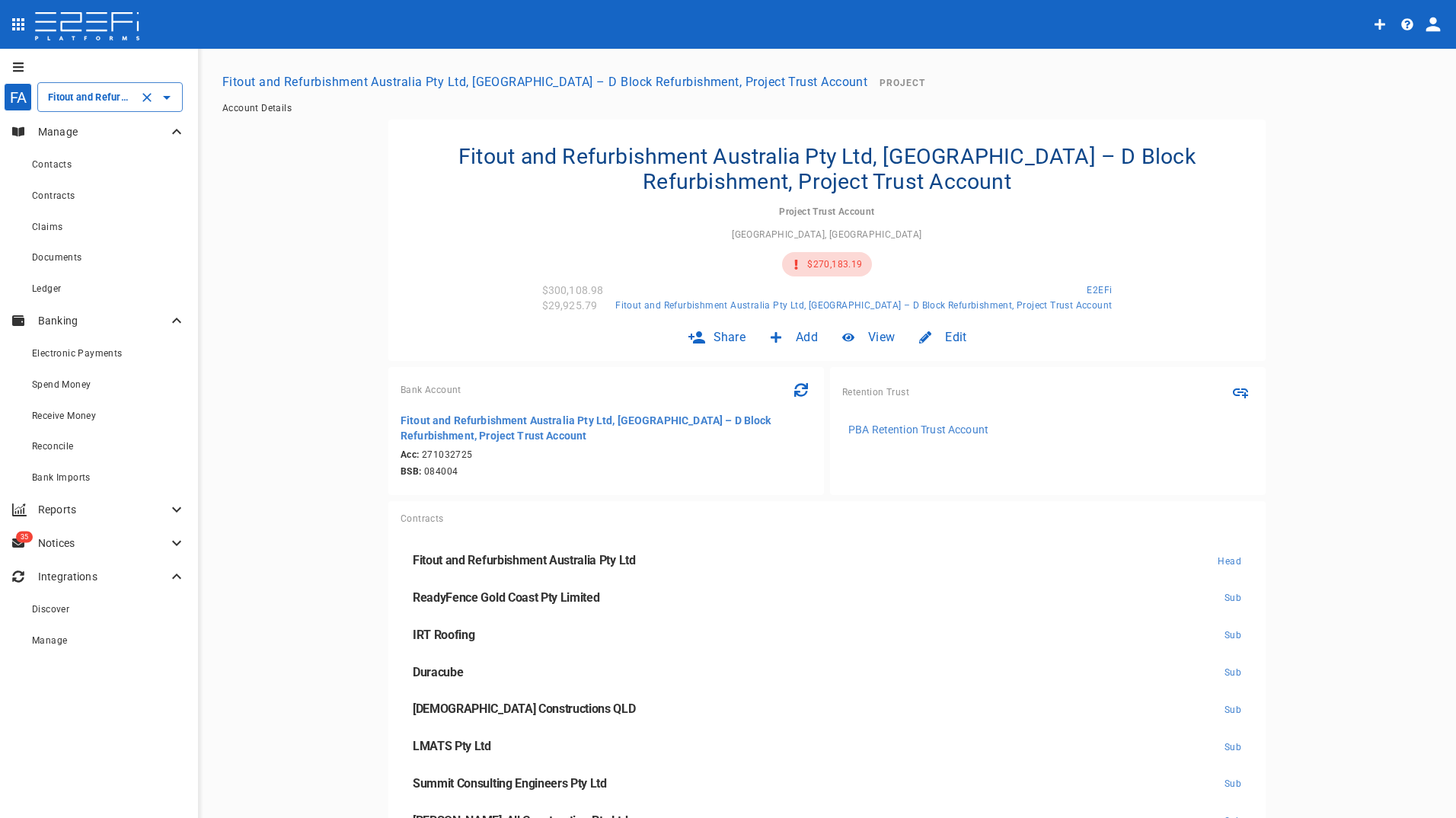
click at [83, 95] on input "Fitout and Refurbishment Australia Pty Ltd, Burleigh Heads State School – D Blo…" at bounding box center [89, 97] width 89 height 16
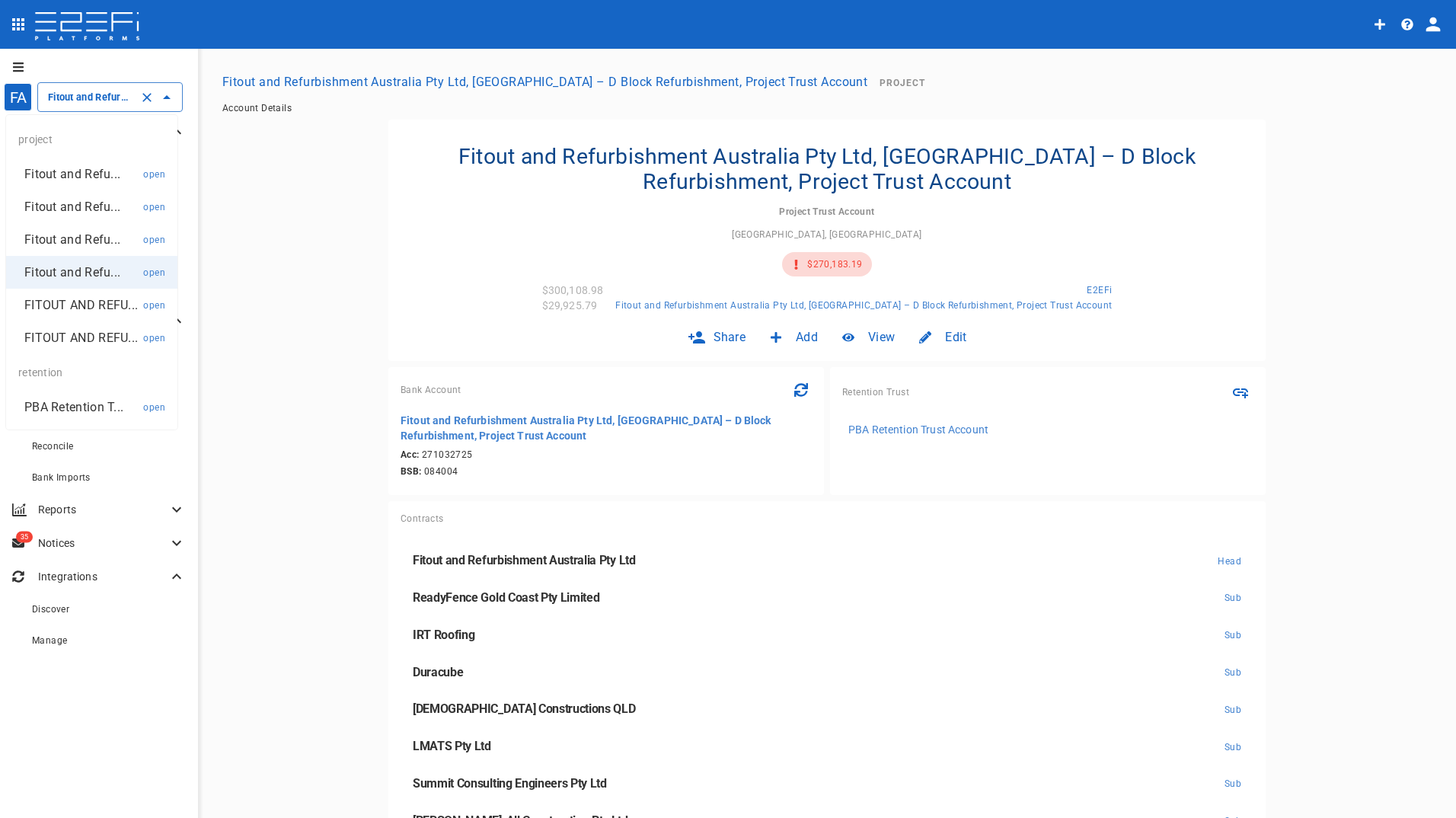
click at [83, 176] on p "Fitout and Refu..." at bounding box center [72, 174] width 96 height 18
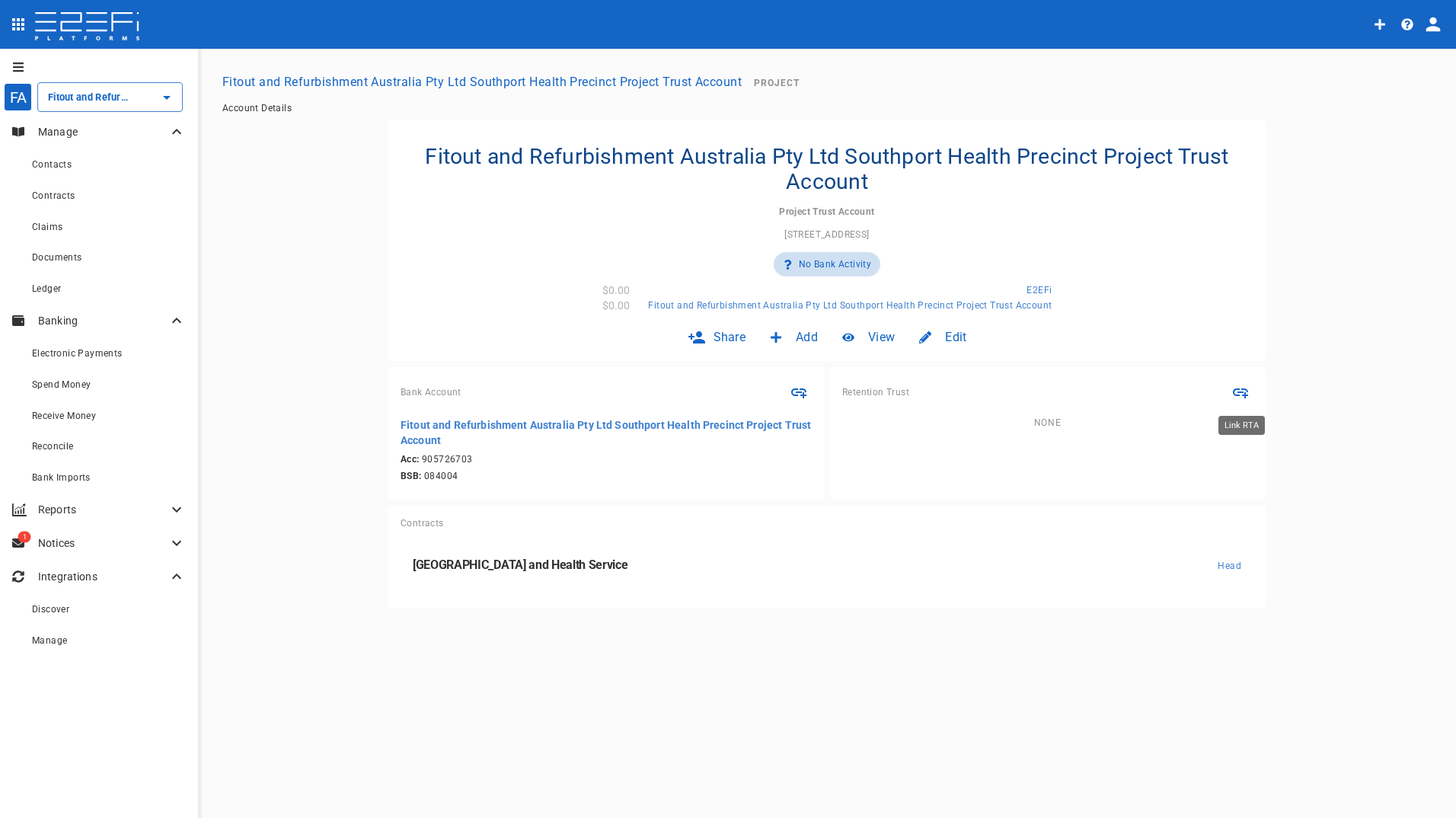
click at [1240, 394] on icon "Link RTA" at bounding box center [1240, 392] width 18 height 18
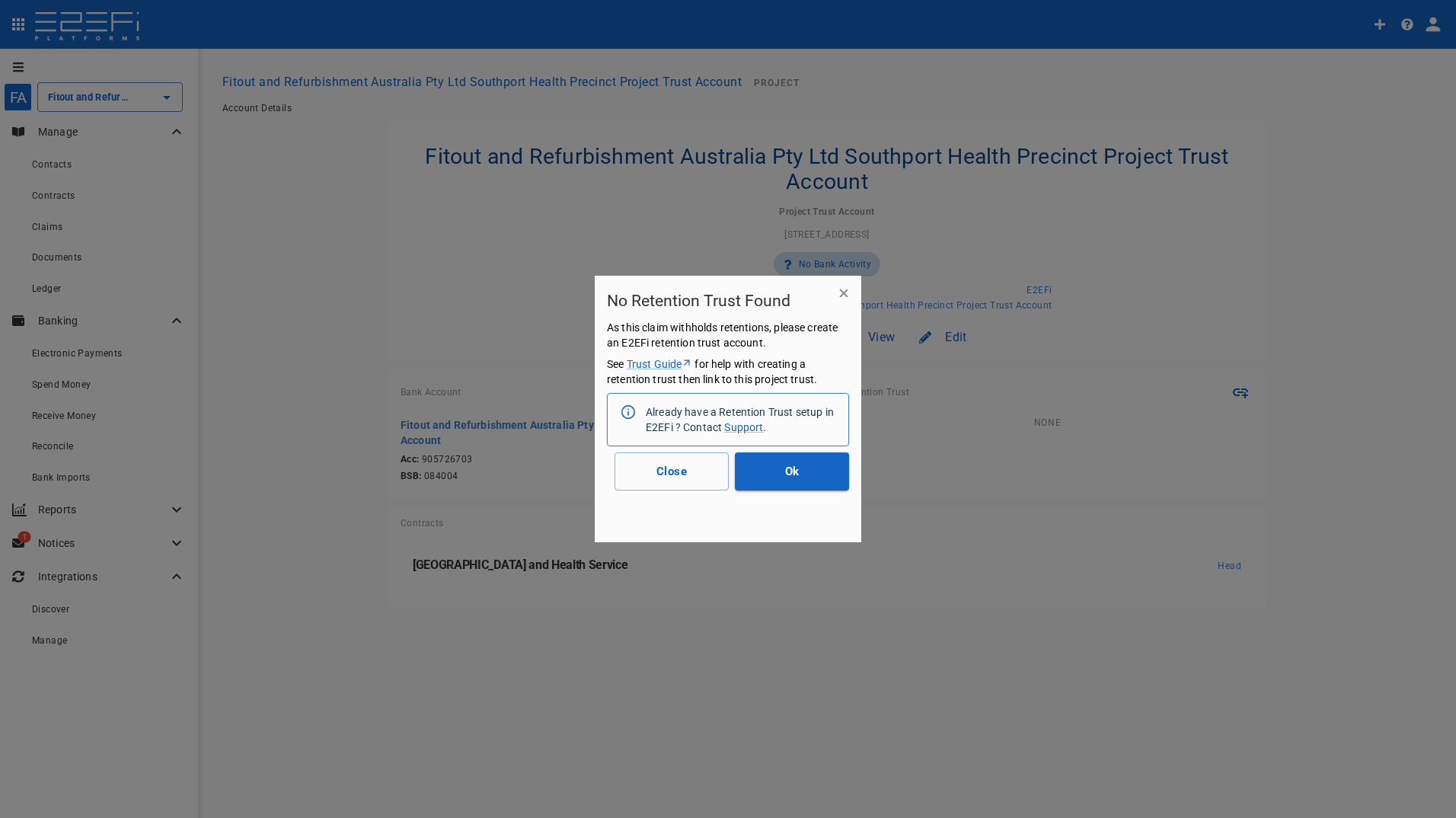
drag, startPoint x: 1238, startPoint y: 291, endPoint x: 1223, endPoint y: 269, distance: 26.6
click at [1233, 284] on div at bounding box center [728, 409] width 1456 height 818
drag, startPoint x: 655, startPoint y: 481, endPoint x: 663, endPoint y: 478, distance: 8.5
click at [656, 481] on button "Close" at bounding box center [671, 471] width 114 height 38
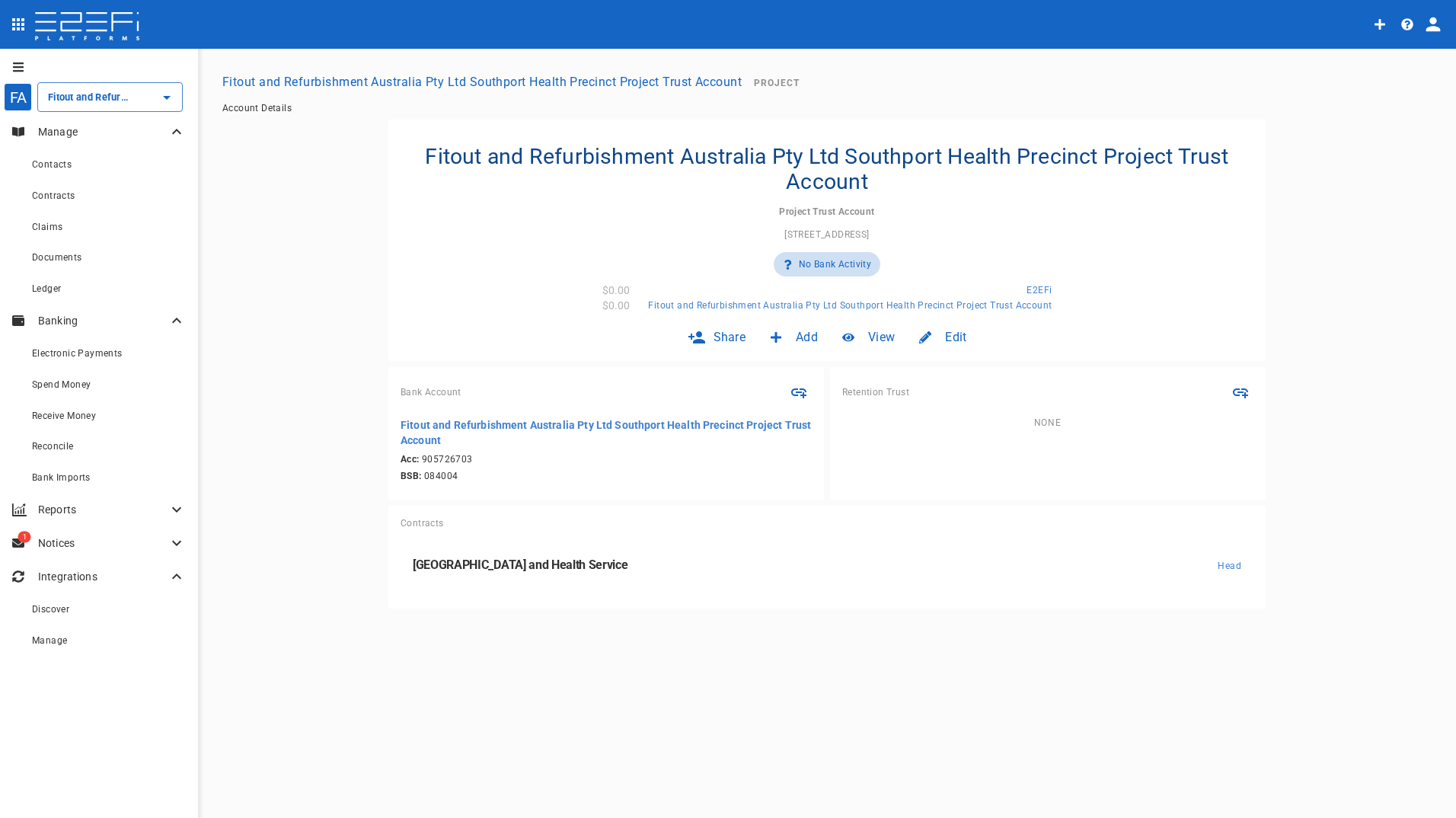
click at [688, 86] on button "Fitout and Refurbishment Australia Pty Ltd Southport Health Precinct Project Tr…" at bounding box center [482, 82] width 532 height 30
click at [665, 78] on button "Fitout and Refurbishment Australia Pty Ltd Southport Health Precinct Project Tr…" at bounding box center [482, 82] width 532 height 30
click at [93, 101] on input "Fitout and Refurbishment Australia Pty Ltd Southport Health Precinct Project Tr…" at bounding box center [89, 97] width 89 height 16
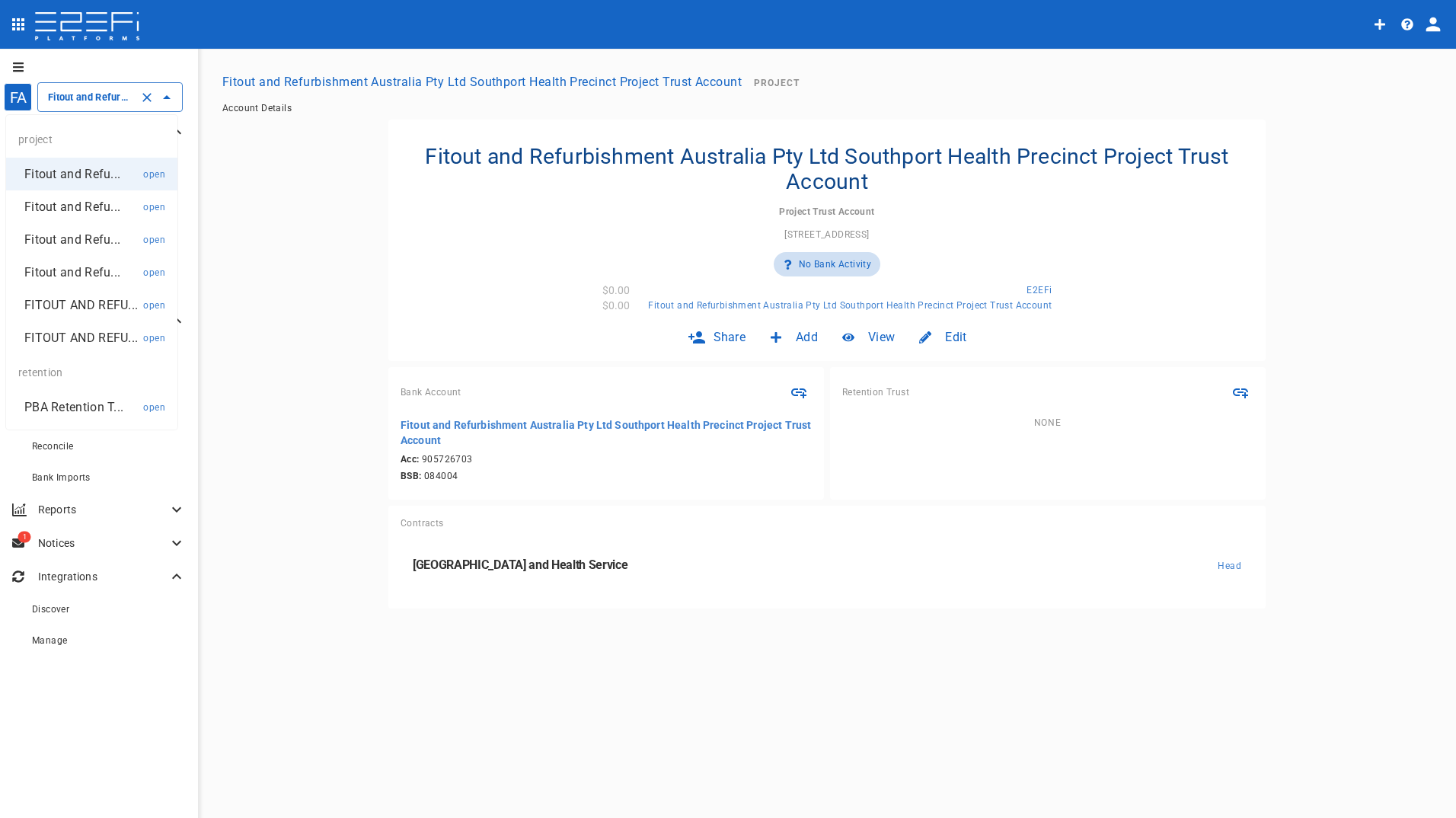
click at [63, 304] on p "FITOUT AND REFU..." at bounding box center [81, 305] width 113 height 18
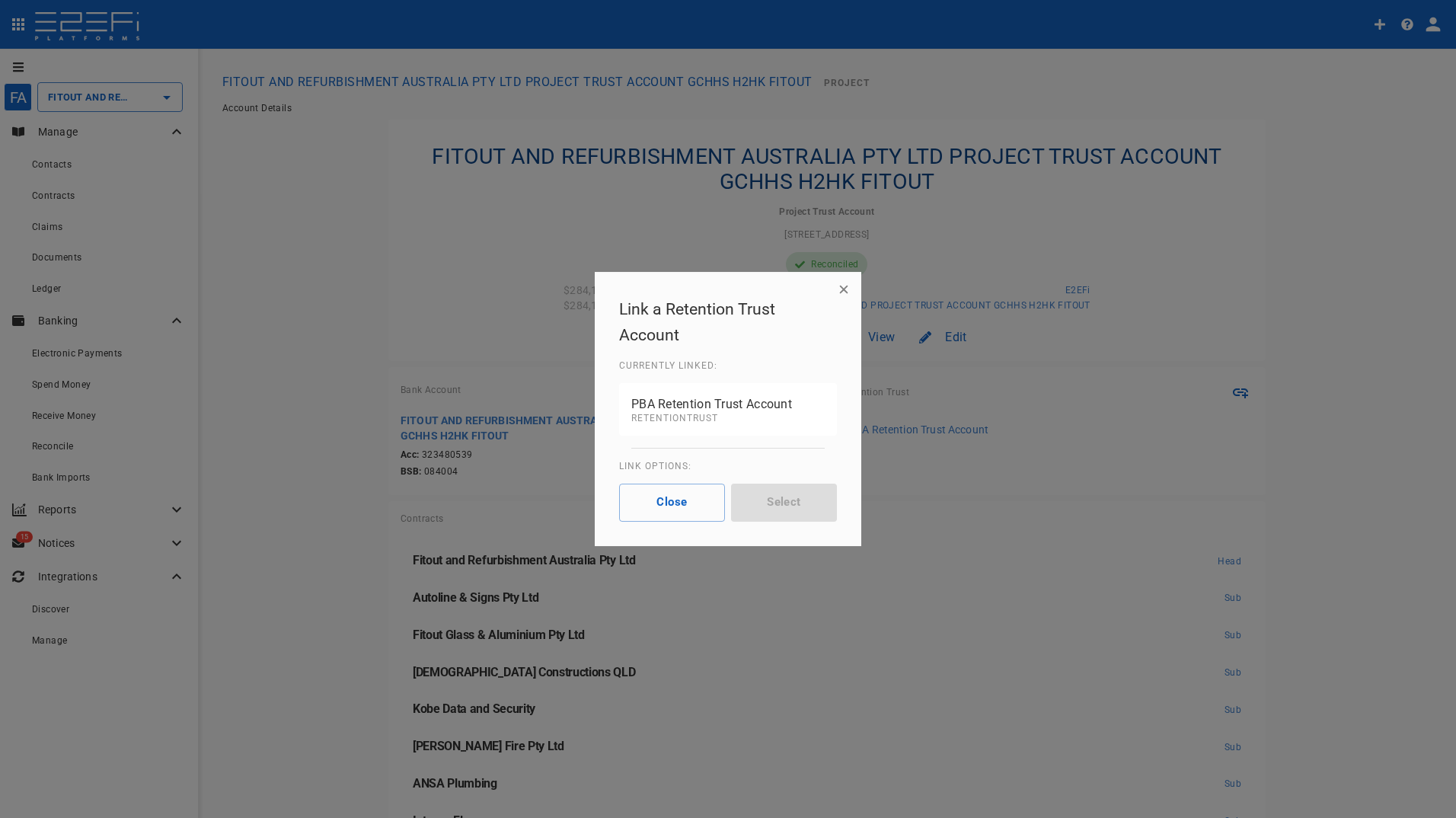
click at [843, 292] on icon "button" at bounding box center [844, 290] width 15 height 15
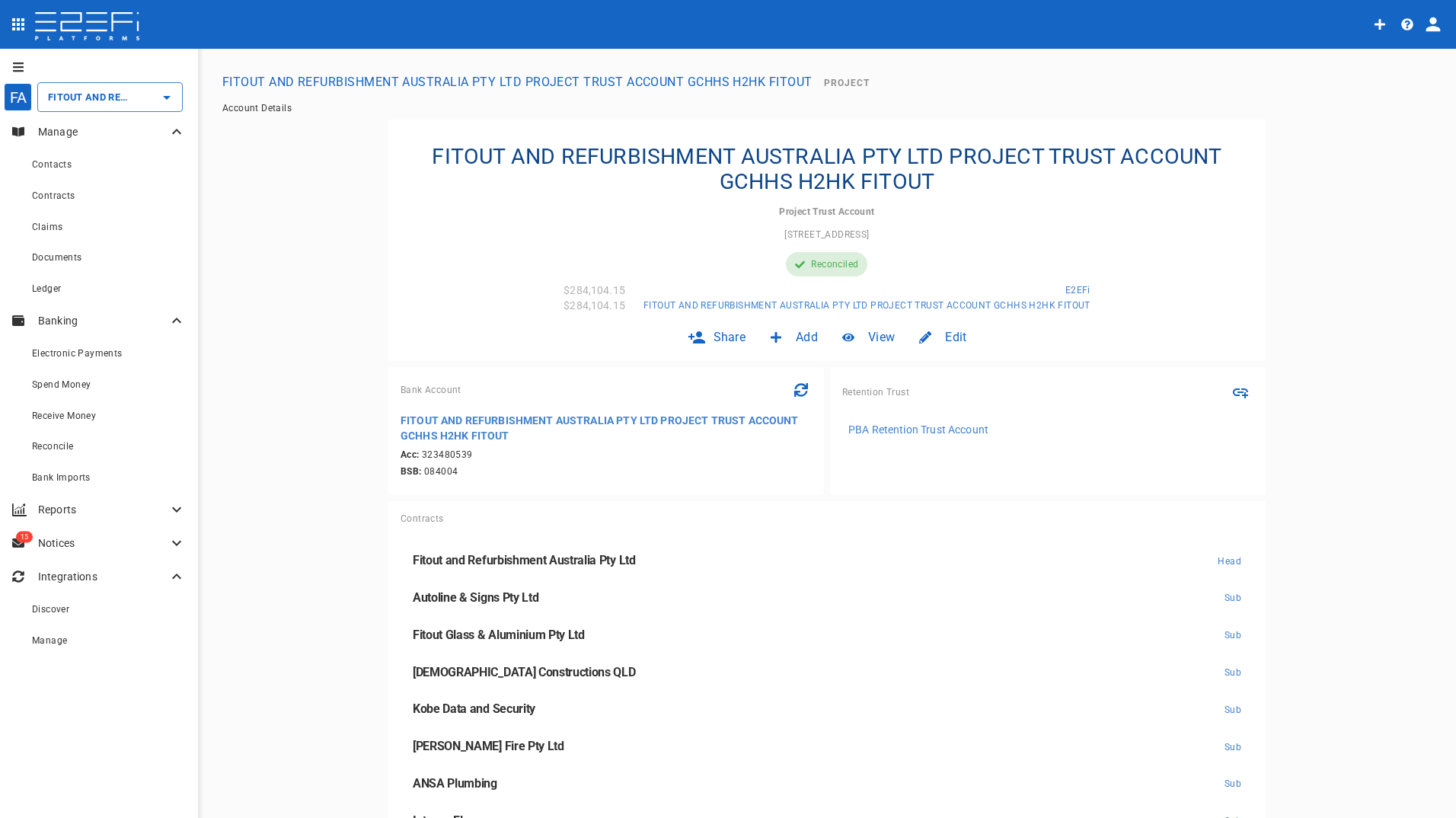
click at [906, 431] on p "PBA Retention Trust Account" at bounding box center [918, 429] width 140 height 15
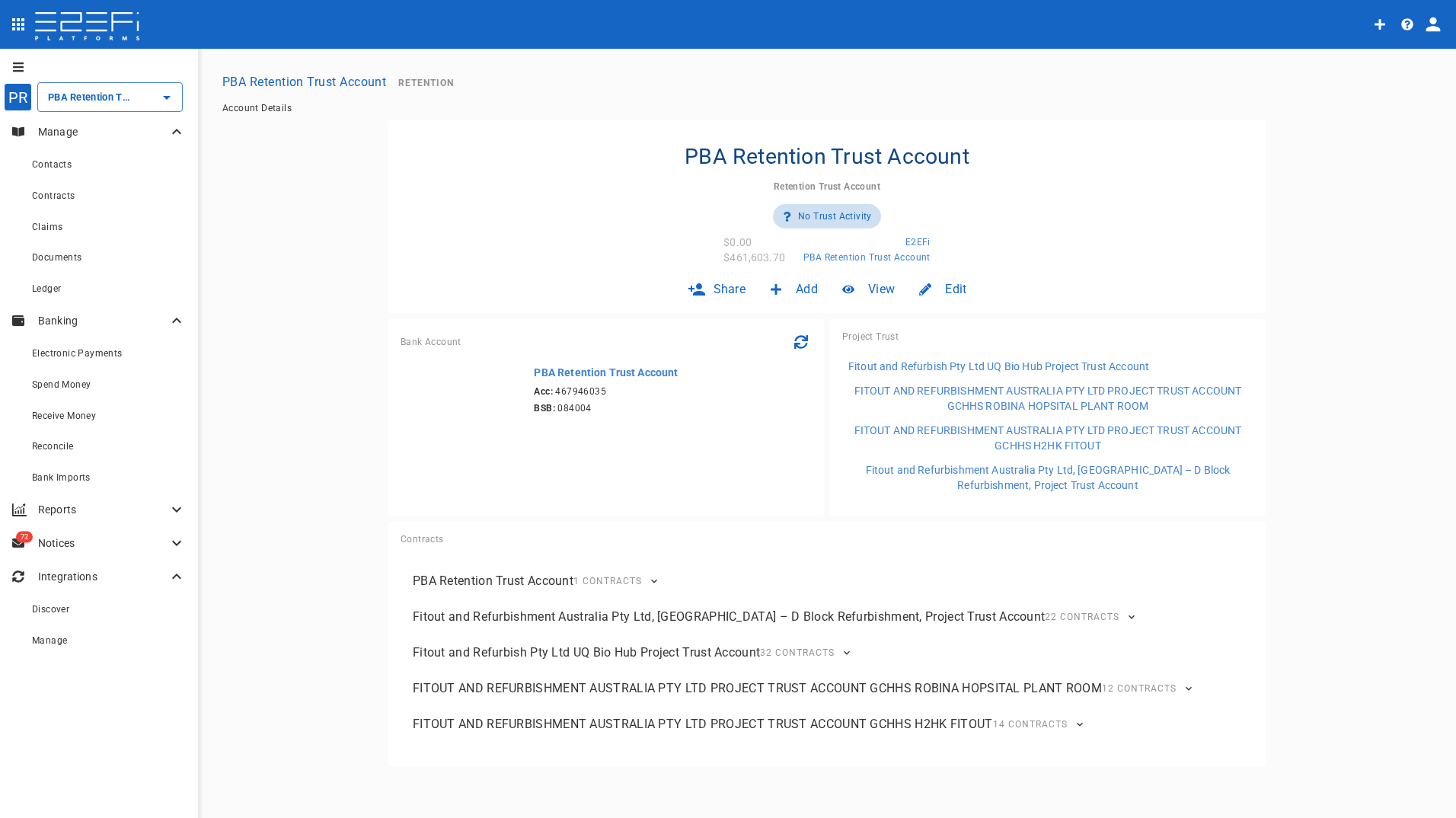
click at [633, 577] on span "1 Contracts" at bounding box center [607, 581] width 68 height 11
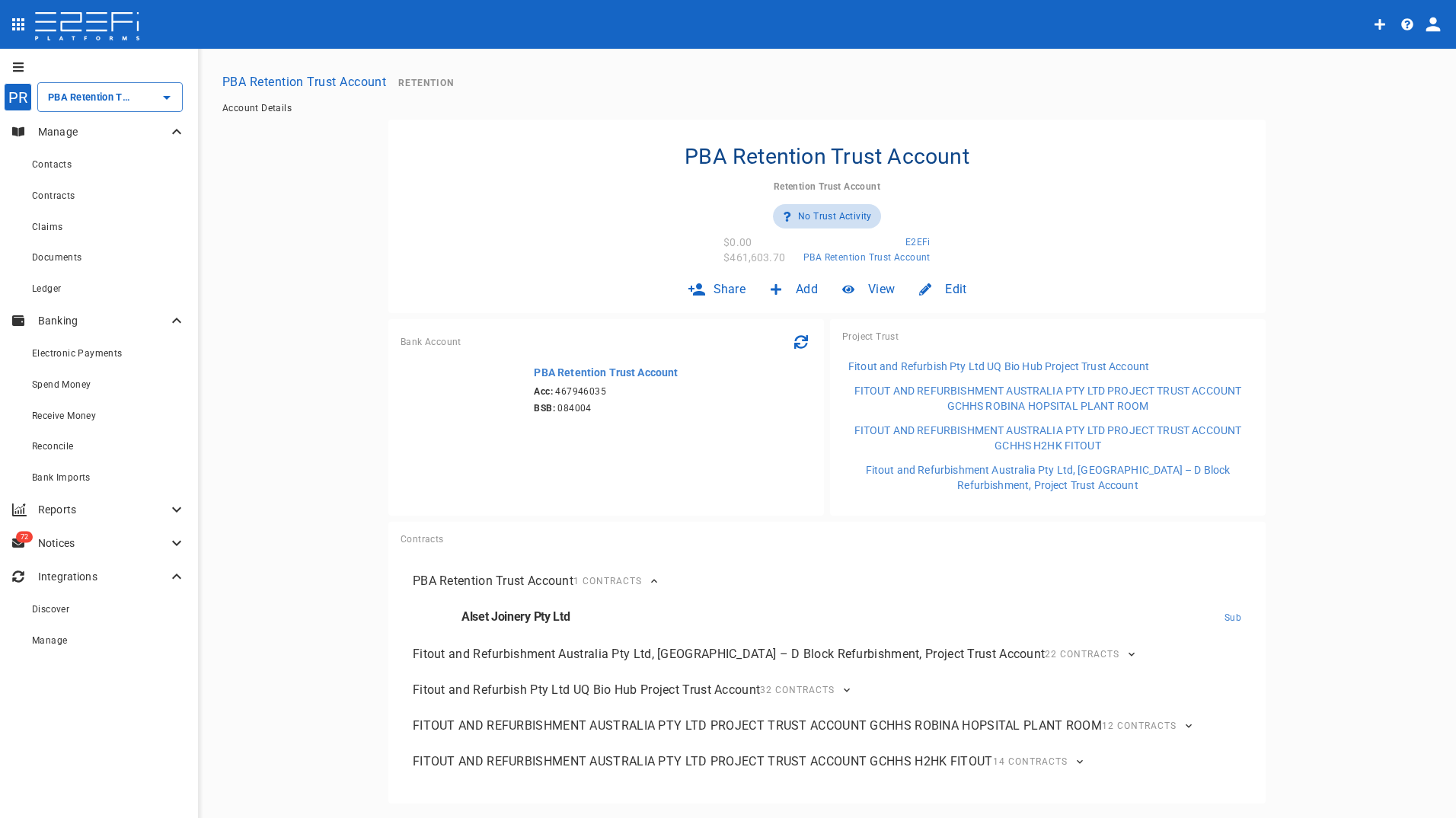
click at [633, 577] on span "1 Contracts" at bounding box center [607, 581] width 68 height 11
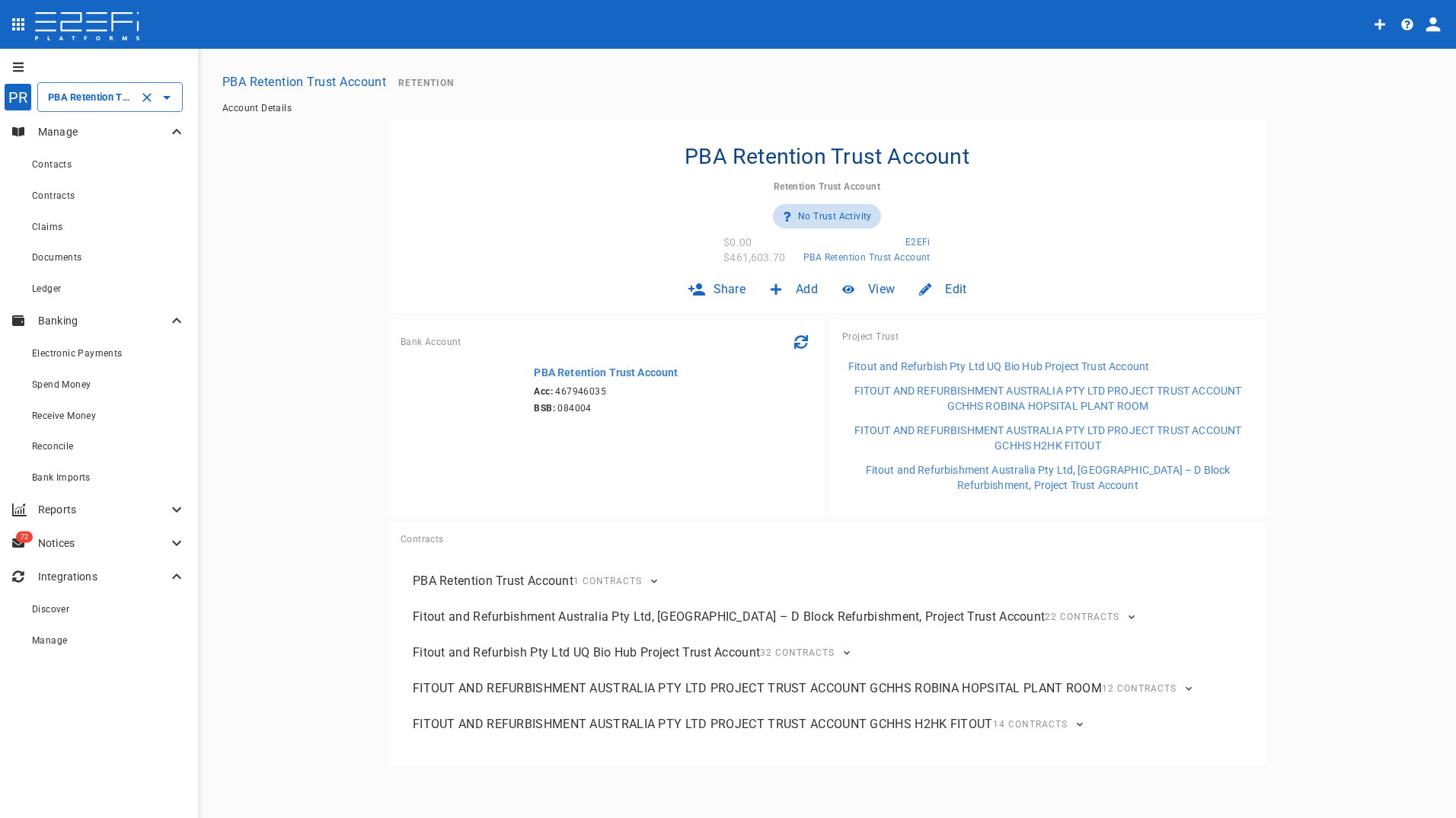
click at [73, 104] on input "PBA Retention Trust Account" at bounding box center [89, 97] width 89 height 16
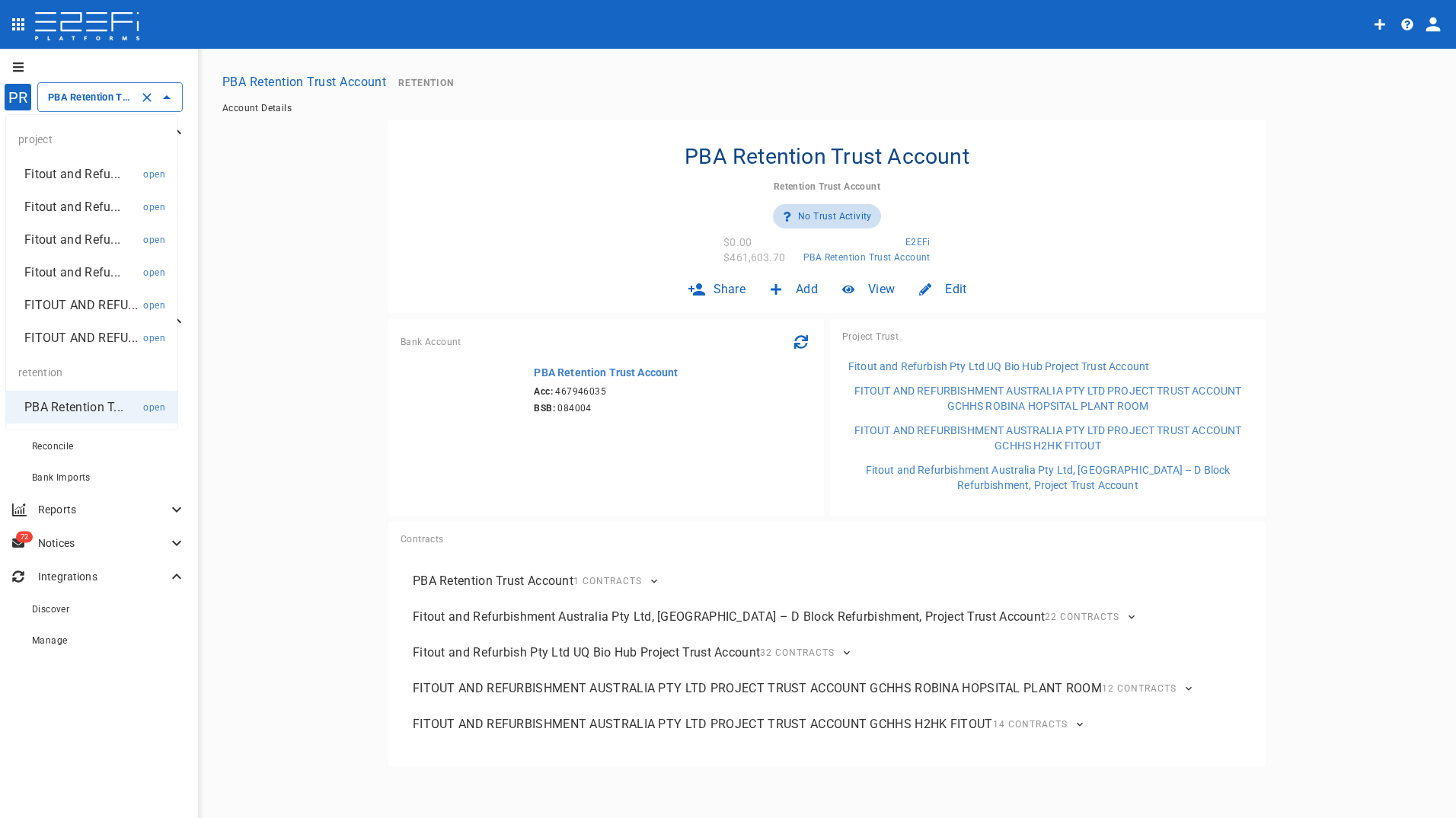
click at [66, 178] on p "Fitout and Refu..." at bounding box center [72, 174] width 96 height 18
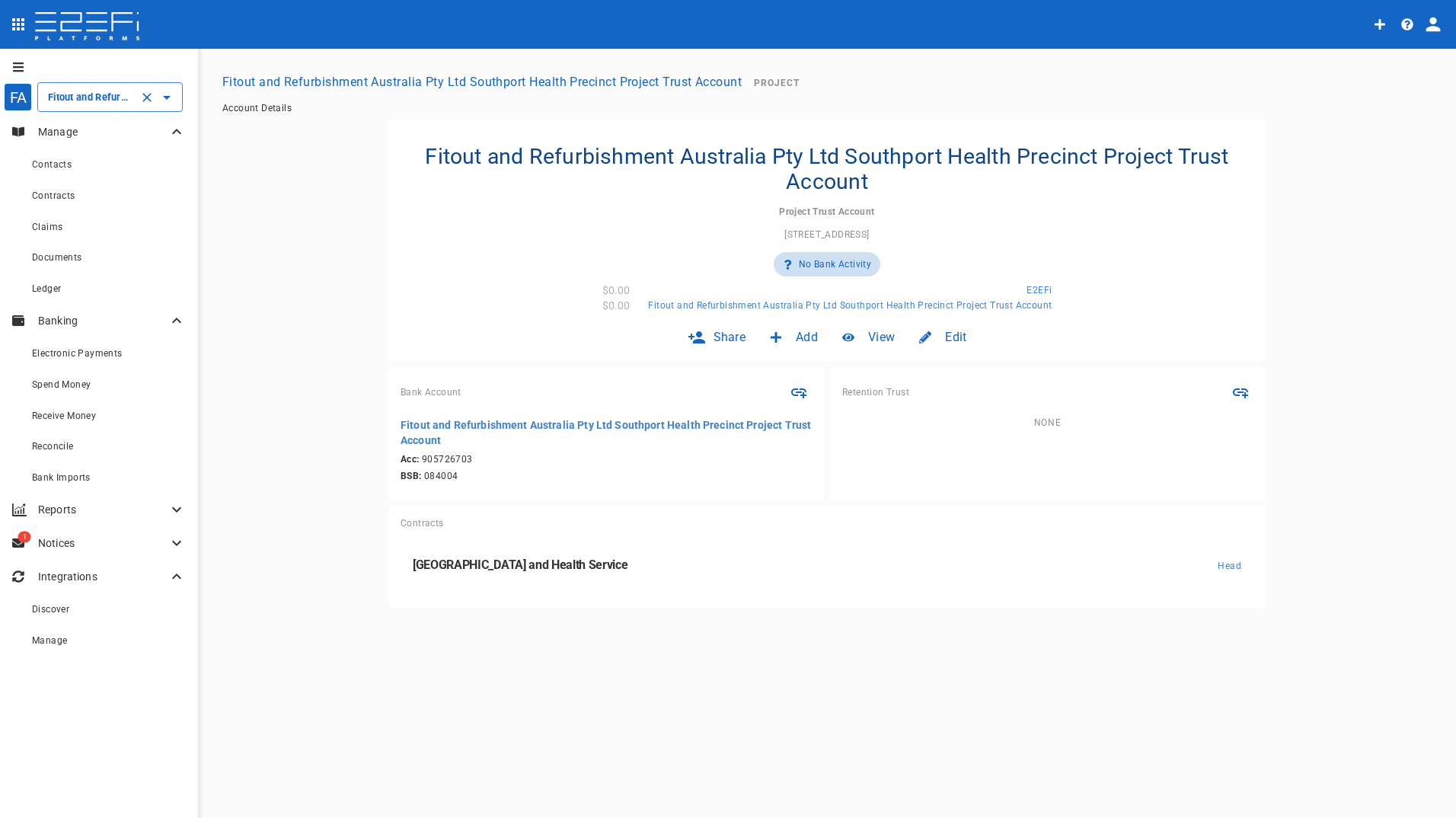
click at [94, 95] on input "Fitout and Refurbishment Australia Pty Ltd Southport Health Precinct Project Tr…" at bounding box center [89, 97] width 89 height 16
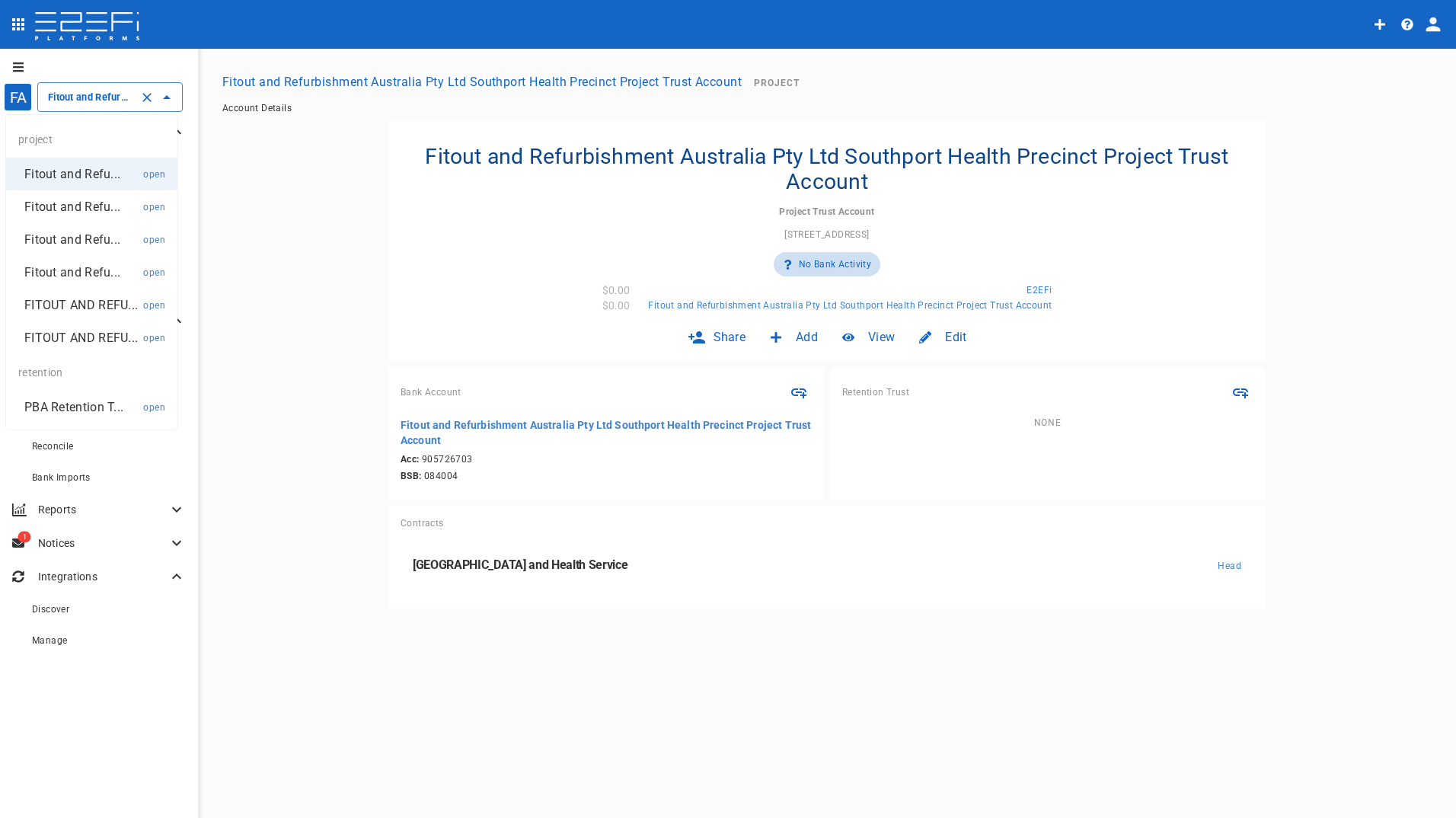
click at [80, 204] on p "Fitout and Refu..." at bounding box center [72, 206] width 96 height 18
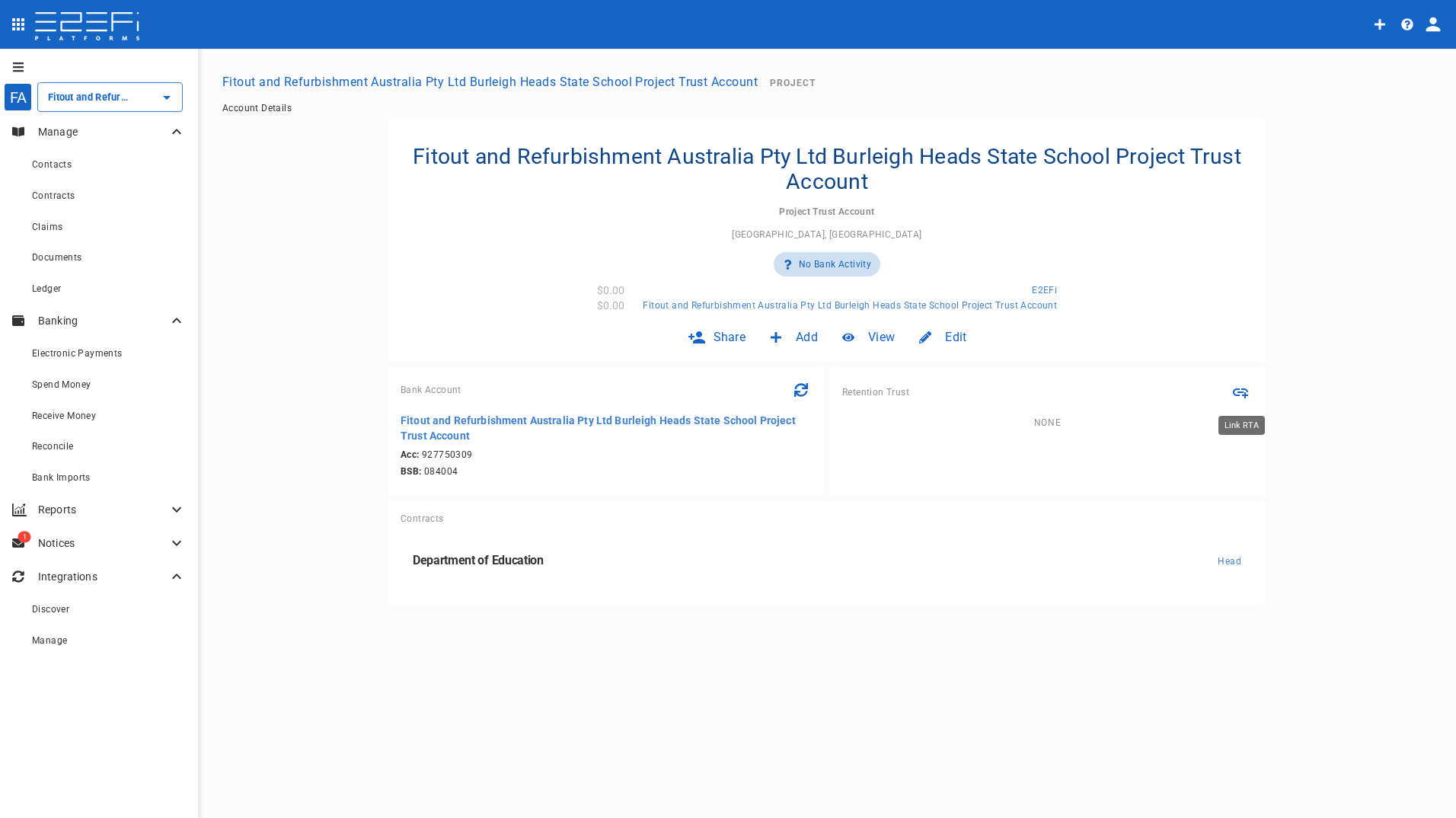
click at [1240, 393] on icon "Link RTA" at bounding box center [1240, 394] width 15 height 10
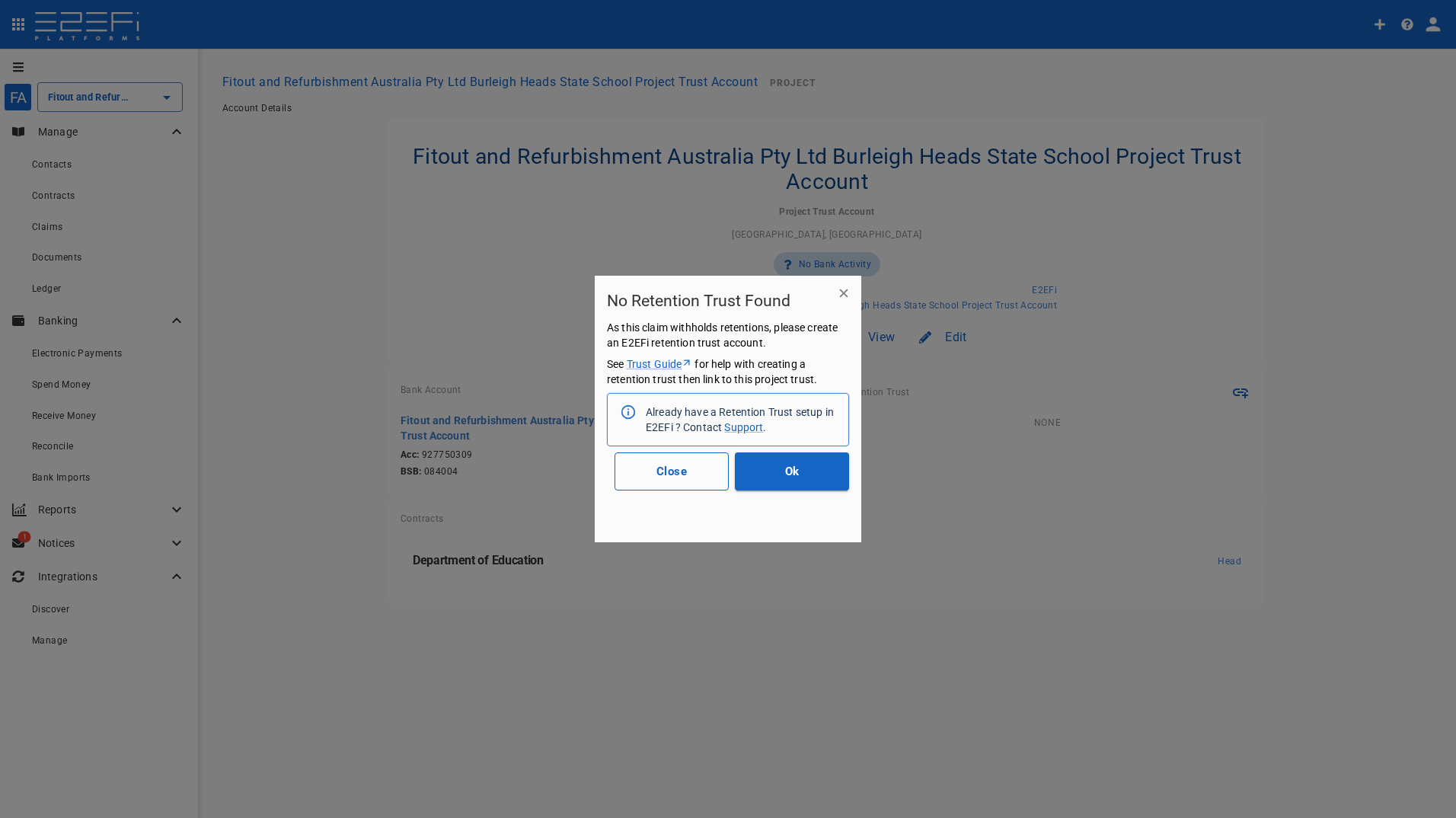
click at [652, 472] on button "Close" at bounding box center [671, 471] width 114 height 38
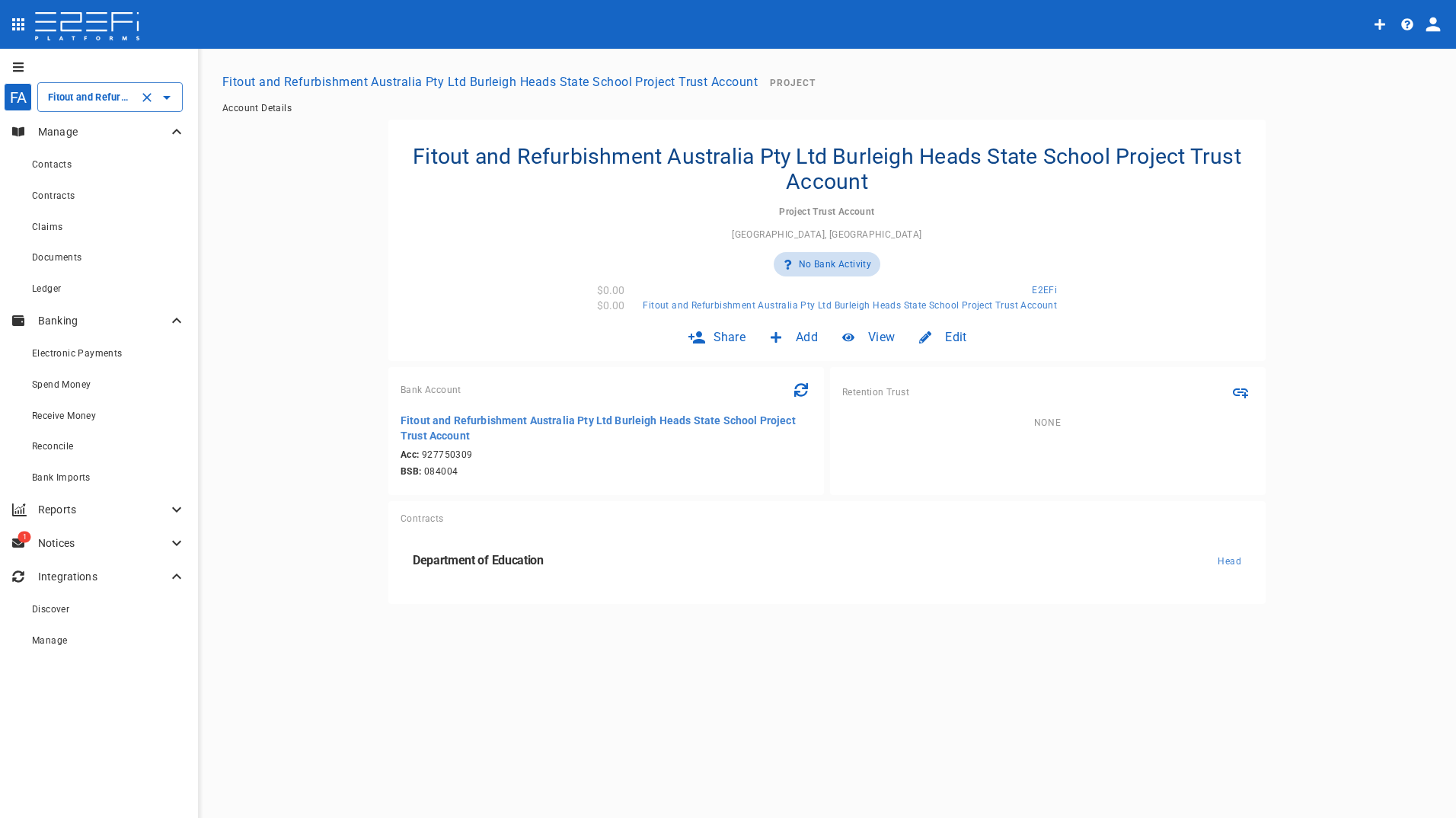
click at [83, 101] on input "Fitout and Refurbishment Australia Pty Ltd Burleigh Heads State School Project …" at bounding box center [89, 97] width 89 height 16
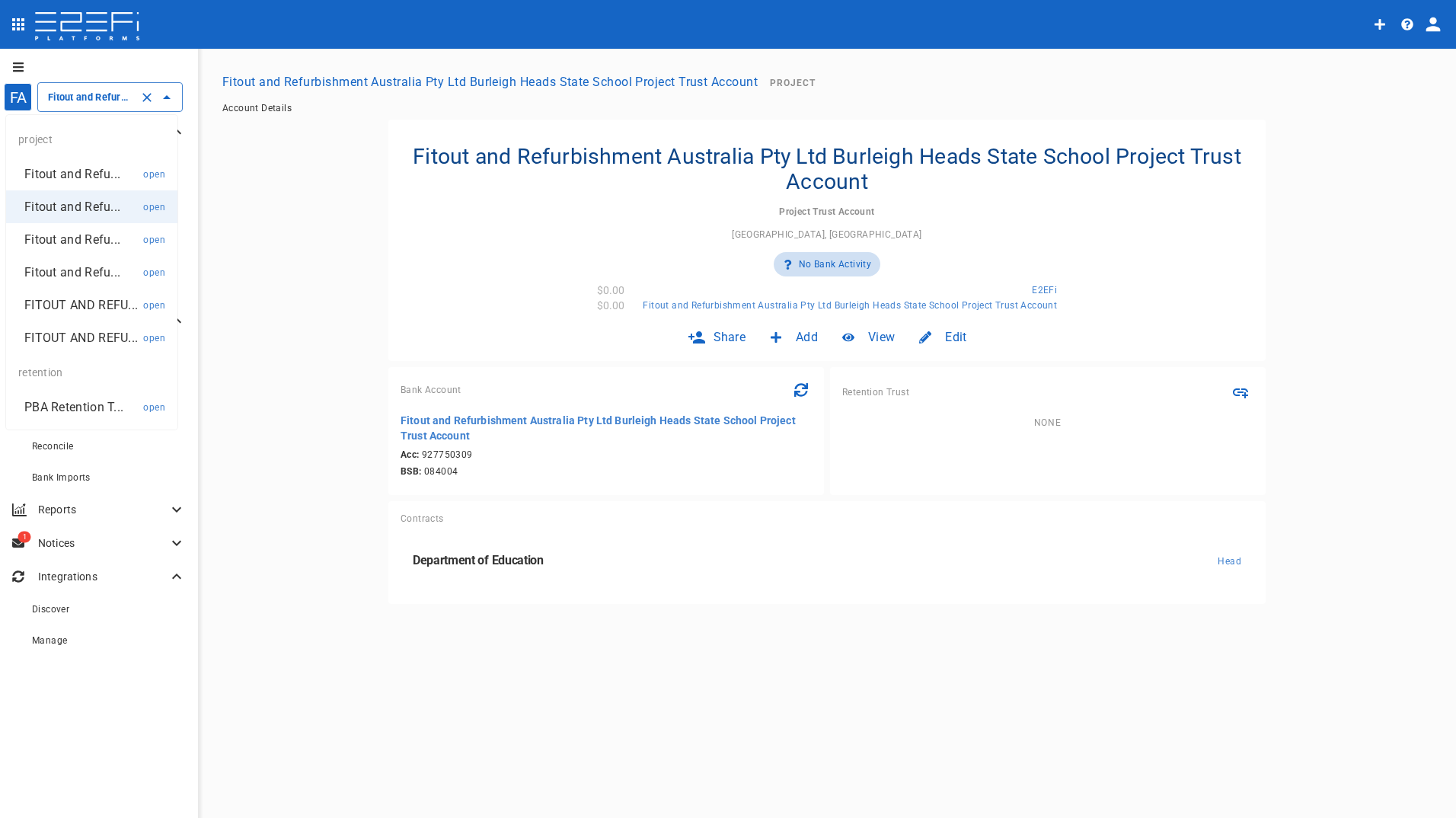
click at [61, 306] on p "FITOUT AND REFU..." at bounding box center [81, 305] width 113 height 18
type input "FITOUT AND REFURBISHMENT AUSTRALIA PTY LTD PROJECT TRUST ACCOUNT GCHHS H2HK FIT…"
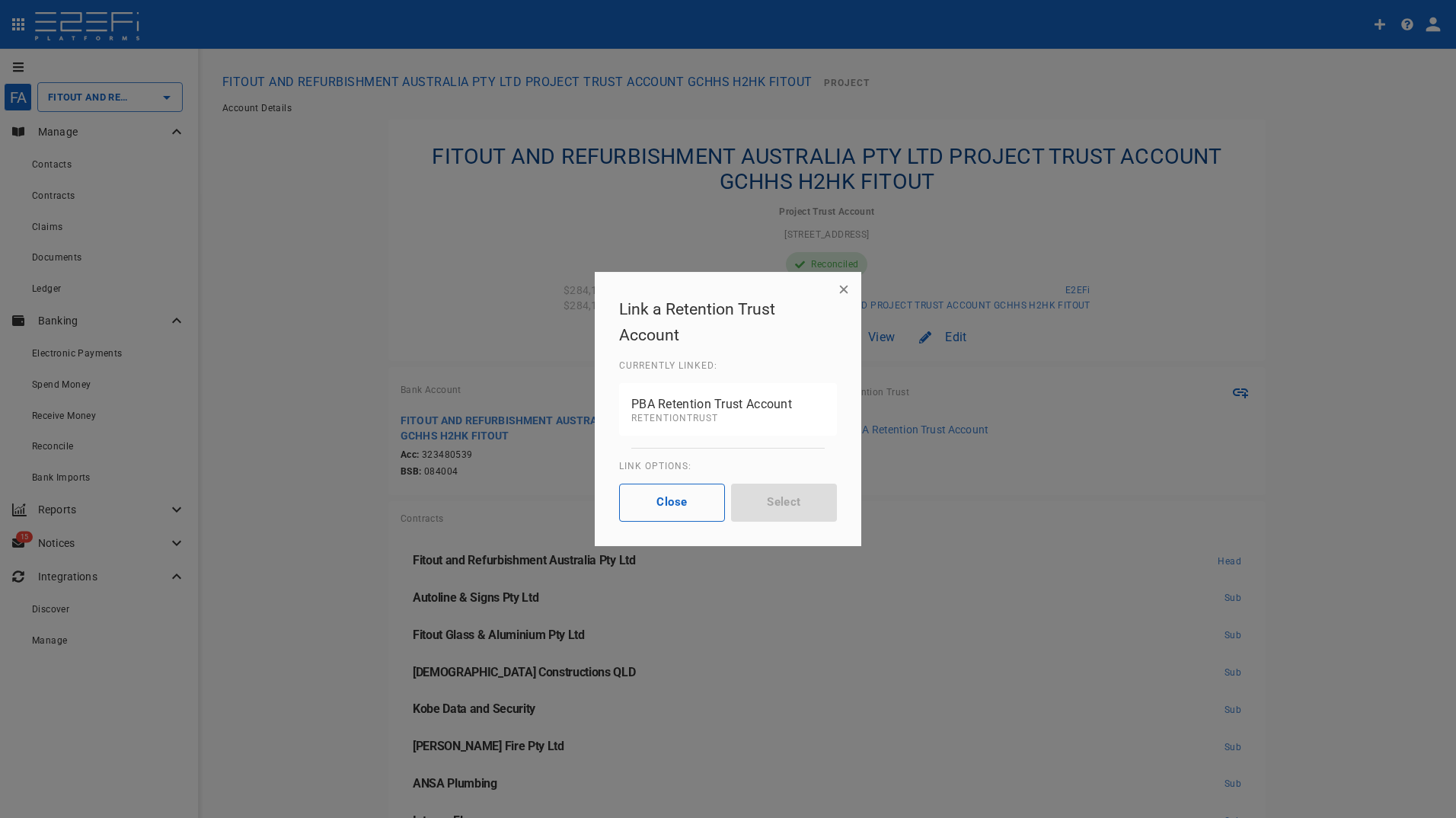
click at [668, 504] on button "Close" at bounding box center [672, 503] width 106 height 38
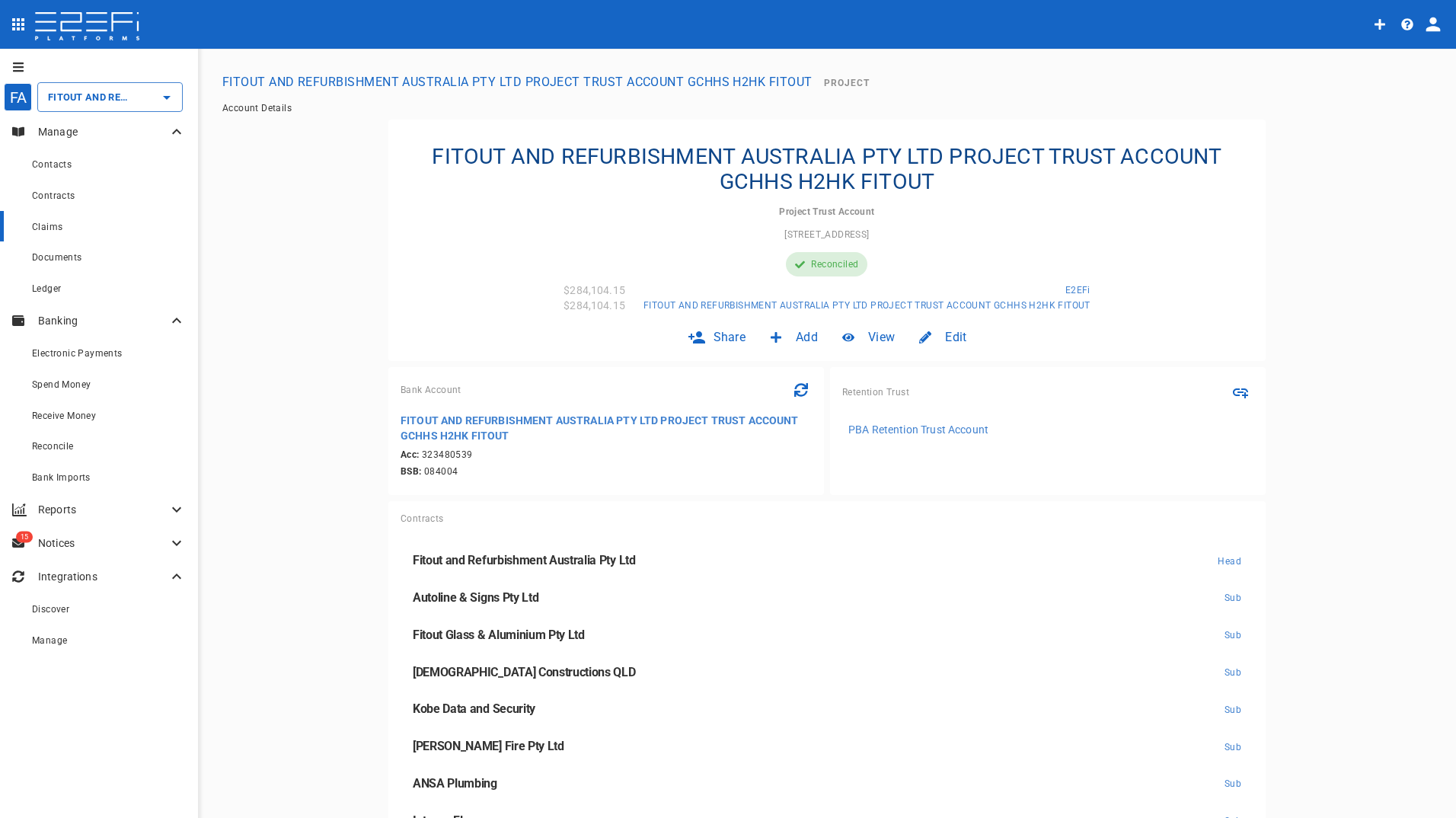
click at [46, 236] on link "Claims" at bounding box center [99, 227] width 198 height 32
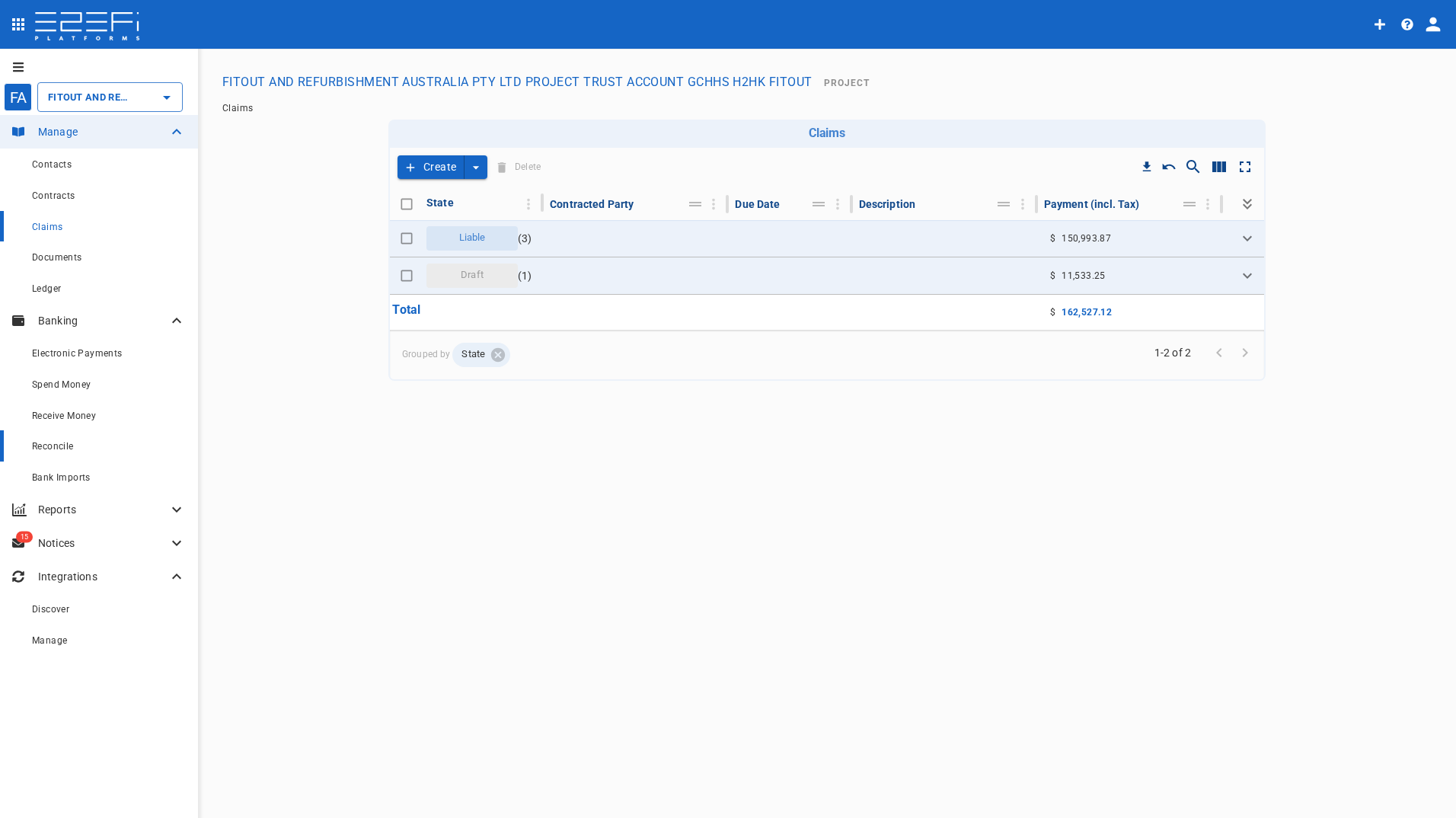
click at [66, 442] on span "Reconcile" at bounding box center [53, 446] width 42 height 11
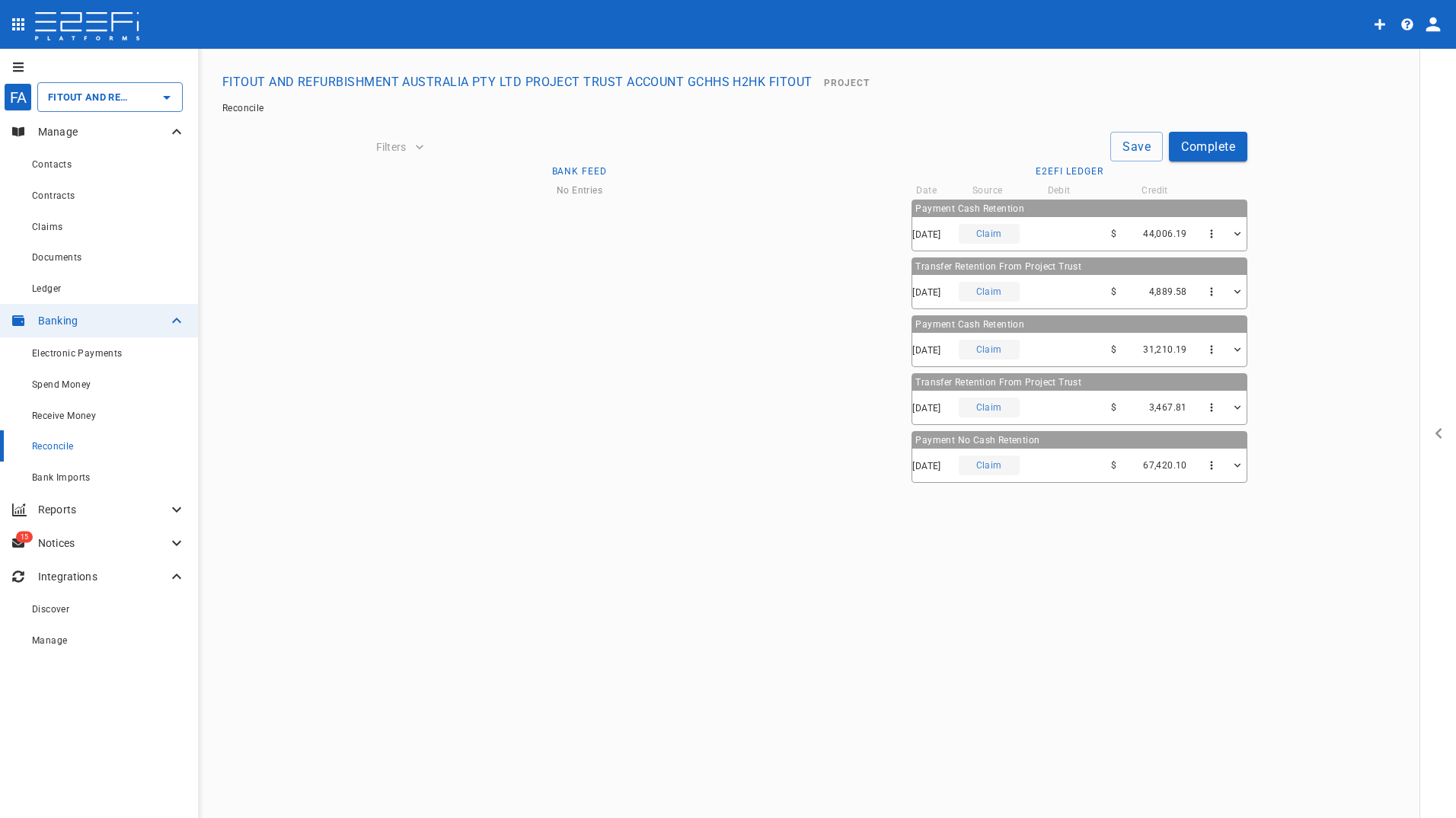
type input "09/08/2025"
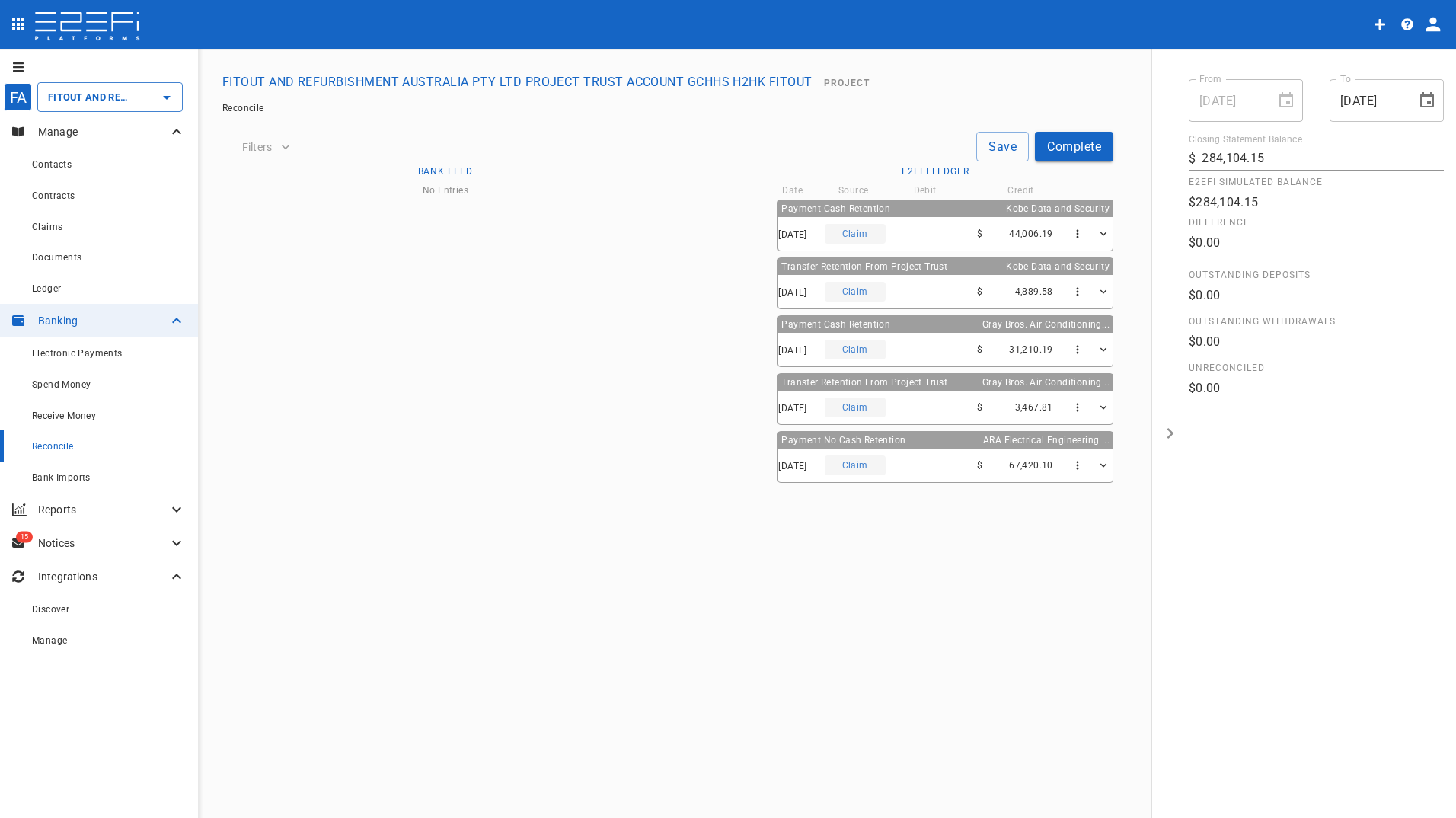
drag, startPoint x: 846, startPoint y: 677, endPoint x: 904, endPoint y: 662, distance: 59.9
click at [850, 677] on div "Payment Cash Retention Kobe Data and Security 29/08/2025 Claim $ 44,006.19 Paym…" at bounding box center [936, 445] width 356 height 491
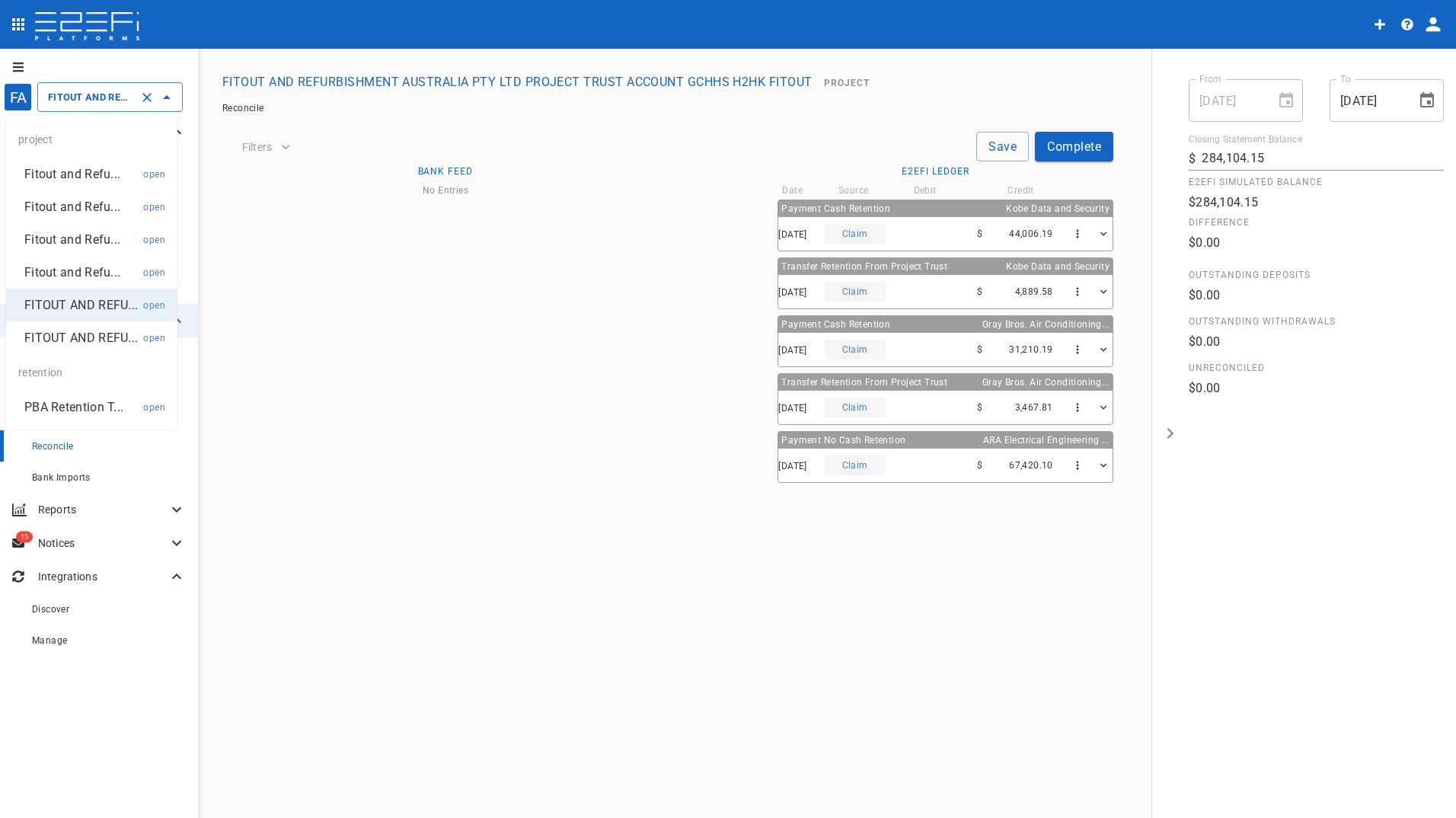
click at [110, 101] on input "FITOUT AND REFURBISHMENT AUSTRALIA PTY LTD PROJECT TRUST ACCOUNT GCHHS H2HK FIT…" at bounding box center [89, 97] width 89 height 16
